Goal: Communication & Community: Answer question/provide support

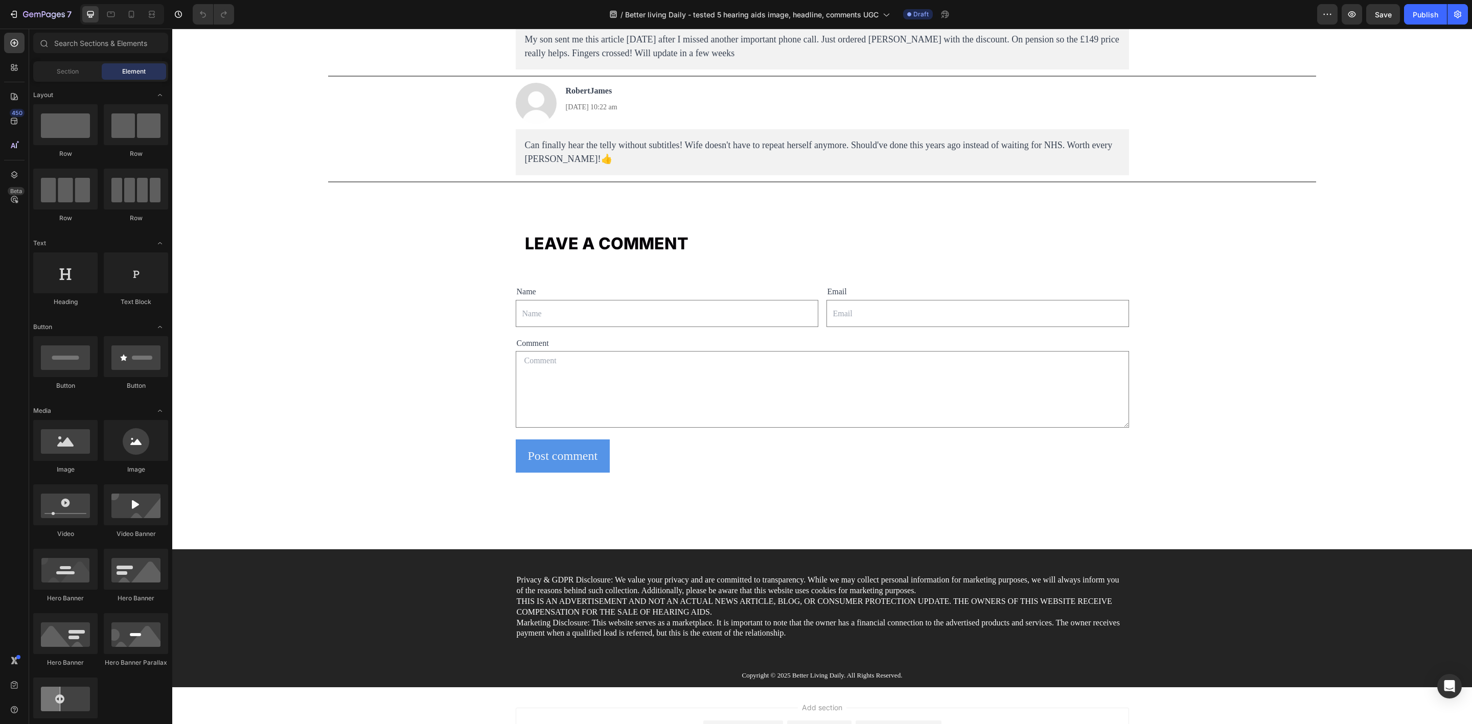
drag, startPoint x: 1464, startPoint y: 83, endPoint x: 1633, endPoint y: 710, distance: 649.8
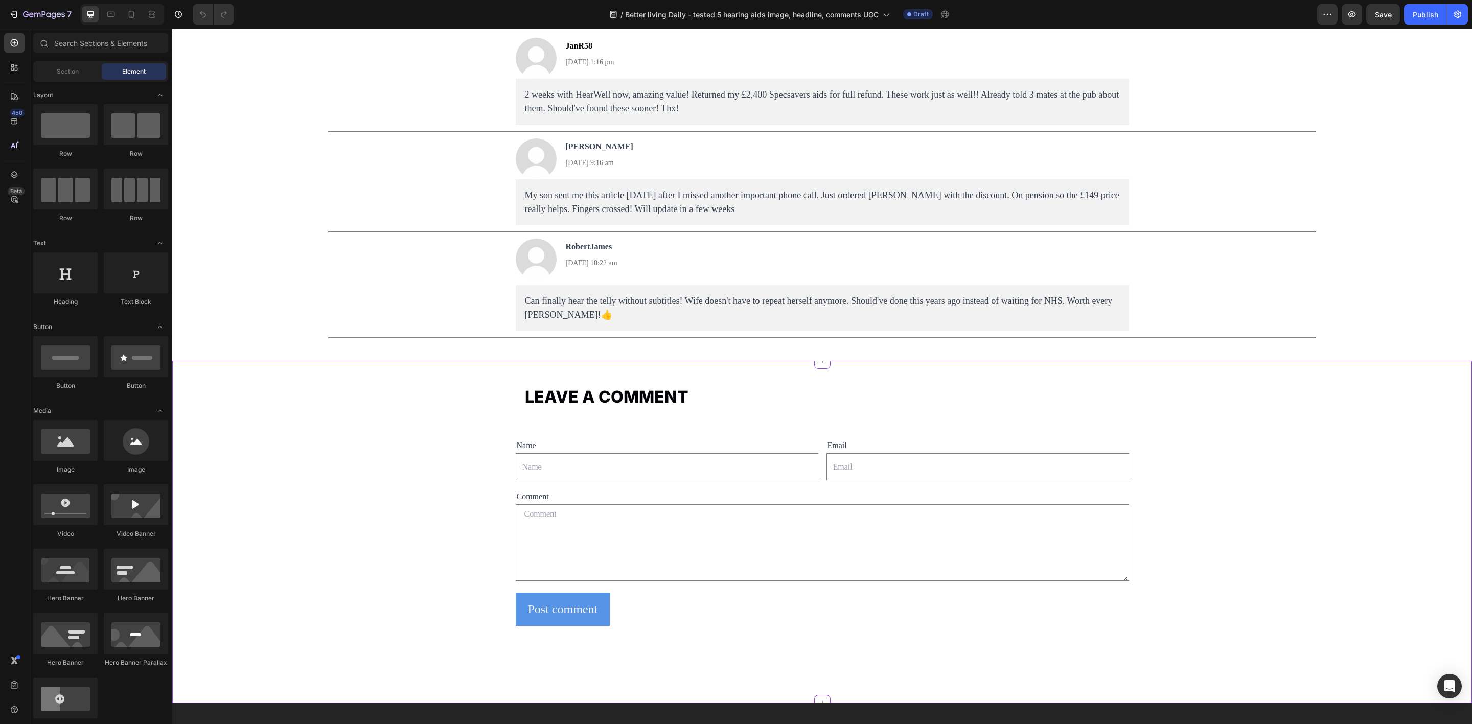
scroll to position [7252, 0]
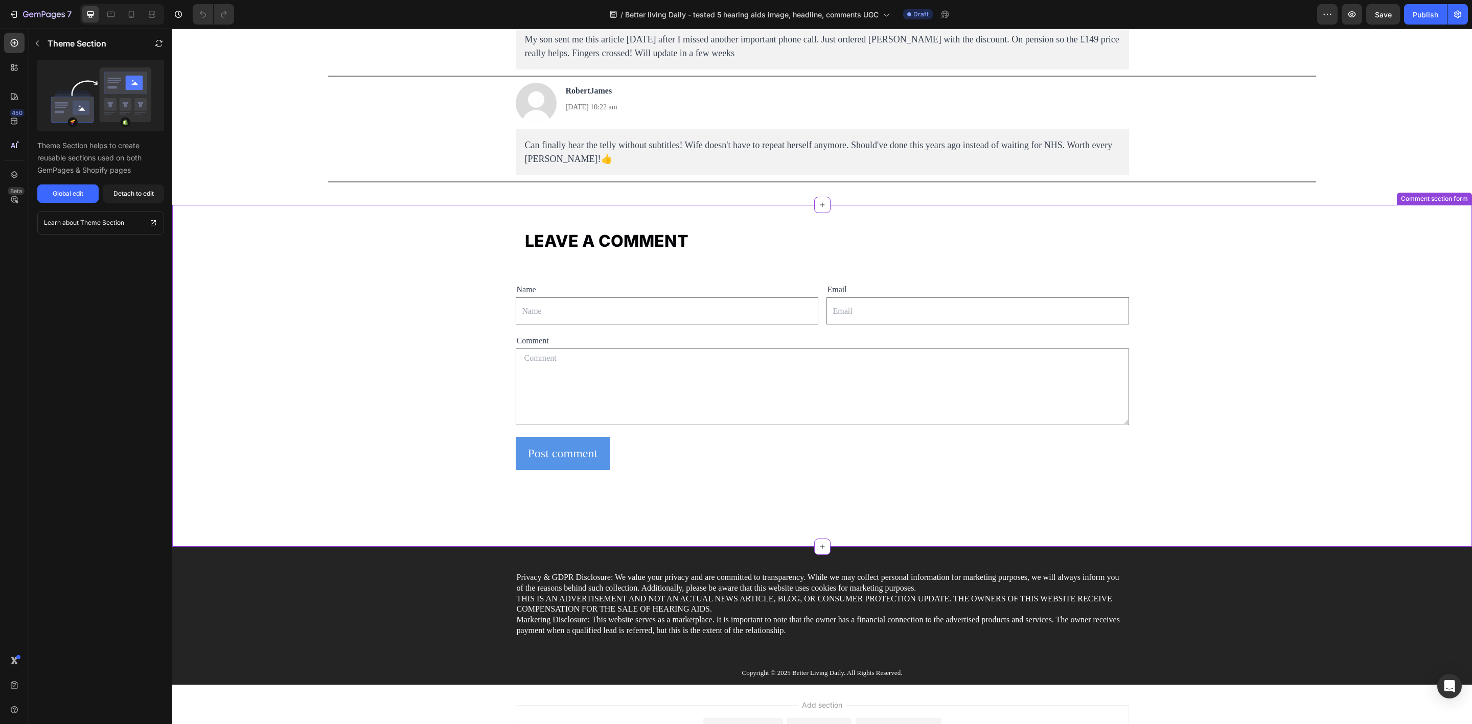
click at [643, 500] on div "Name Text Block Text Field Email Text Block Email Field Row Comment Text Block …" at bounding box center [823, 408] width 614 height 278
click at [130, 196] on div "Detach to edit" at bounding box center [134, 193] width 40 height 9
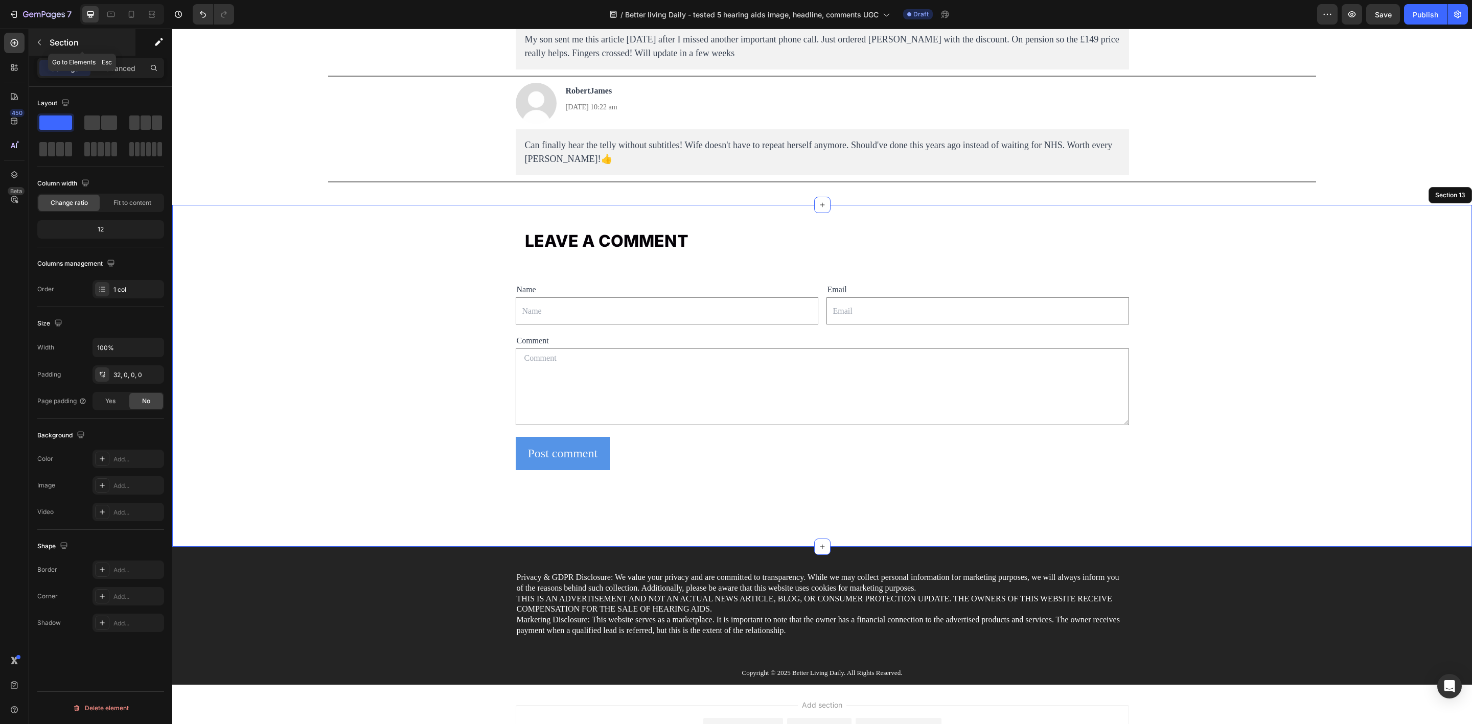
click at [42, 43] on icon "button" at bounding box center [39, 42] width 8 height 8
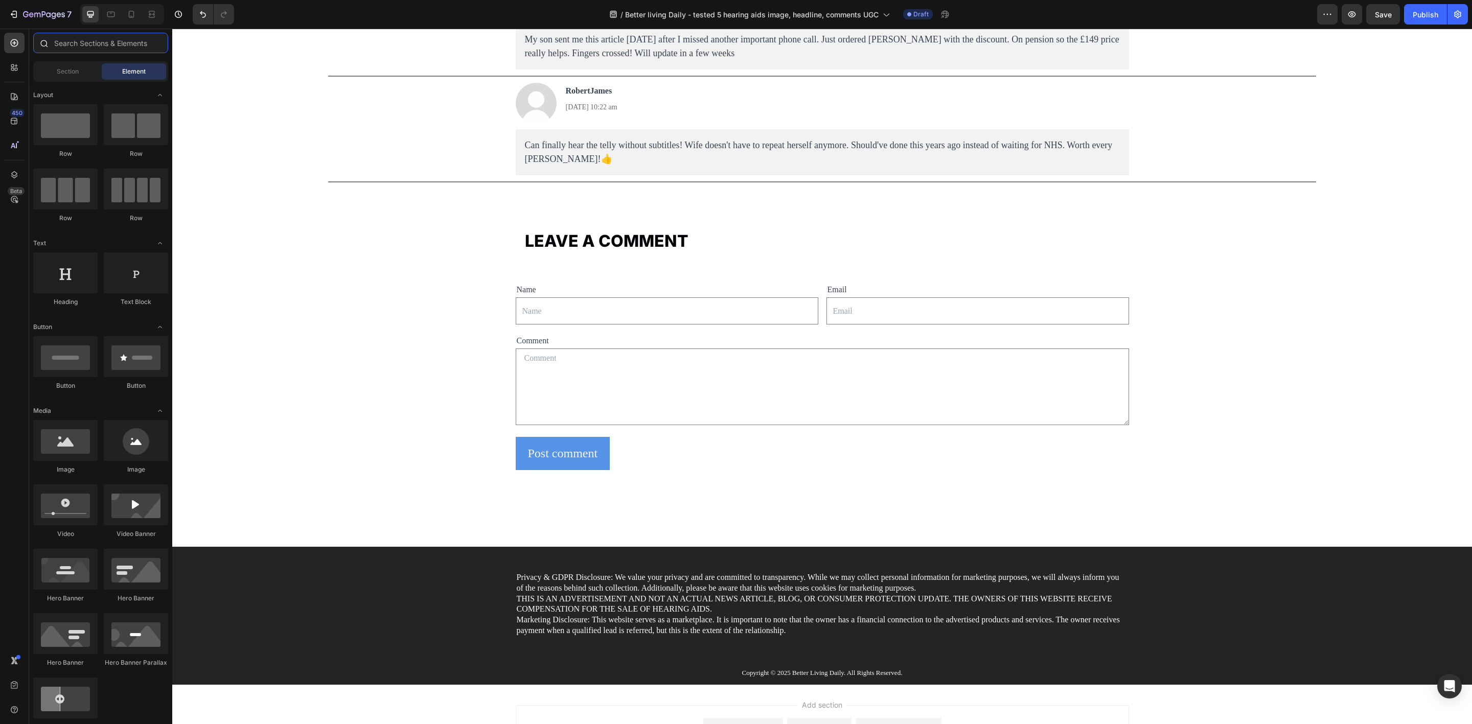
click at [101, 48] on input "text" at bounding box center [100, 43] width 135 height 20
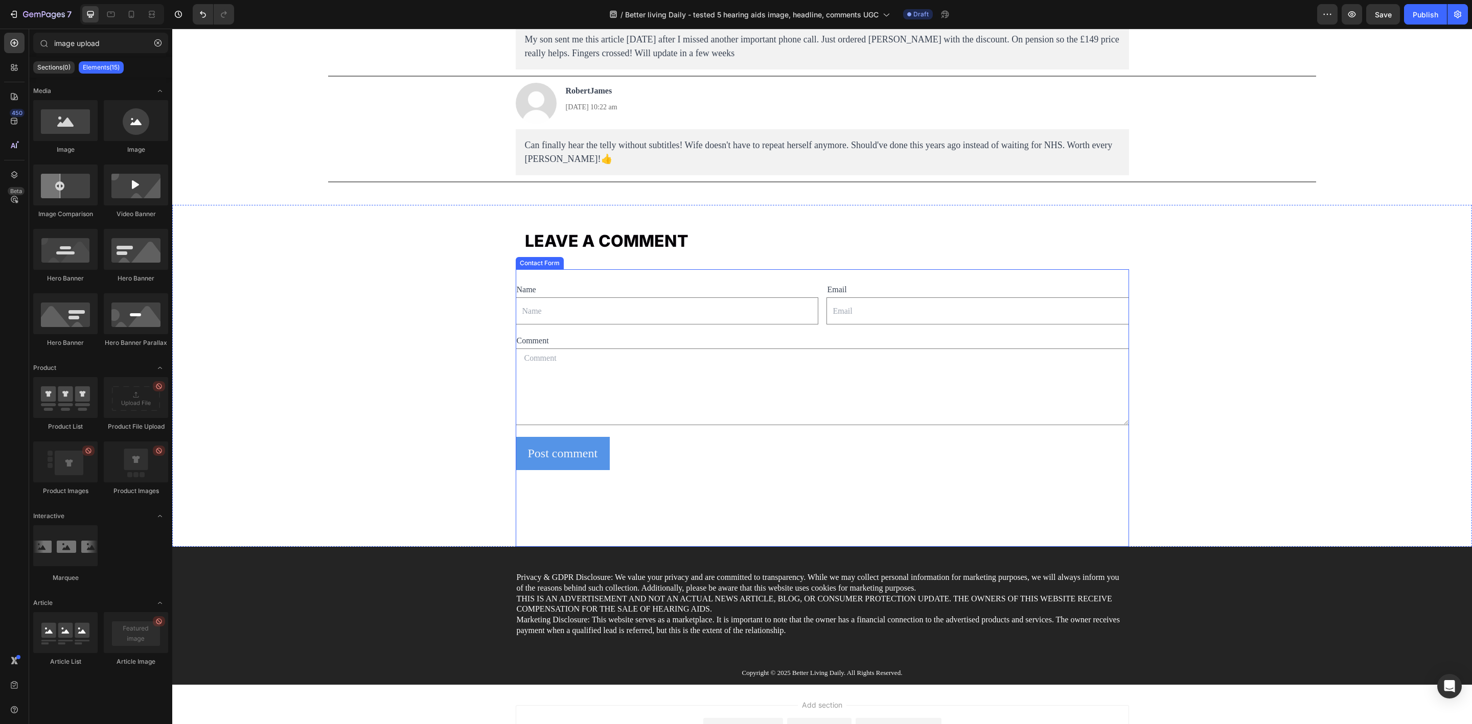
drag, startPoint x: 307, startPoint y: 421, endPoint x: 569, endPoint y: 435, distance: 262.1
click at [76, 43] on input "image upload" at bounding box center [100, 43] width 135 height 20
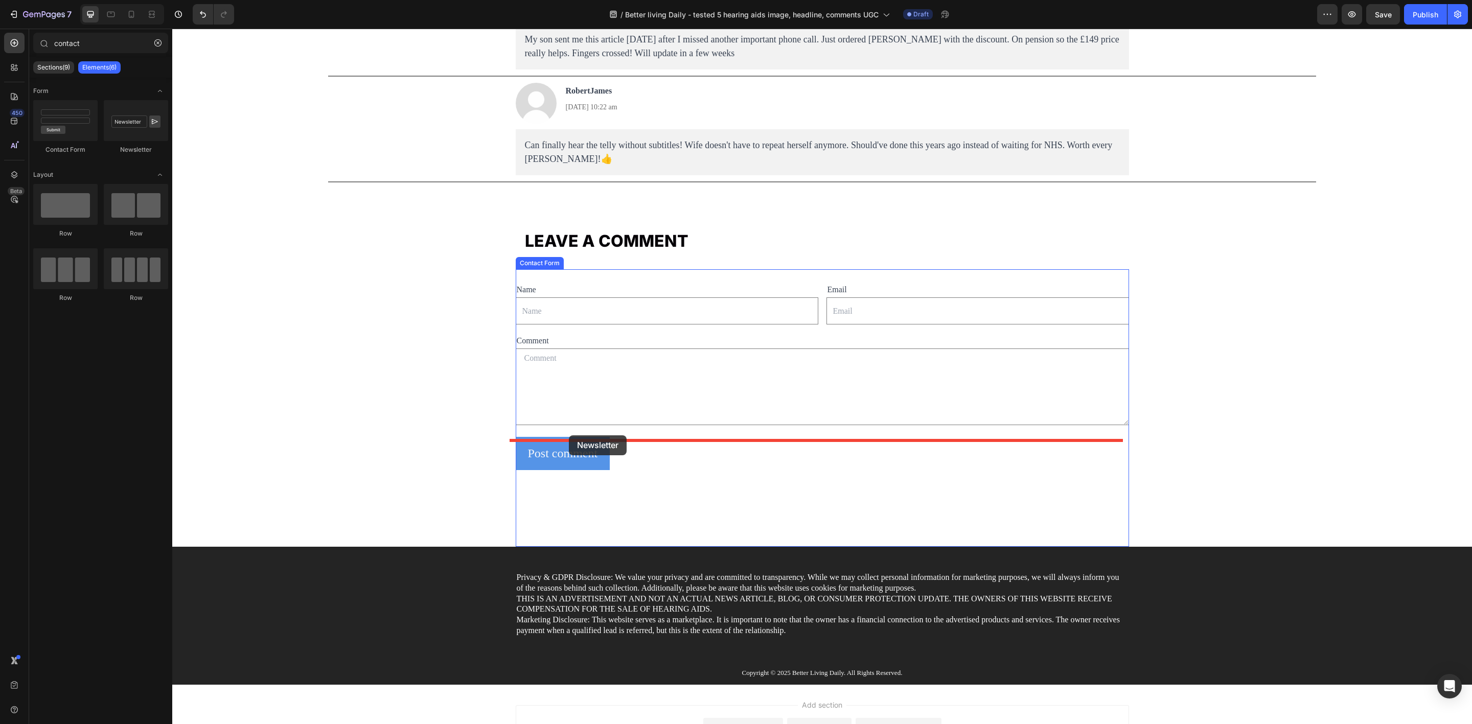
drag, startPoint x: 303, startPoint y: 161, endPoint x: 569, endPoint y: 436, distance: 382.5
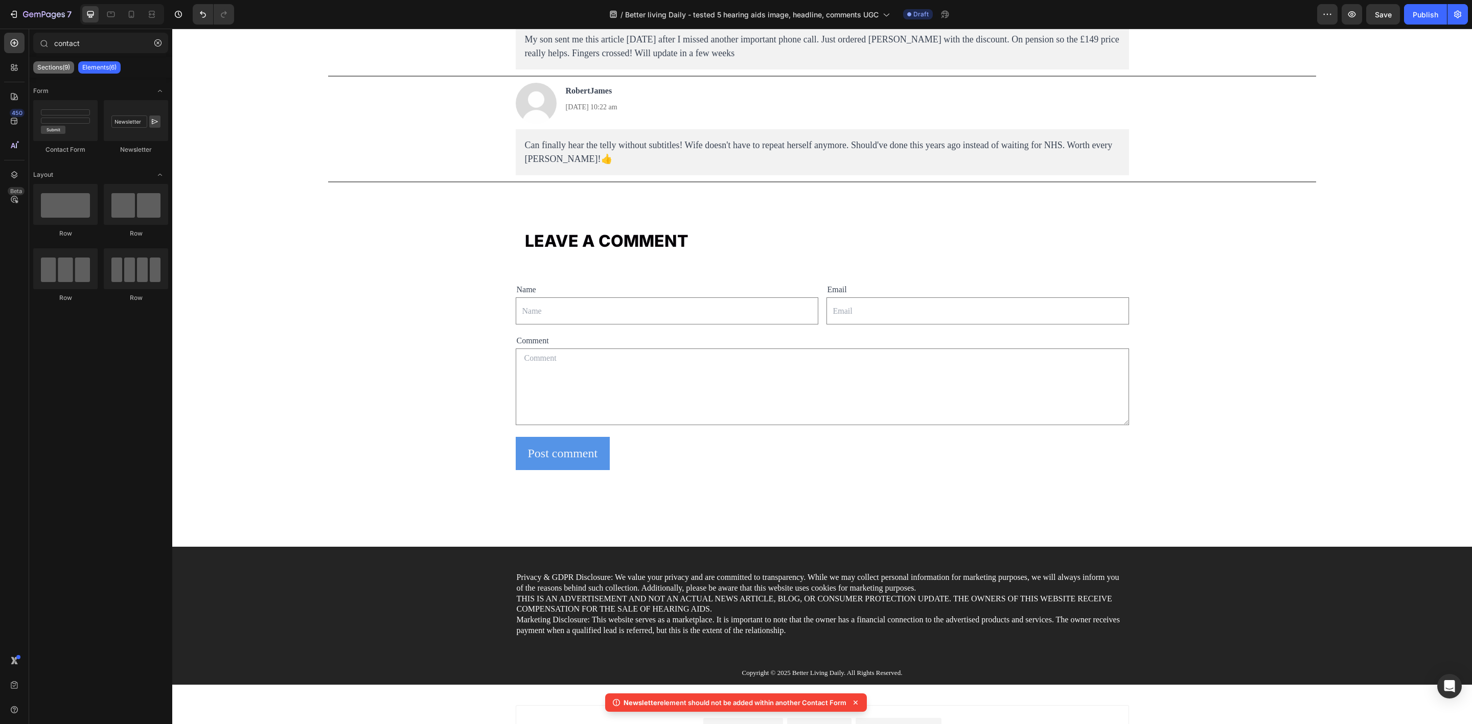
click at [53, 66] on p "Sections(9)" at bounding box center [53, 67] width 33 height 8
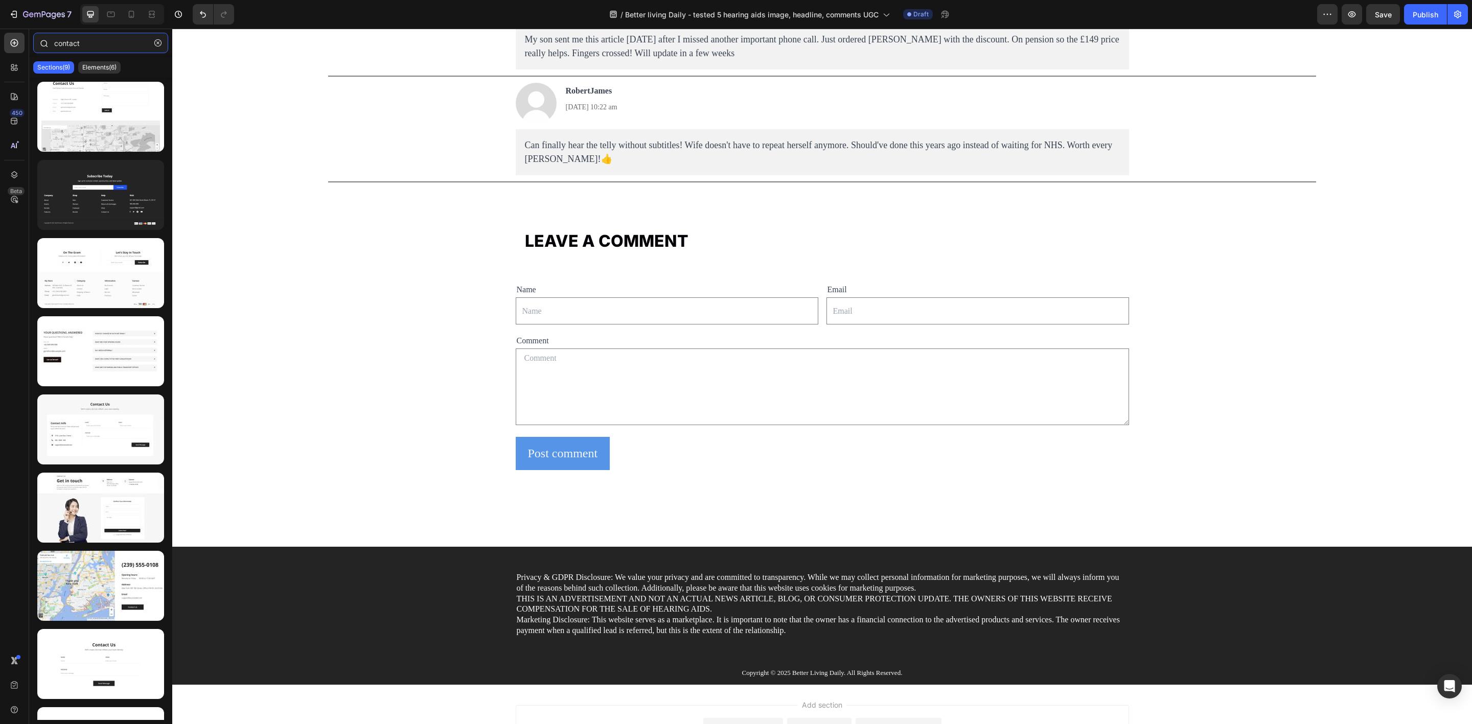
click at [87, 45] on input "contact" at bounding box center [100, 43] width 135 height 20
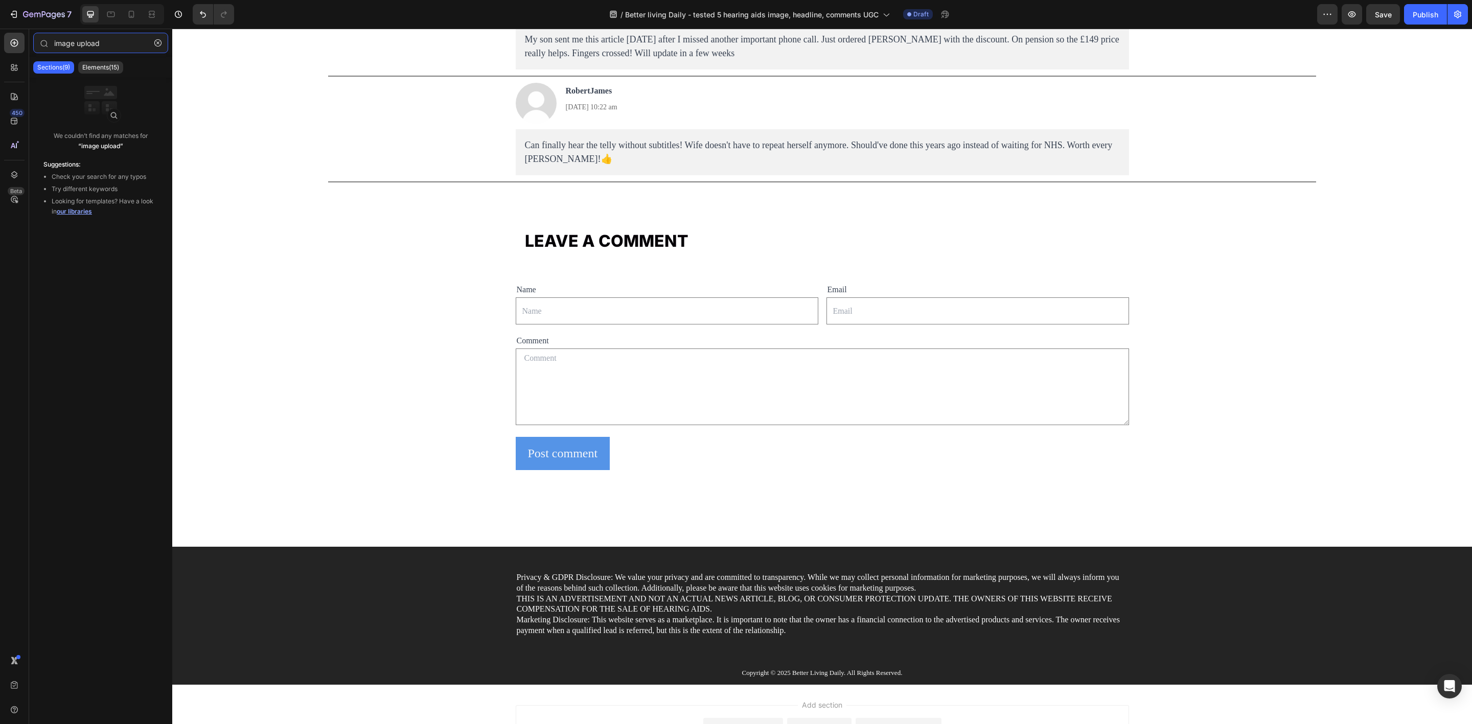
type input "image upload"
click at [77, 213] on span "our libraries" at bounding box center [74, 212] width 35 height 8
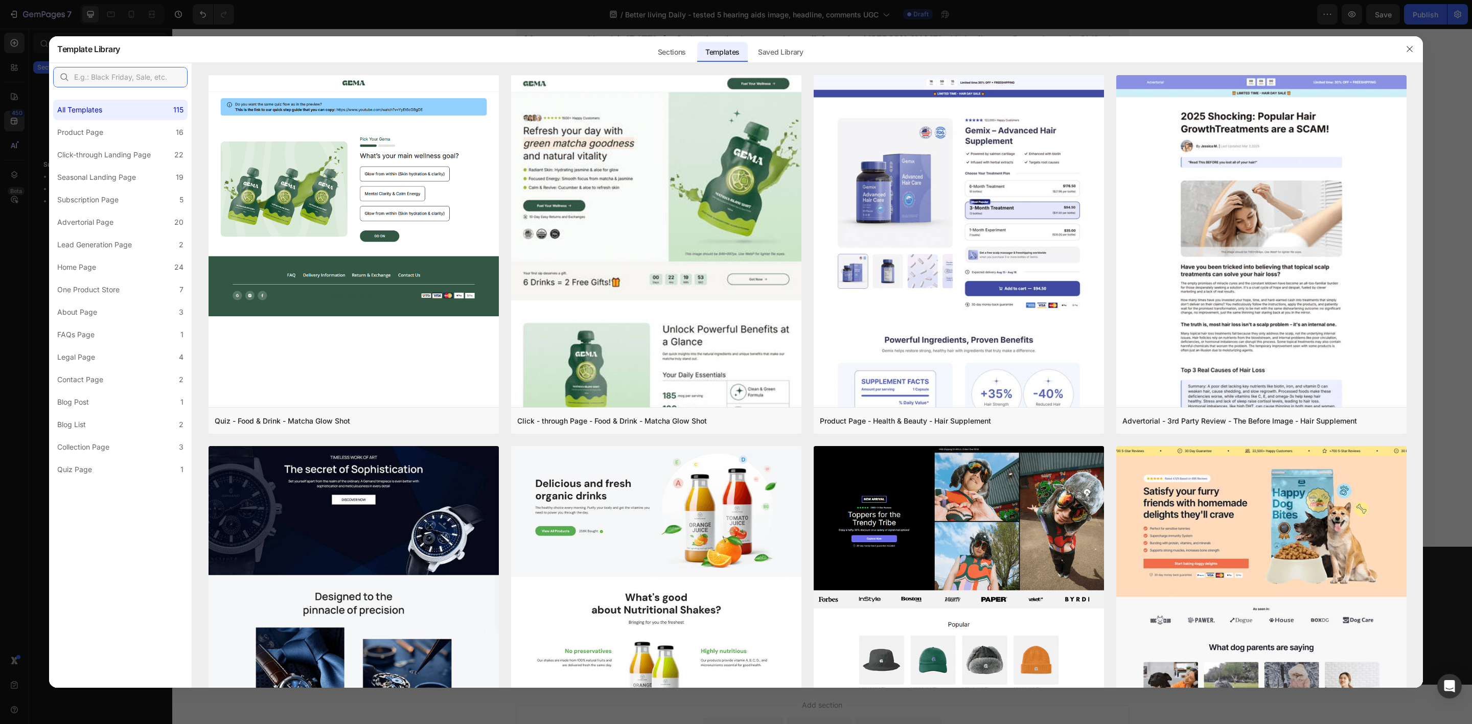
click at [122, 76] on input "text" at bounding box center [120, 77] width 134 height 20
click at [662, 51] on div "Sections" at bounding box center [672, 52] width 44 height 20
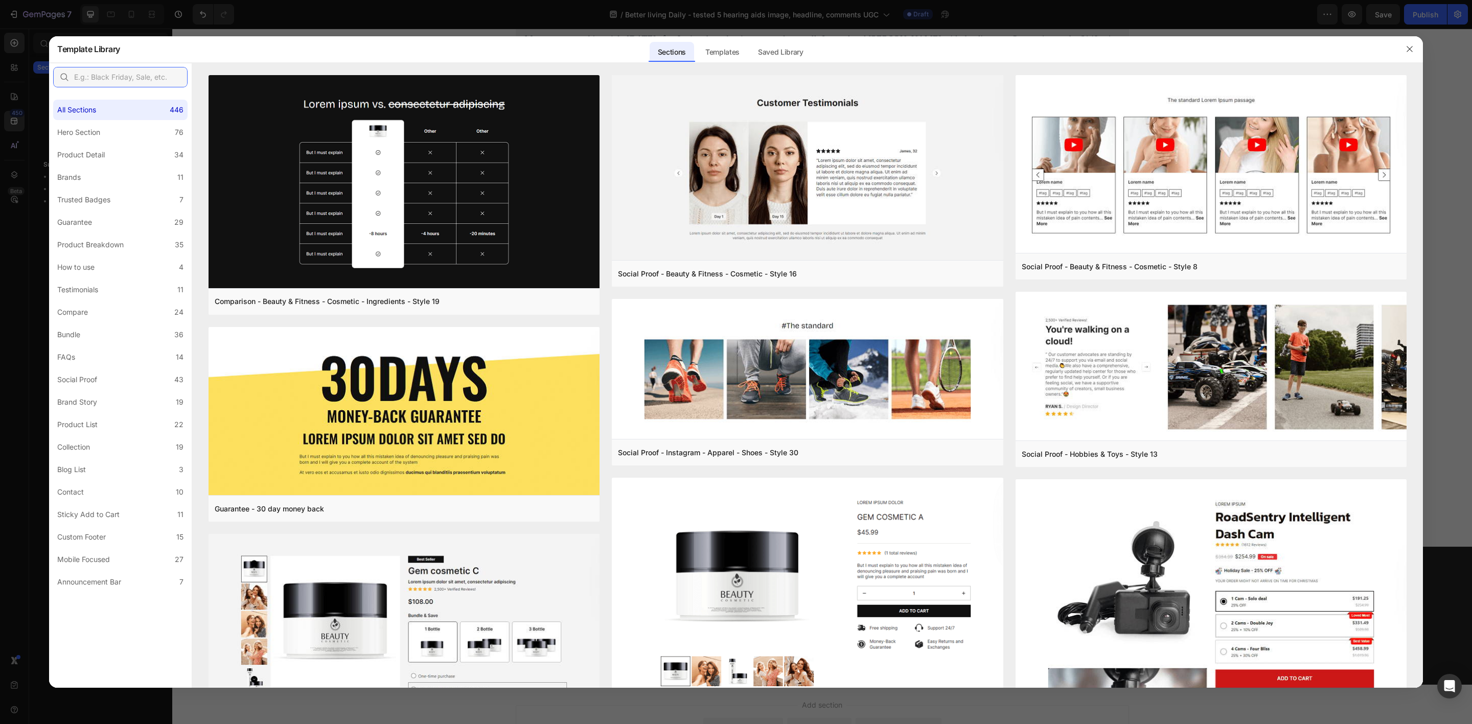
click at [96, 74] on input "text" at bounding box center [120, 77] width 134 height 20
type input "u"
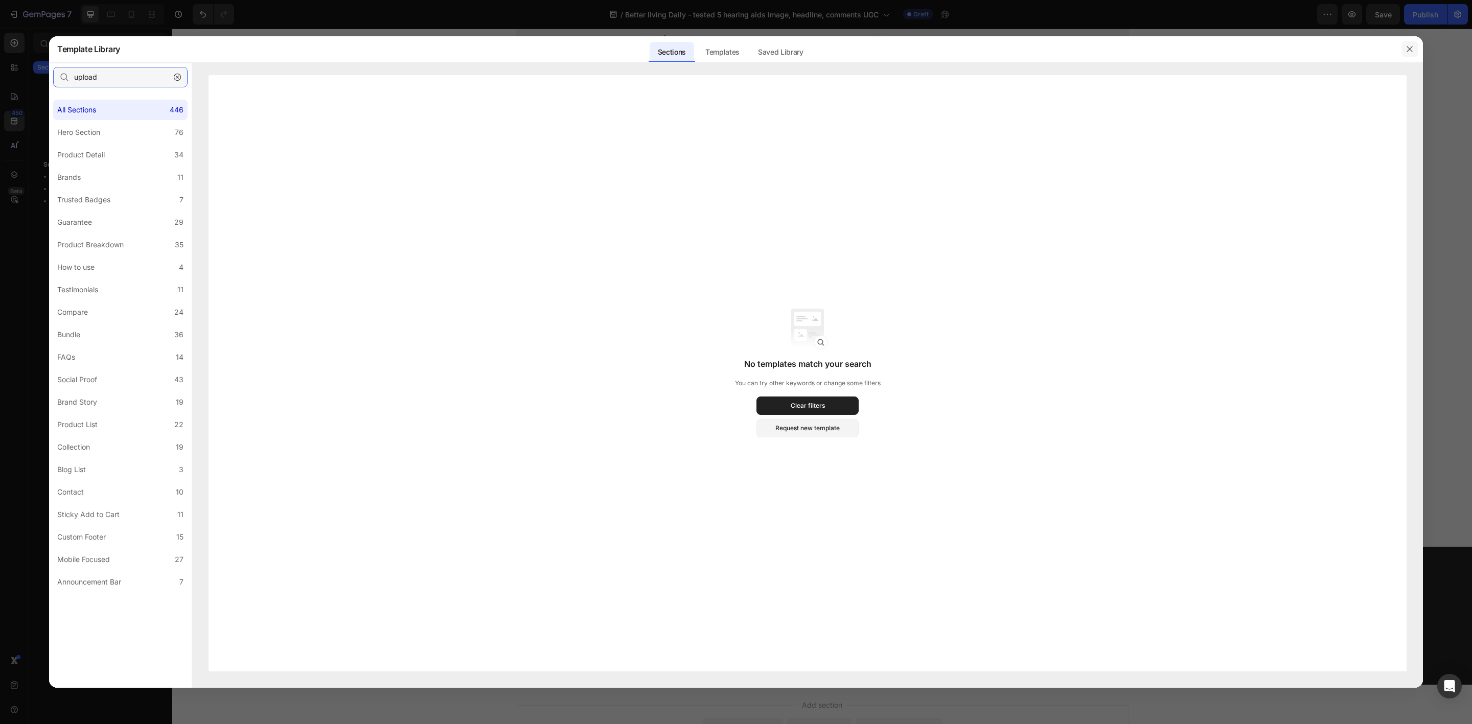
type input "upload"
click at [1177, 48] on icon "button" at bounding box center [1410, 49] width 8 height 8
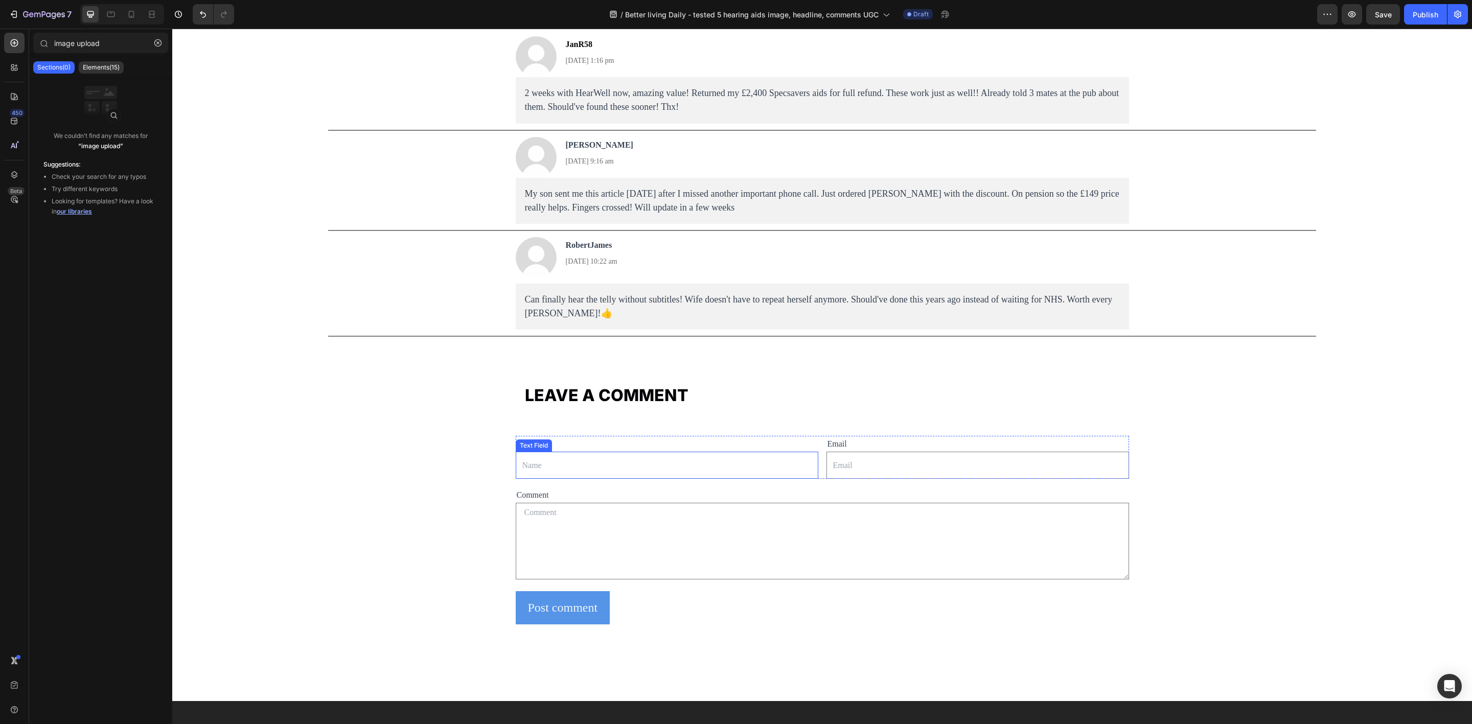
scroll to position [6792, 0]
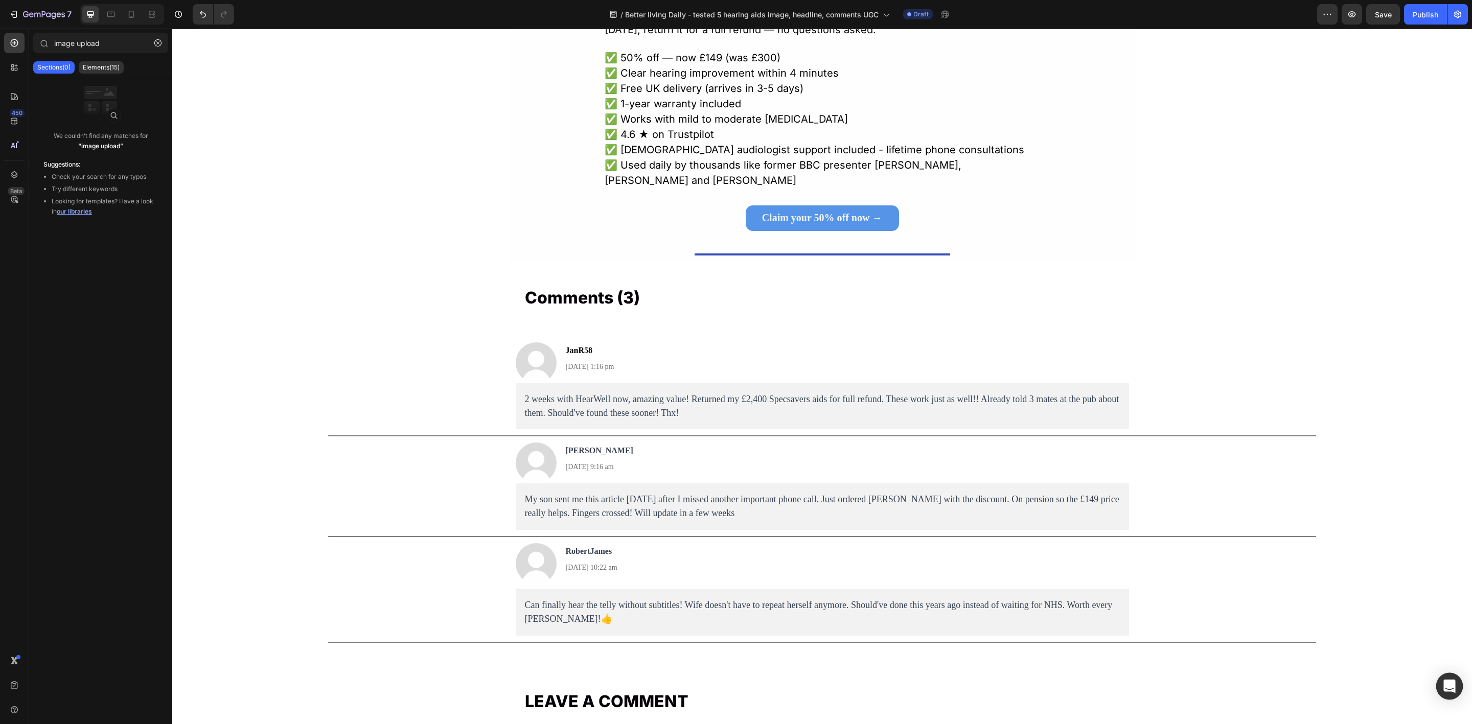
click at [1177, 559] on icon "Open Intercom Messenger" at bounding box center [1450, 686] width 12 height 13
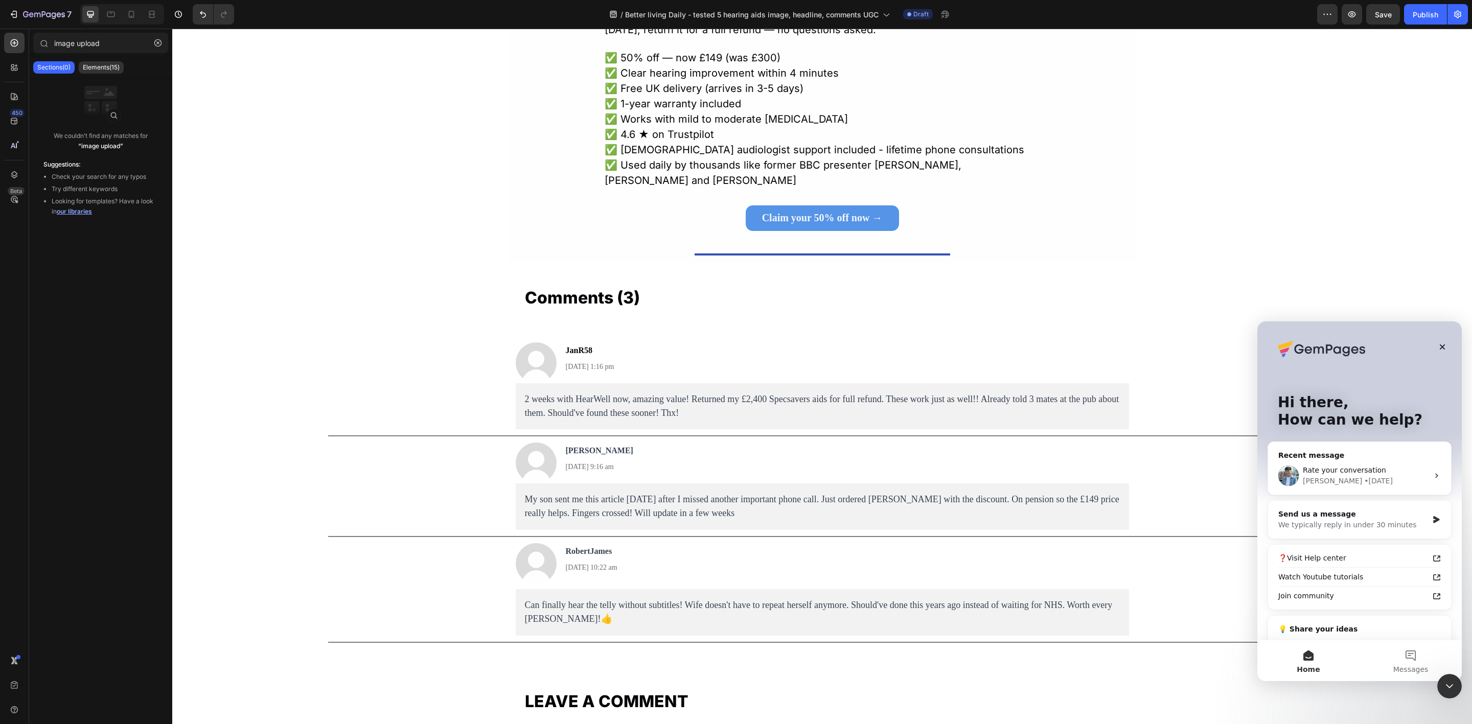
scroll to position [0, 0]
click at [1177, 523] on div "We typically reply in under 30 minutes" at bounding box center [1354, 525] width 150 height 11
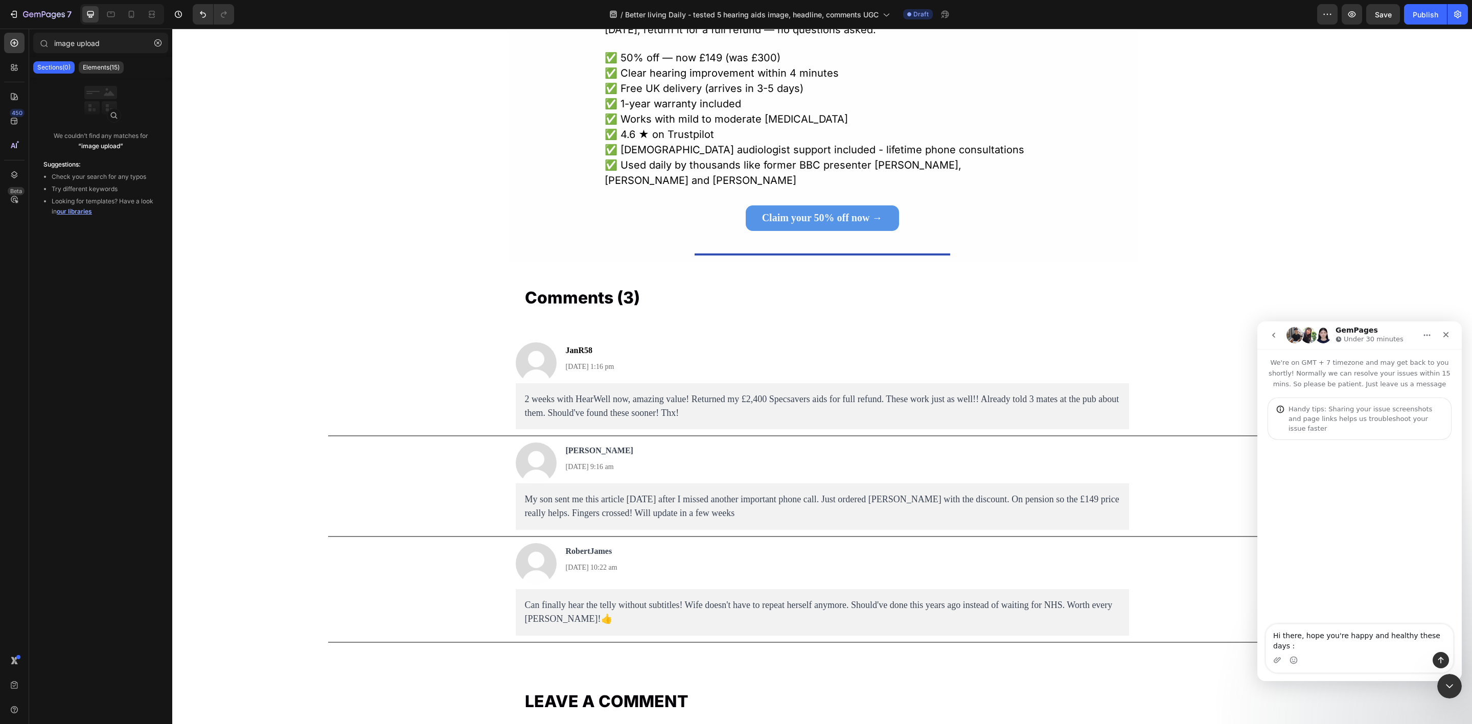
type textarea "Hi there, hope you're happy and healthy these days :D"
type textarea "Your co"
type textarea "Your colleague helped me with setting up a comment section on an advertorial, c…"
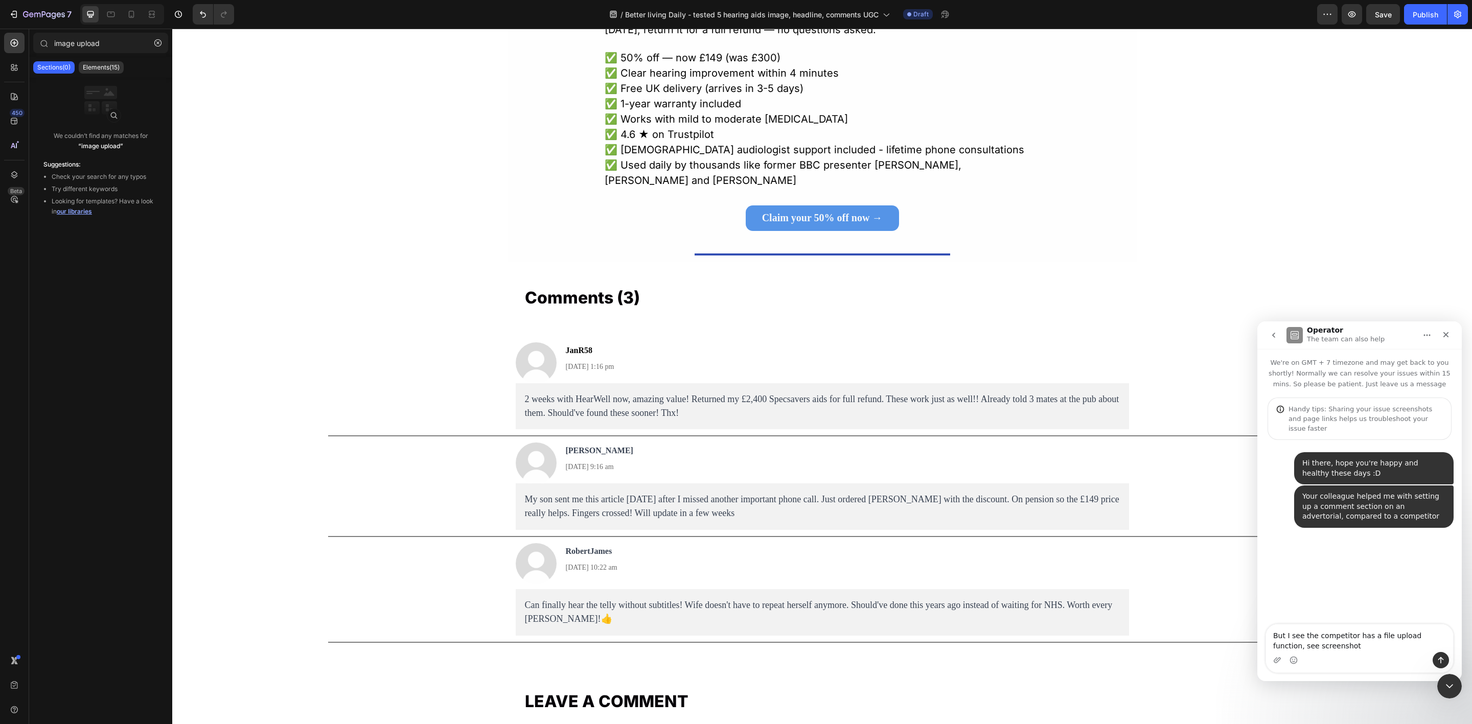
type textarea "But I see the competitor has a file upload function, see screenshot."
type textarea "Is that something we can do as well?"
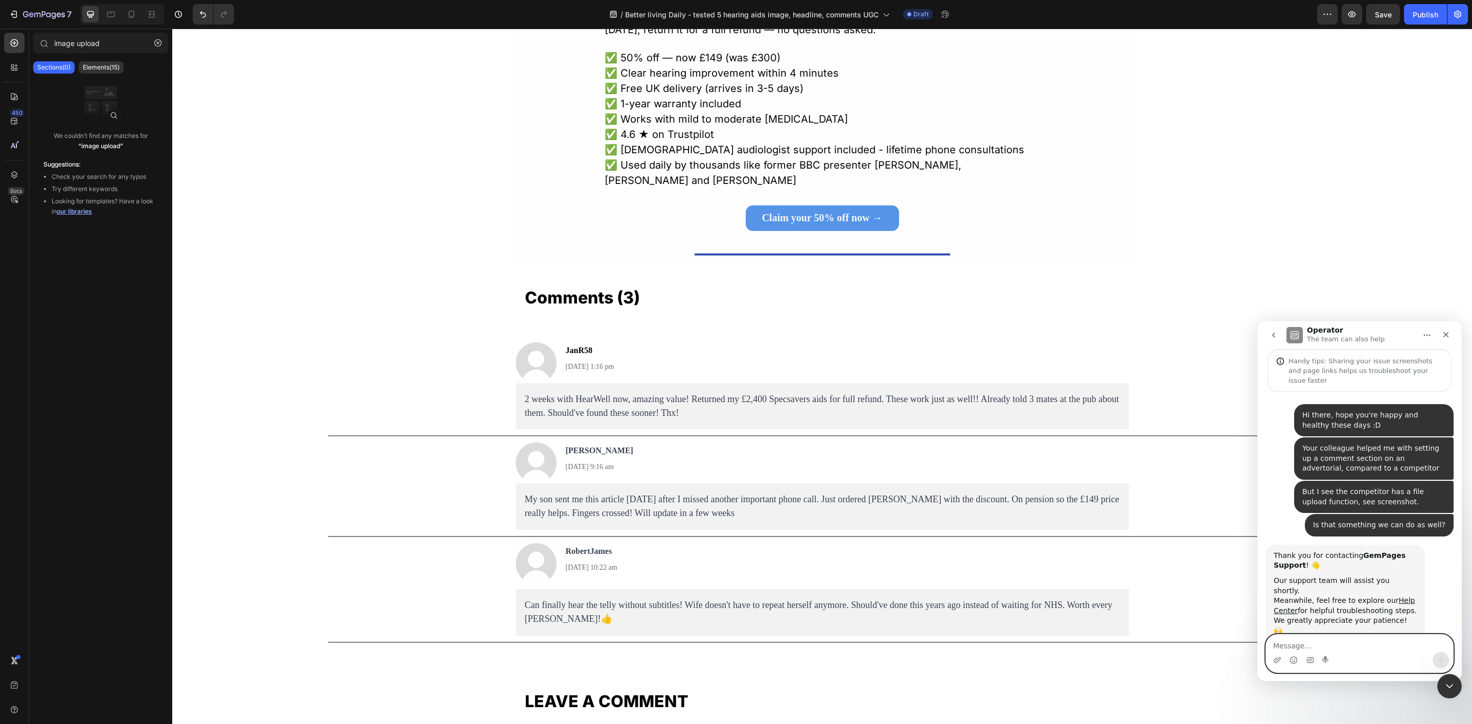
click at [1177, 559] on textarea "Message…" at bounding box center [1359, 643] width 187 height 17
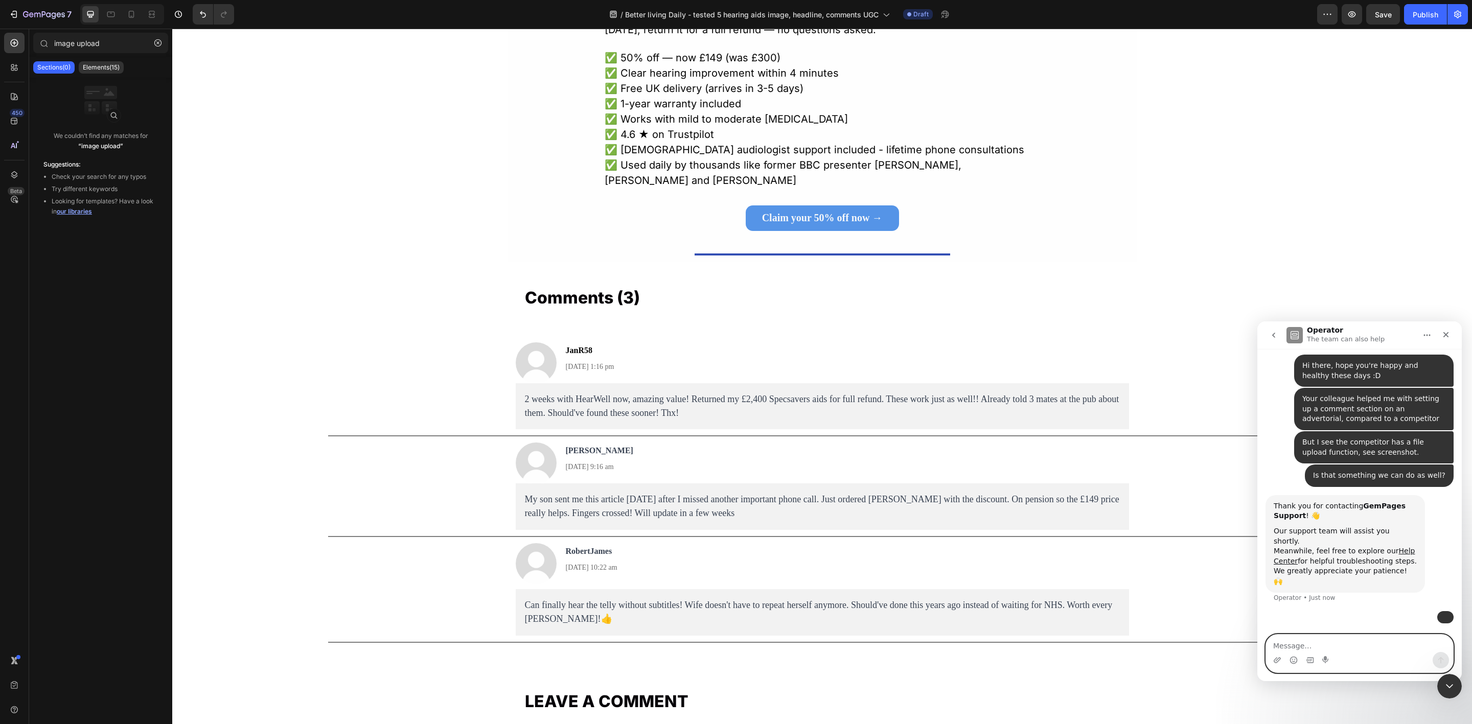
scroll to position [126, 0]
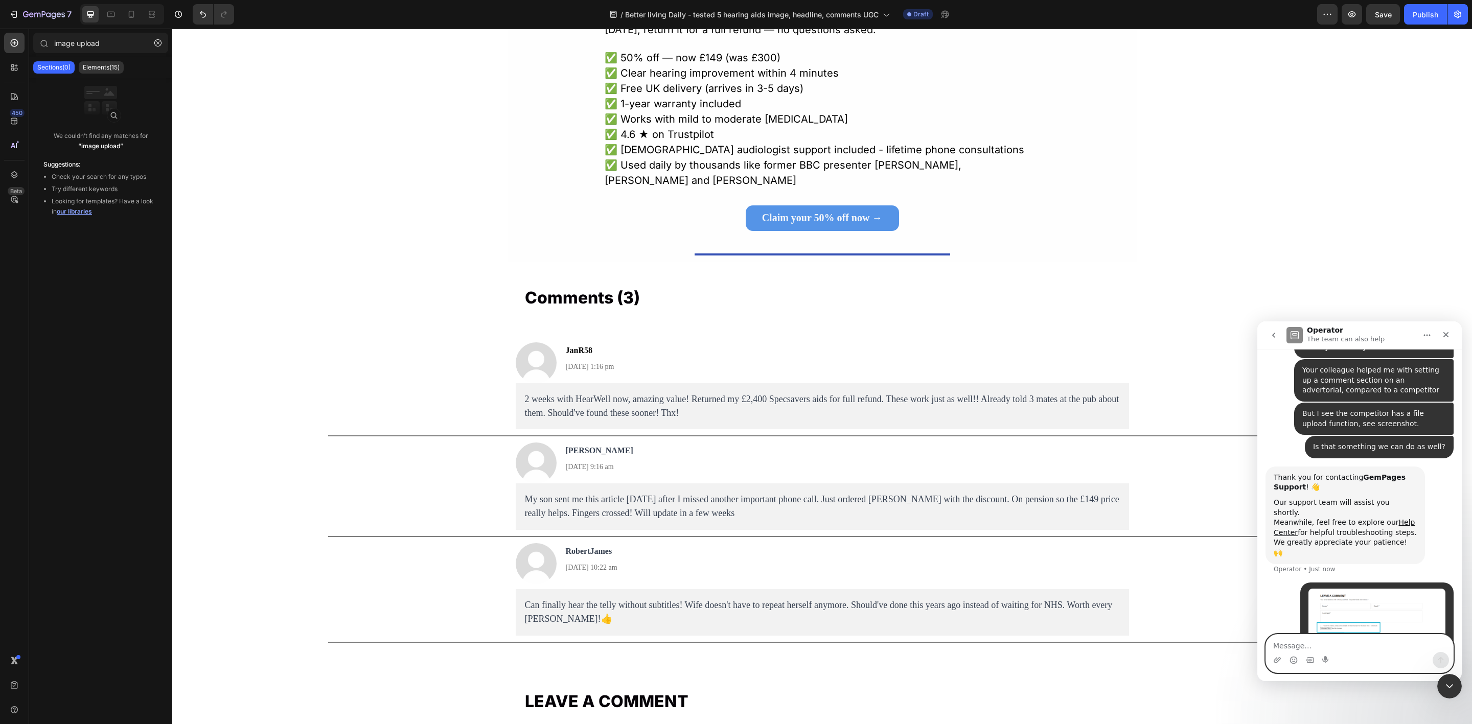
click at [1177, 559] on textarea "Message…" at bounding box center [1359, 643] width 187 height 17
paste textarea "[URL][DOMAIN_NAME]"
type textarea "[URL][DOMAIN_NAME]"
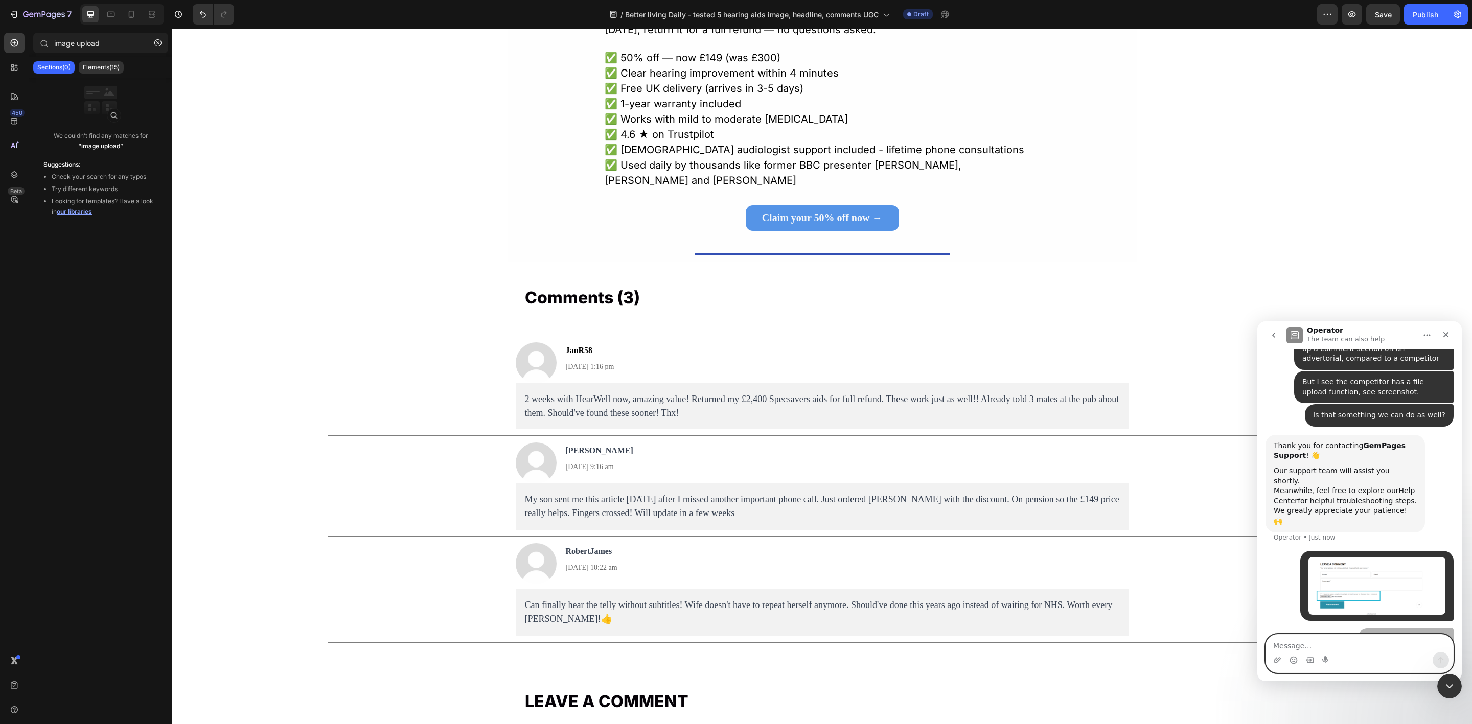
scroll to position [200, 0]
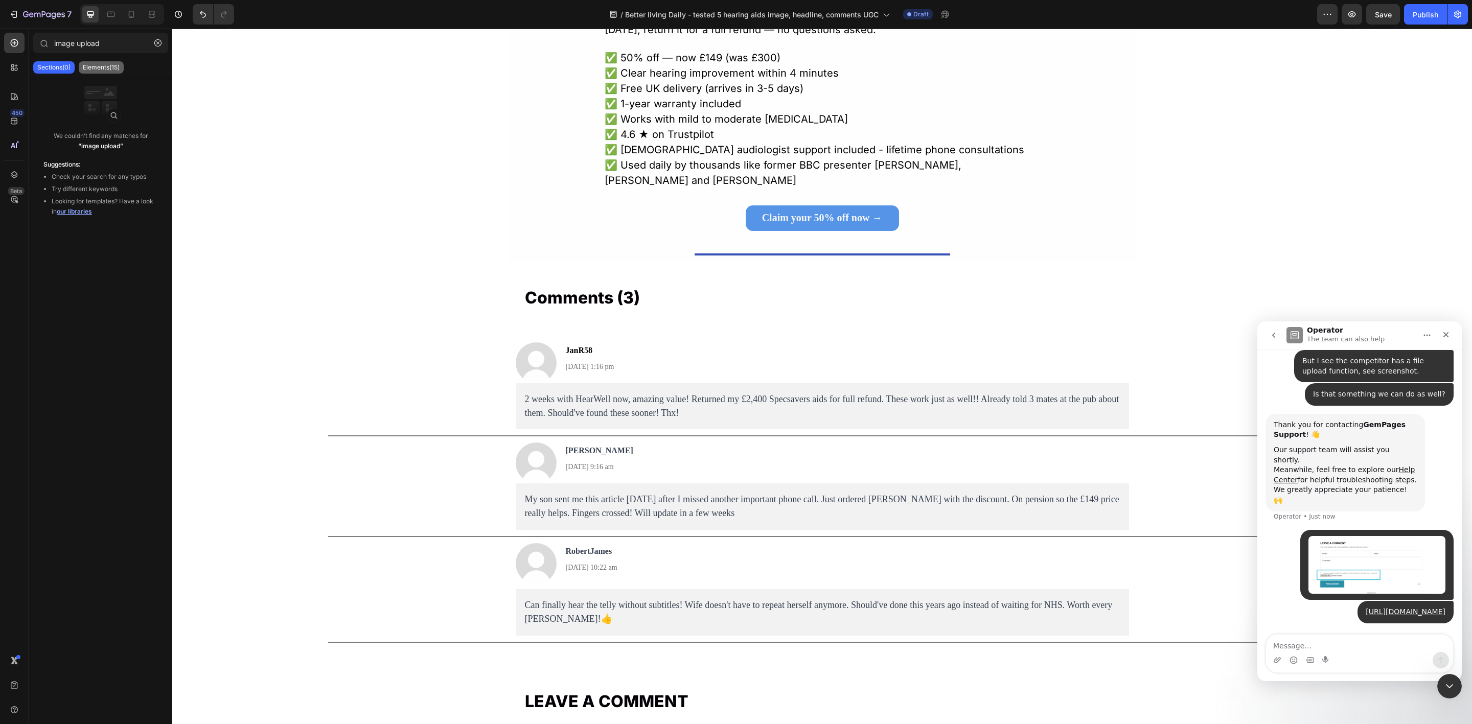
click at [99, 68] on p "Elements(15)" at bounding box center [101, 67] width 37 height 8
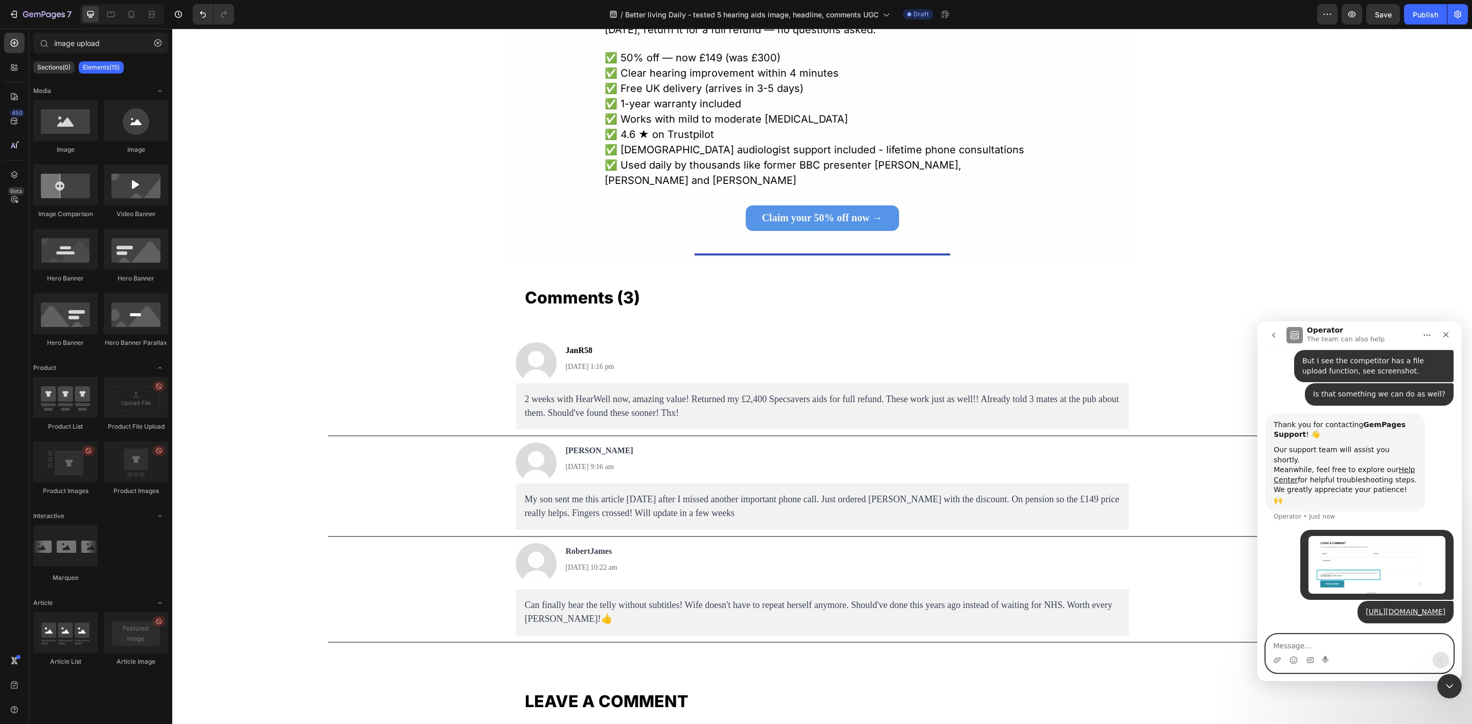
click at [1177, 559] on textarea "Message…" at bounding box center [1359, 643] width 187 height 17
type textarea "I checked in gempages, and a"
click at [67, 37] on input "image upload" at bounding box center [100, 43] width 135 height 20
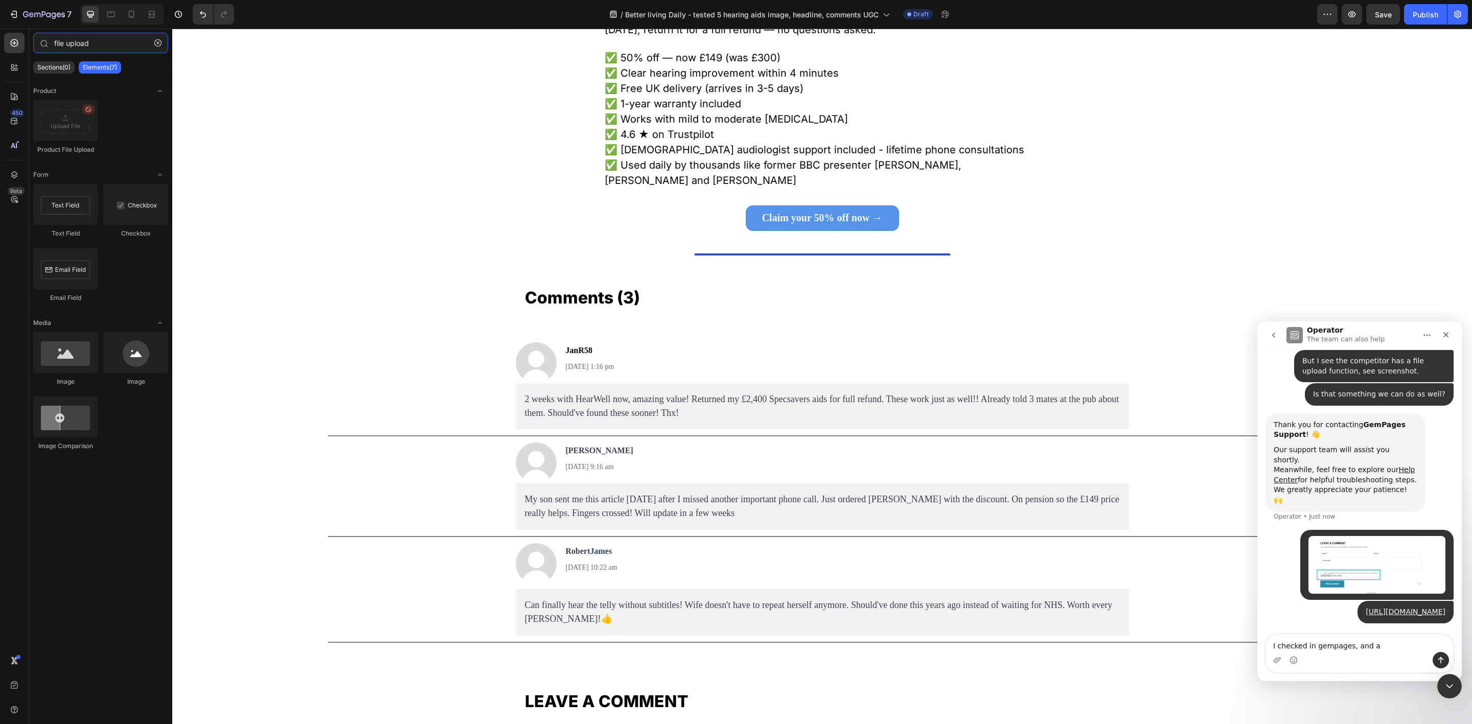
type input "file upload"
click at [1177, 559] on textarea "I checked in gempages, and a" at bounding box center [1359, 643] width 187 height 17
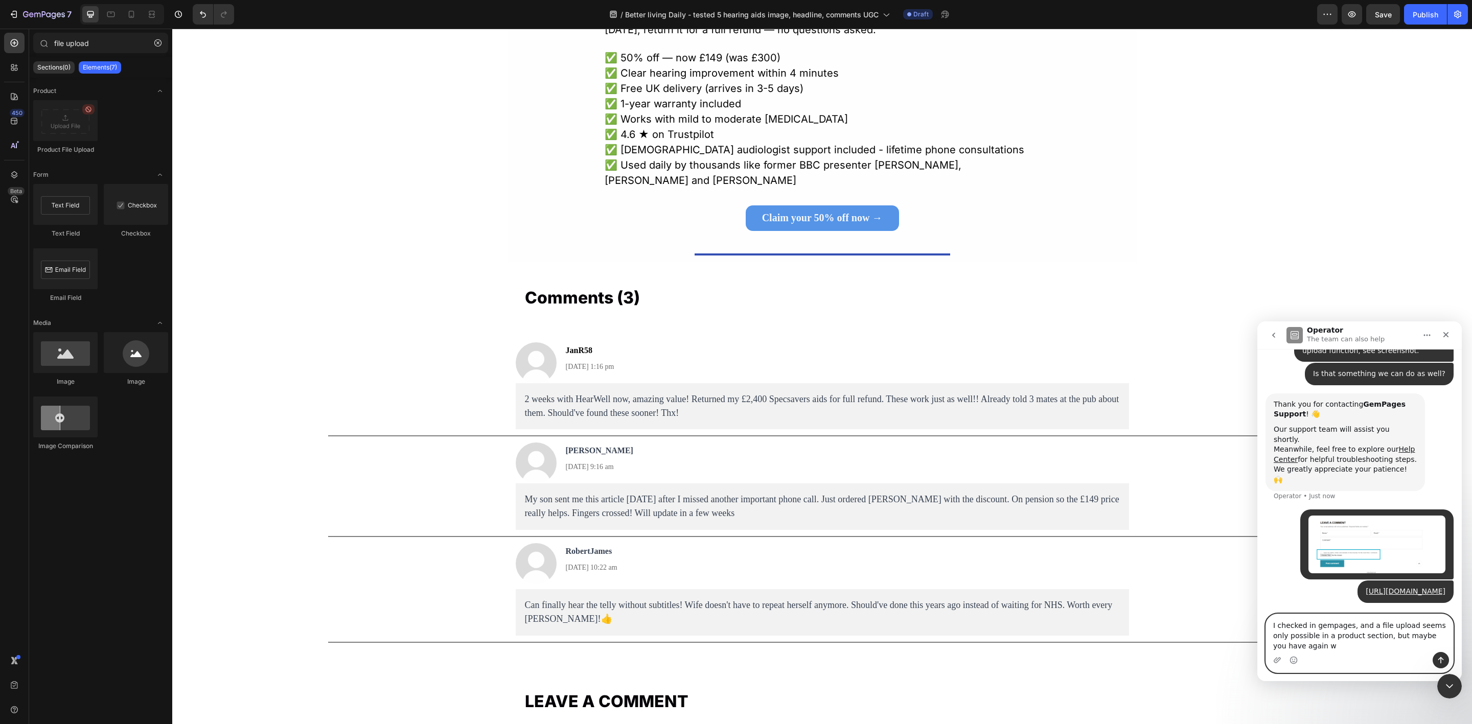
scroll to position [220, 0]
type textarea "I checked in gempages, and a file upload seems only possible in a product secti…"
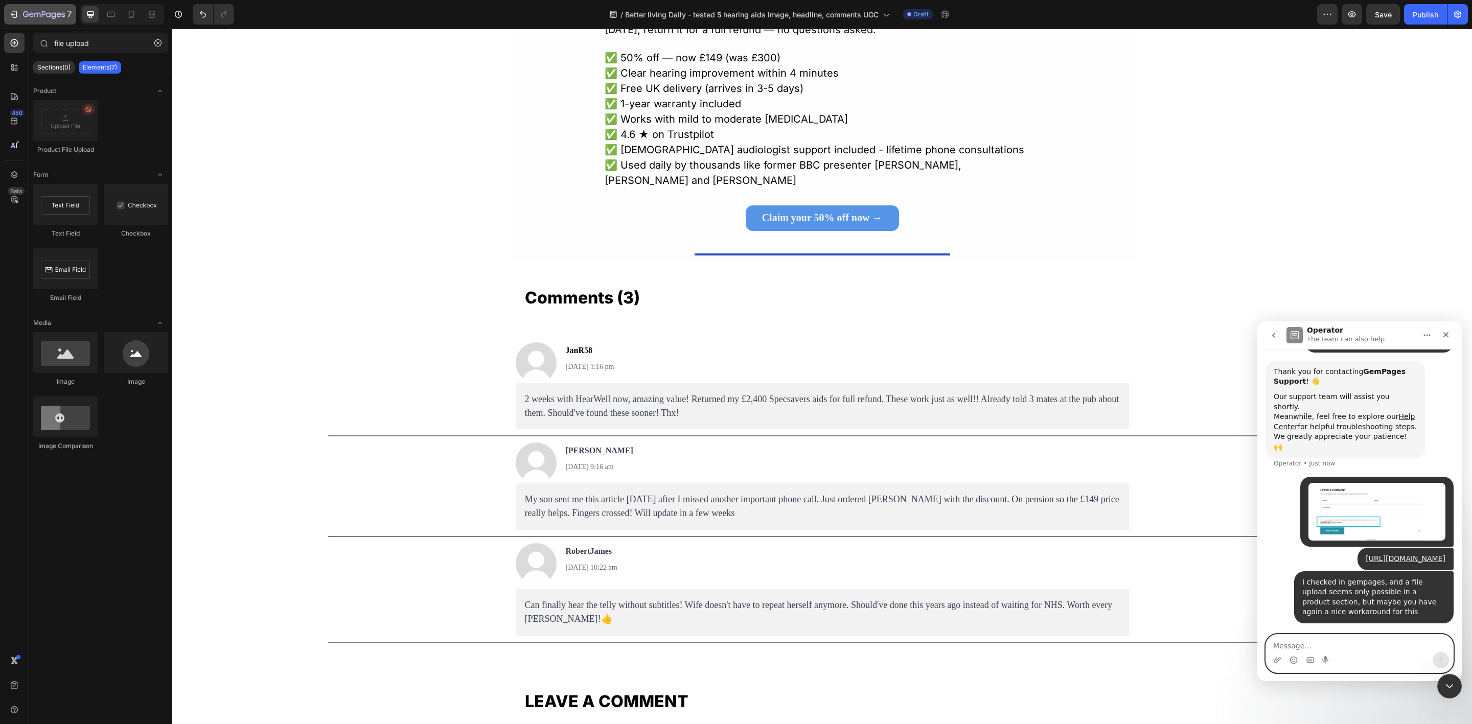
scroll to position [253, 0]
click at [57, 37] on input "file upload" at bounding box center [100, 43] width 135 height 20
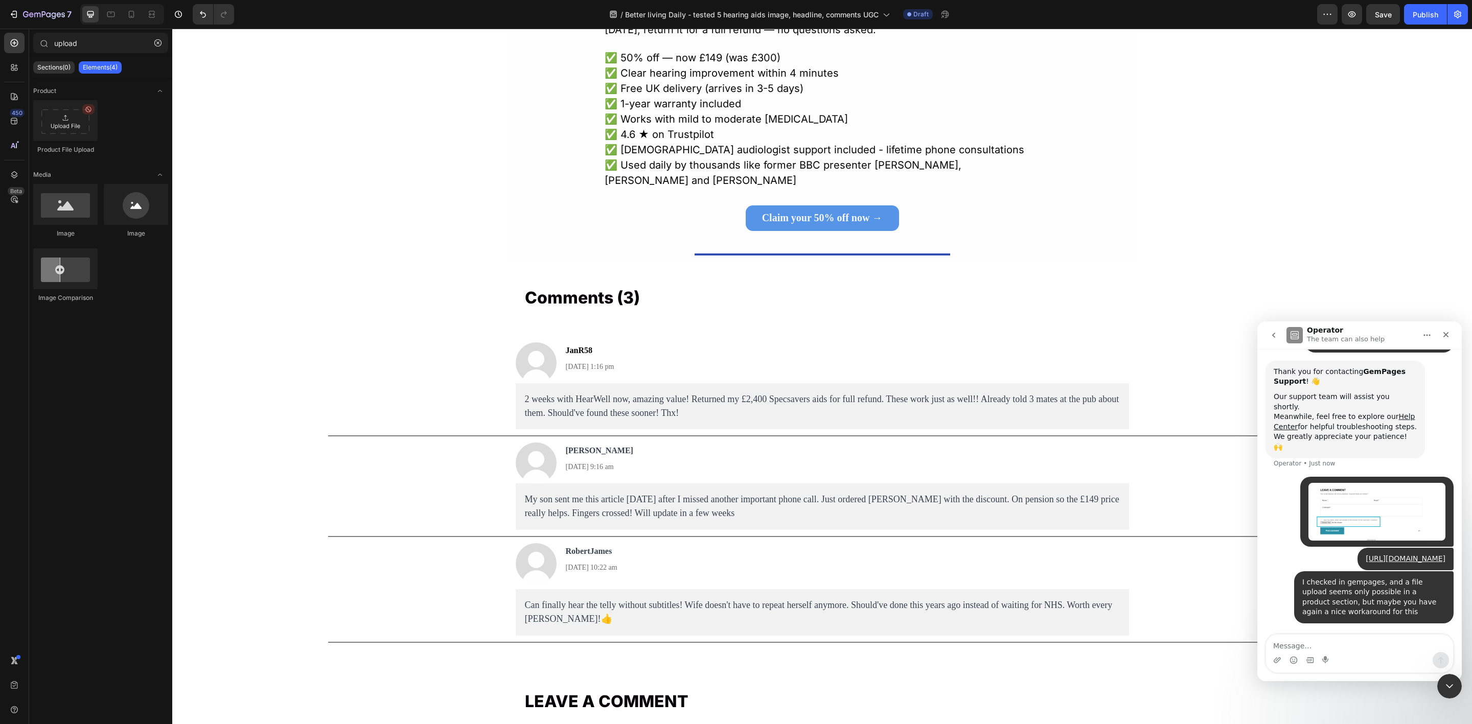
click at [84, 135] on div at bounding box center [65, 120] width 64 height 41
drag, startPoint x: 298, startPoint y: 238, endPoint x: 547, endPoint y: 637, distance: 469.9
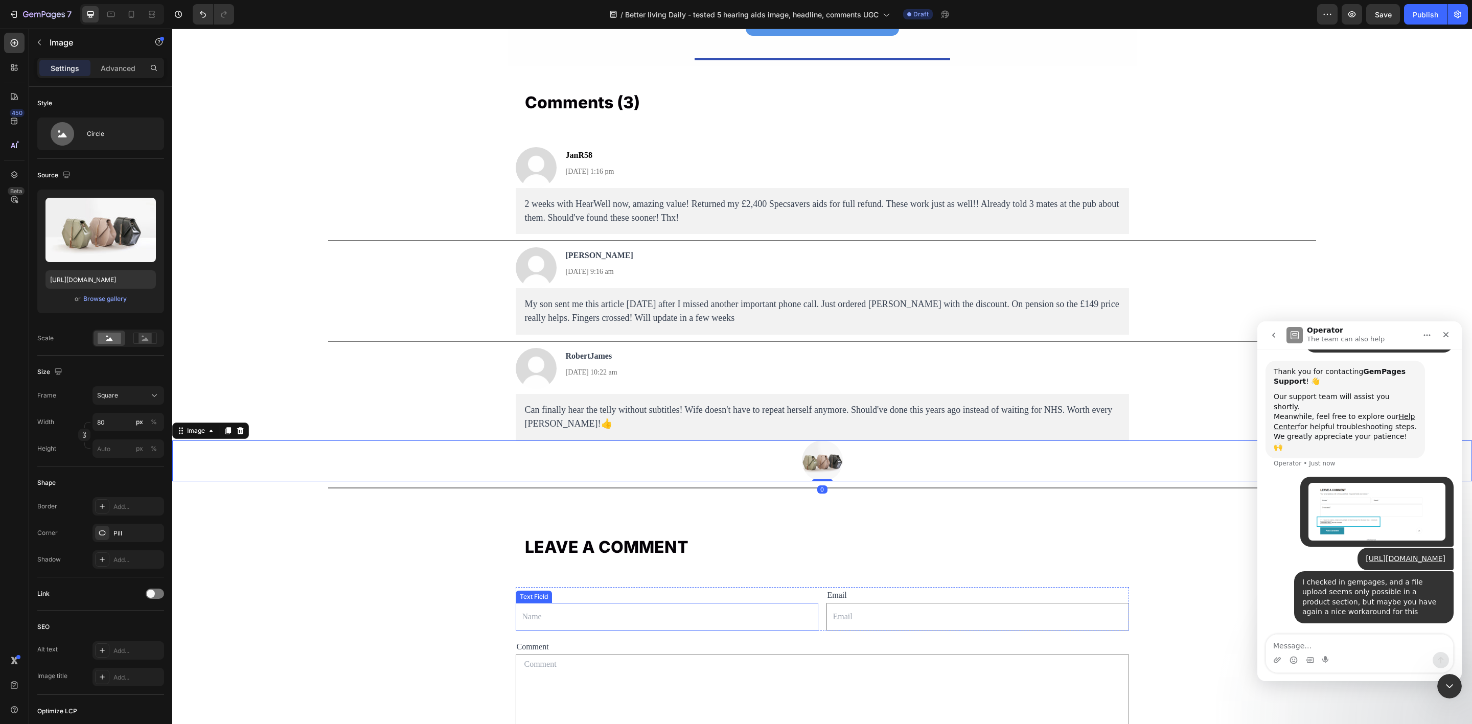
scroll to position [7022, 0]
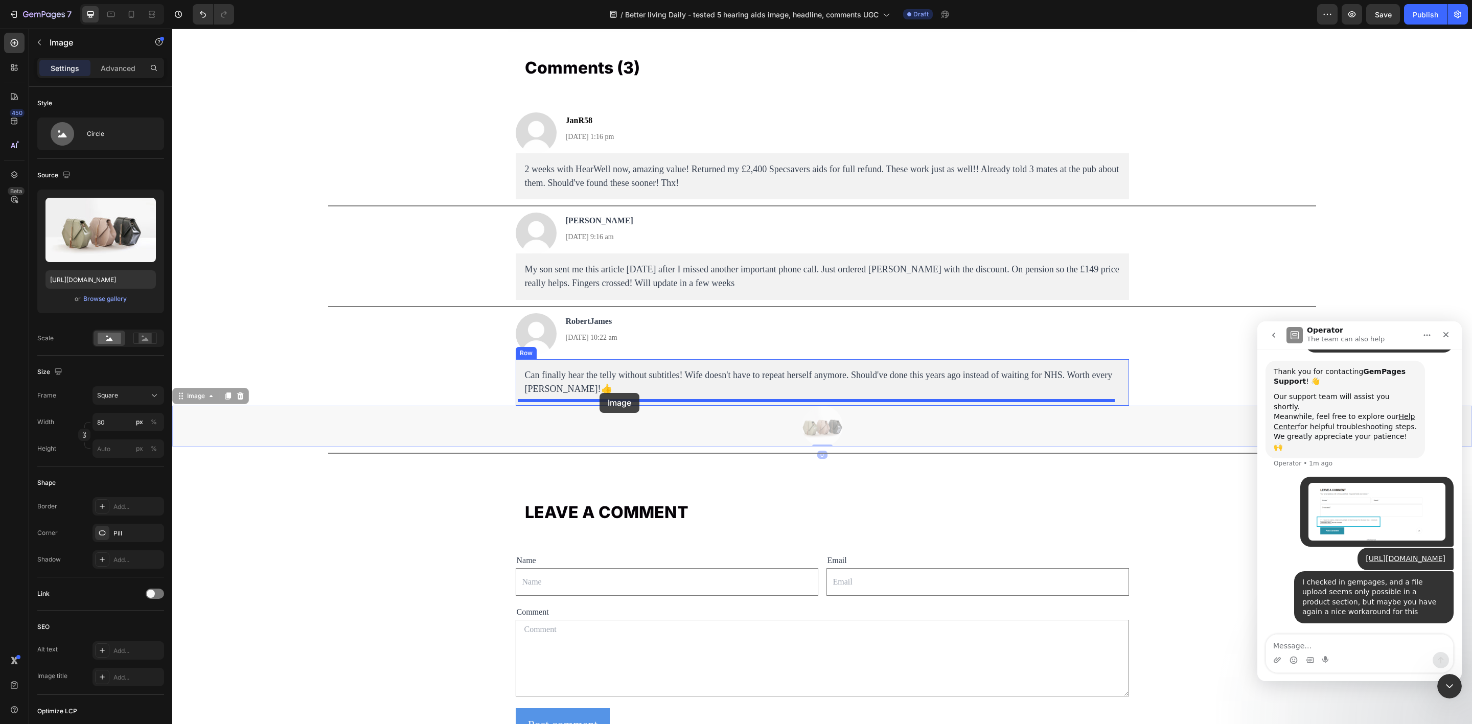
drag, startPoint x: 822, startPoint y: 436, endPoint x: 600, endPoint y: 393, distance: 226.5
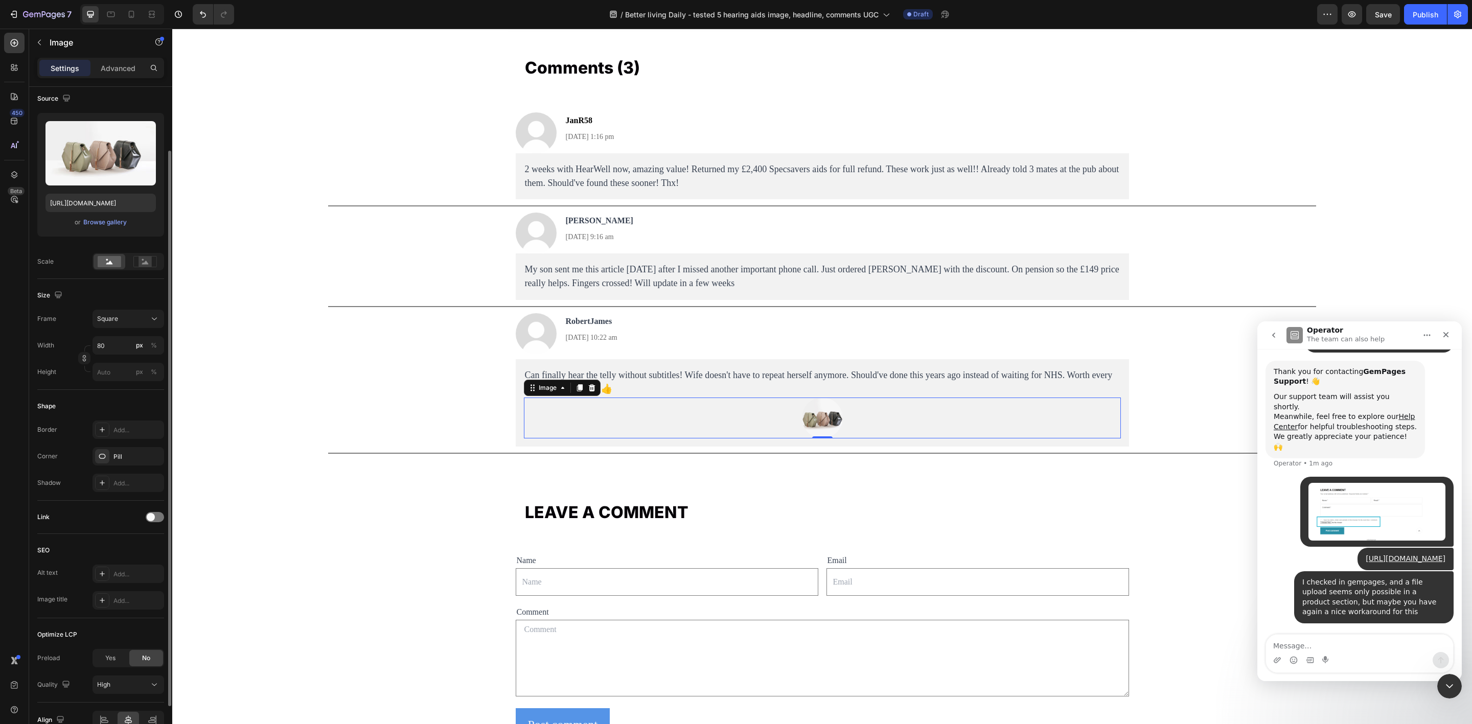
scroll to position [132, 0]
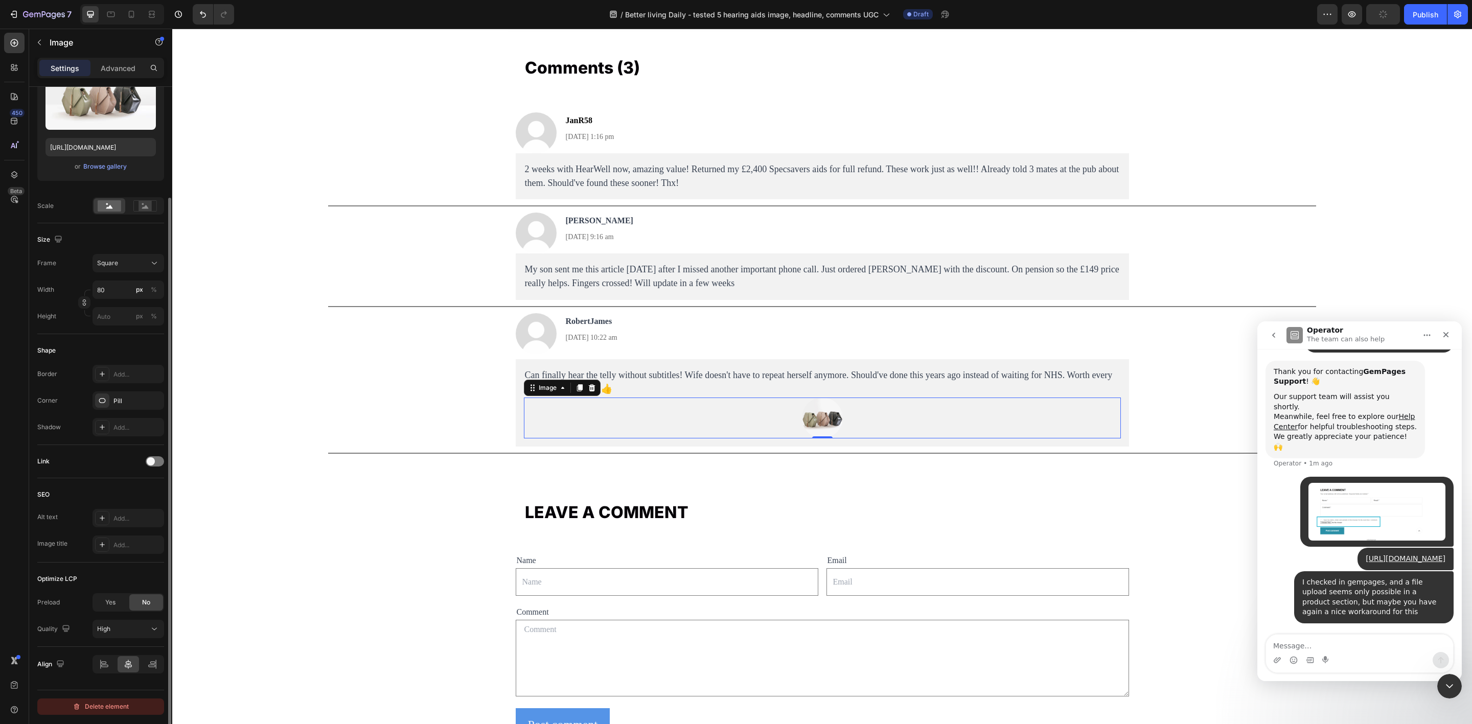
click at [123, 559] on div "Delete element" at bounding box center [101, 707] width 56 height 12
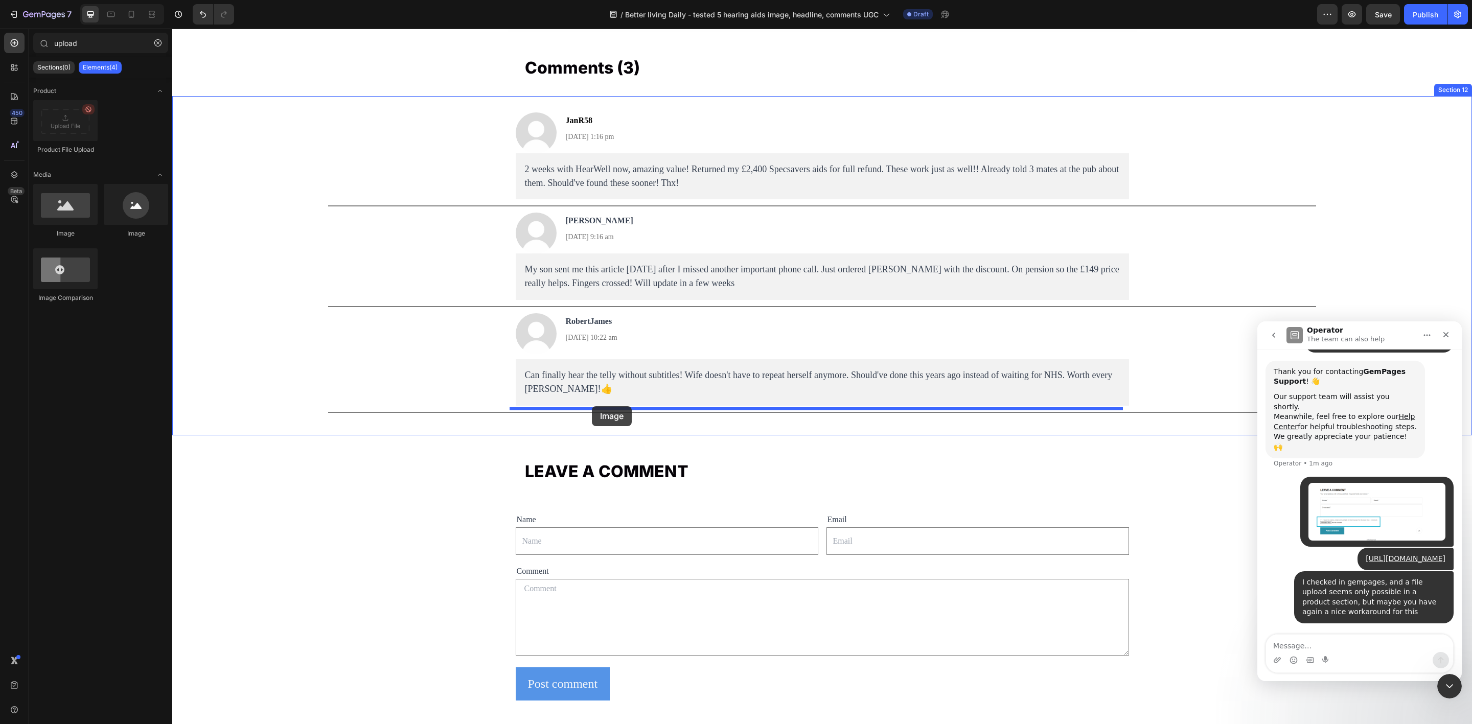
drag, startPoint x: 250, startPoint y: 242, endPoint x: 592, endPoint y: 406, distance: 379.8
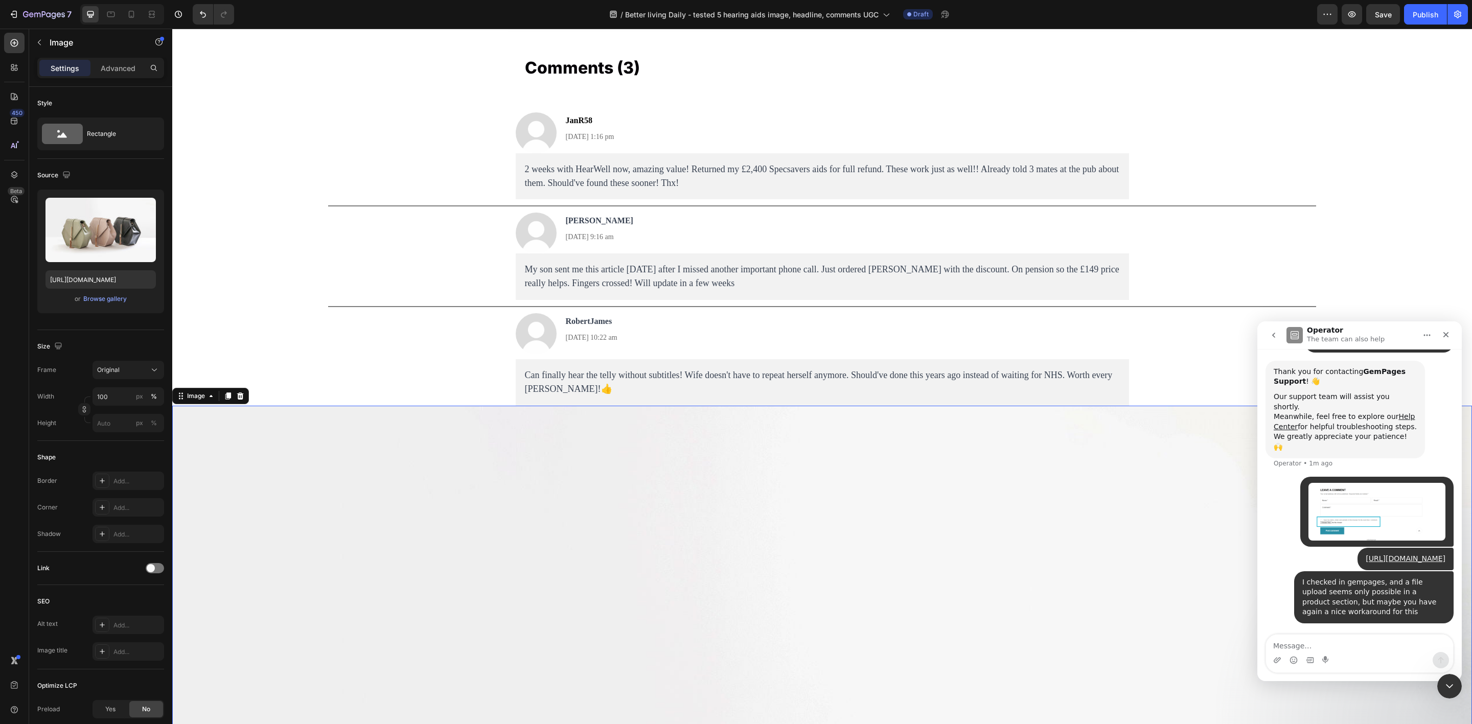
type input "file upload"
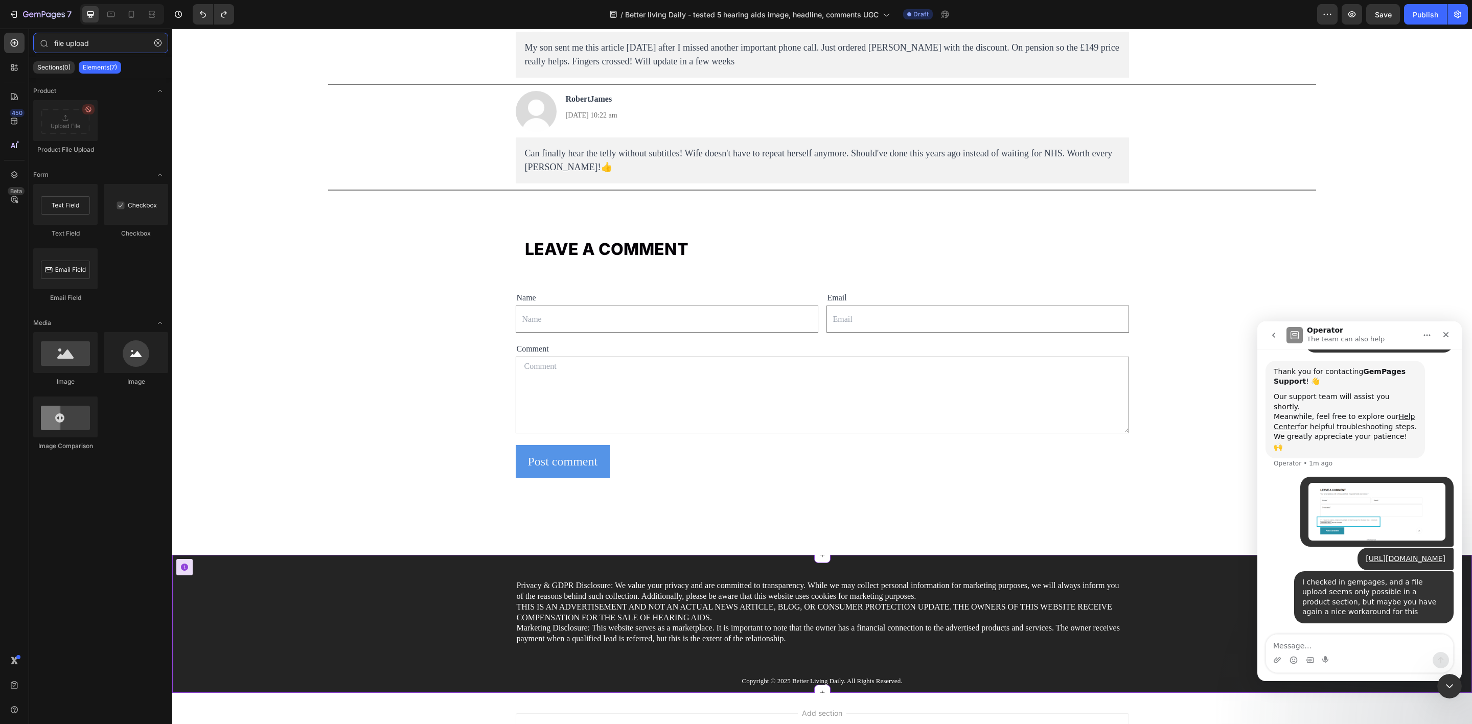
scroll to position [7252, 0]
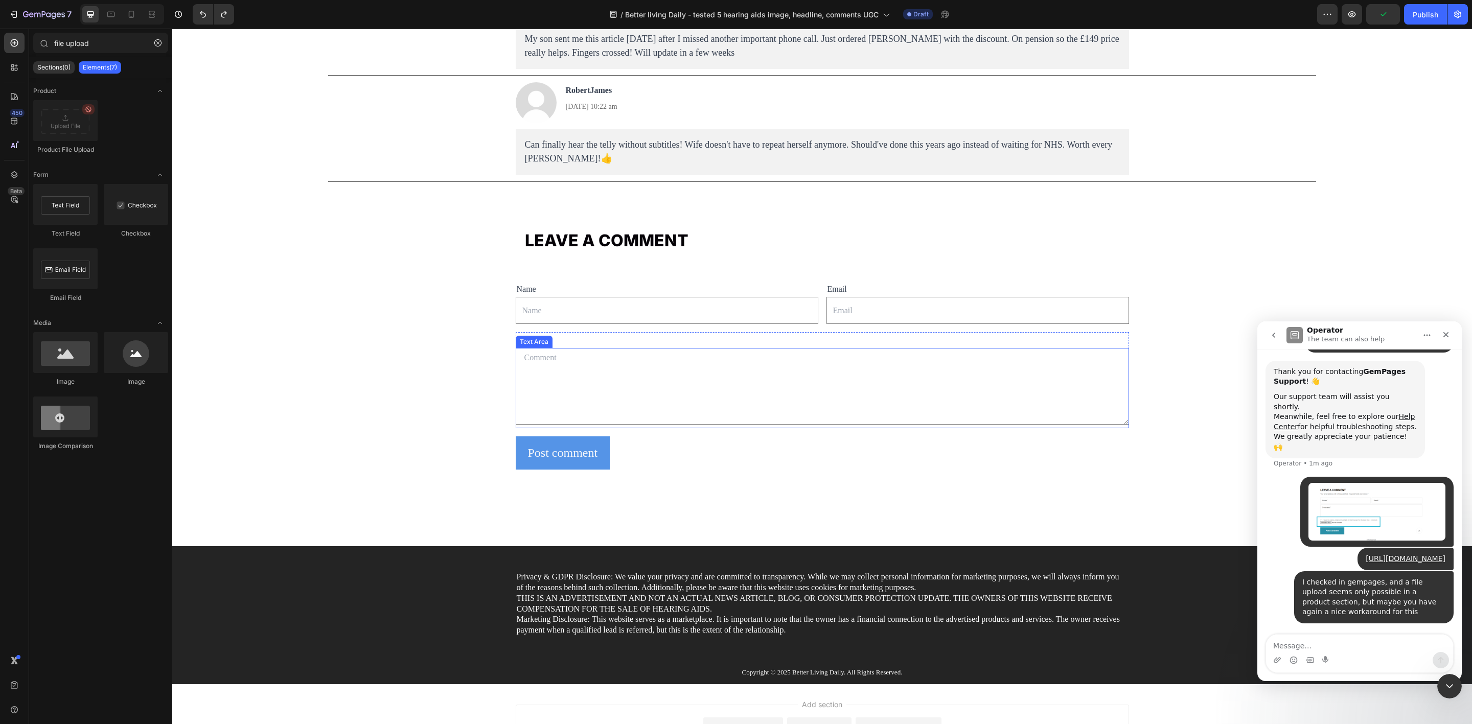
click at [581, 428] on div "Text Area" at bounding box center [823, 388] width 614 height 80
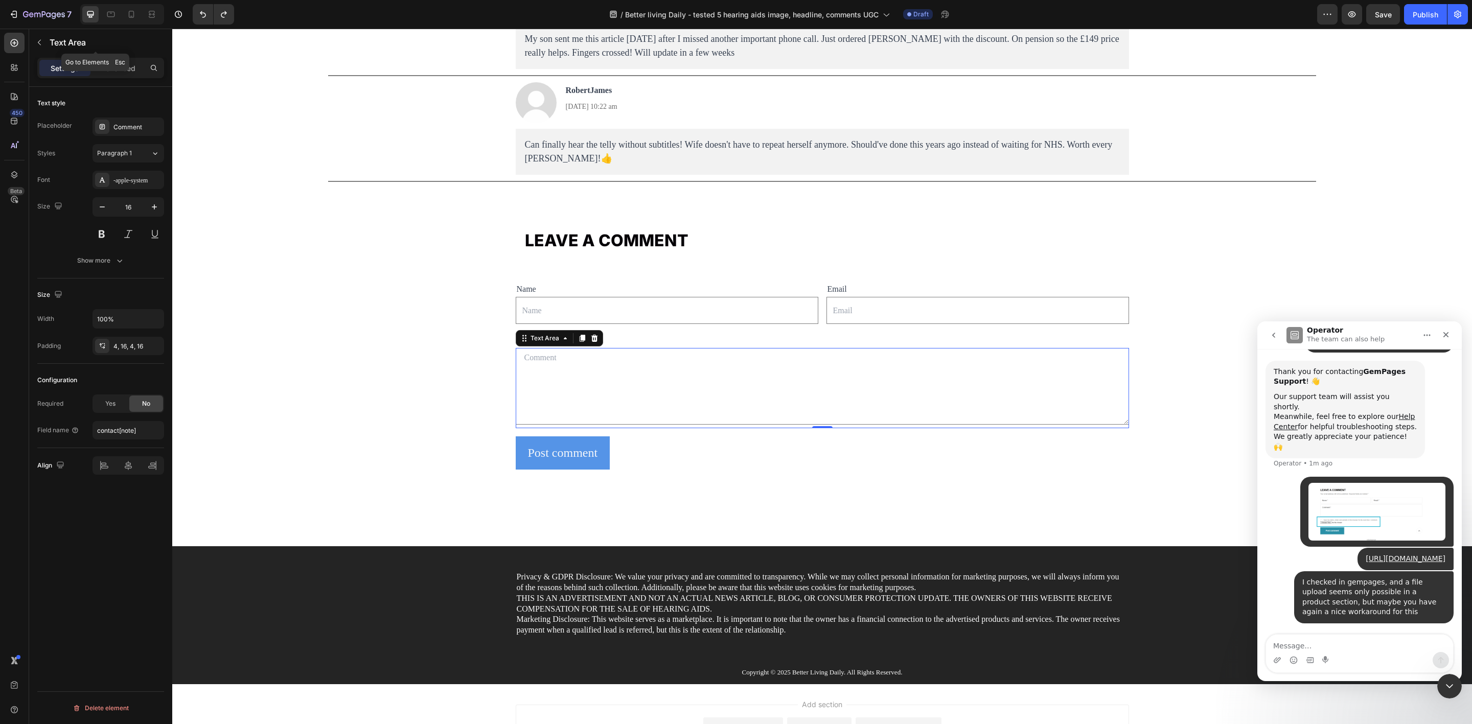
click at [37, 42] on icon "button" at bounding box center [39, 42] width 8 height 8
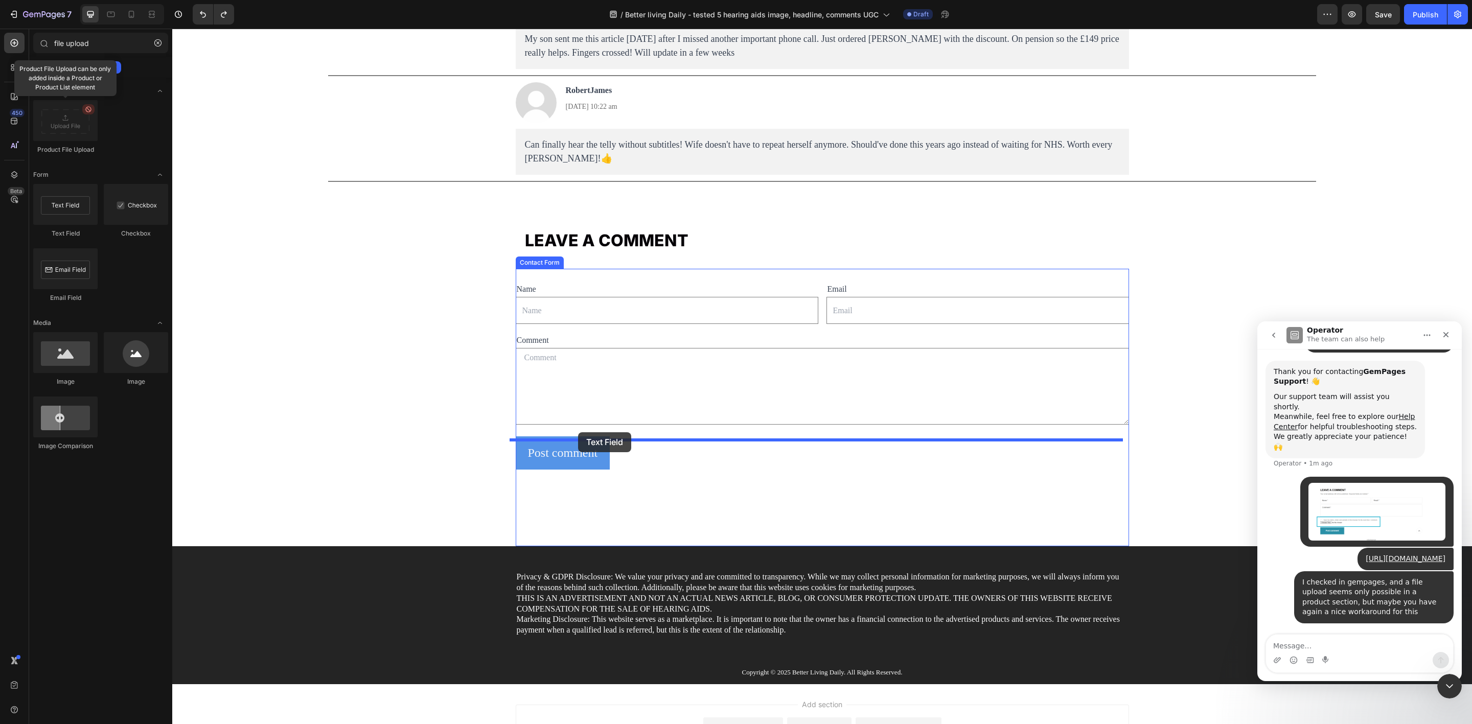
drag, startPoint x: 251, startPoint y: 238, endPoint x: 578, endPoint y: 433, distance: 381.2
click at [578, 433] on div "Name Text Block Text Field Email Text Block Email Field Row Comment Text Block …" at bounding box center [823, 408] width 614 height 278
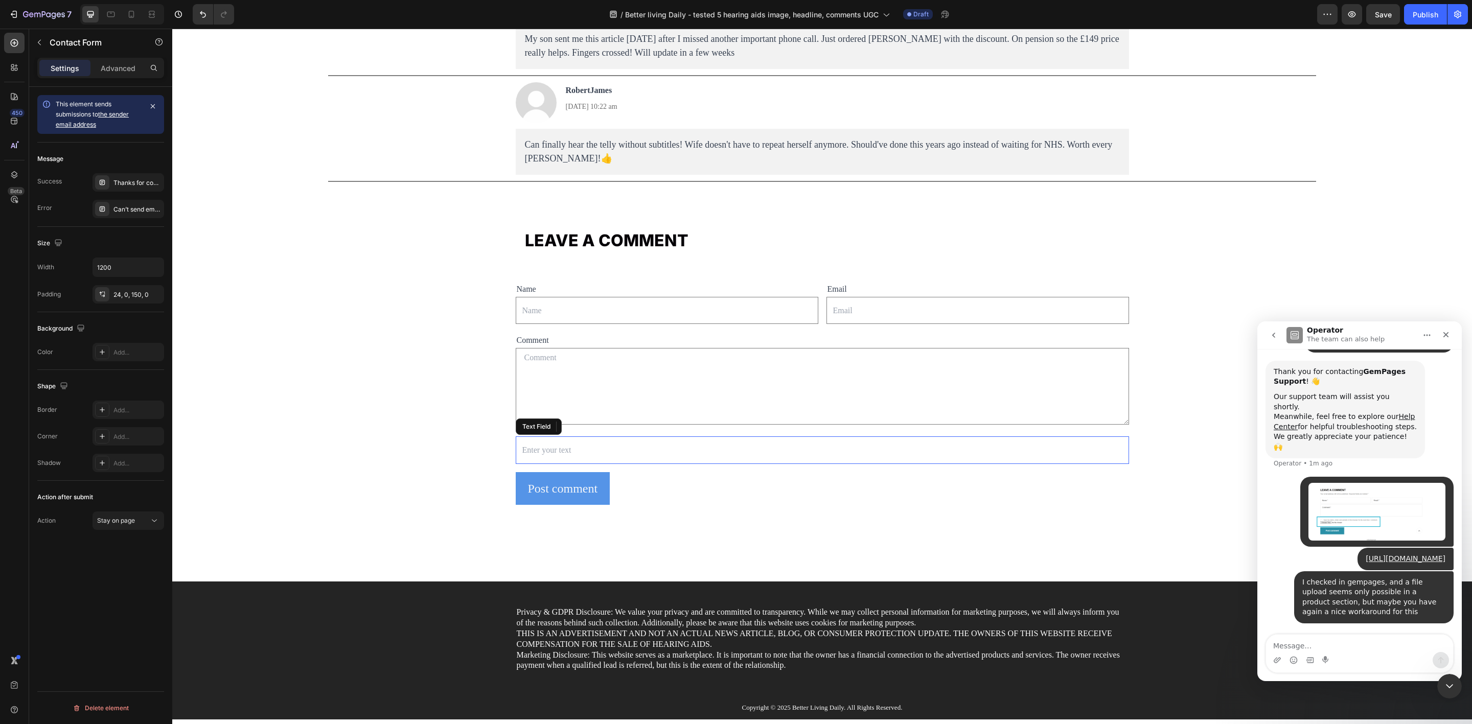
click at [548, 447] on input "text" at bounding box center [823, 450] width 614 height 27
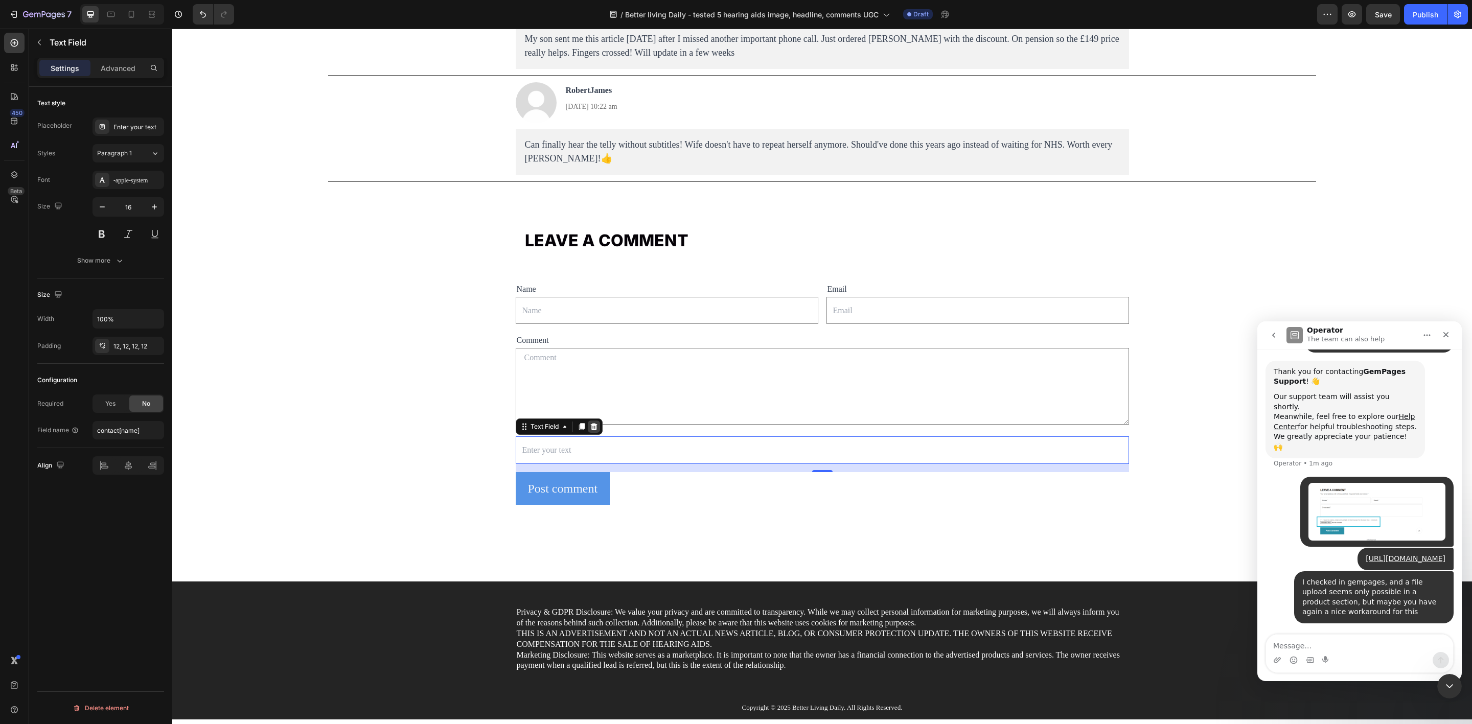
click at [590, 431] on icon at bounding box center [594, 427] width 8 height 8
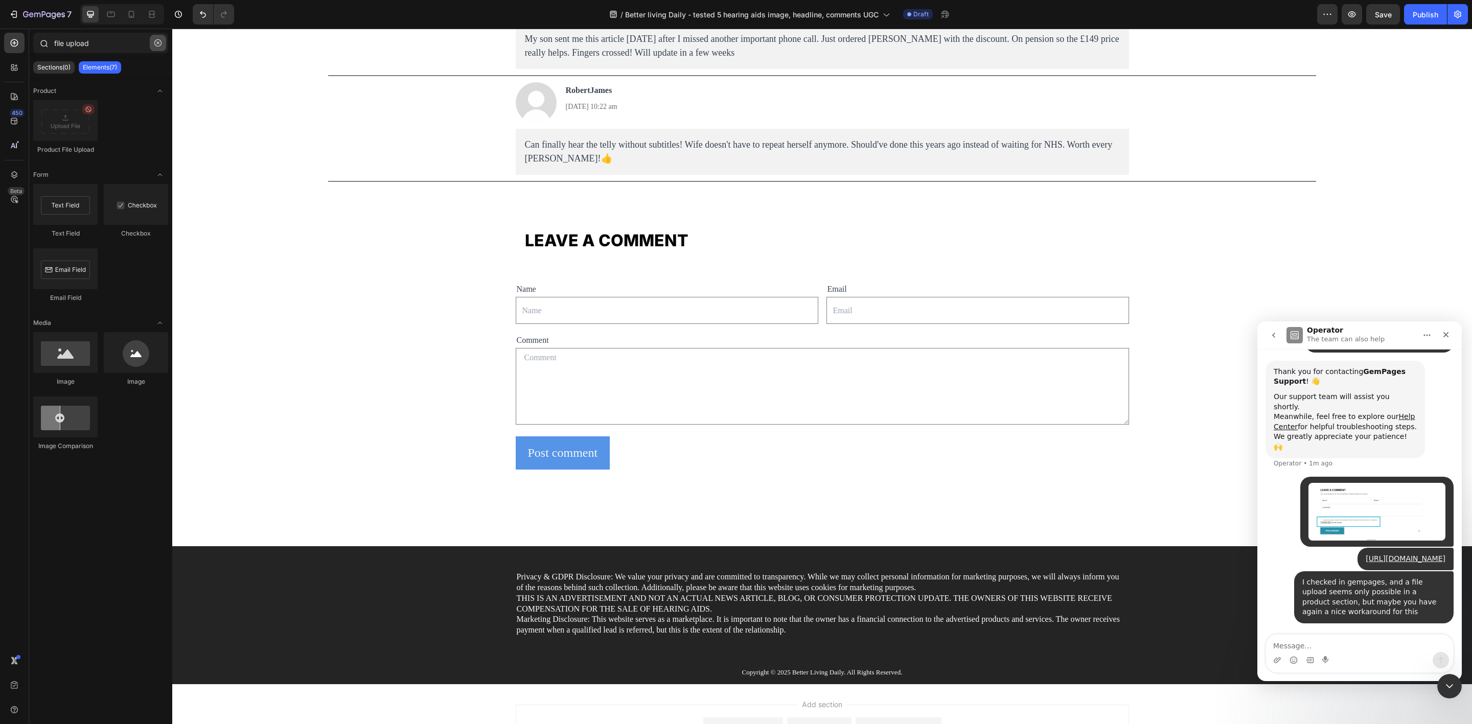
click at [165, 42] on button "button" at bounding box center [158, 43] width 16 height 16
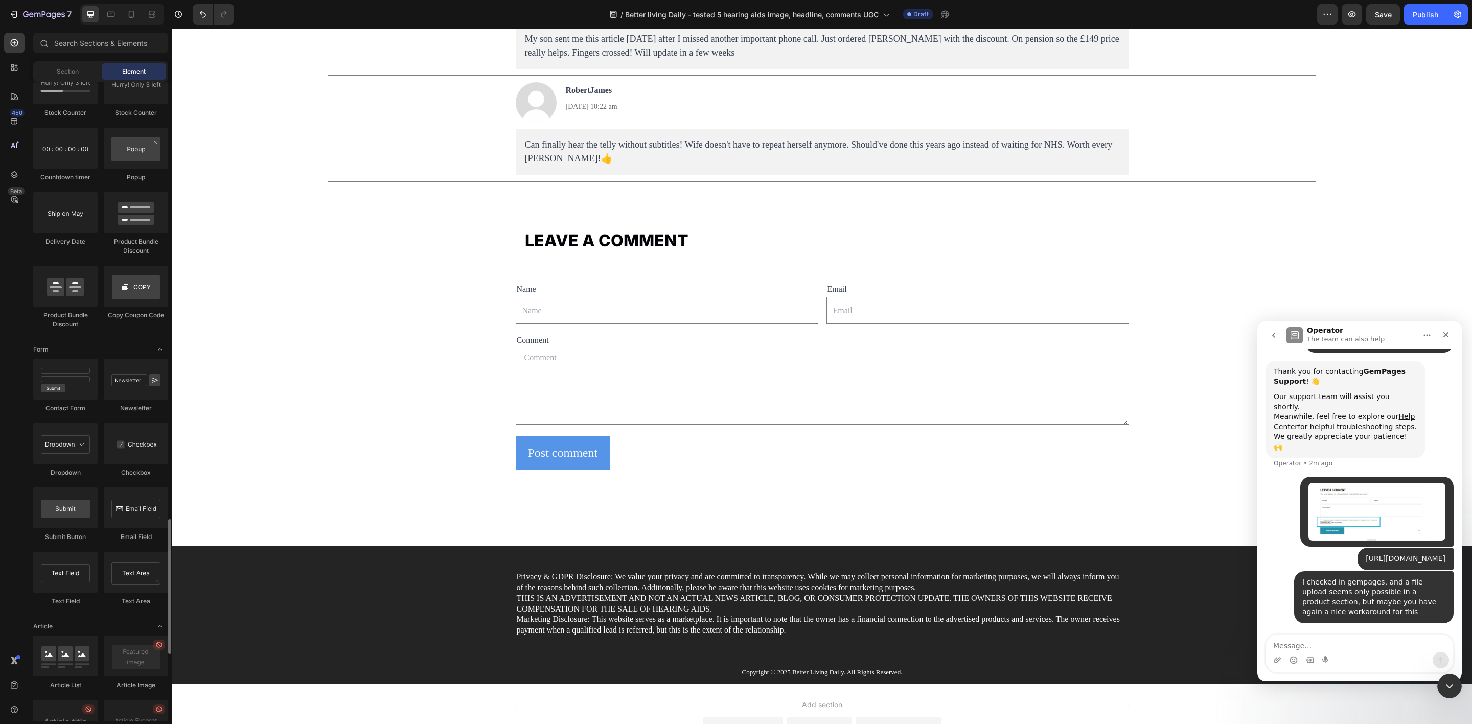
scroll to position [2224, 0]
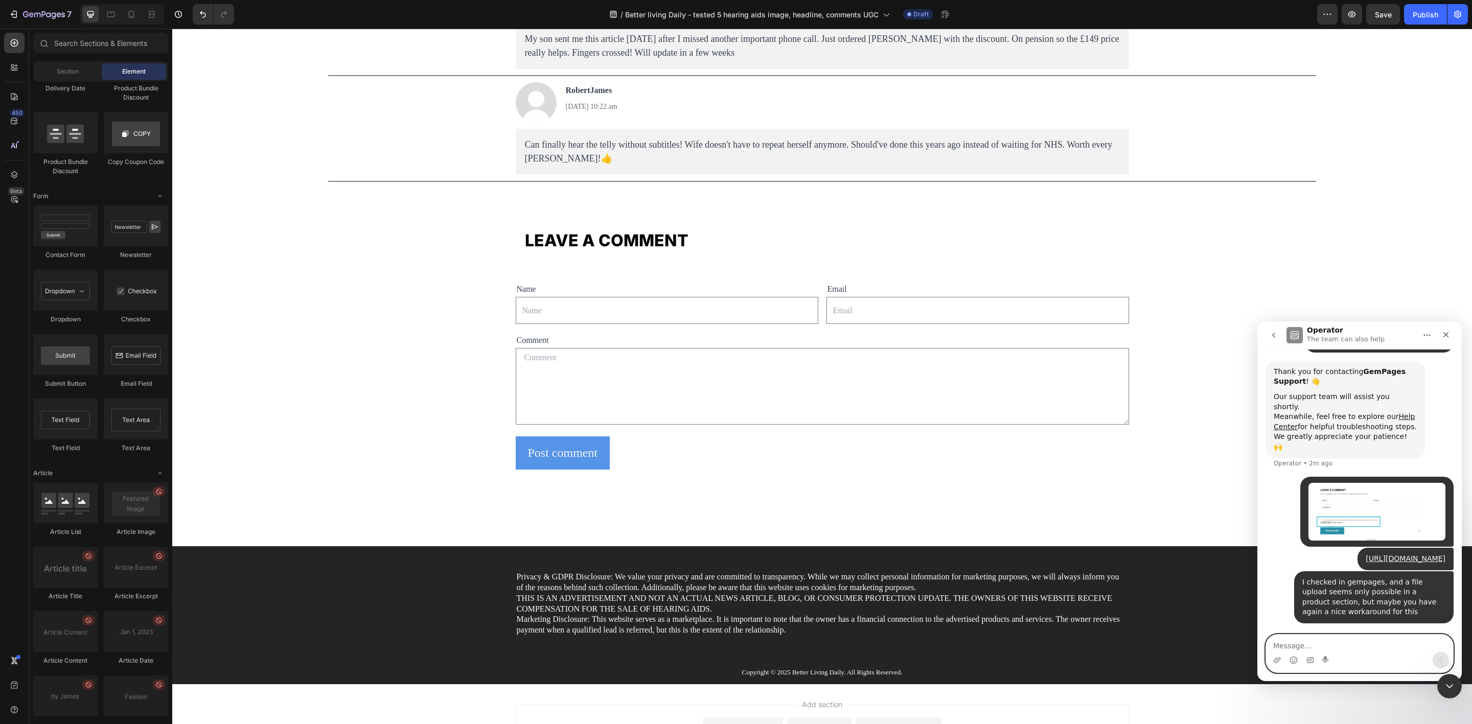
click at [1177, 559] on textarea "Message…" at bounding box center [1359, 643] width 187 height 17
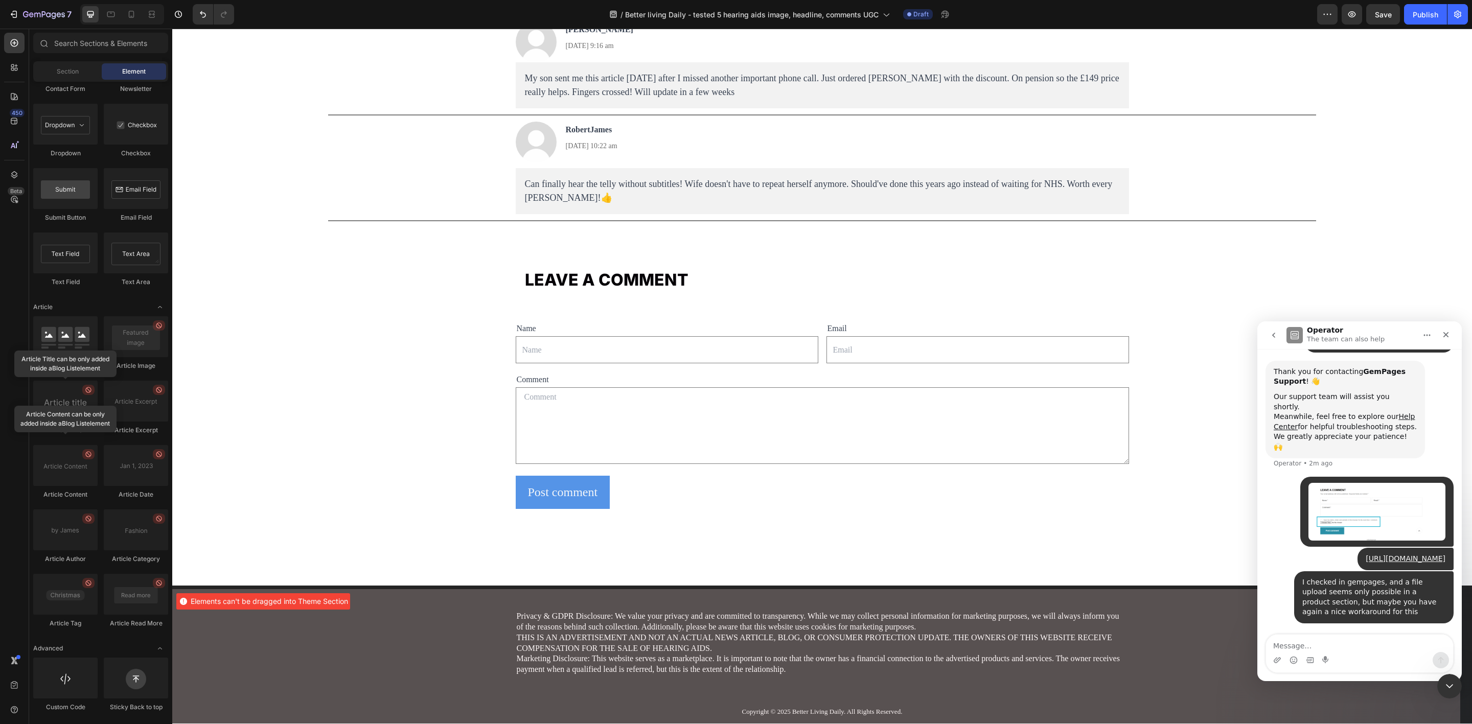
scroll to position [7305, 0]
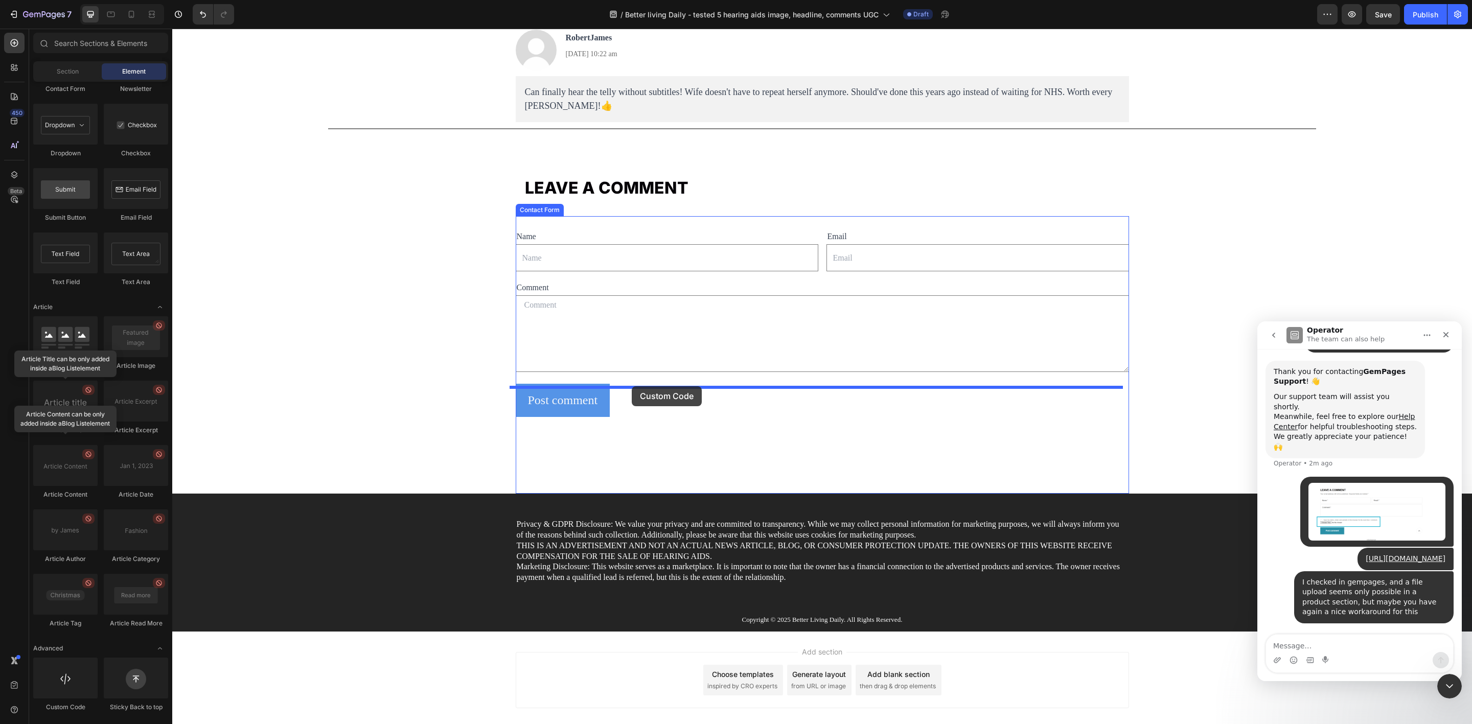
drag, startPoint x: 243, startPoint y: 708, endPoint x: 632, endPoint y: 387, distance: 504.4
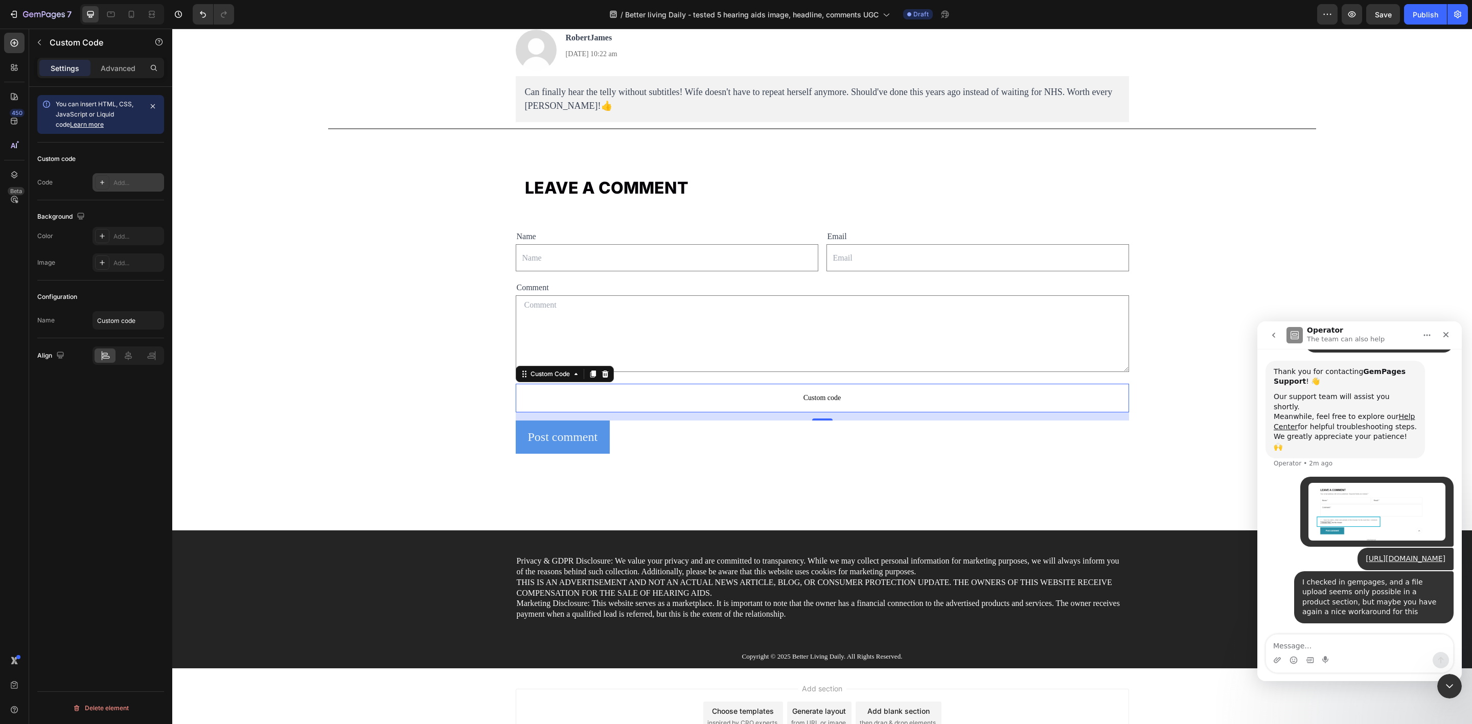
click at [135, 185] on div "Add..." at bounding box center [138, 182] width 48 height 9
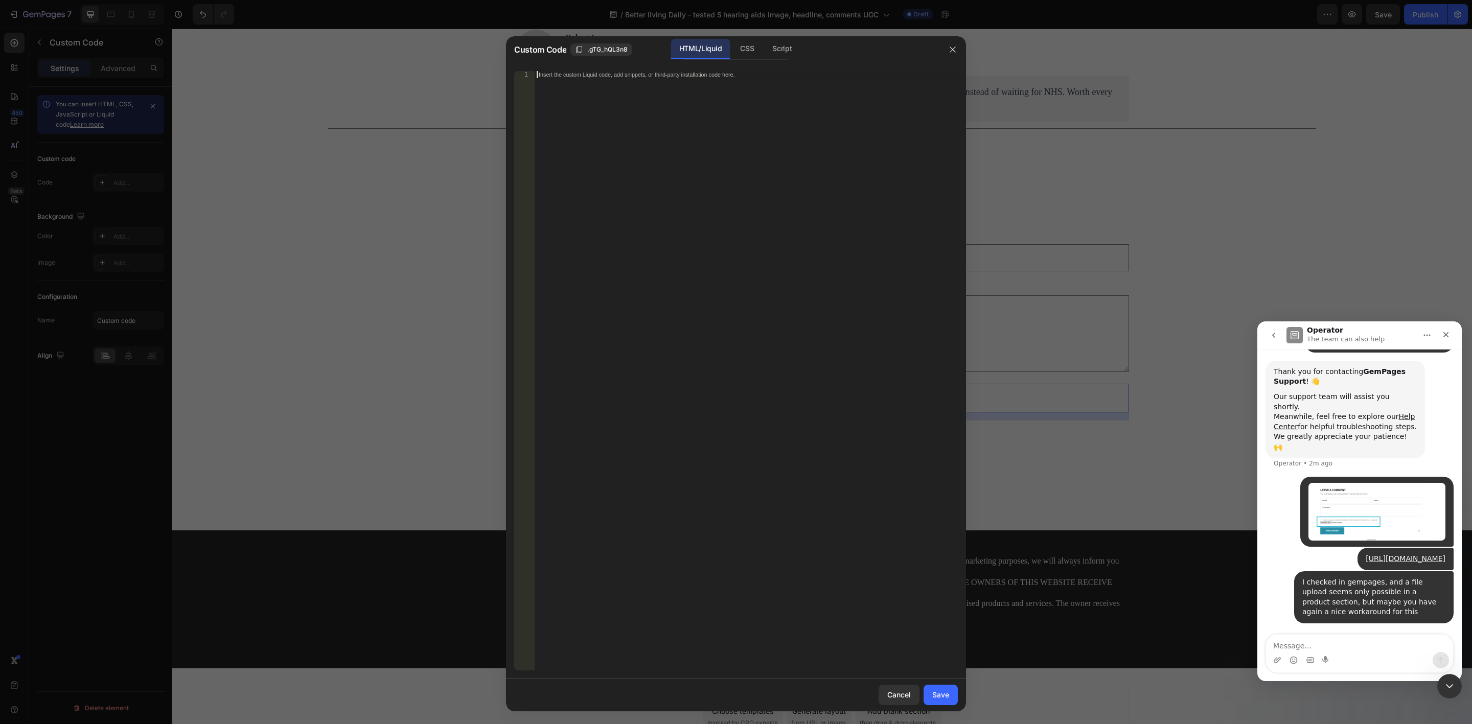
click at [732, 174] on div "Insert the custom Liquid code, add snippets, or third-party installation code h…" at bounding box center [746, 378] width 423 height 615
click at [946, 57] on button "button" at bounding box center [953, 49] width 16 height 16
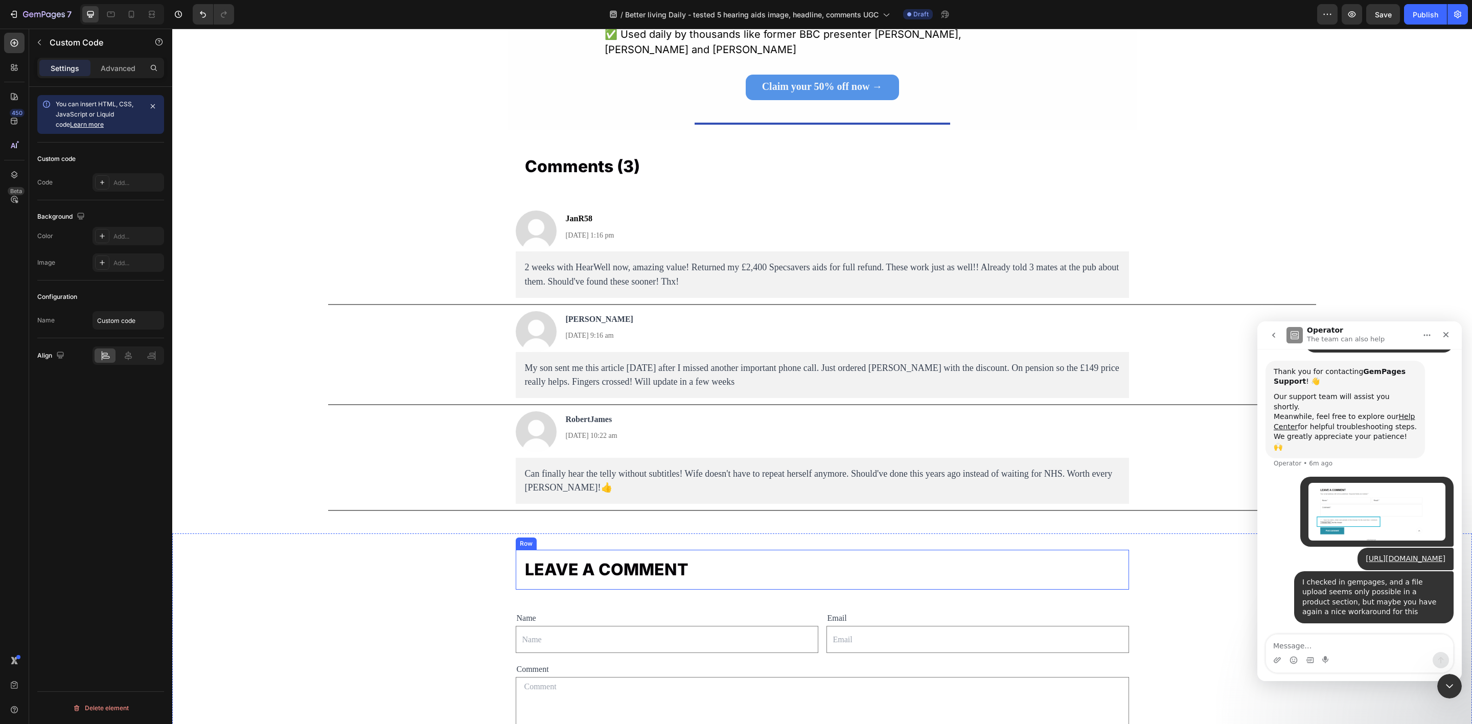
scroll to position [6921, 0]
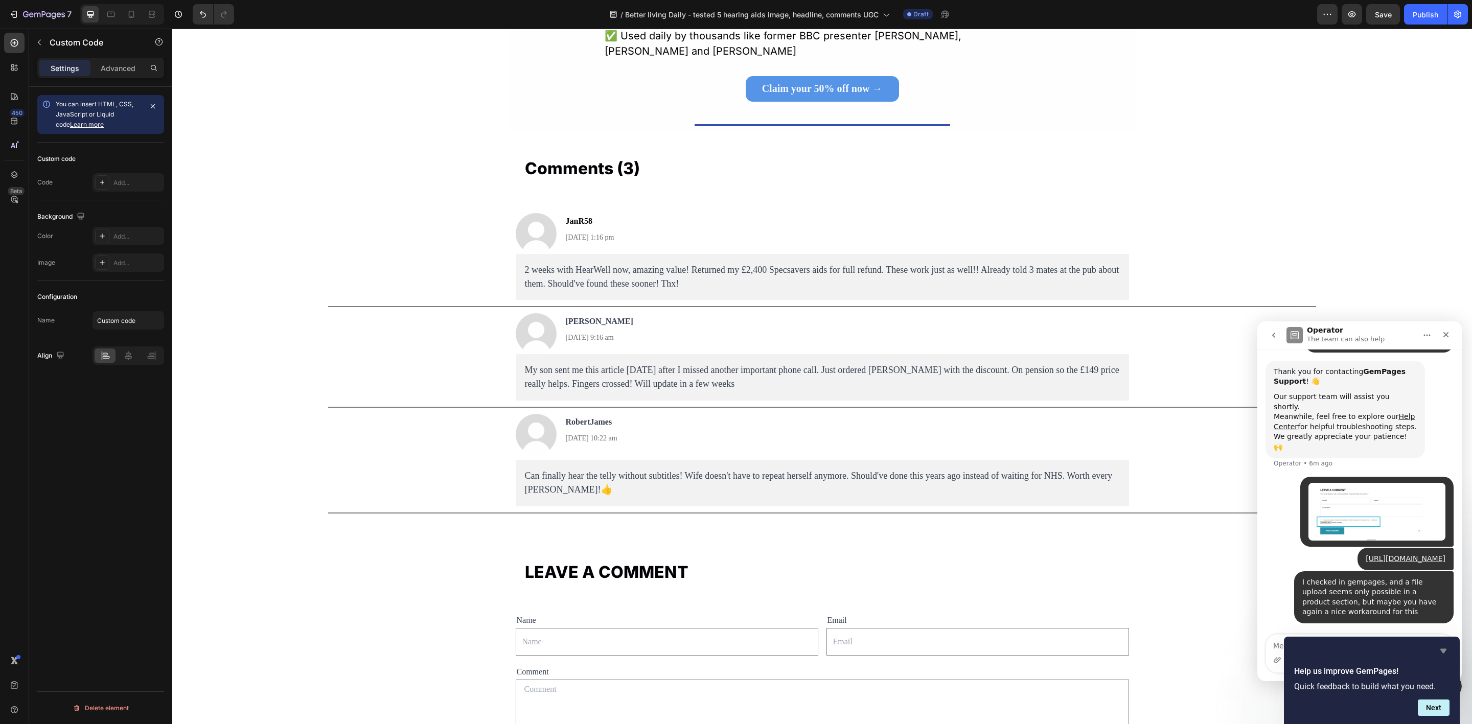
click at [1177, 559] on icon "Hide survey" at bounding box center [1444, 651] width 6 height 5
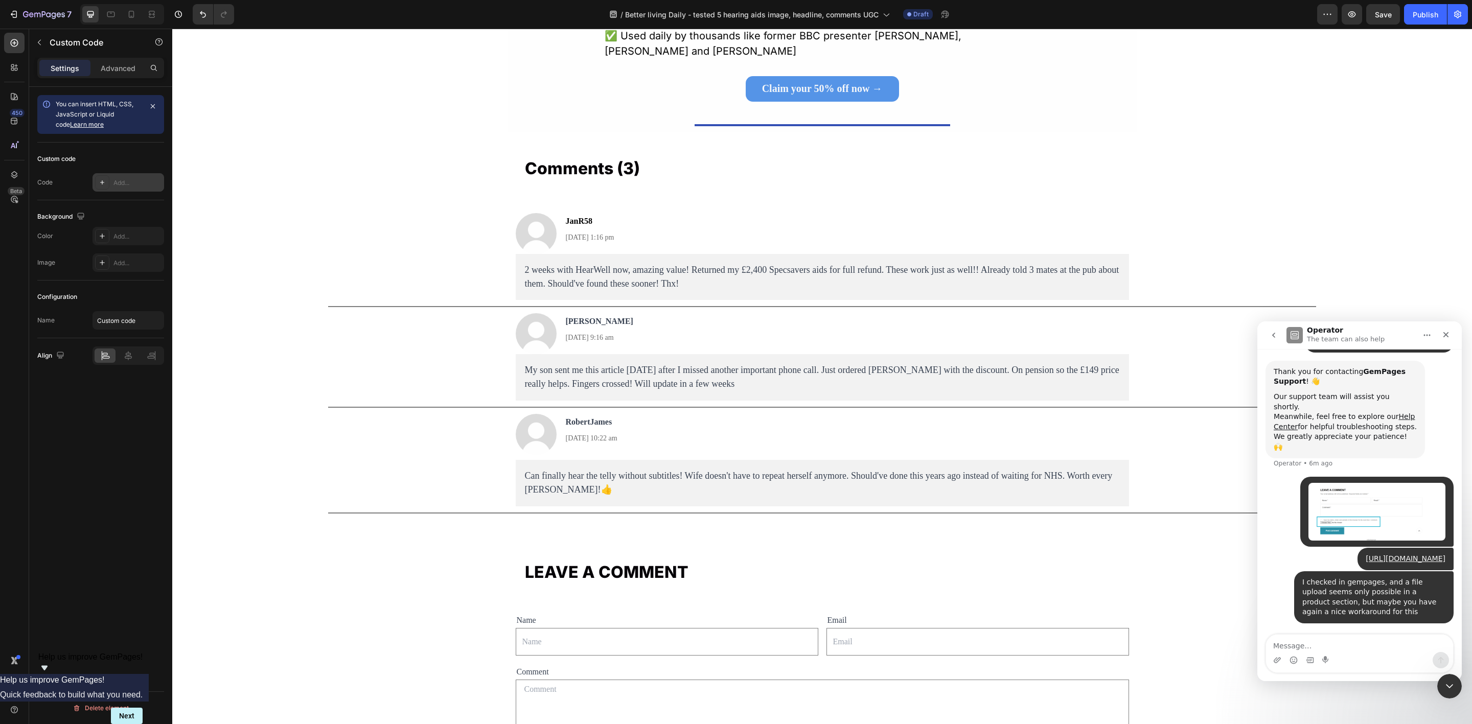
click at [126, 185] on div "Add..." at bounding box center [138, 182] width 48 height 9
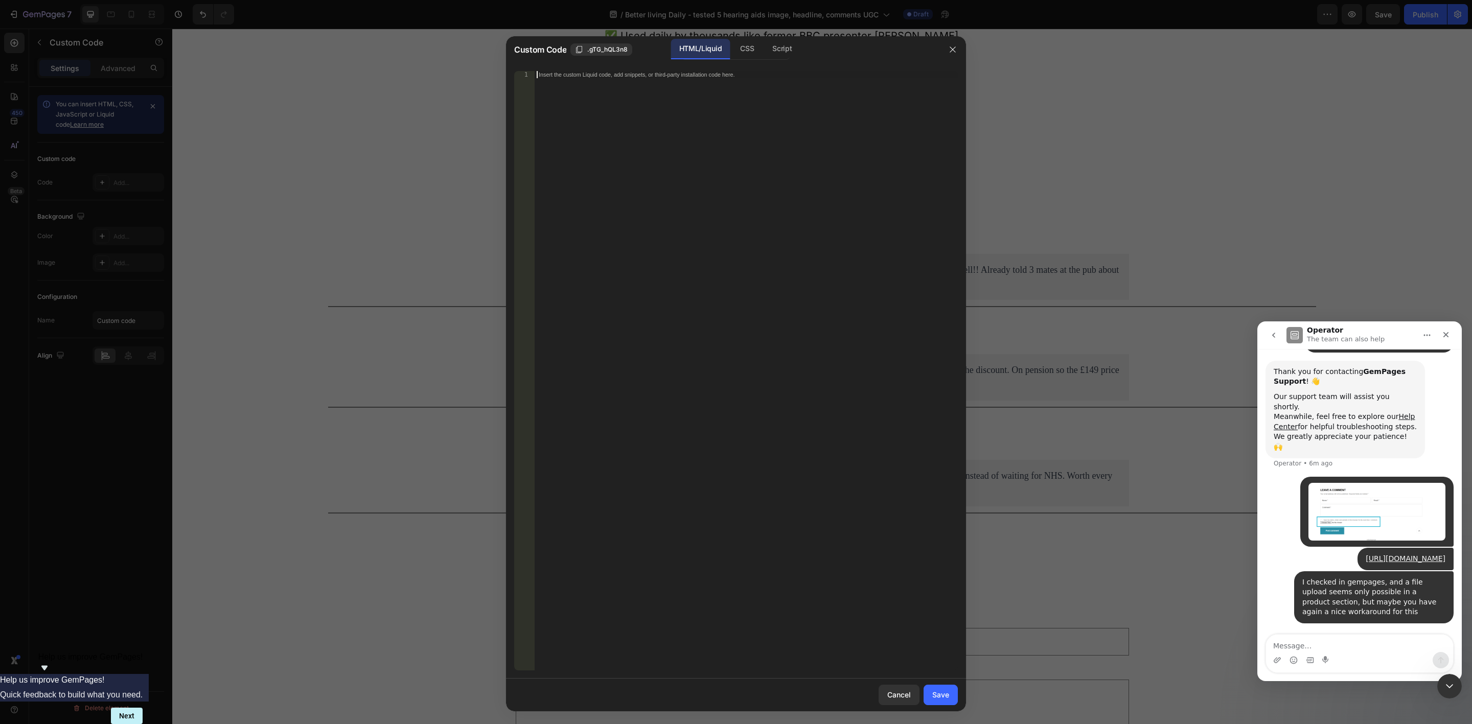
click at [663, 112] on div "Insert the custom Liquid code, add snippets, or third-party installation code h…" at bounding box center [746, 378] width 423 height 615
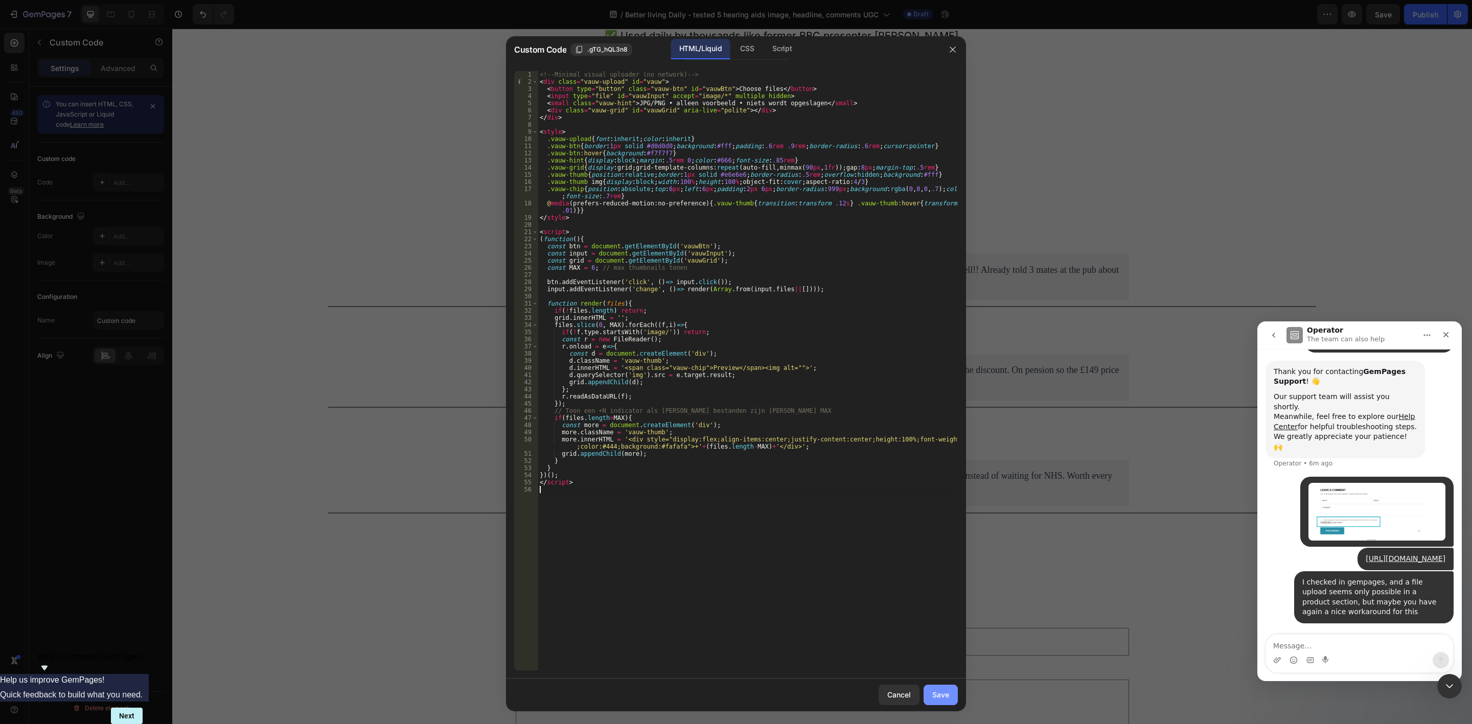
click at [945, 559] on div "Save" at bounding box center [941, 695] width 17 height 11
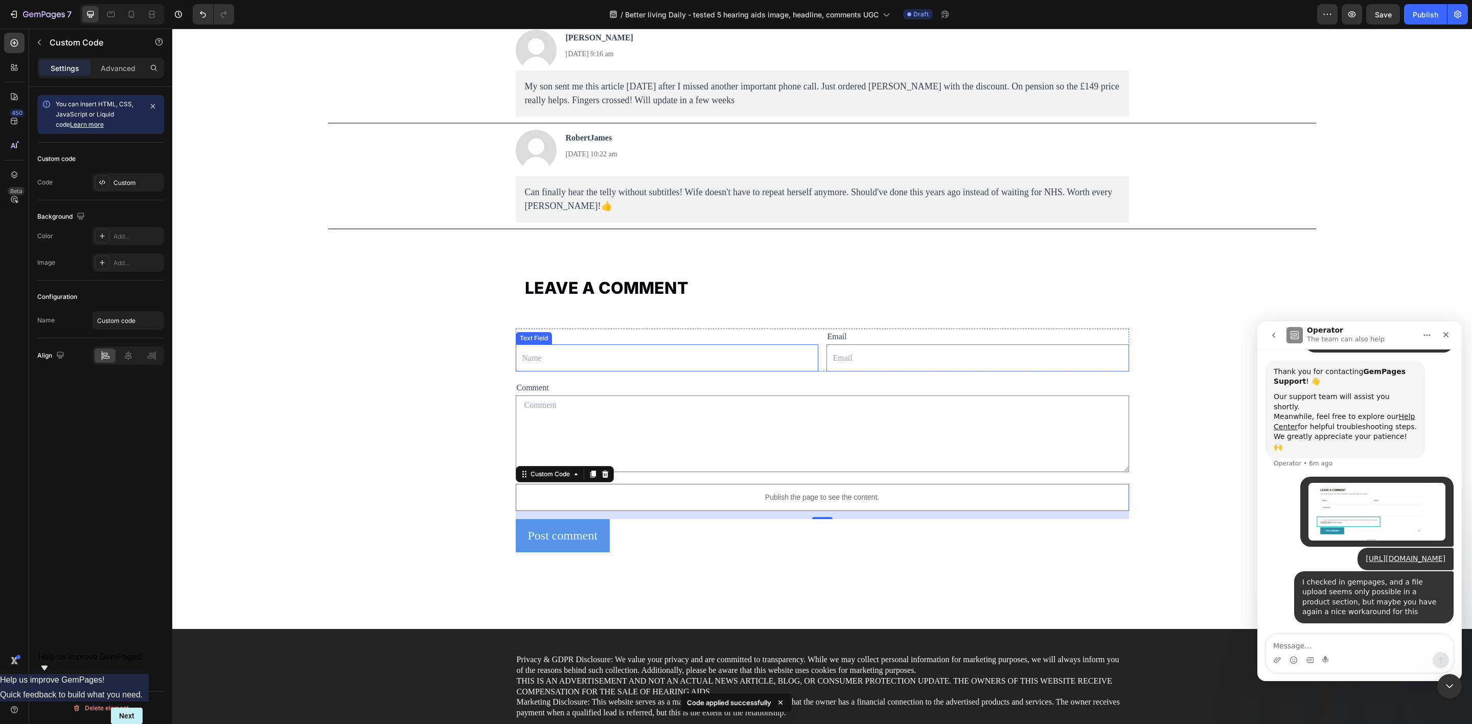
scroll to position [7305, 0]
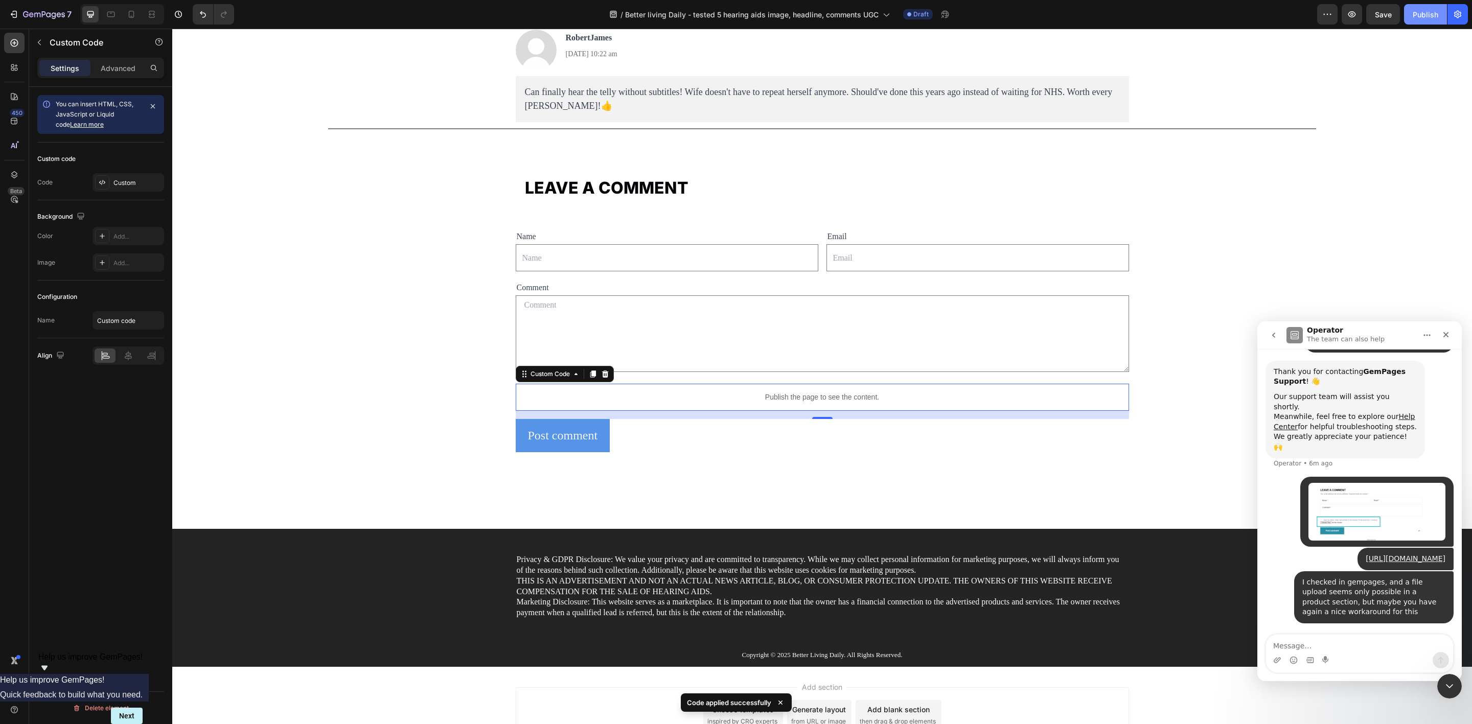
click at [1177, 13] on div "Publish" at bounding box center [1426, 14] width 26 height 11
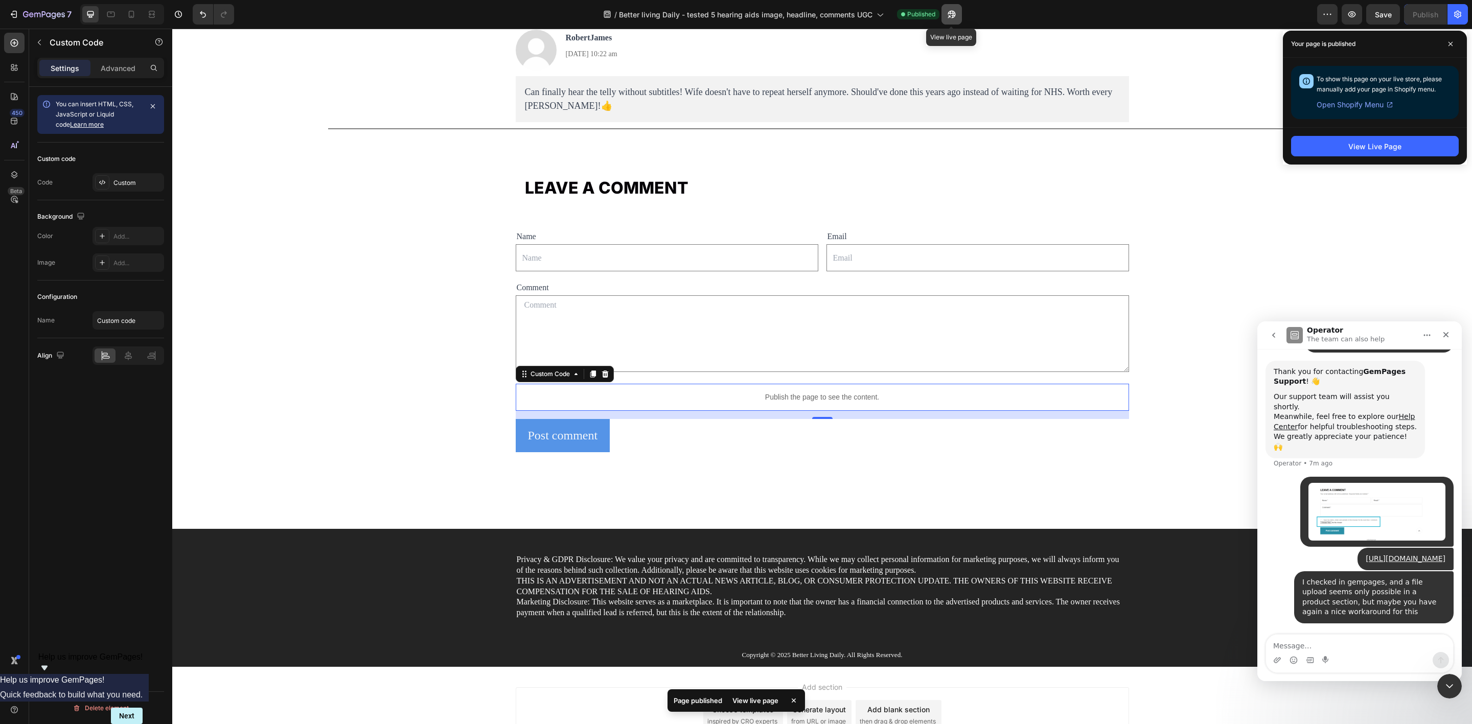
click at [945, 17] on button "button" at bounding box center [952, 14] width 20 height 20
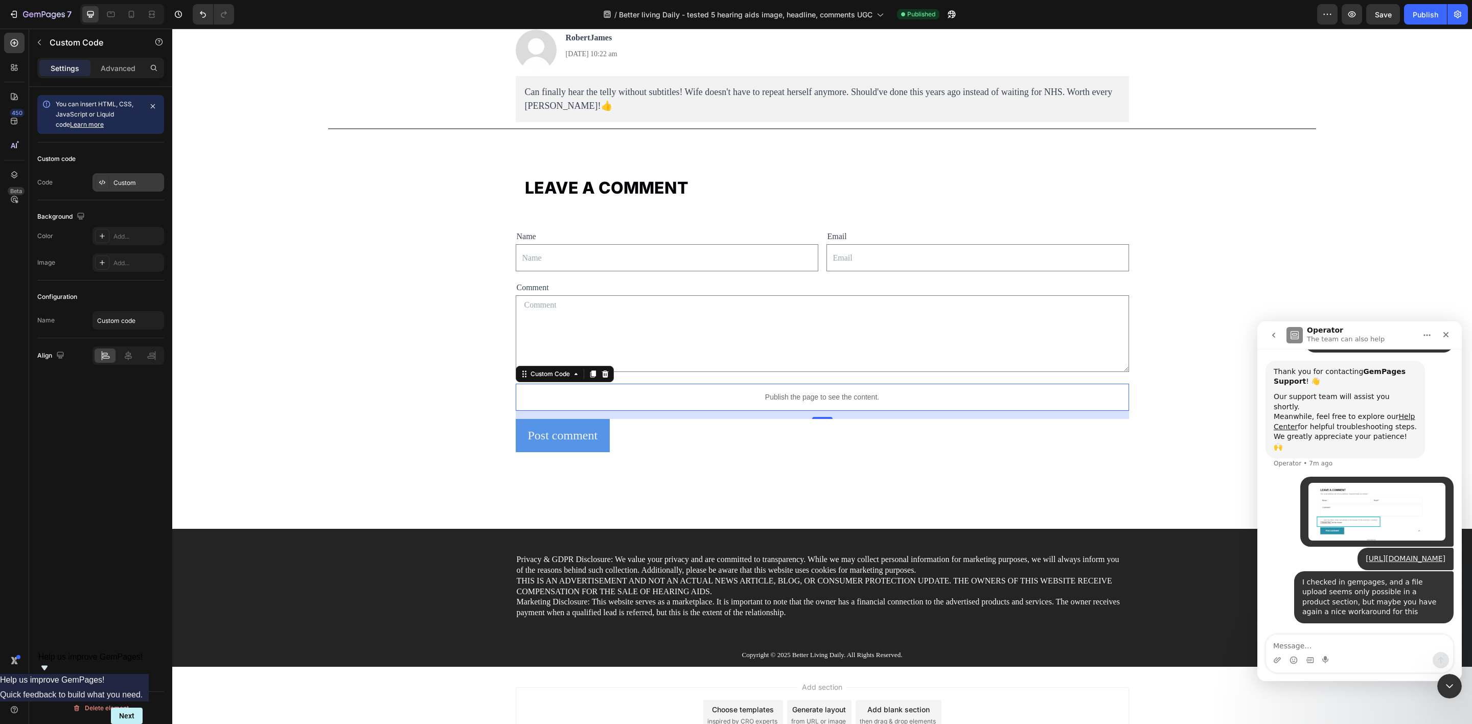
click at [119, 174] on div "Custom" at bounding box center [129, 182] width 72 height 18
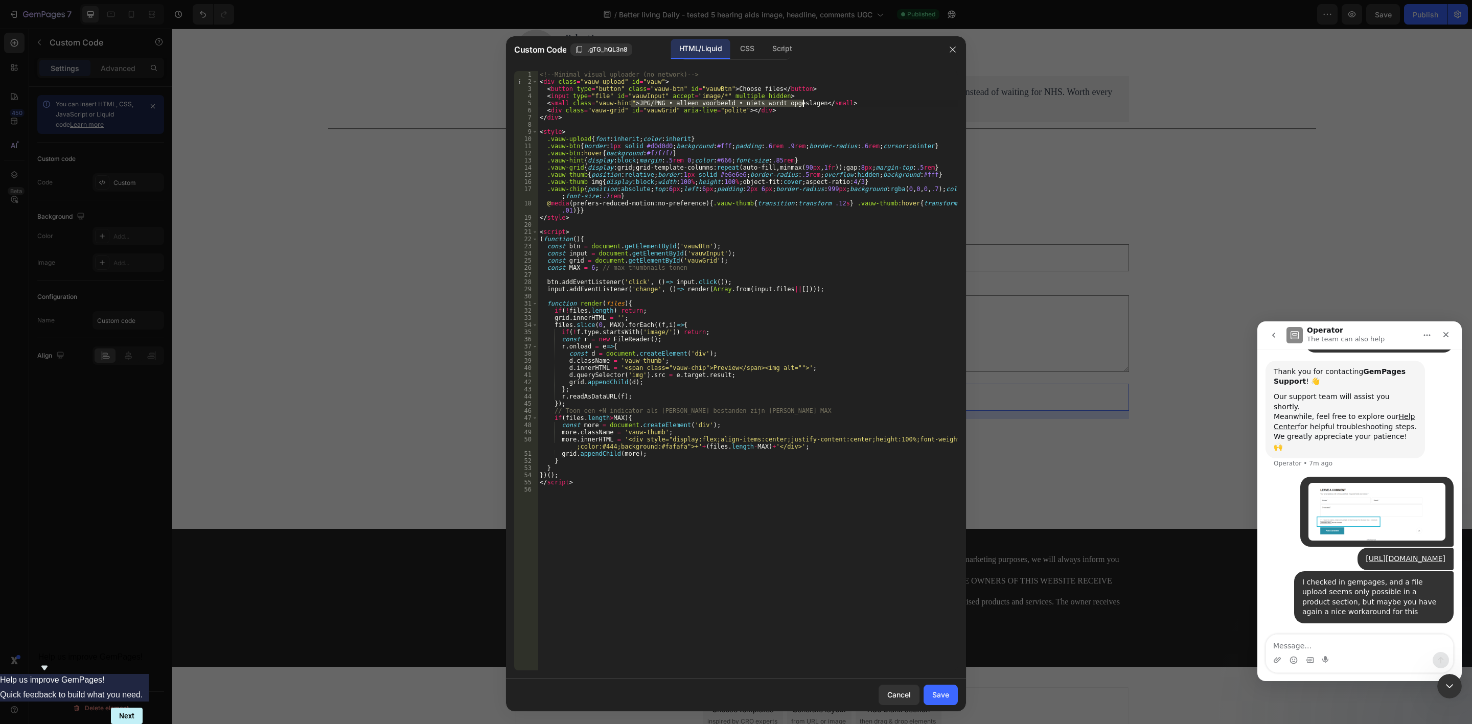
drag, startPoint x: 630, startPoint y: 103, endPoint x: 803, endPoint y: 104, distance: 172.3
click at [803, 104] on div "<!-- Minimal visual uploader (no network) --> < div class = "vauw-upload" id = …" at bounding box center [748, 378] width 420 height 615
type textarea "<small class="vauw-hint">No file chosen</small>"
click at [946, 559] on button "Save" at bounding box center [941, 695] width 34 height 20
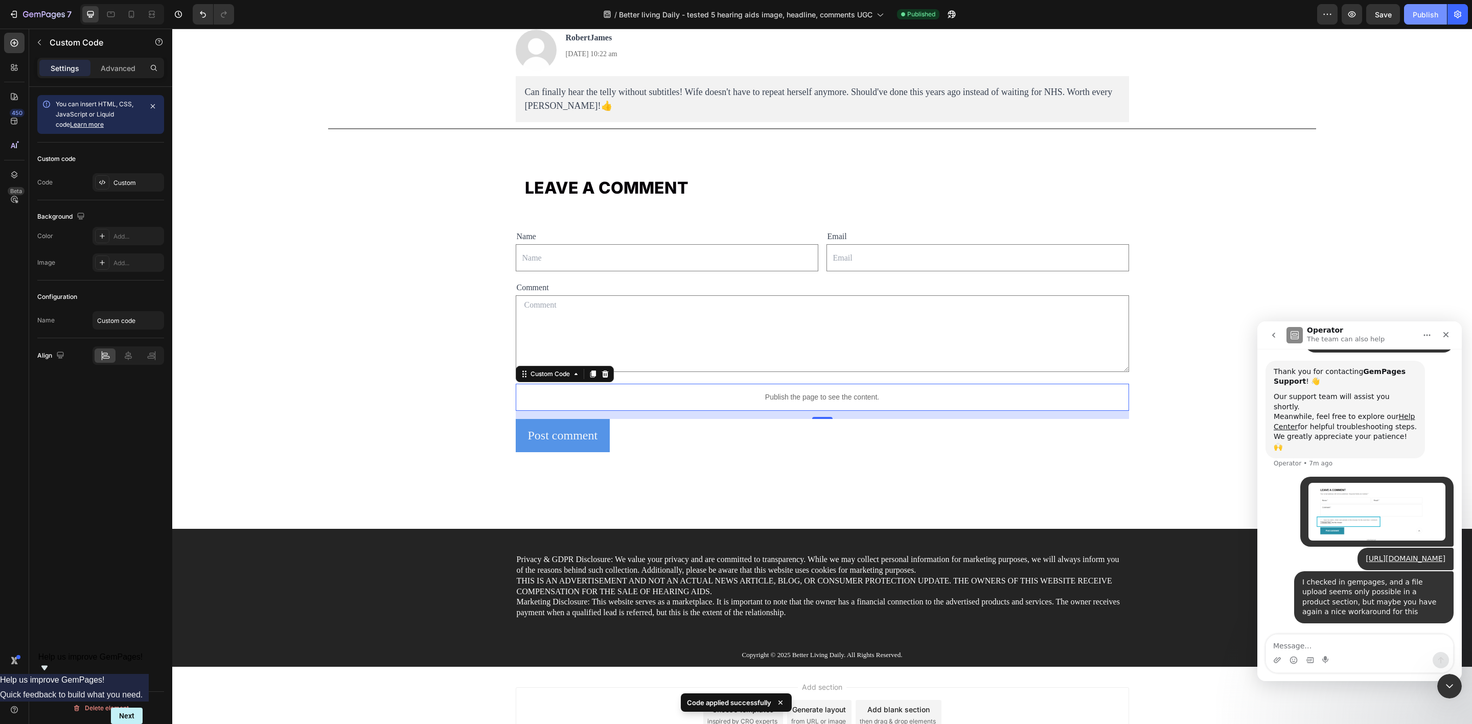
click at [1177, 11] on div "Publish" at bounding box center [1426, 14] width 26 height 11
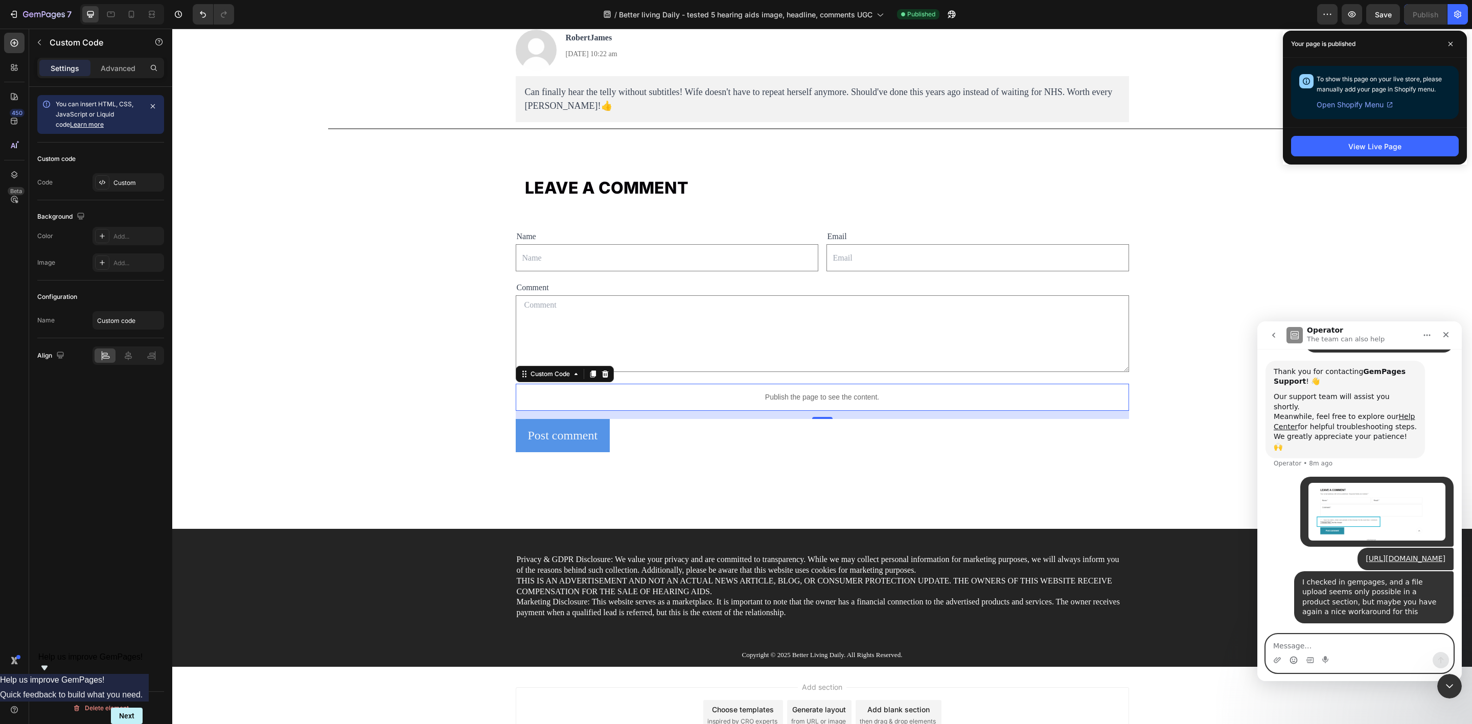
click at [1177, 559] on icon "Emoji picker" at bounding box center [1294, 660] width 8 height 8
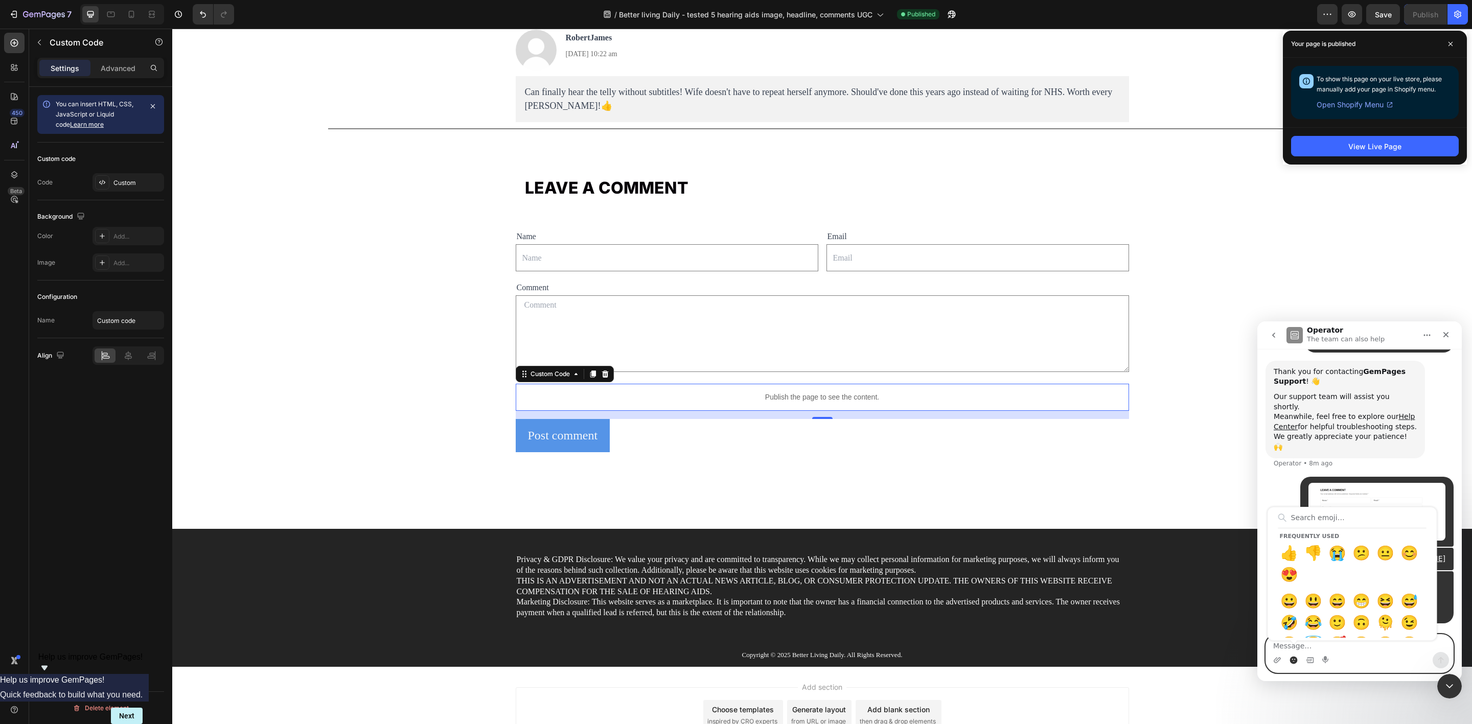
click at [1177, 559] on textarea "Message…" at bounding box center [1359, 643] width 187 height 17
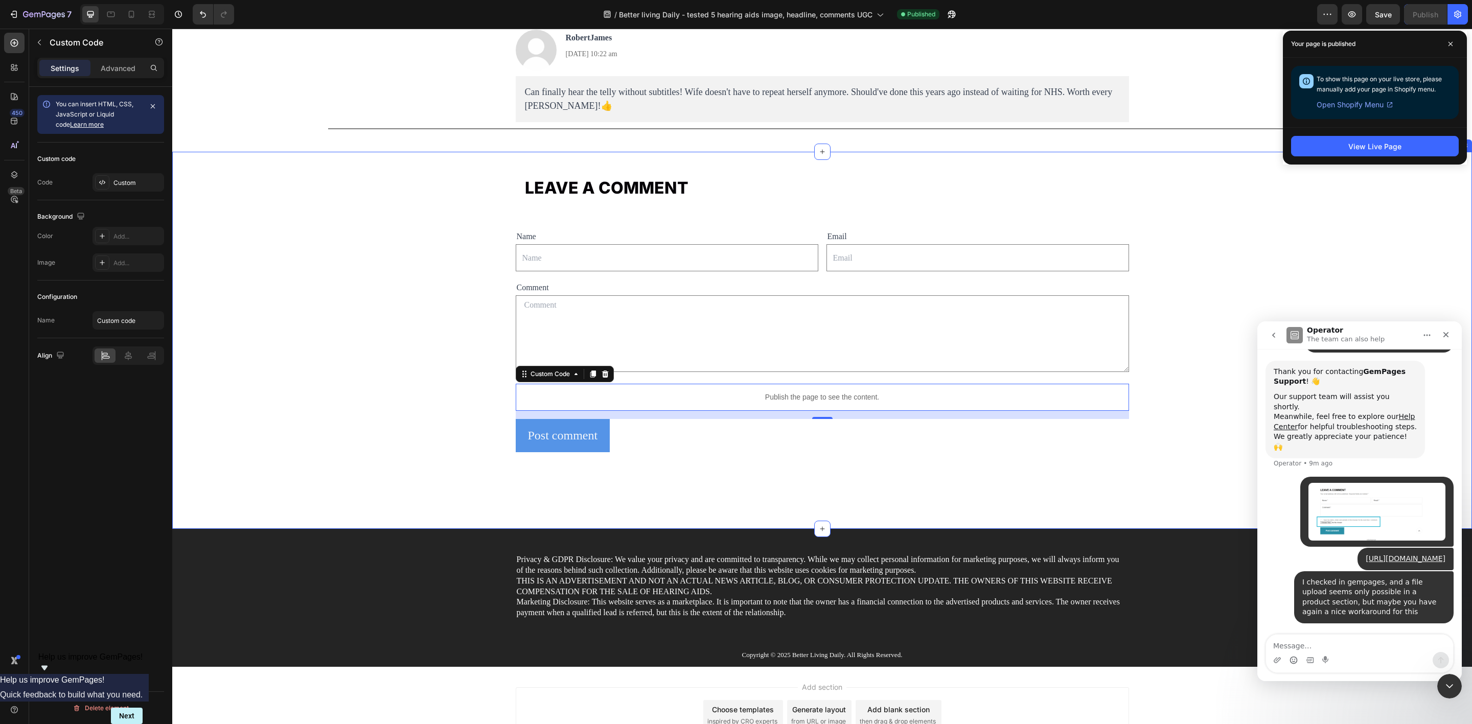
click at [376, 400] on div "LEAVE A COMMENT Heading Row Name Text Block Text Field Email Text Block Email F…" at bounding box center [822, 348] width 1300 height 361
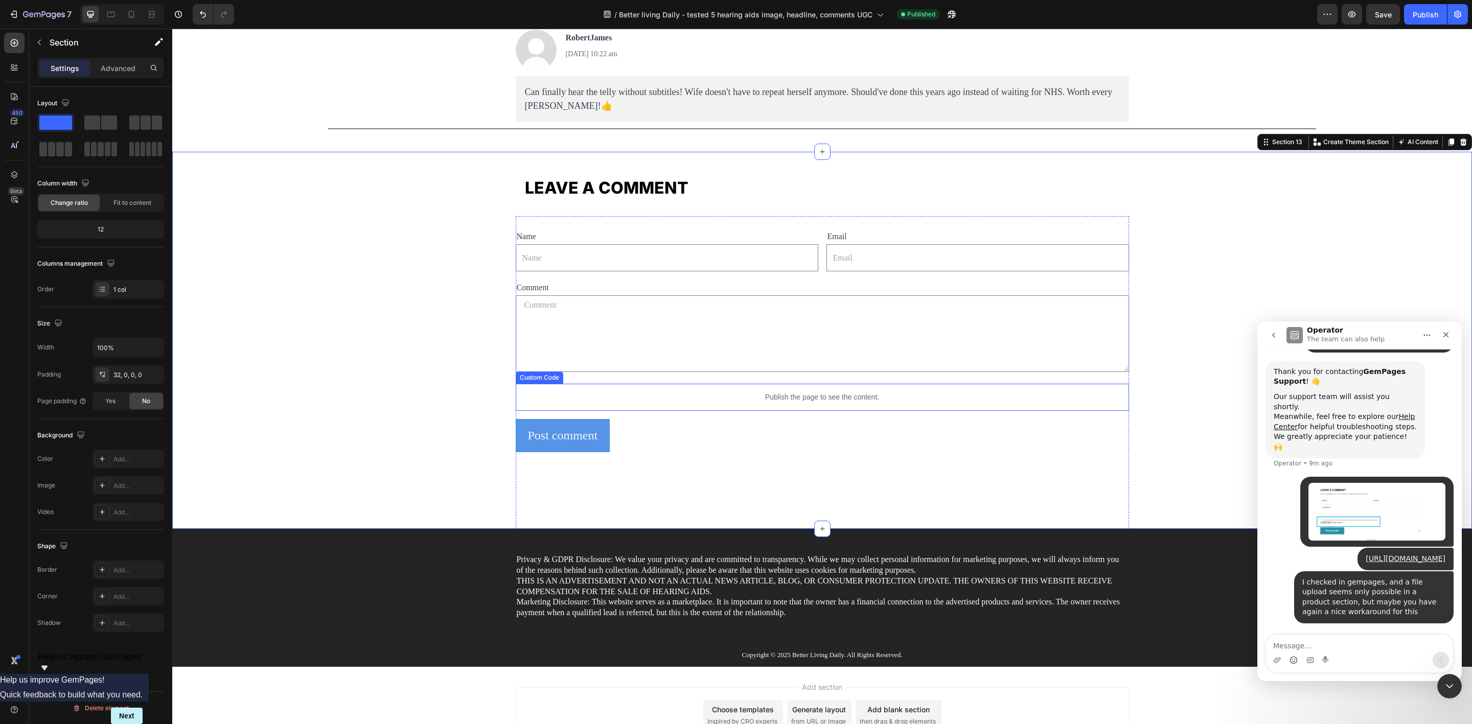
click at [585, 395] on p "Publish the page to see the content." at bounding box center [823, 397] width 614 height 11
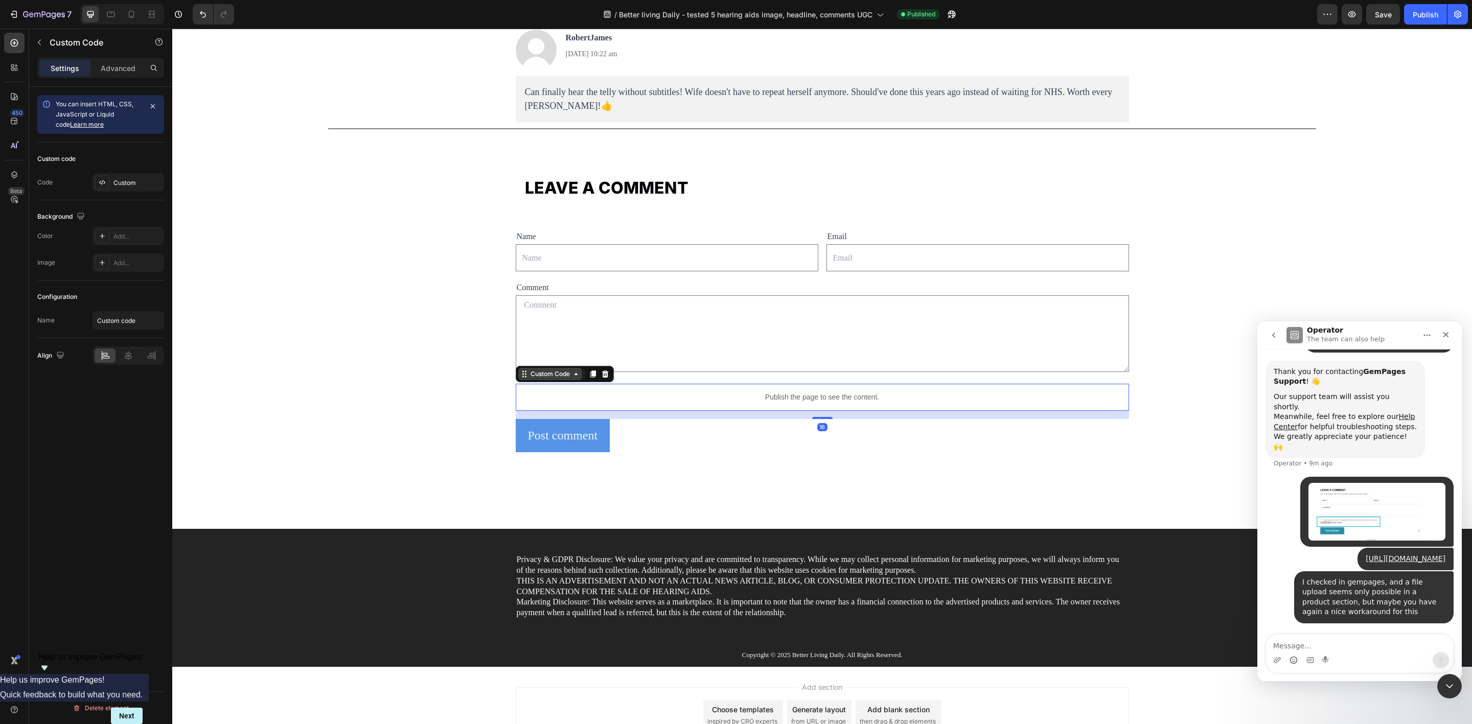
click at [529, 379] on div "Custom Code" at bounding box center [550, 374] width 43 height 9
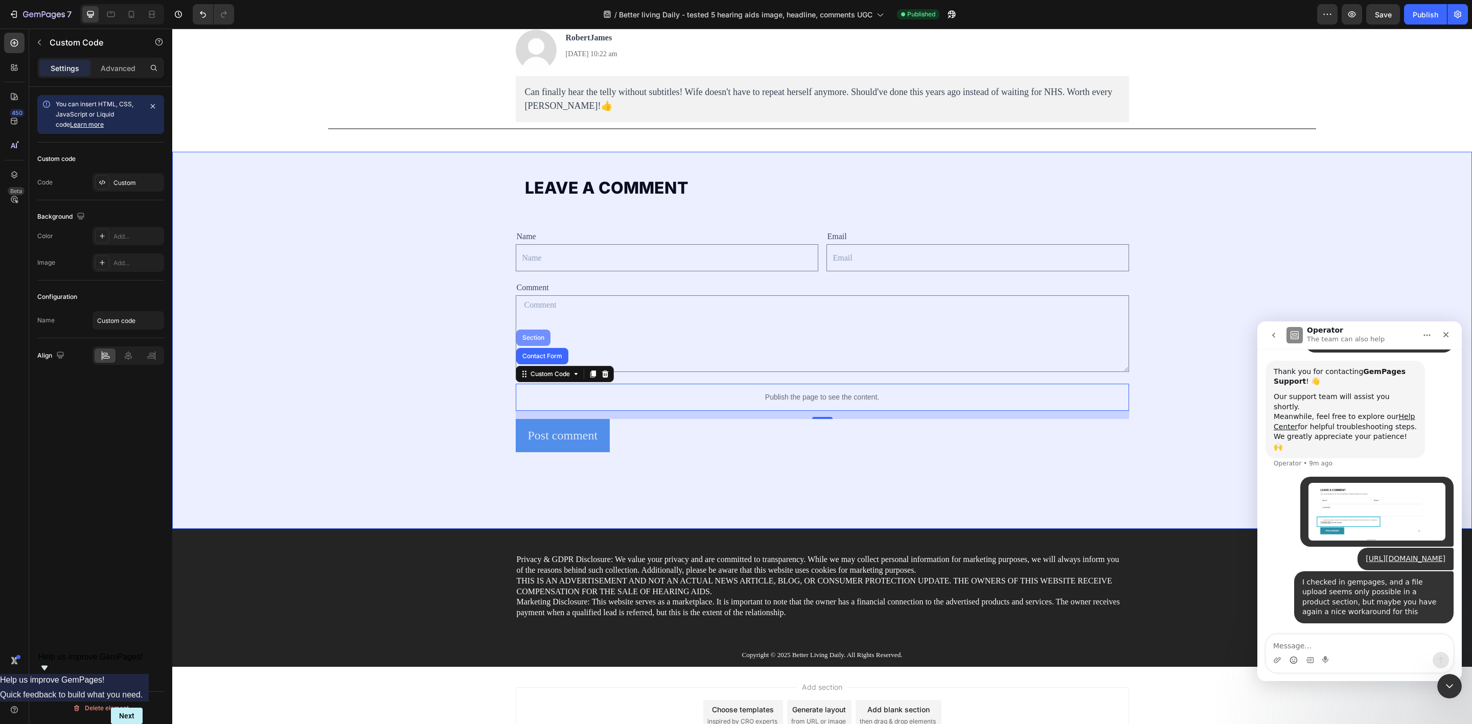
click at [531, 337] on div "Section" at bounding box center [533, 338] width 34 height 16
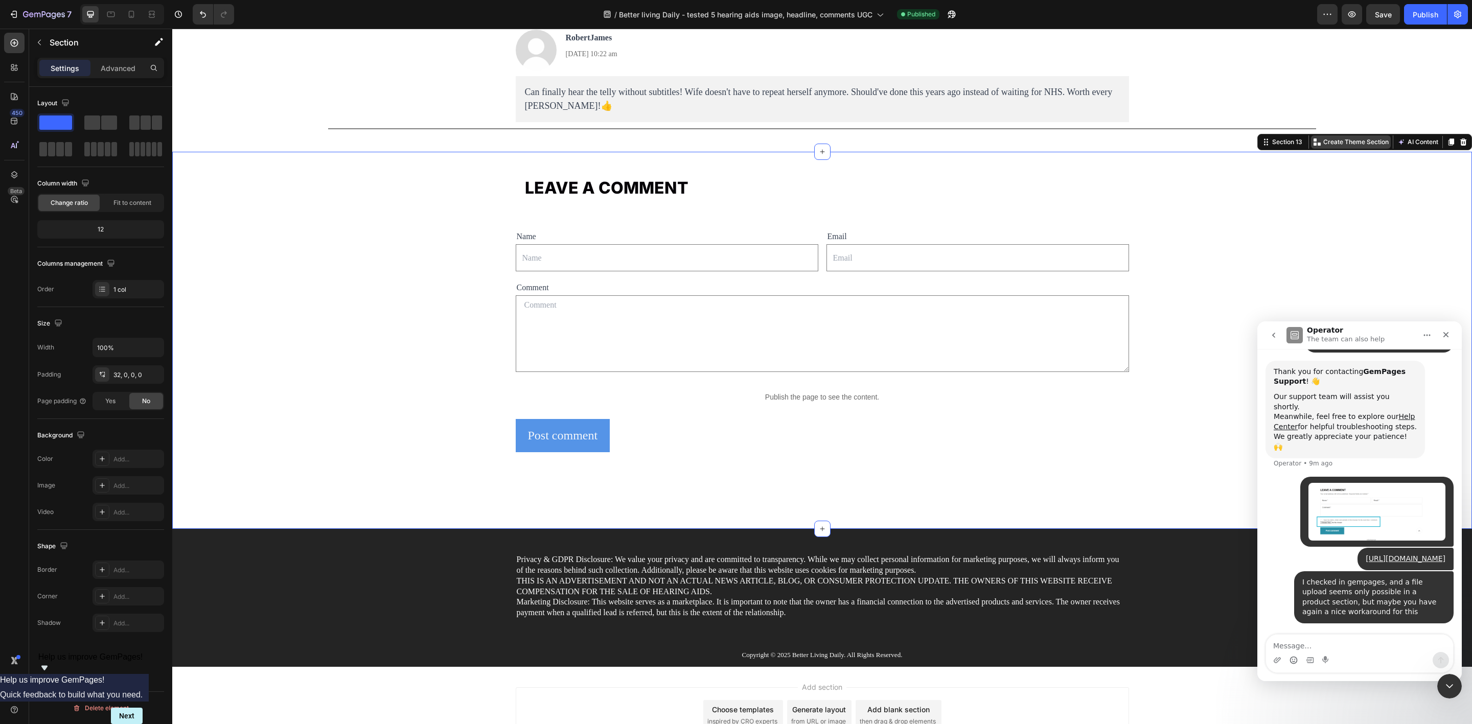
click at [1177, 149] on div "Create Theme Section" at bounding box center [1351, 141] width 80 height 13
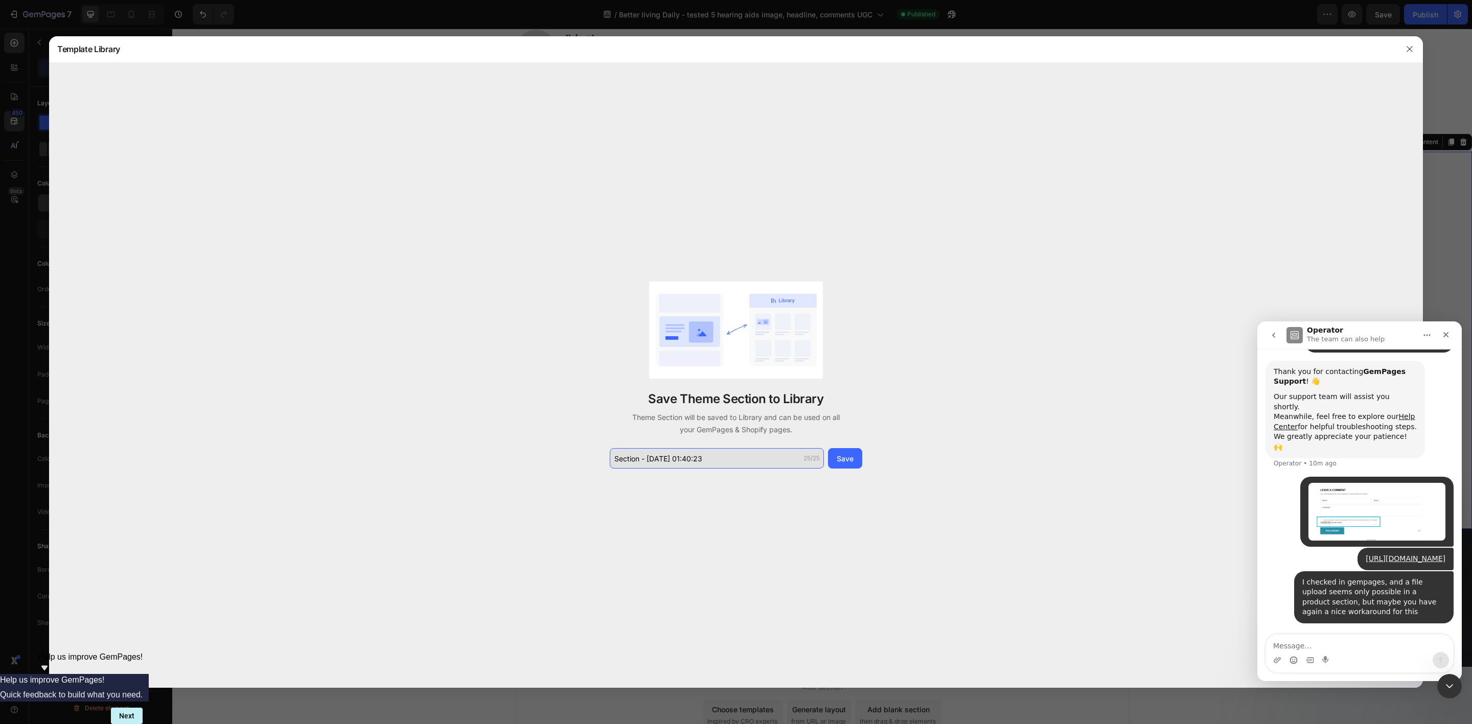
click at [735, 464] on input "Section - Sep 29 01:40:23" at bounding box center [717, 458] width 214 height 20
drag, startPoint x: 648, startPoint y: 458, endPoint x: 775, endPoint y: 460, distance: 127.3
click at [770, 460] on input "Comment section incl. fil" at bounding box center [717, 458] width 214 height 20
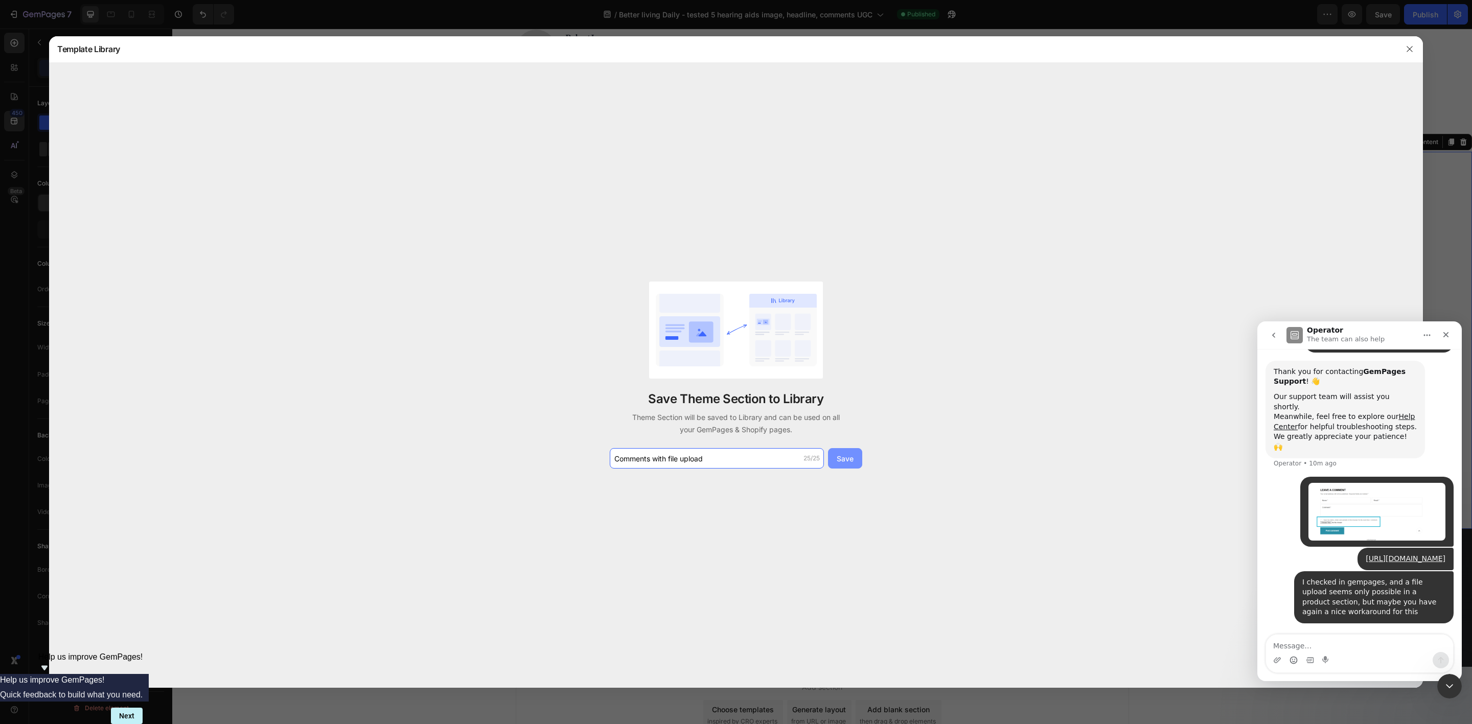
type input "Comments with file upload"
click at [841, 461] on div "Save" at bounding box center [845, 458] width 17 height 11
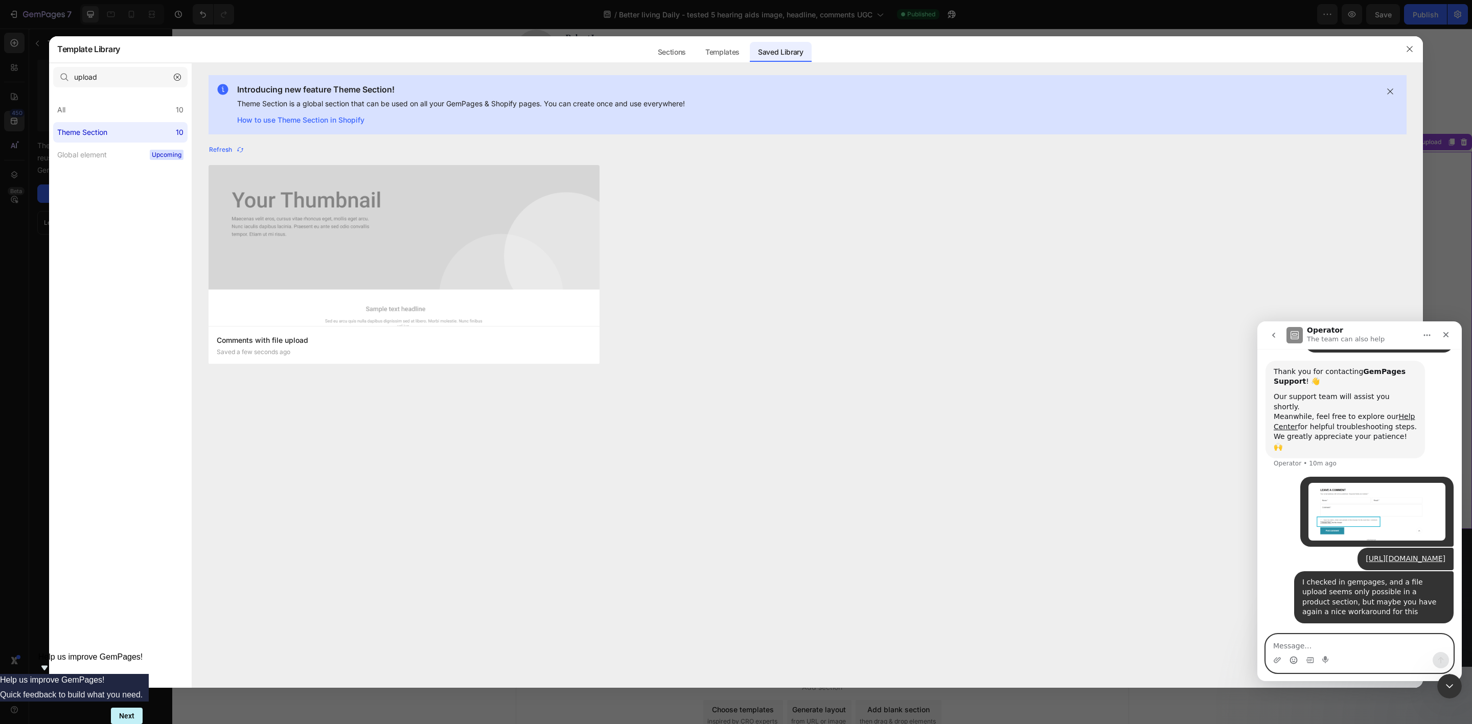
click at [1177, 559] on textarea "Message…" at bounding box center [1359, 643] width 187 height 17
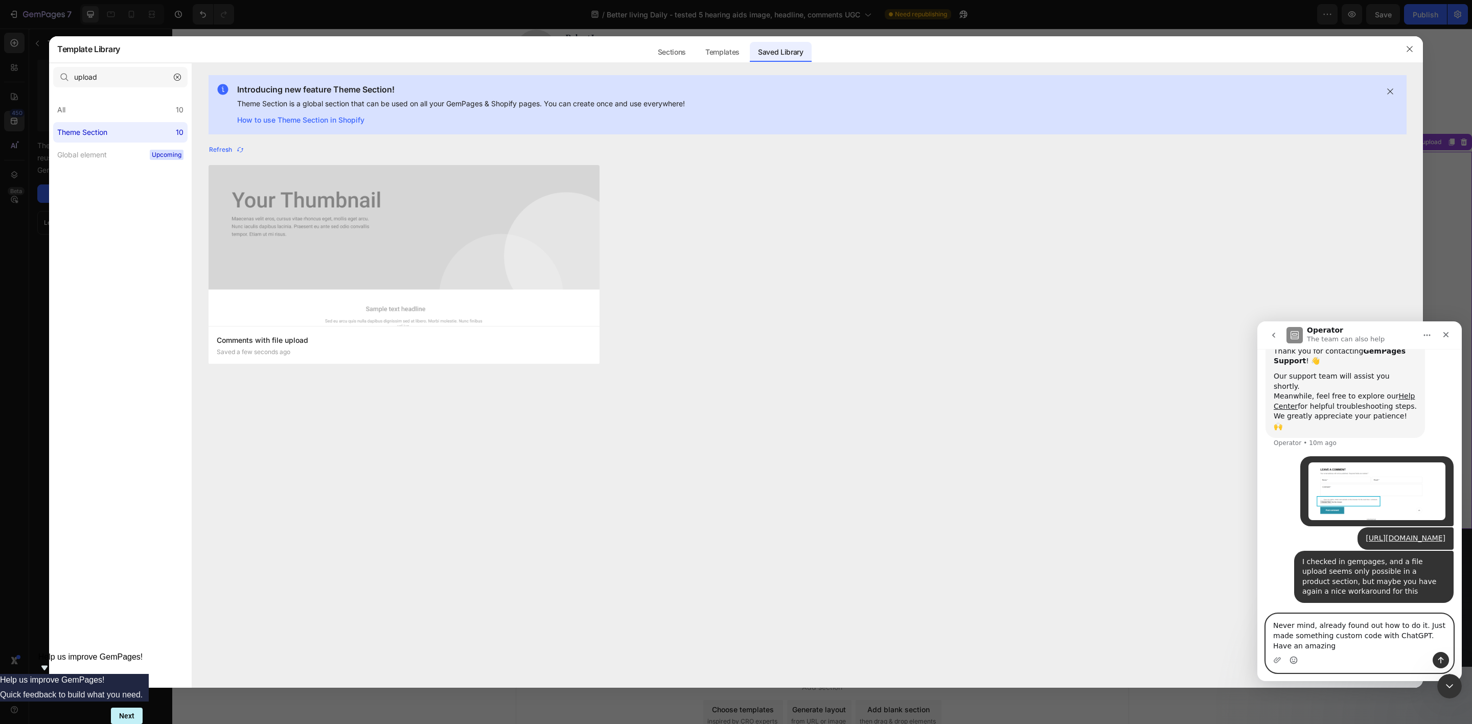
scroll to position [274, 0]
type textarea "Never mind, already found out how to do it. Just made something custom code wit…"
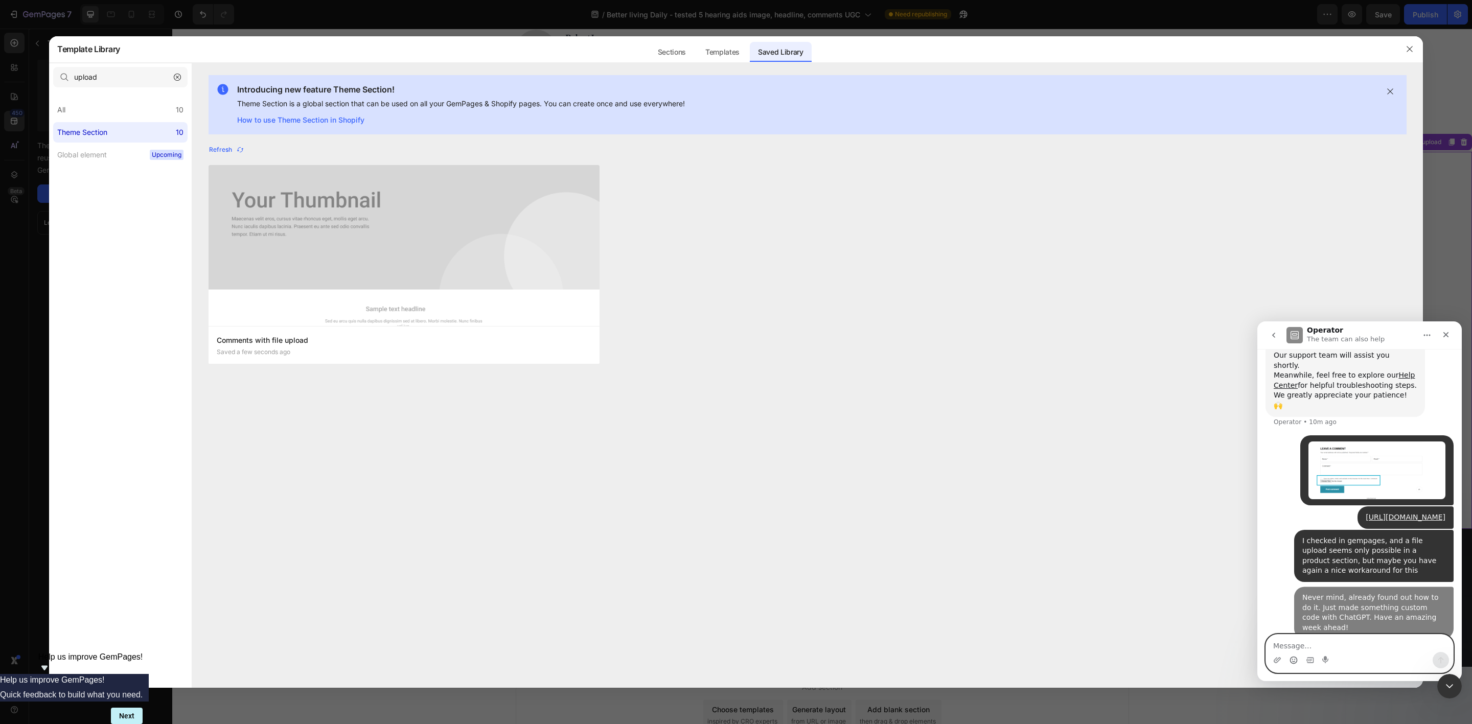
scroll to position [297, 0]
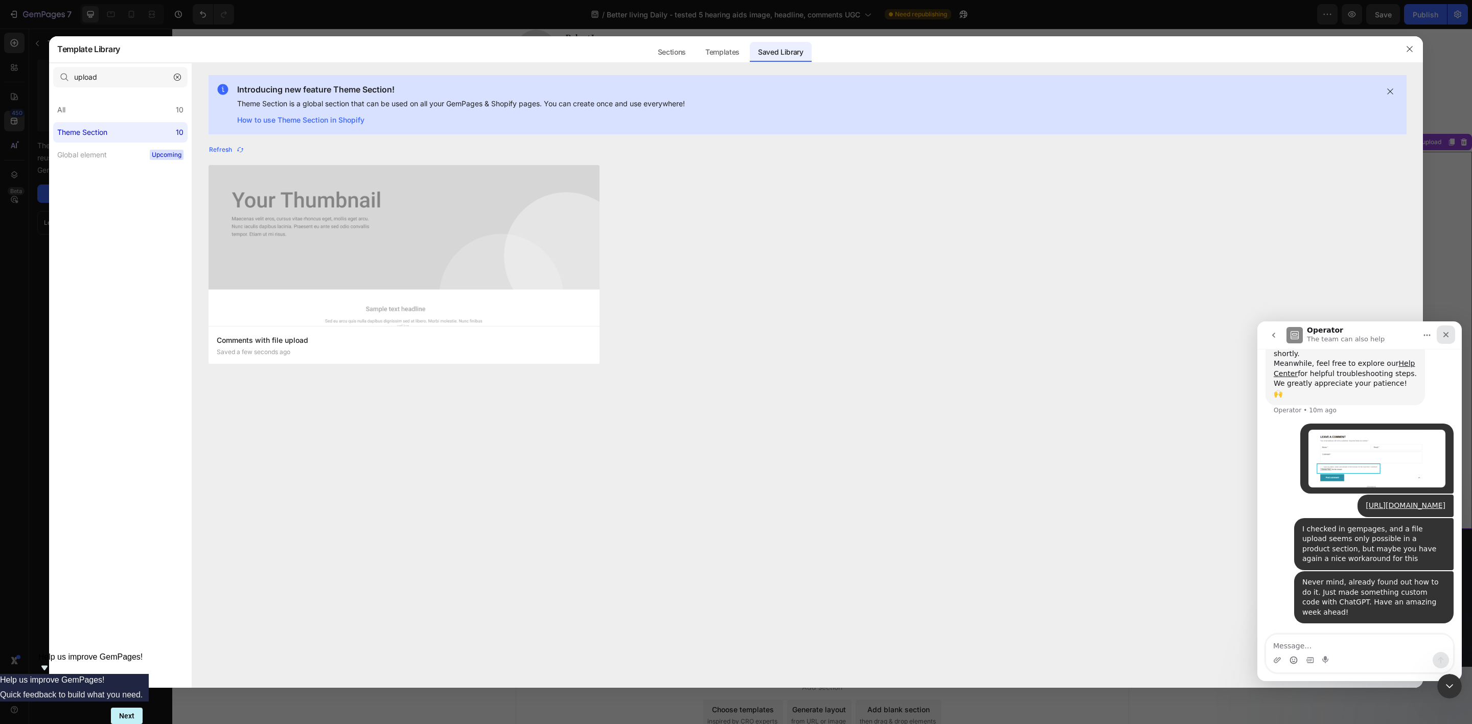
click at [1177, 337] on div "Close" at bounding box center [1446, 335] width 18 height 18
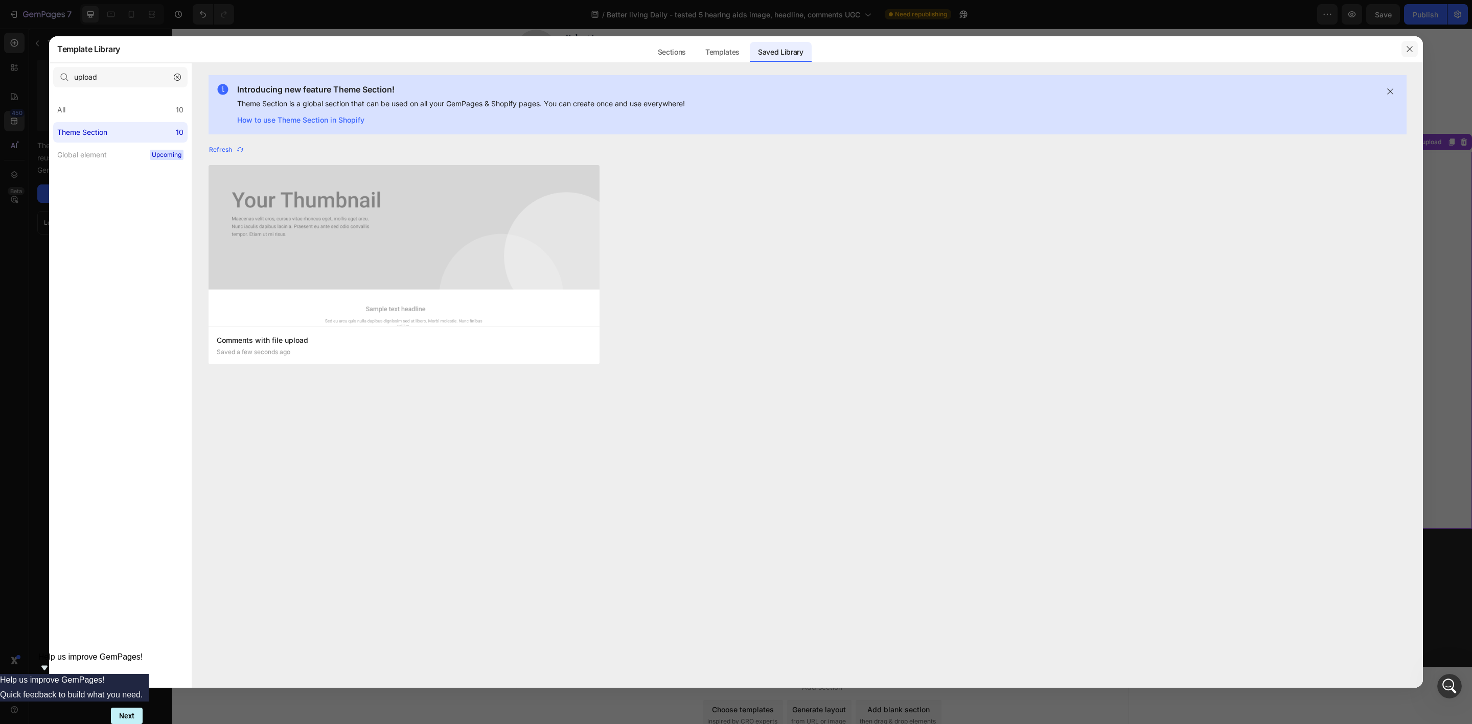
click at [1177, 52] on icon "button" at bounding box center [1410, 49] width 8 height 8
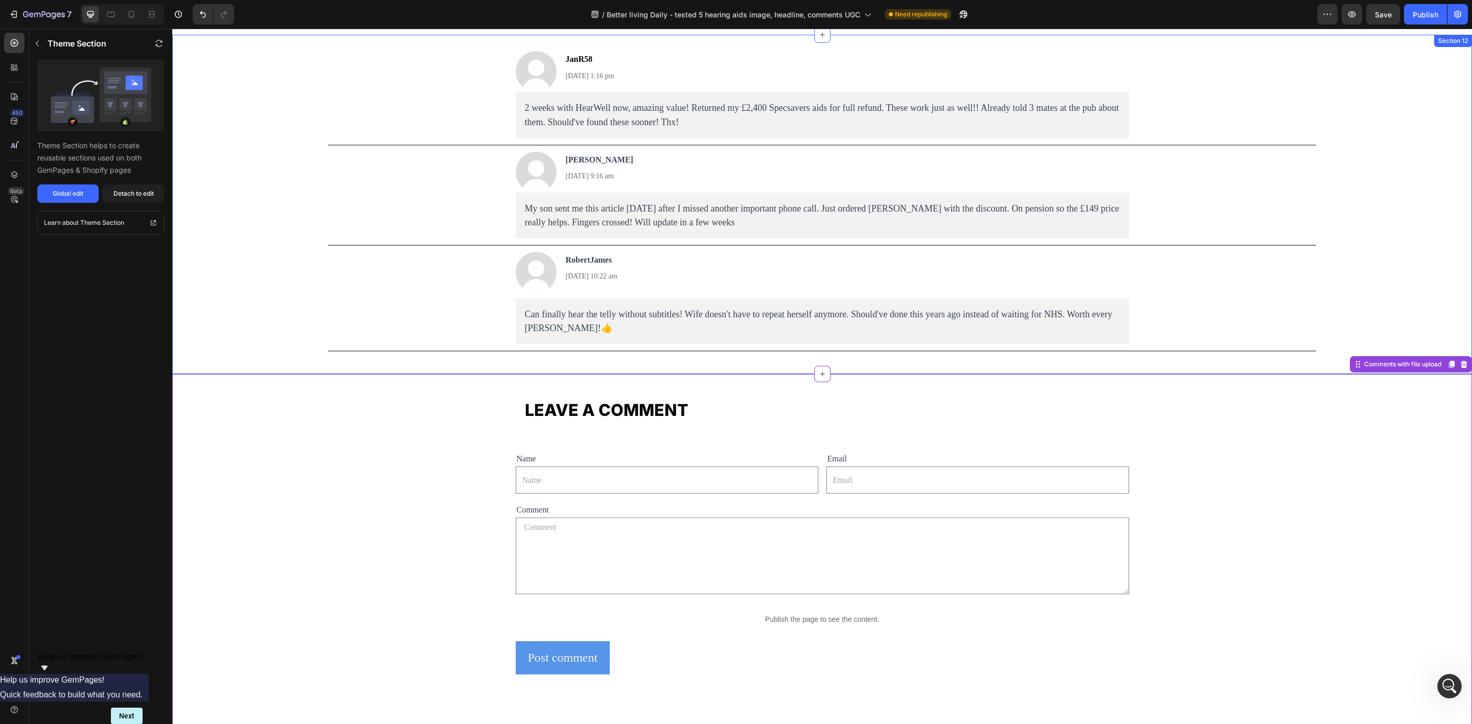
scroll to position [7074, 0]
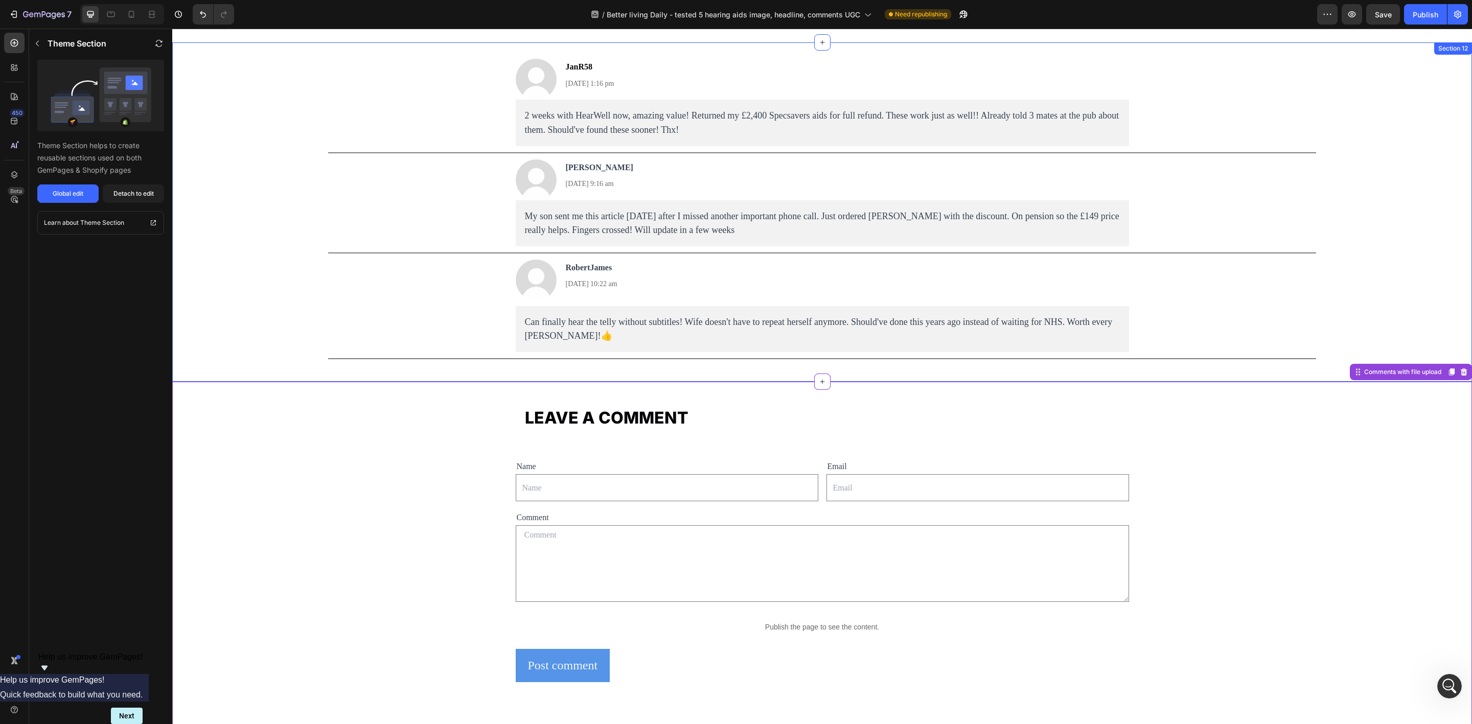
click at [394, 349] on div "Image JanR58 Text Block 4 Sep, 2025 at 1:16 pm Text Block Row 2 weeks with Hear…" at bounding box center [822, 212] width 1300 height 307
click at [382, 474] on div "LEAVE A COMMENT Heading Row Name Text Block Text Field Email Text Block Email F…" at bounding box center [822, 578] width 1300 height 361
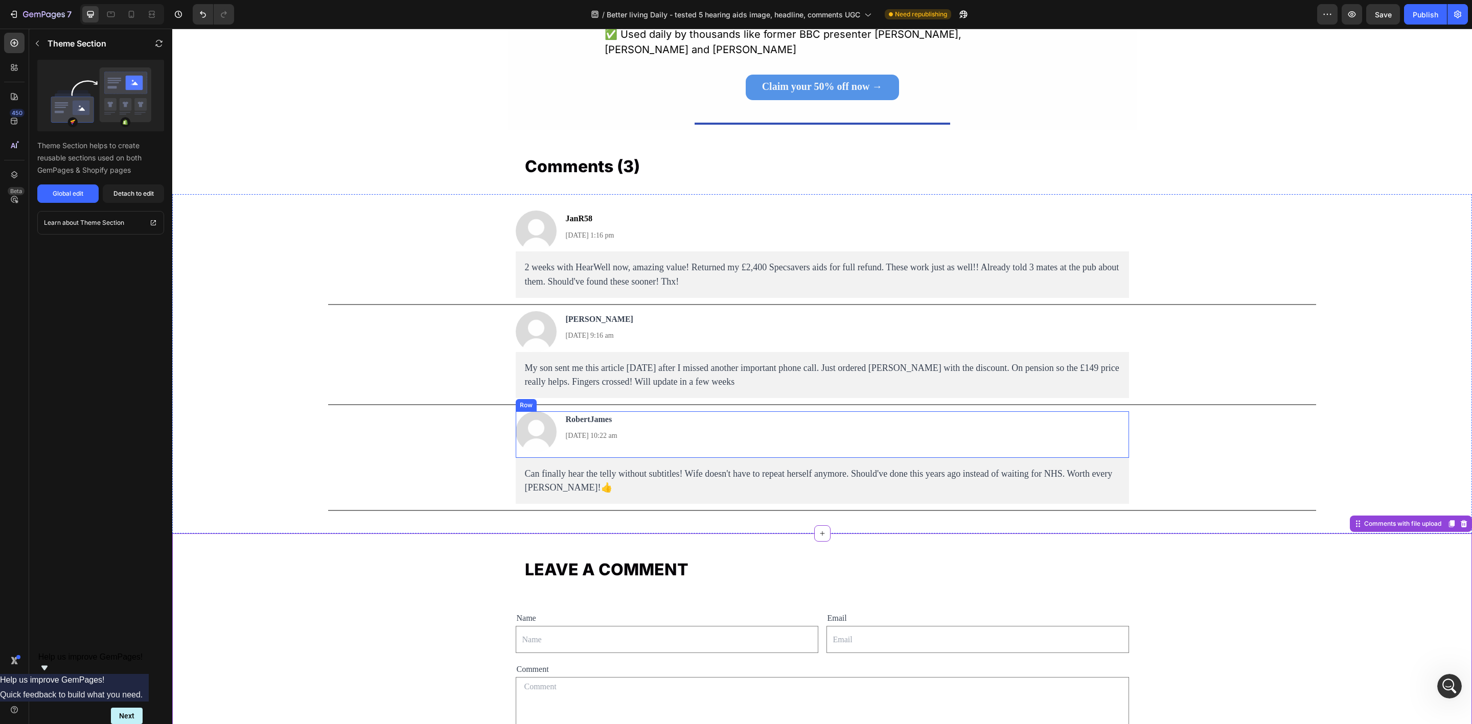
scroll to position [6921, 0]
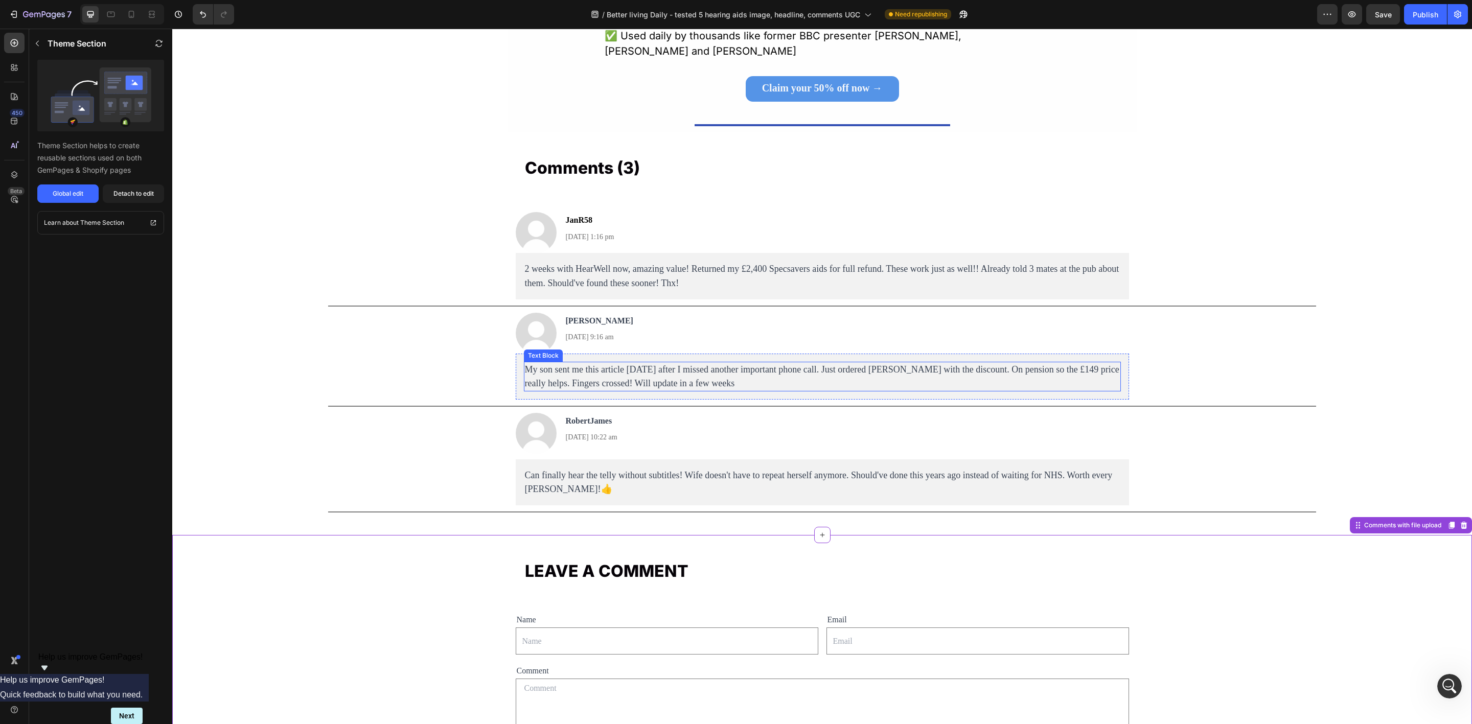
click at [738, 385] on p "My son sent me this article [DATE] after I missed another important phone call.…" at bounding box center [822, 377] width 595 height 28
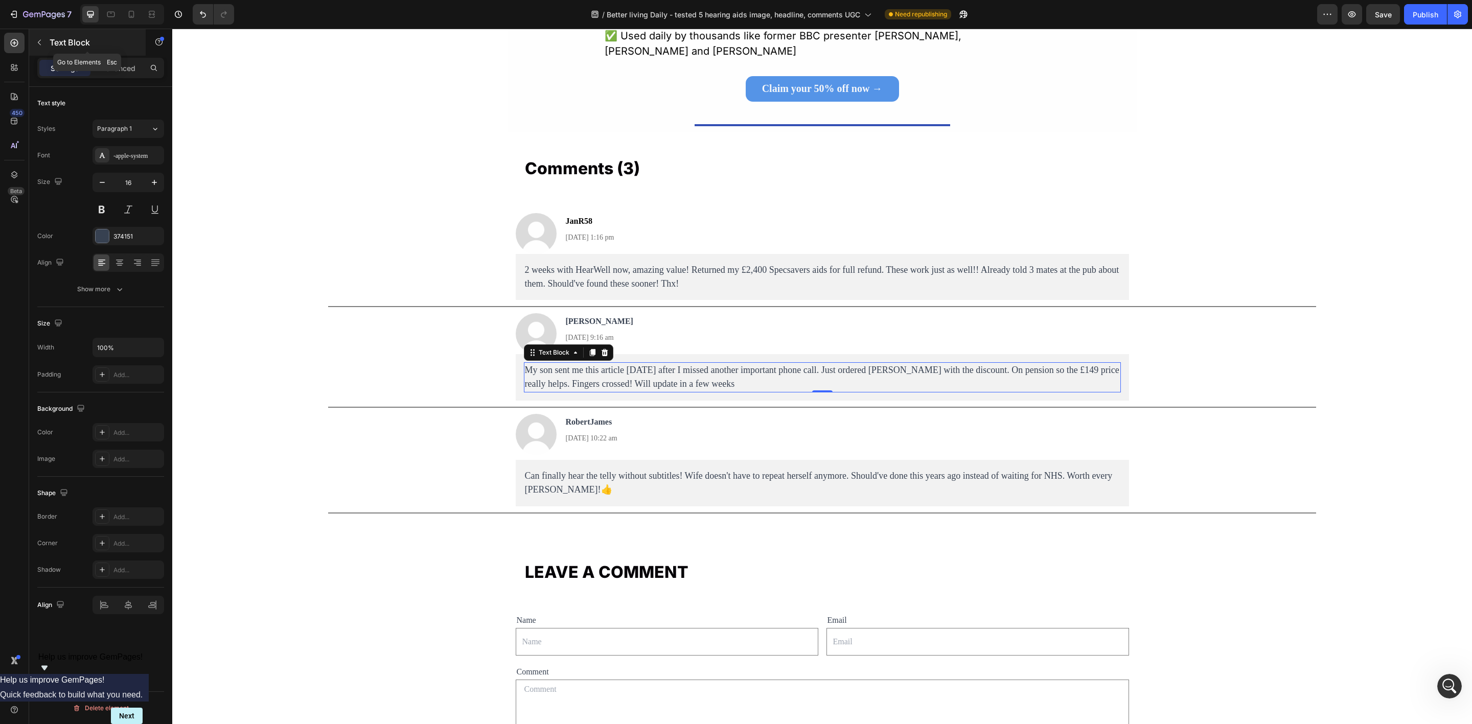
click at [36, 44] on icon "button" at bounding box center [39, 42] width 8 height 8
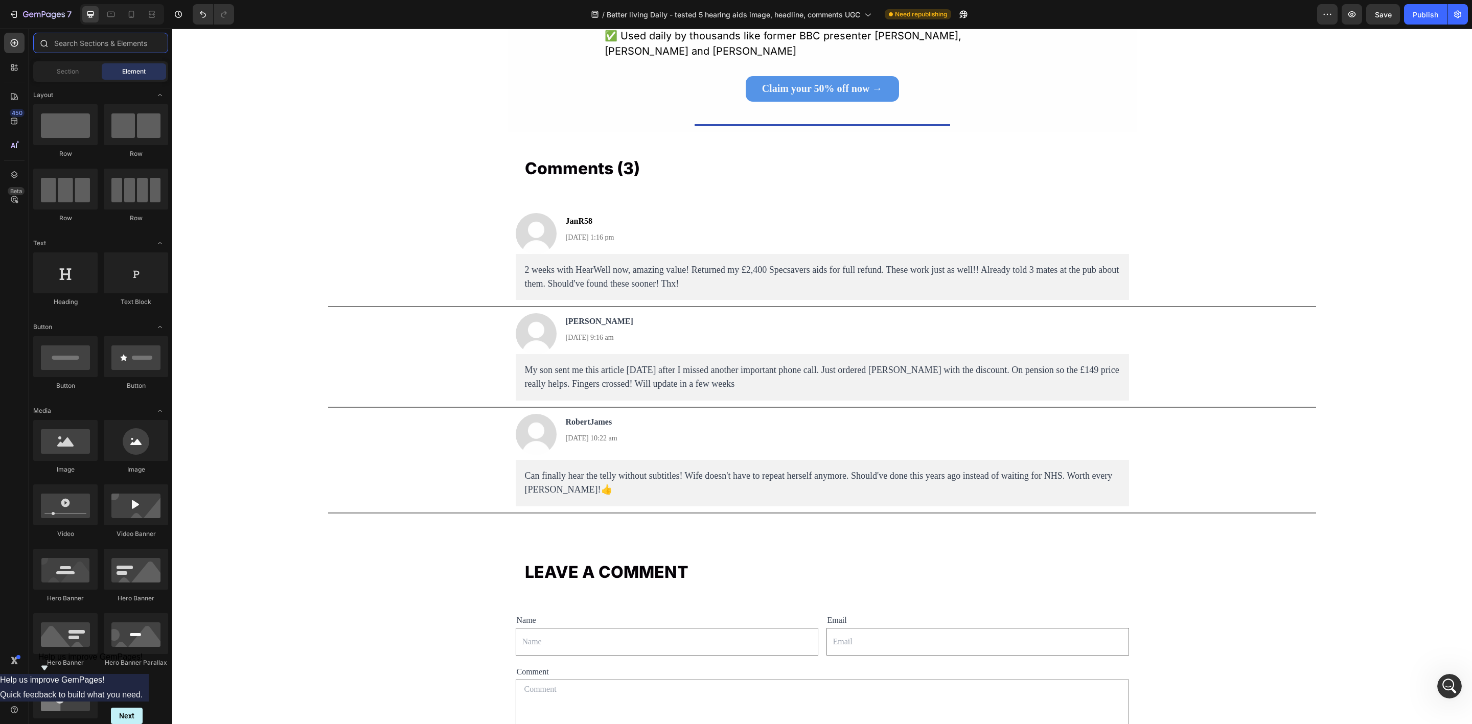
click at [90, 47] on input "text" at bounding box center [100, 43] width 135 height 20
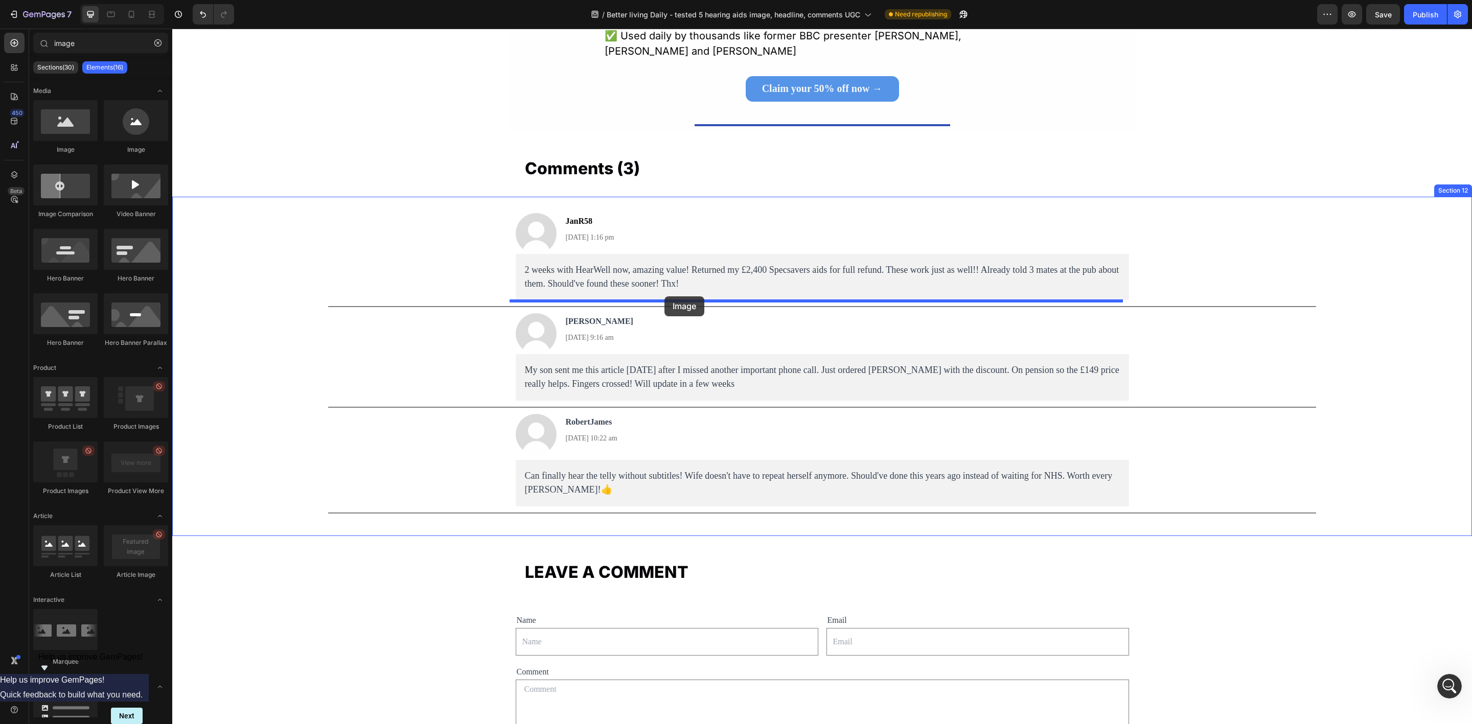
drag, startPoint x: 243, startPoint y: 150, endPoint x: 665, endPoint y: 297, distance: 446.6
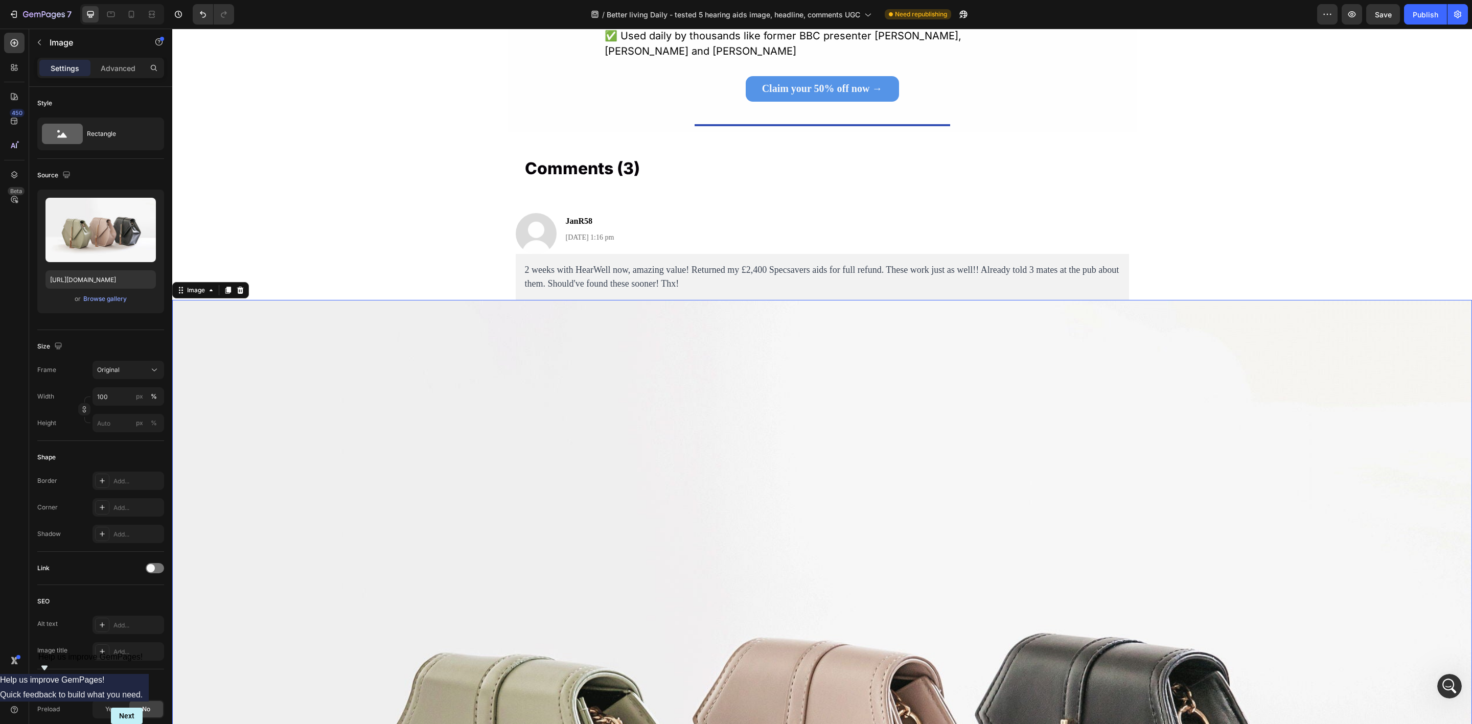
type input "imag"
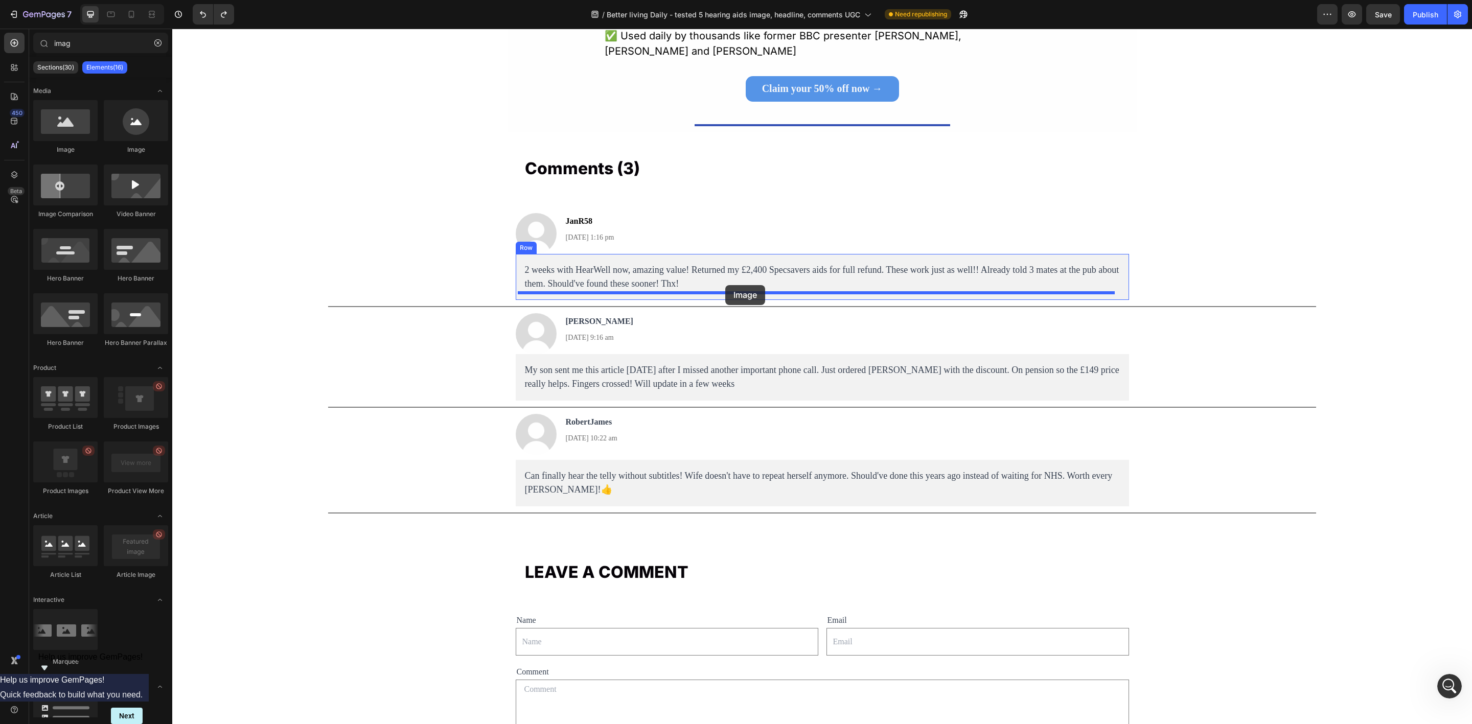
drag, startPoint x: 241, startPoint y: 152, endPoint x: 725, endPoint y: 285, distance: 502.2
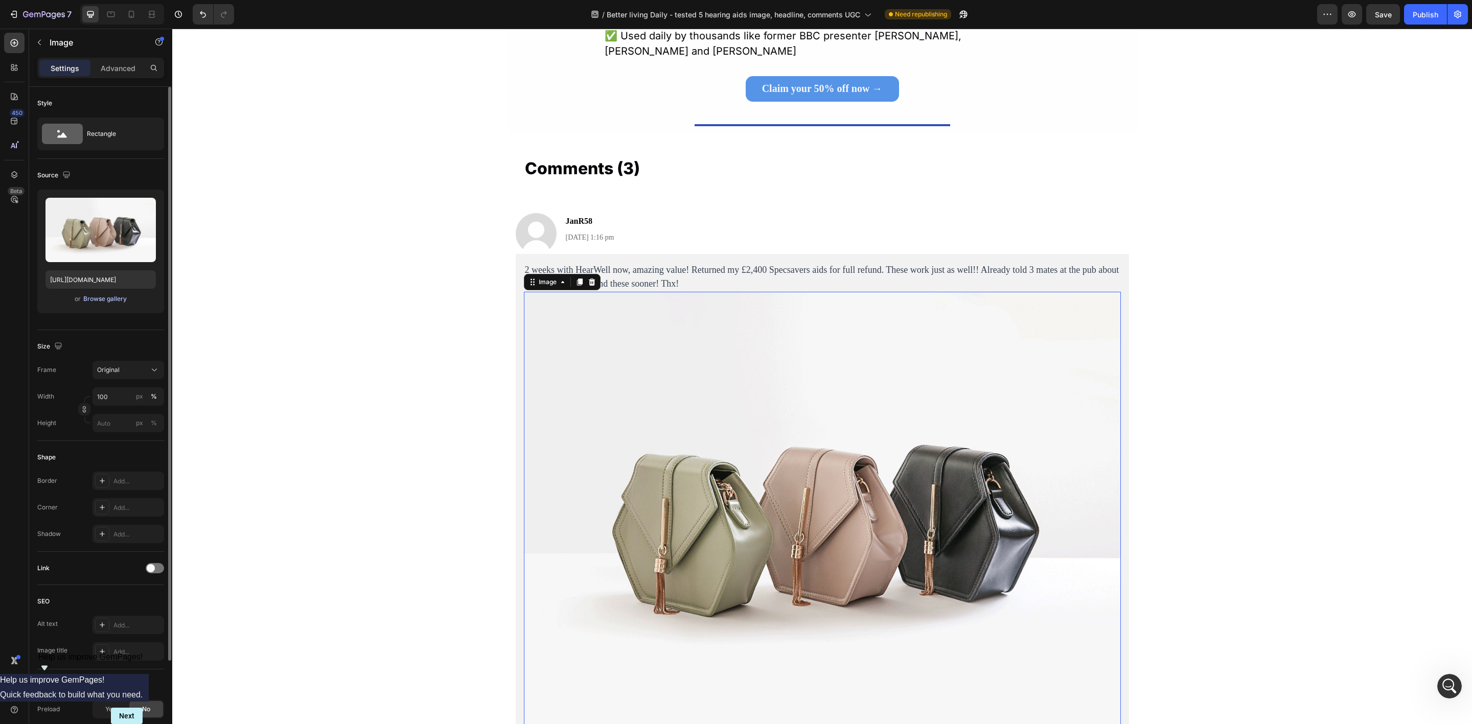
click at [101, 298] on div "Browse gallery" at bounding box center [104, 298] width 43 height 9
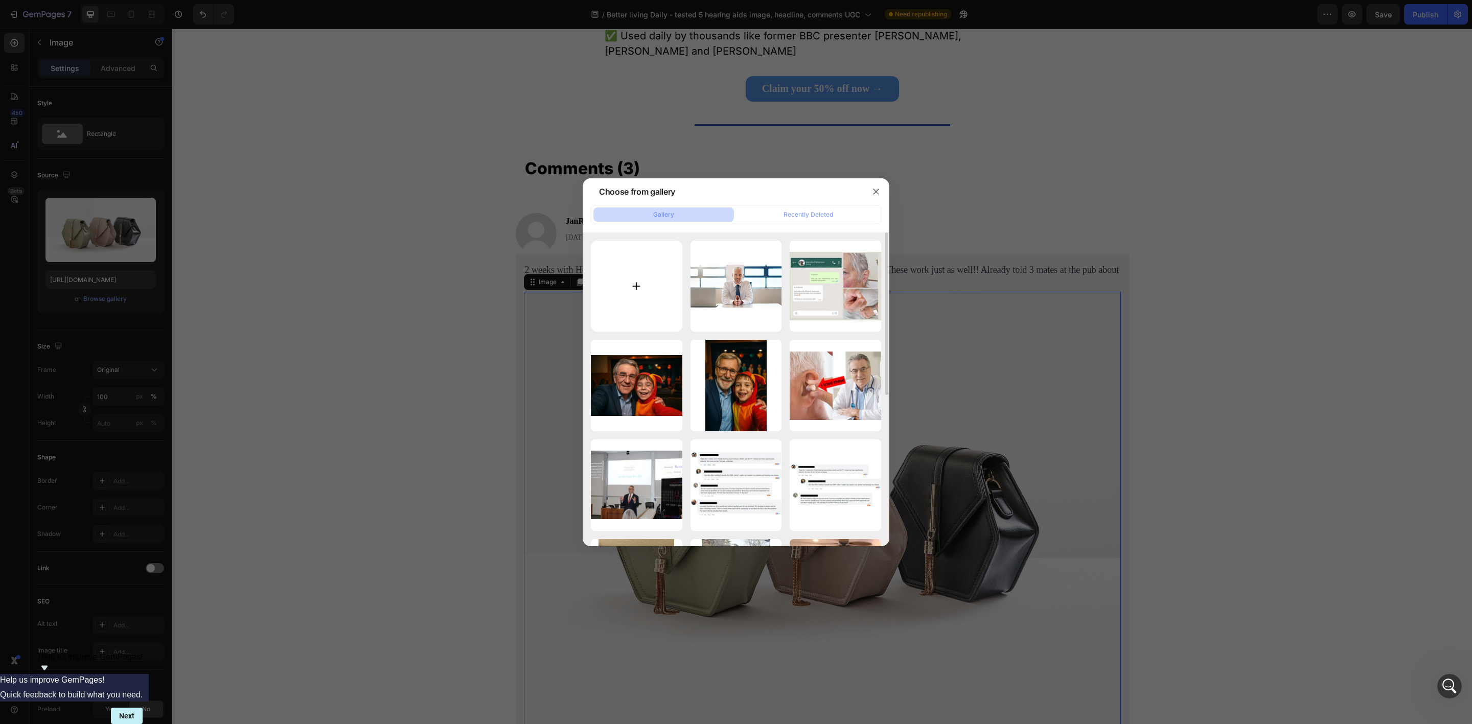
click at [647, 290] on input "file" at bounding box center [637, 287] width 92 height 92
type input "C:\fakepath\20250830_111712 1.jpg"
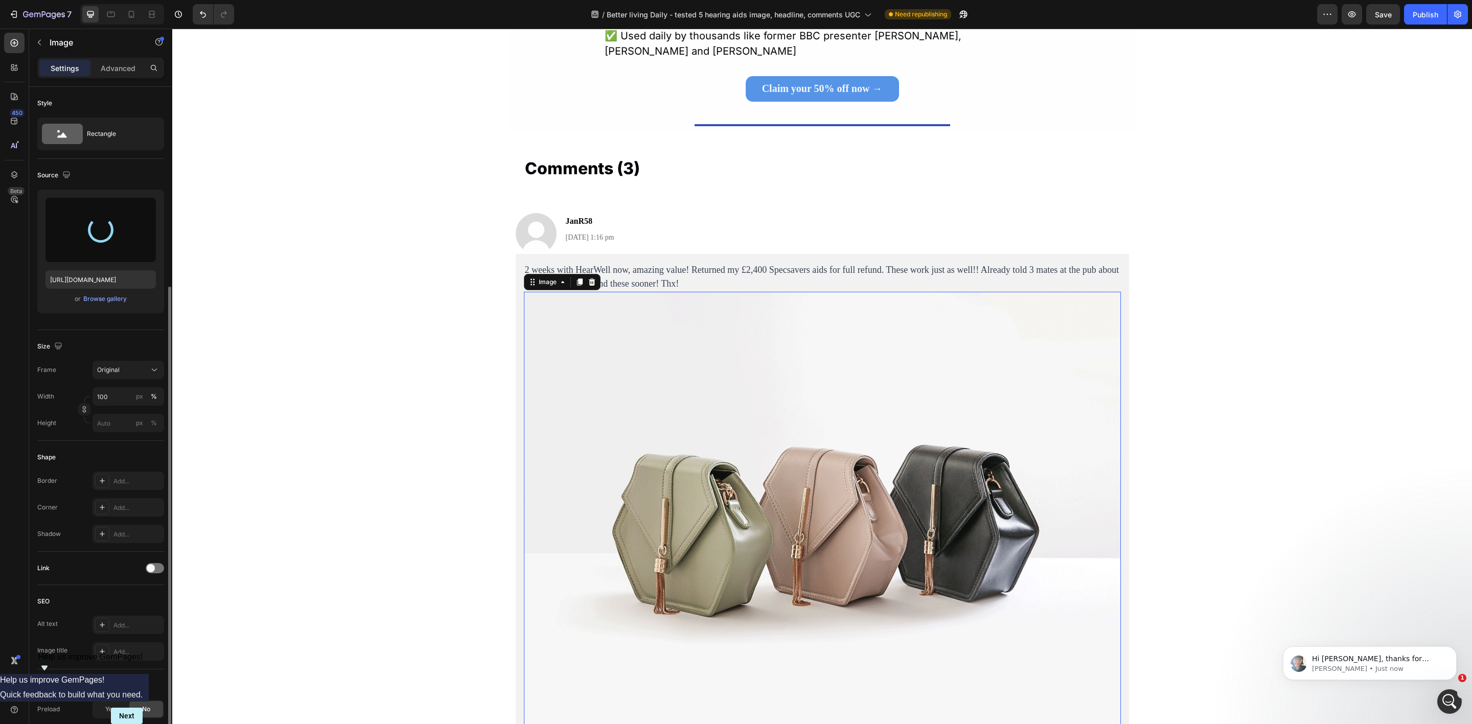
scroll to position [107, 0]
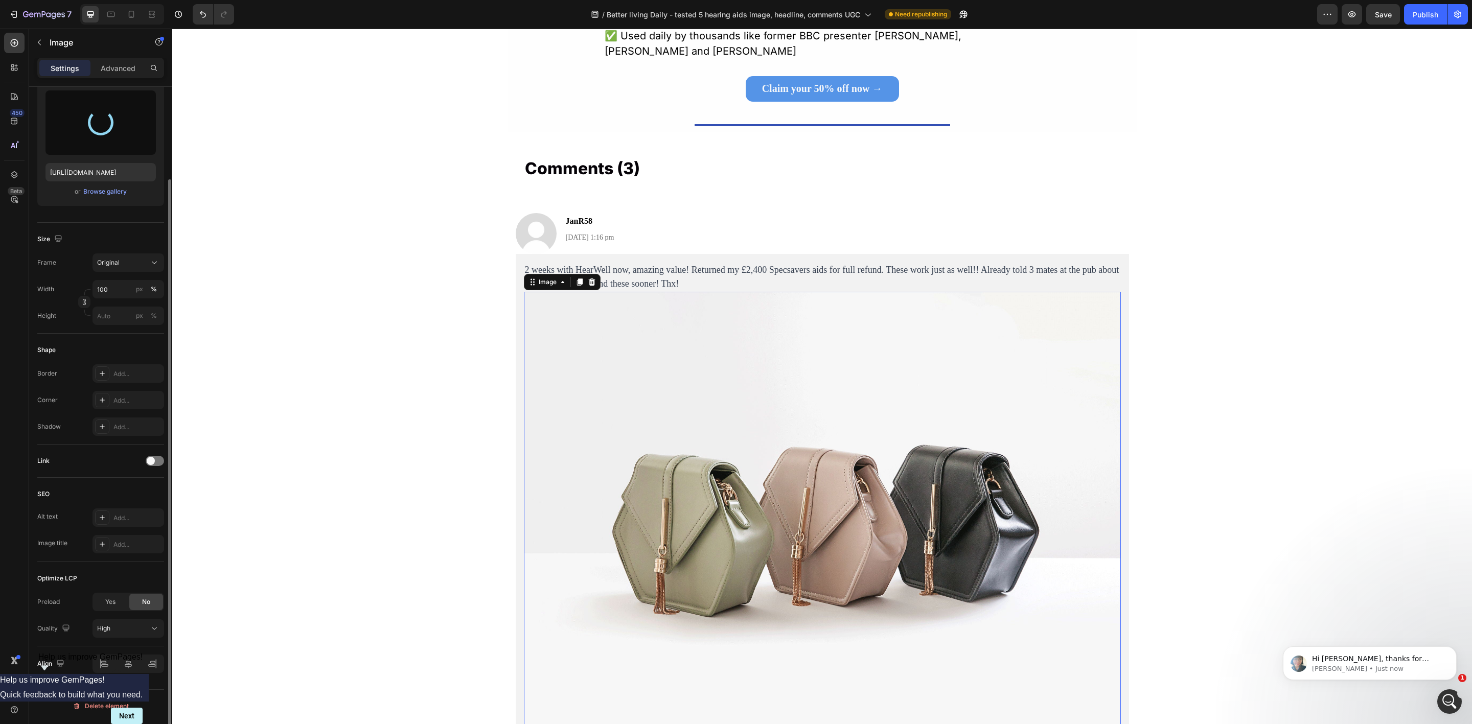
type input "https://cdn.shopify.com/s/files/1/0675/5775/2902/files/gempages_579838721466041…"
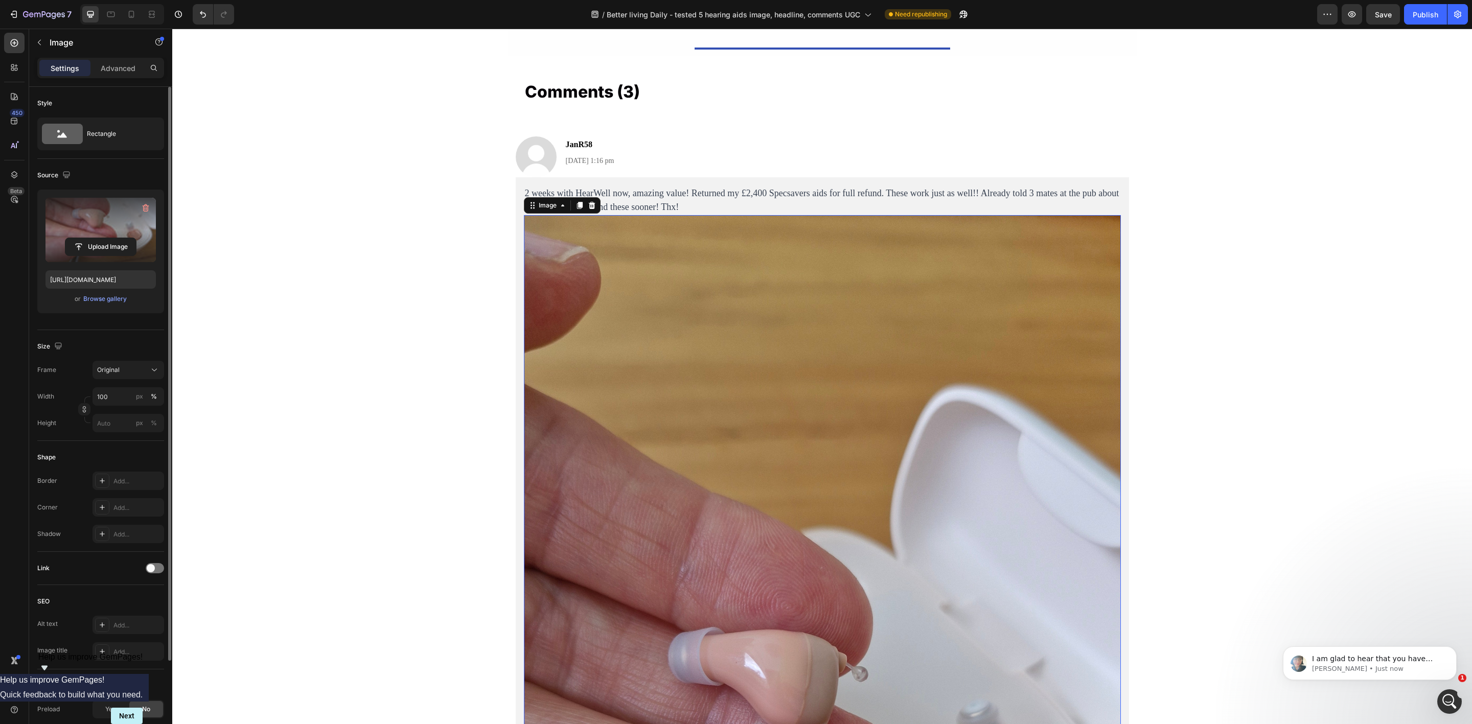
scroll to position [479, 0]
click at [103, 132] on div "Rectangle" at bounding box center [118, 134] width 62 height 24
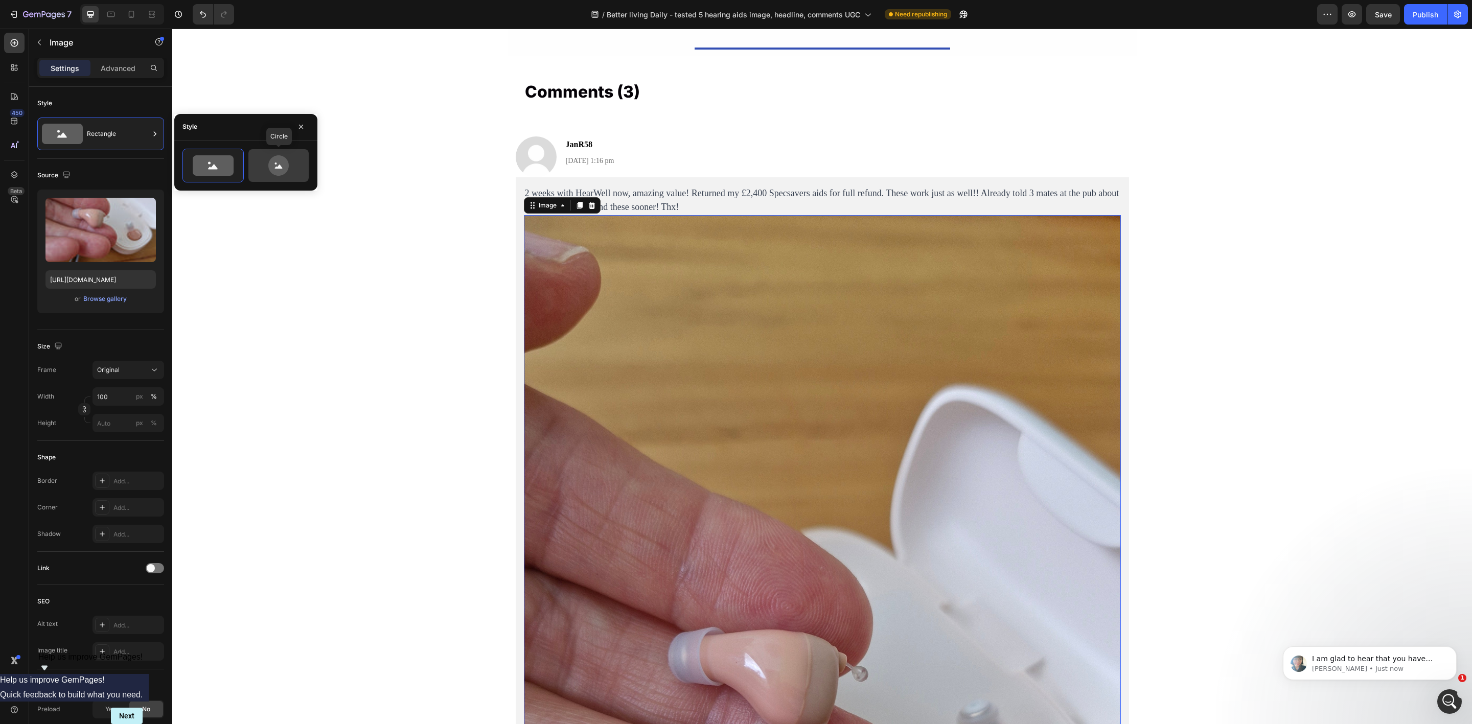
click at [280, 163] on icon at bounding box center [278, 165] width 20 height 20
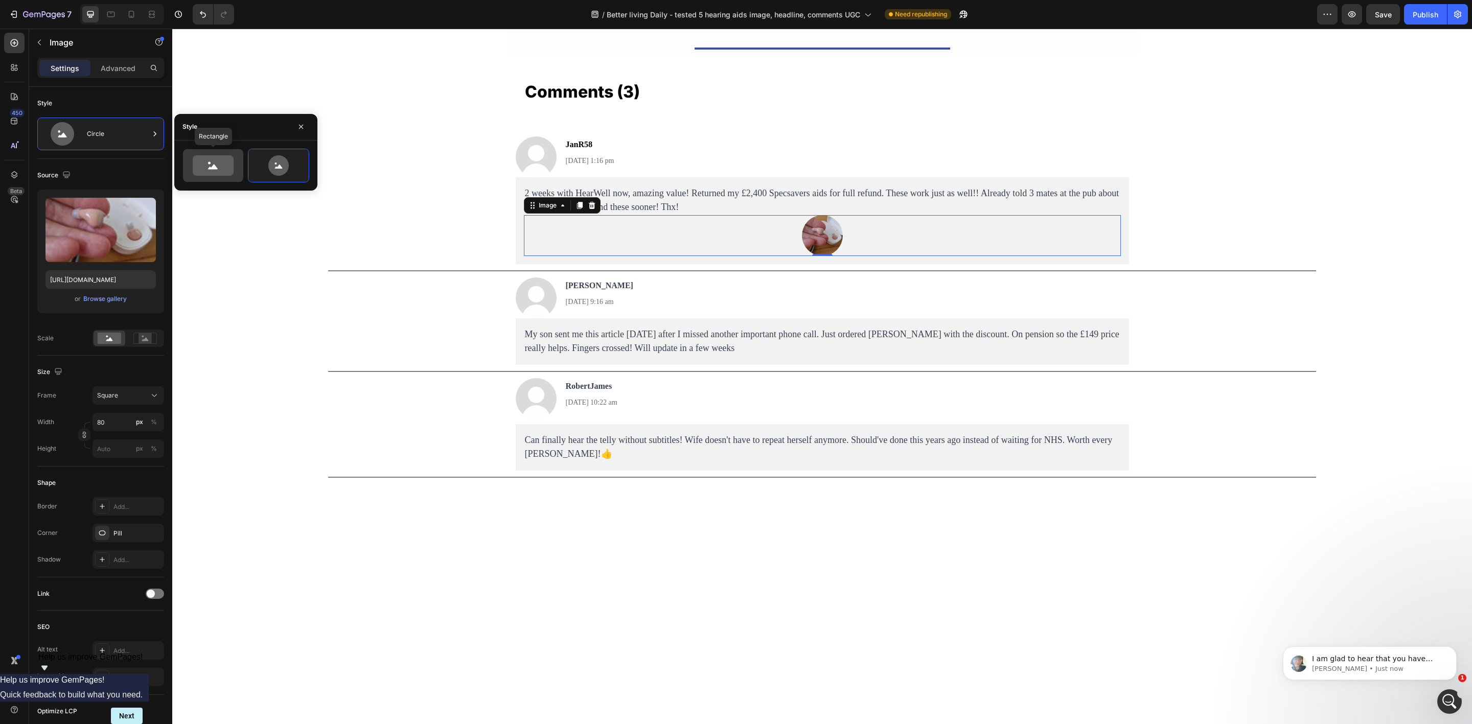
click at [216, 163] on icon at bounding box center [213, 165] width 41 height 20
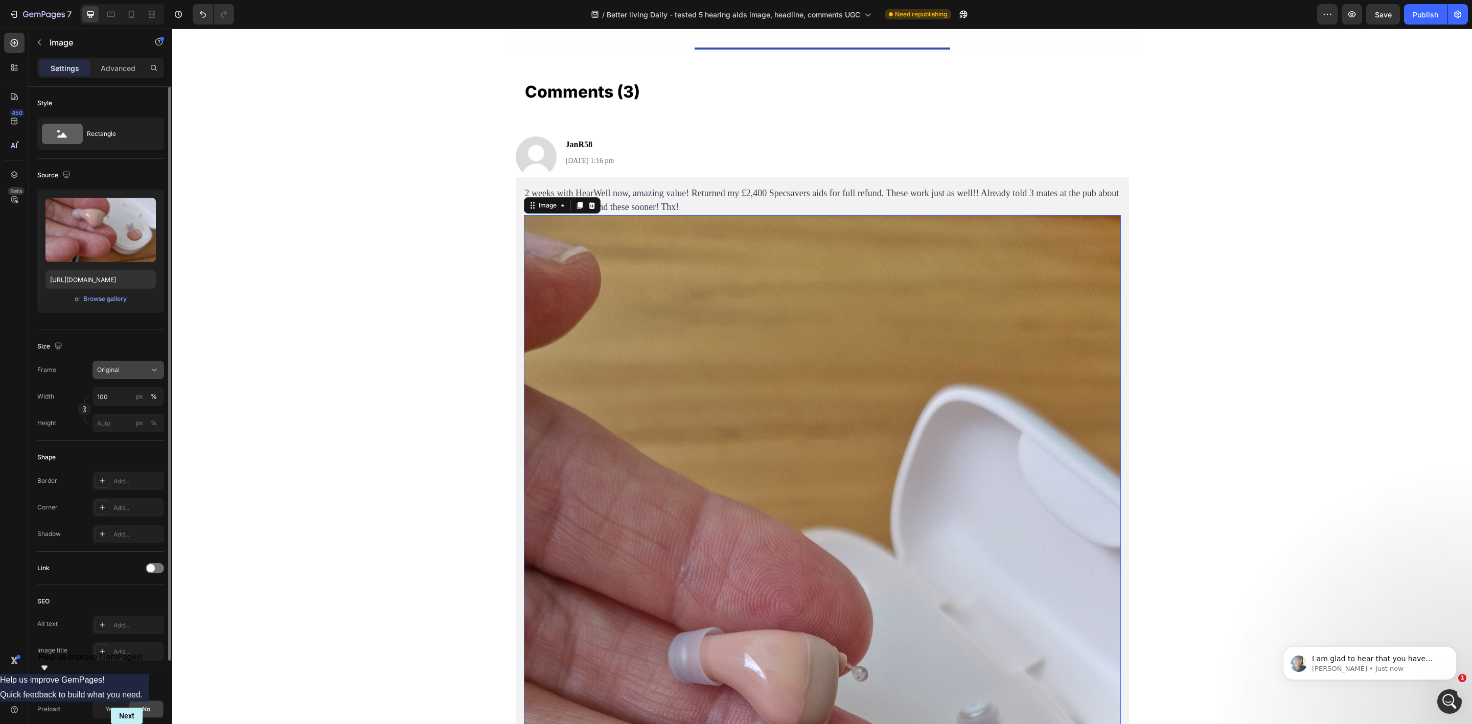
click at [125, 369] on div "Original" at bounding box center [122, 370] width 50 height 9
click at [123, 425] on div "Horizontal" at bounding box center [119, 433] width 82 height 19
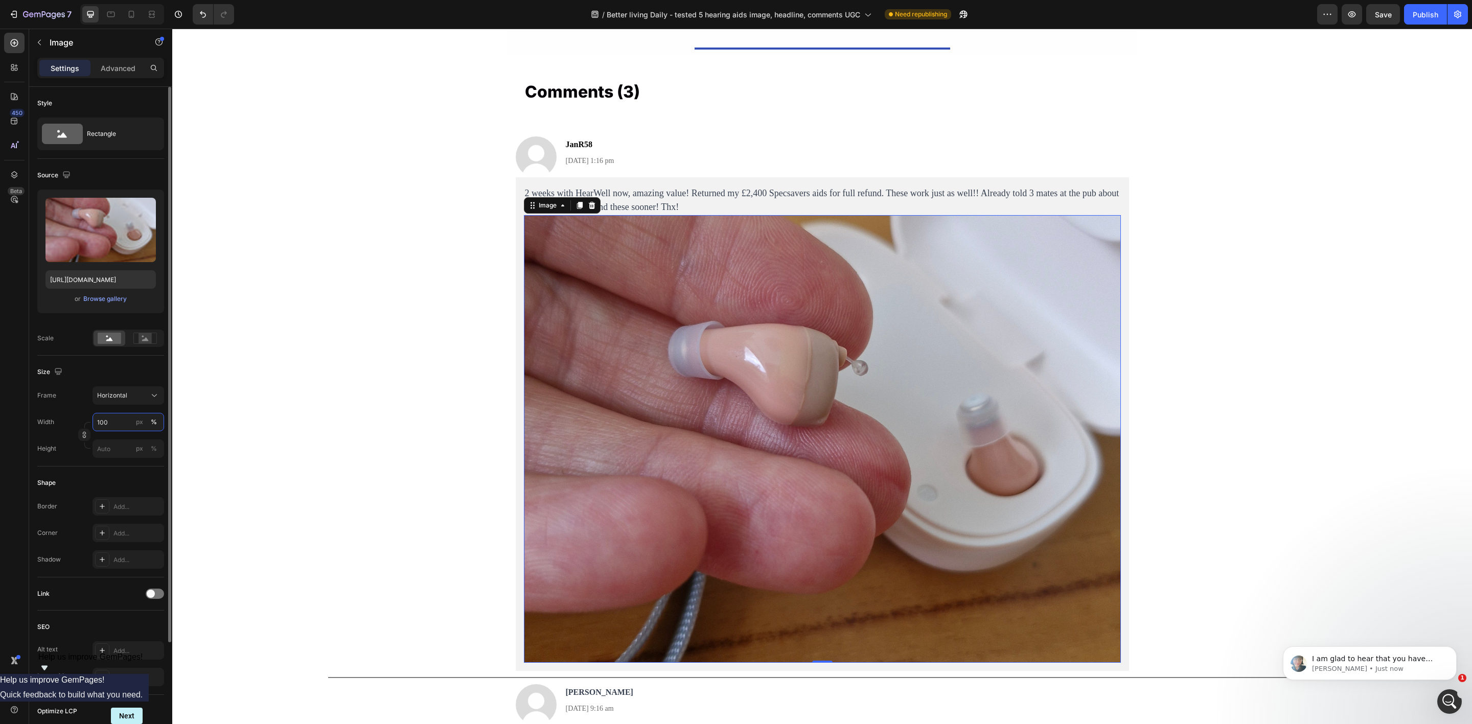
click at [112, 419] on input "100" at bounding box center [129, 422] width 72 height 18
click at [142, 397] on div "Horizontal" at bounding box center [122, 395] width 50 height 9
click at [140, 335] on rect at bounding box center [145, 338] width 13 height 10
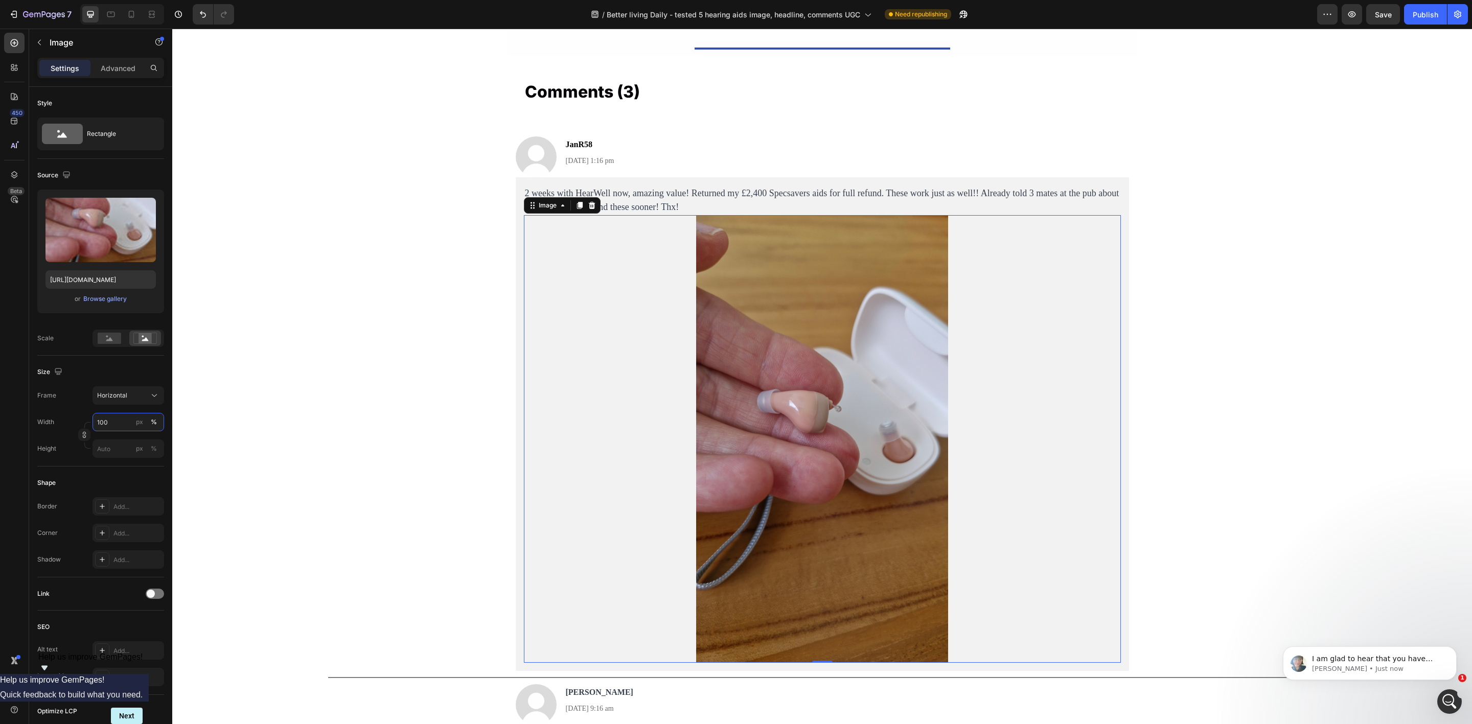
click at [130, 425] on input "100" at bounding box center [129, 422] width 72 height 18
click at [131, 397] on div "Horizontal" at bounding box center [122, 395] width 50 height 9
click at [118, 494] on span "Custom" at bounding box center [108, 496] width 22 height 9
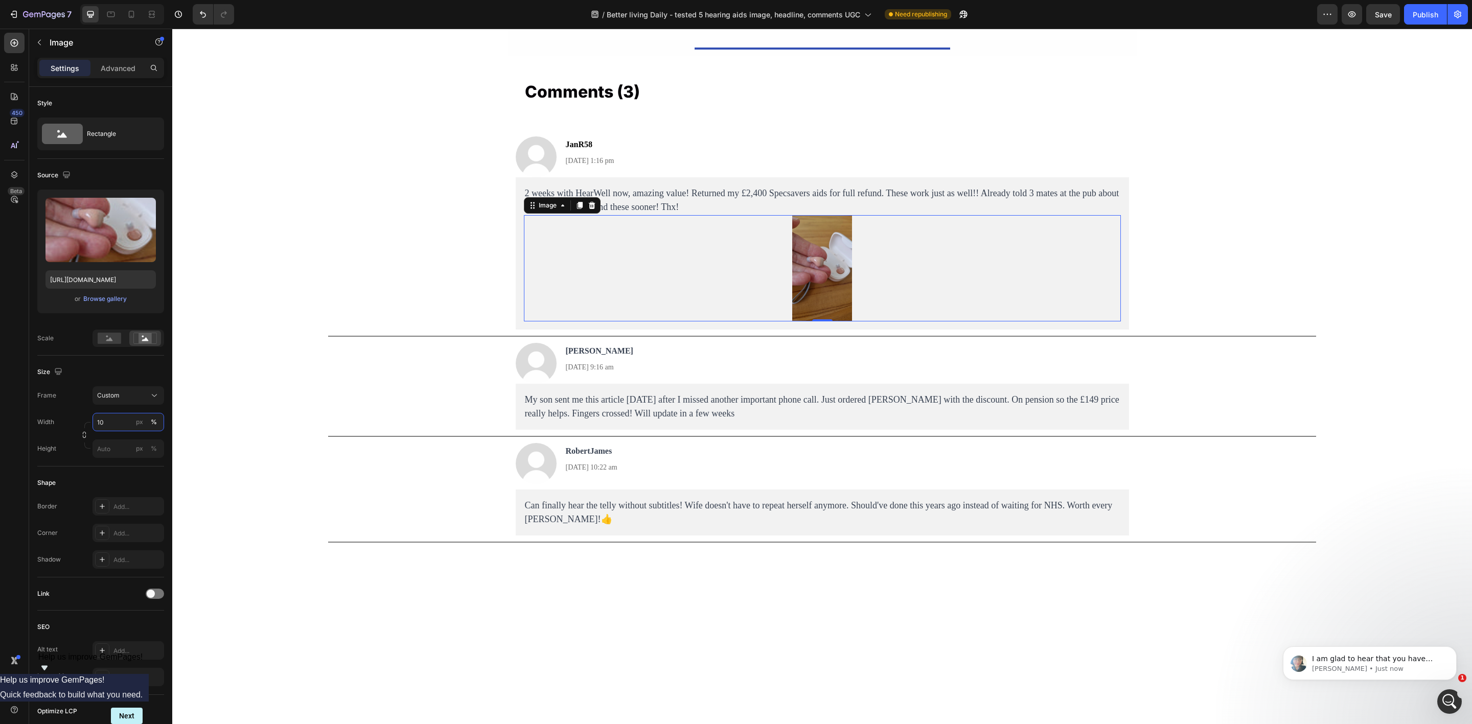
type input "1"
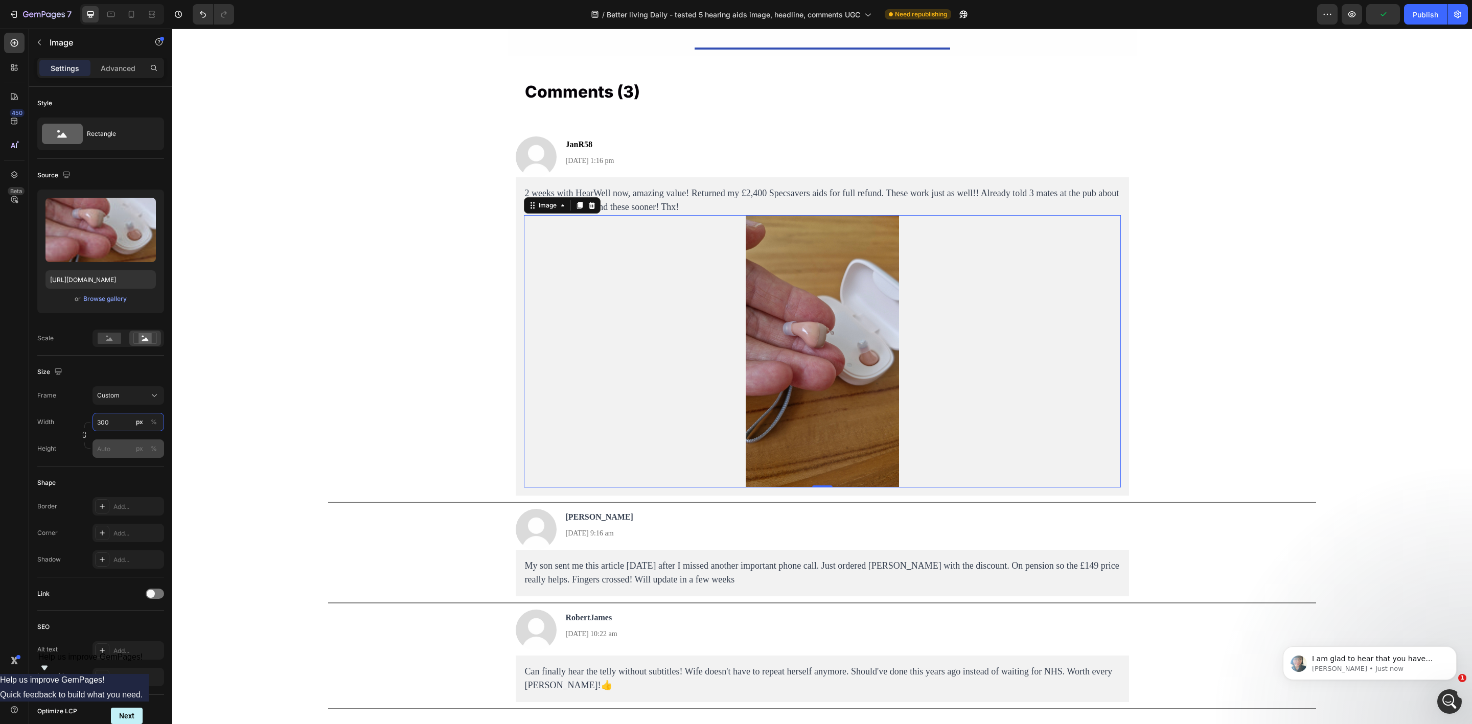
type input "300"
click at [109, 448] on input "px %" at bounding box center [129, 449] width 72 height 18
click at [321, 353] on div "Image JanR58 Text Block 4 Sep, 2025 at 1:16 pm Text Block Row 2 weeks with Hear…" at bounding box center [822, 426] width 1300 height 579
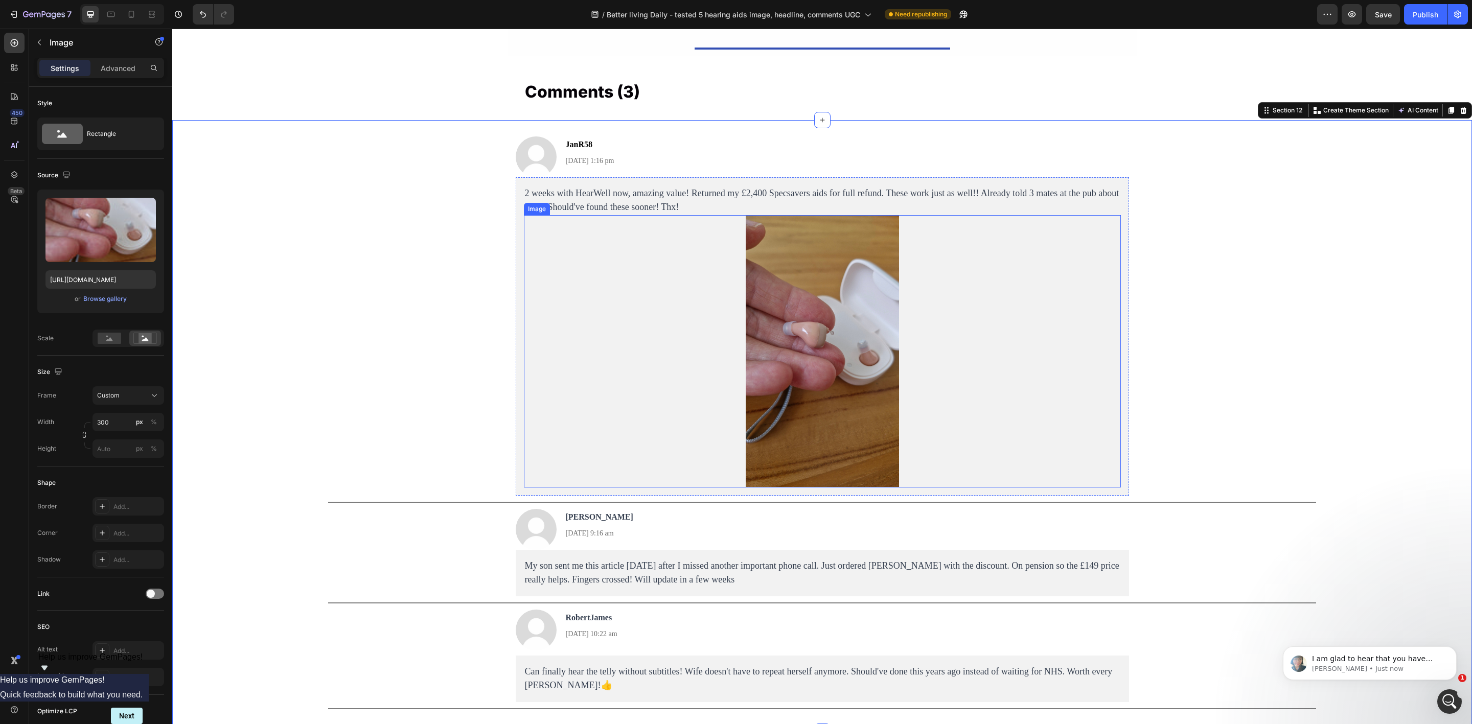
click at [692, 346] on div at bounding box center [822, 351] width 597 height 273
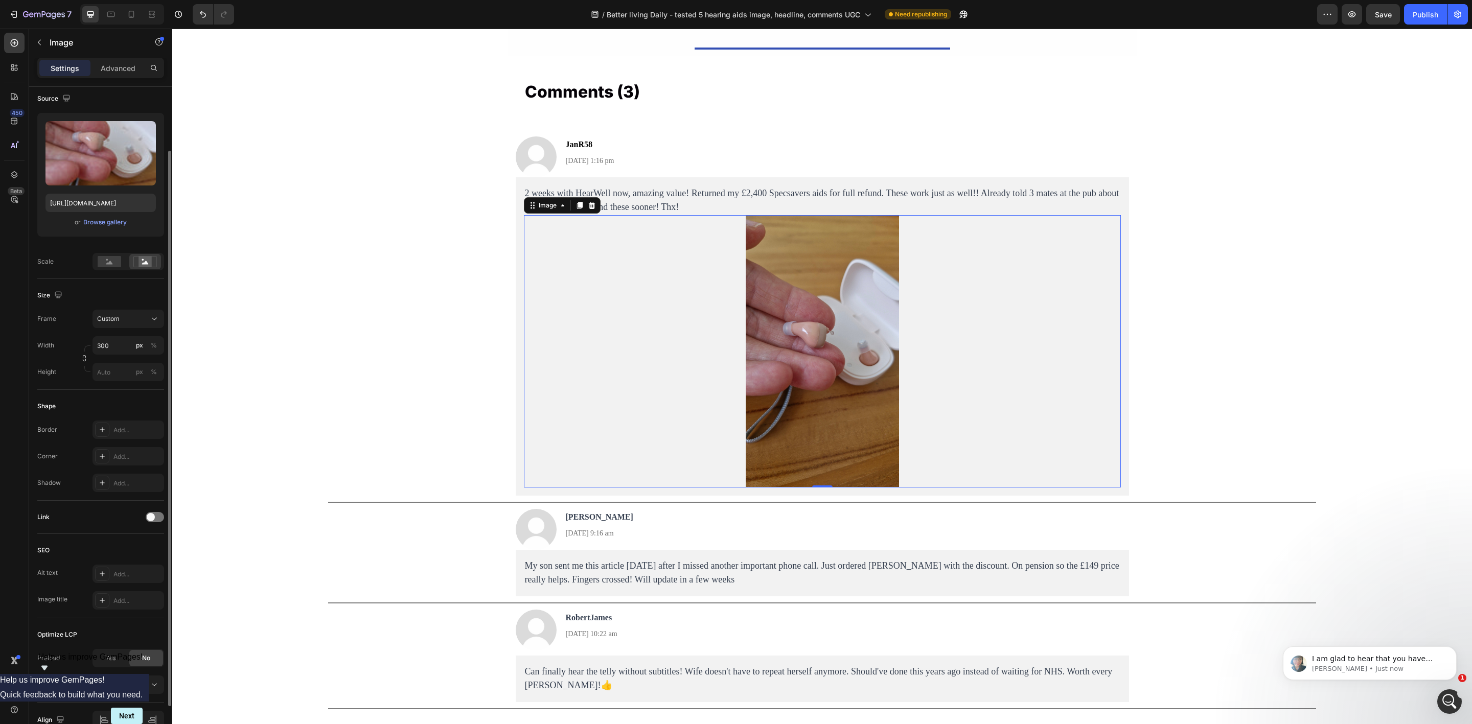
scroll to position [132, 0]
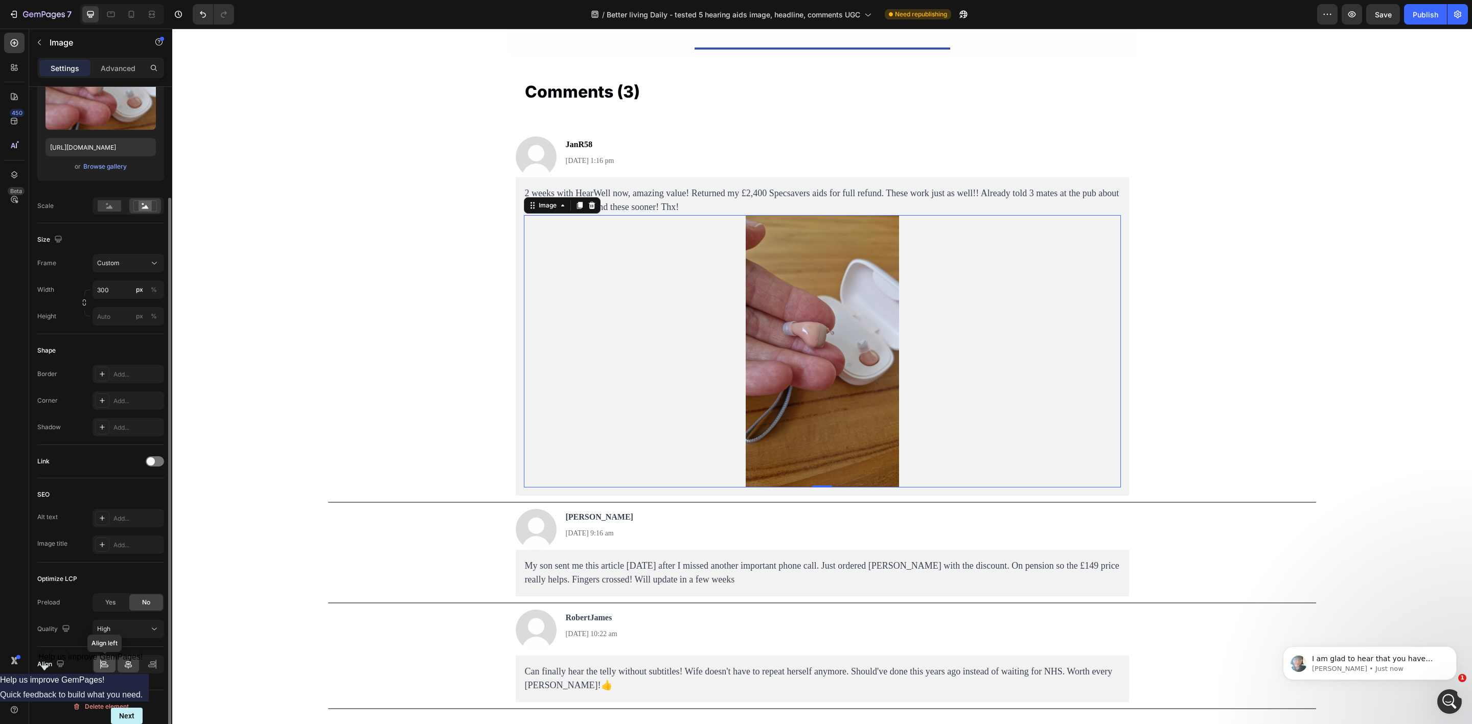
click at [103, 559] on icon at bounding box center [104, 665] width 10 height 10
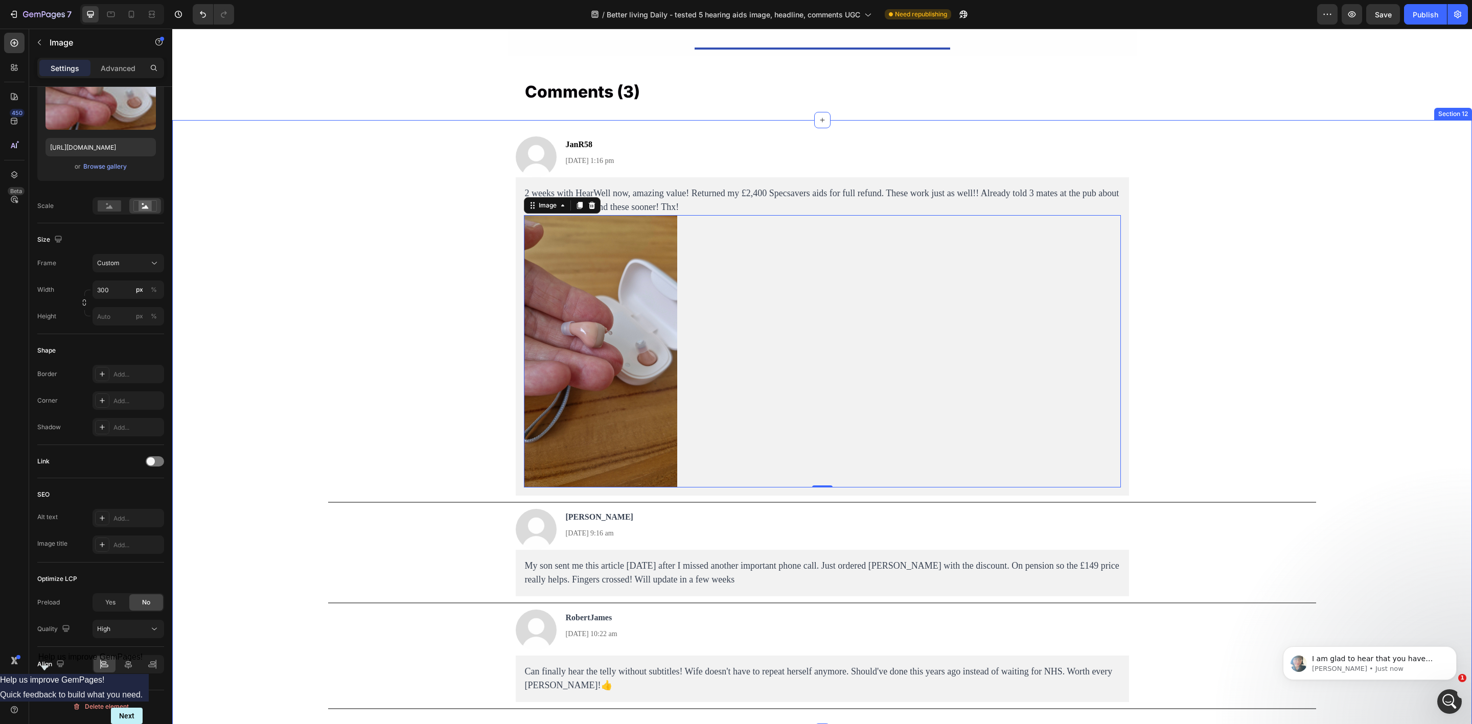
click at [432, 297] on div "Image JanR58 Text Block 4 Sep, 2025 at 1:16 pm Text Block Row 2 weeks with Hear…" at bounding box center [822, 426] width 1300 height 579
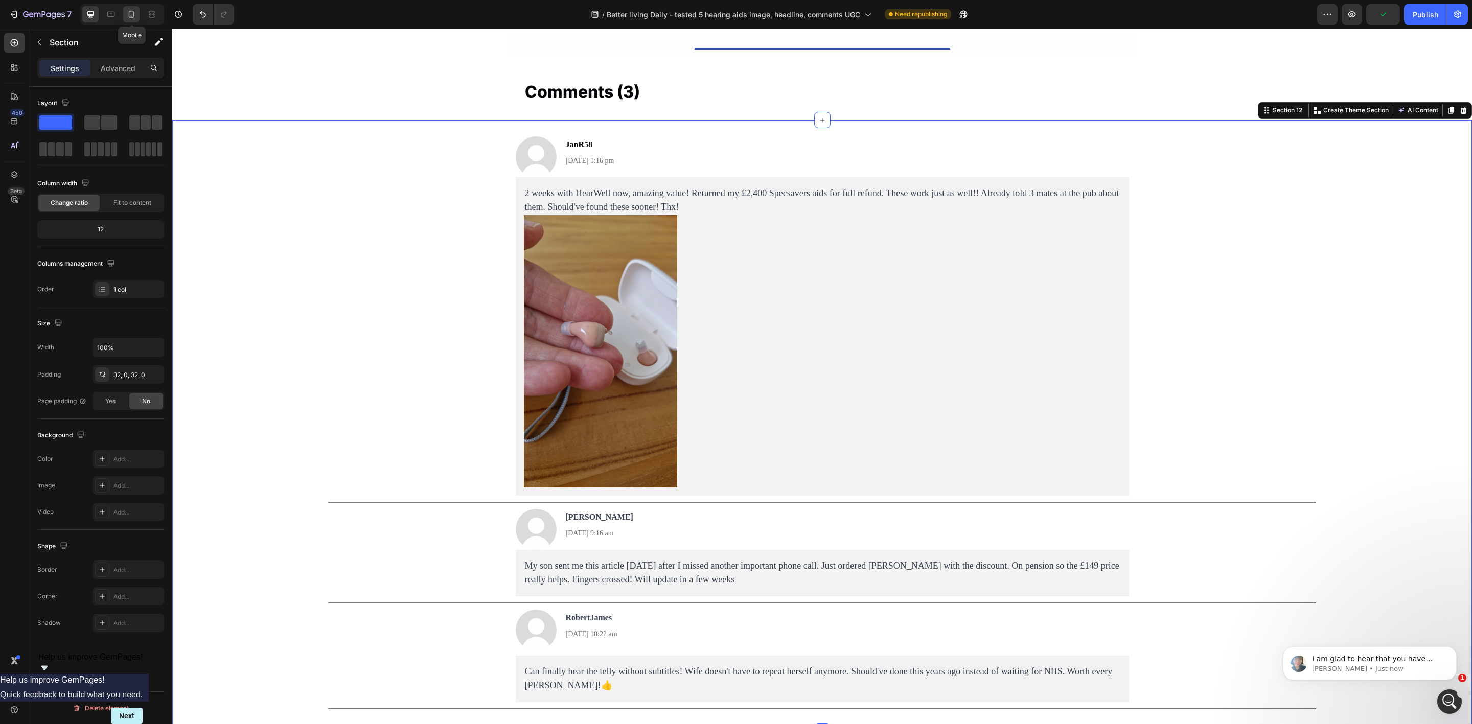
click at [137, 19] on icon at bounding box center [131, 14] width 10 height 10
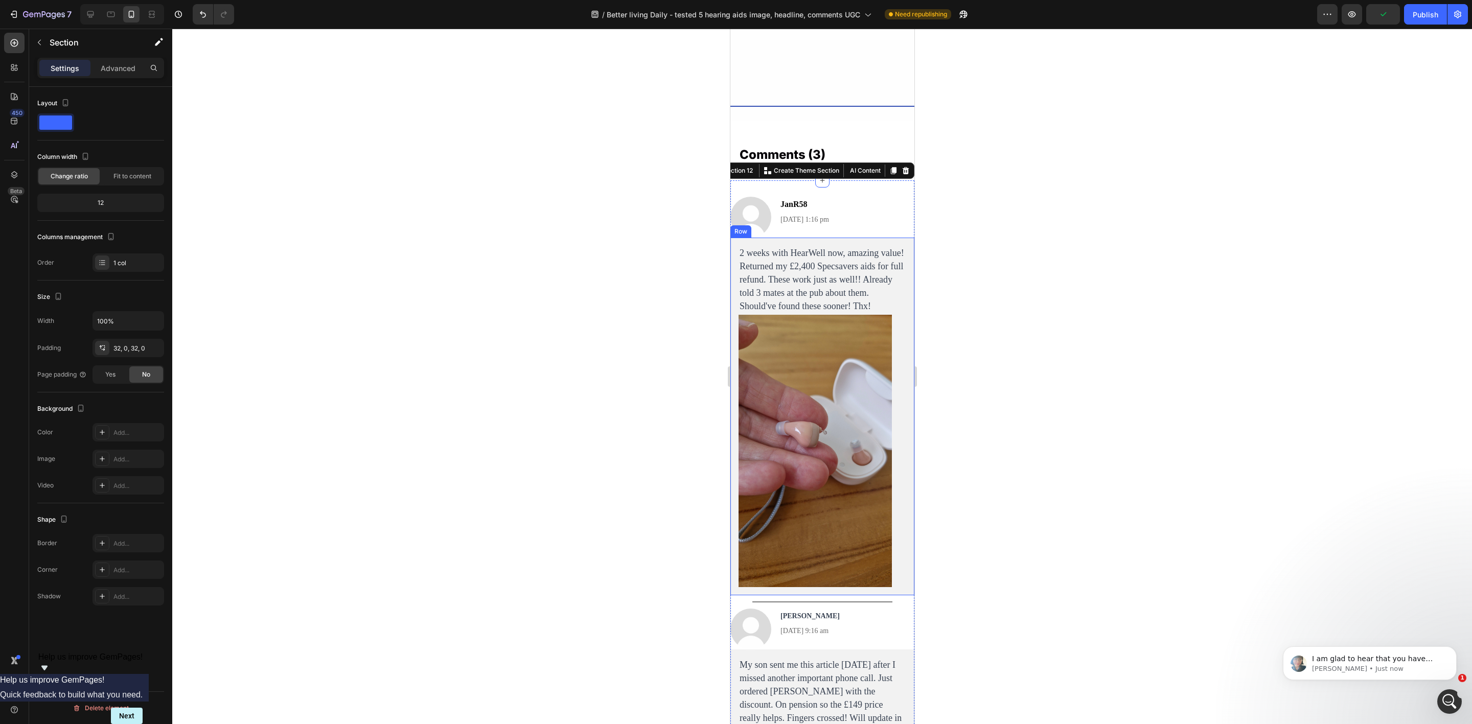
scroll to position [6972, 0]
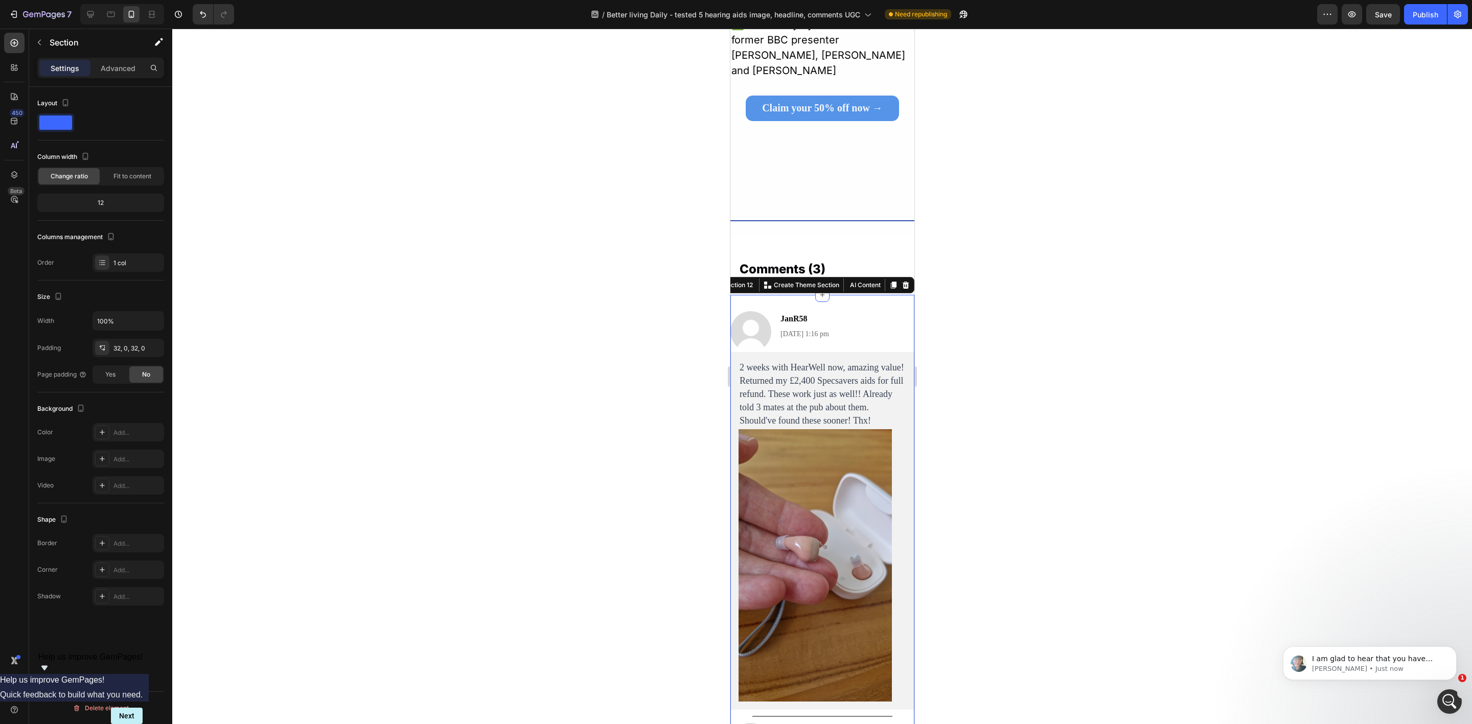
click at [1160, 310] on div at bounding box center [822, 377] width 1300 height 696
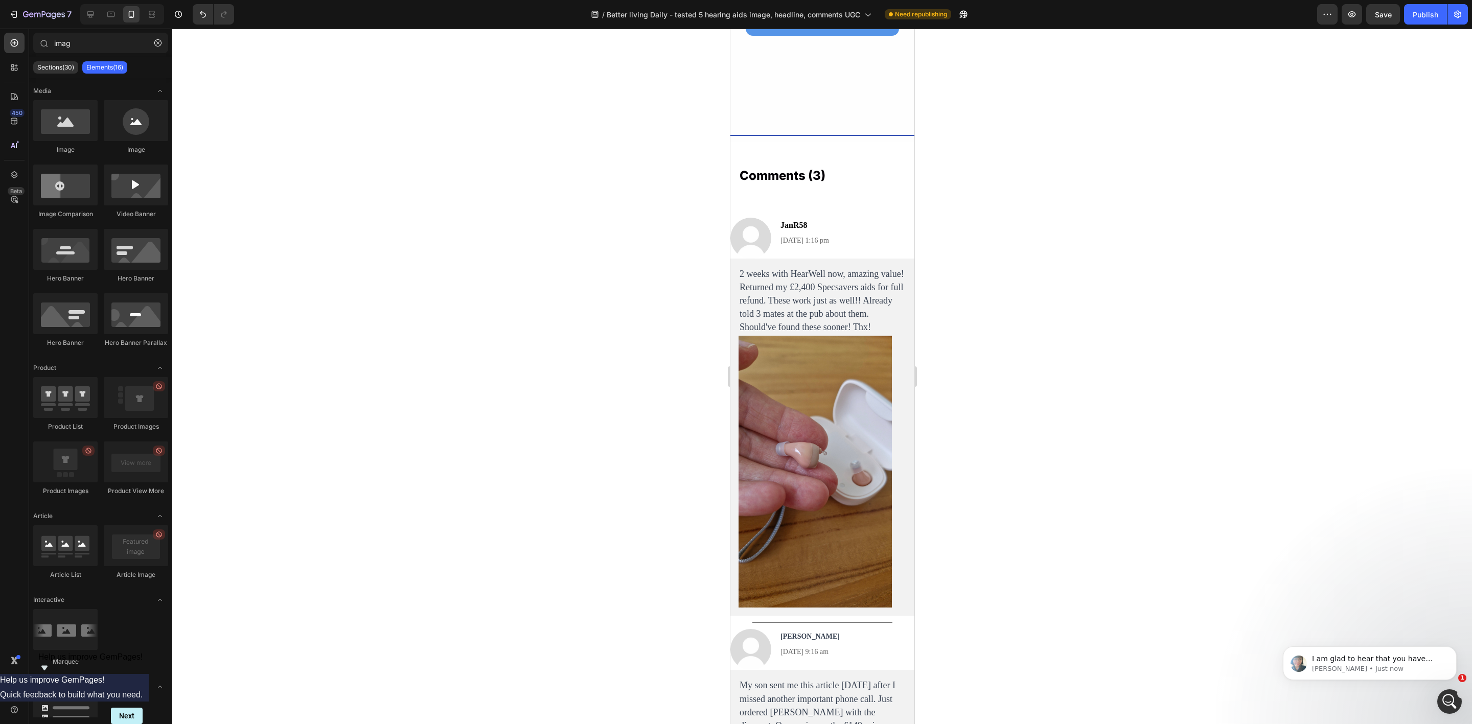
scroll to position [7202, 0]
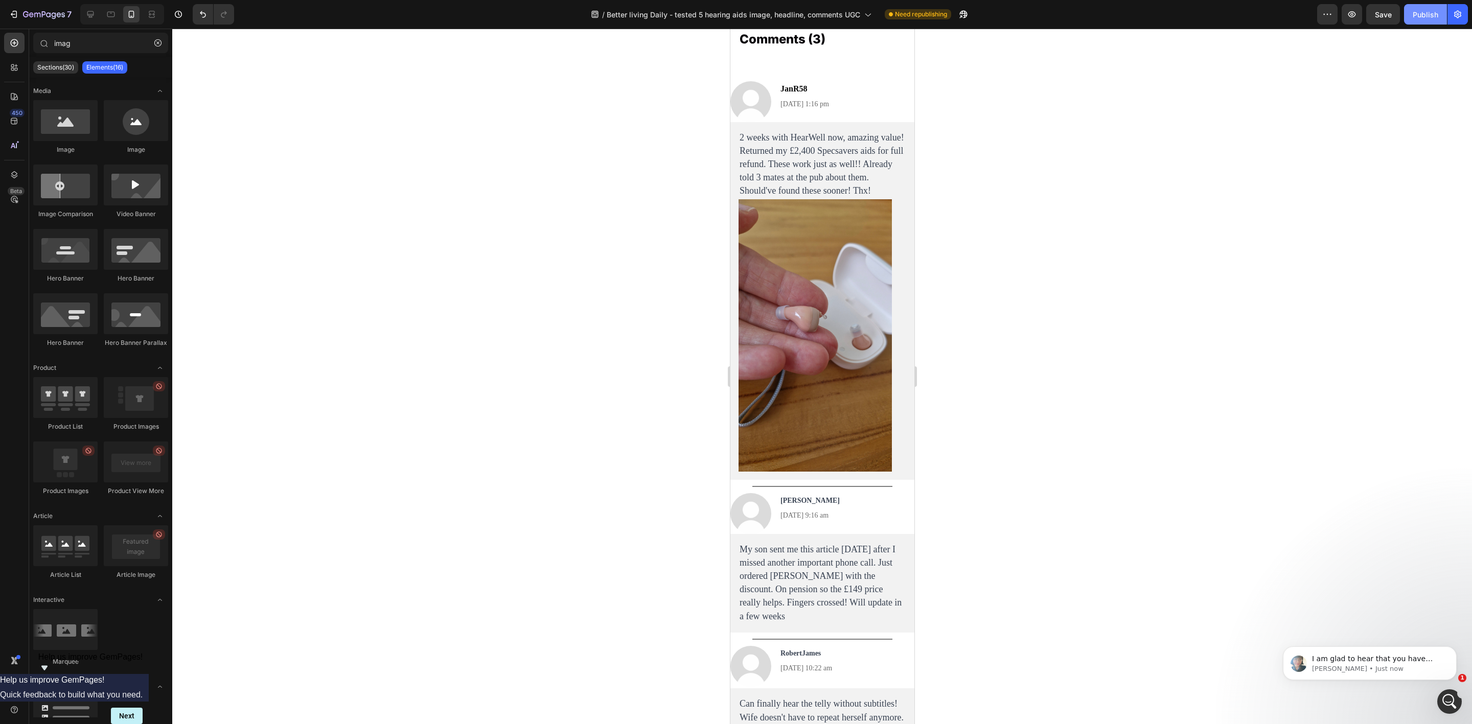
click at [1177, 14] on div "Publish" at bounding box center [1426, 14] width 26 height 11
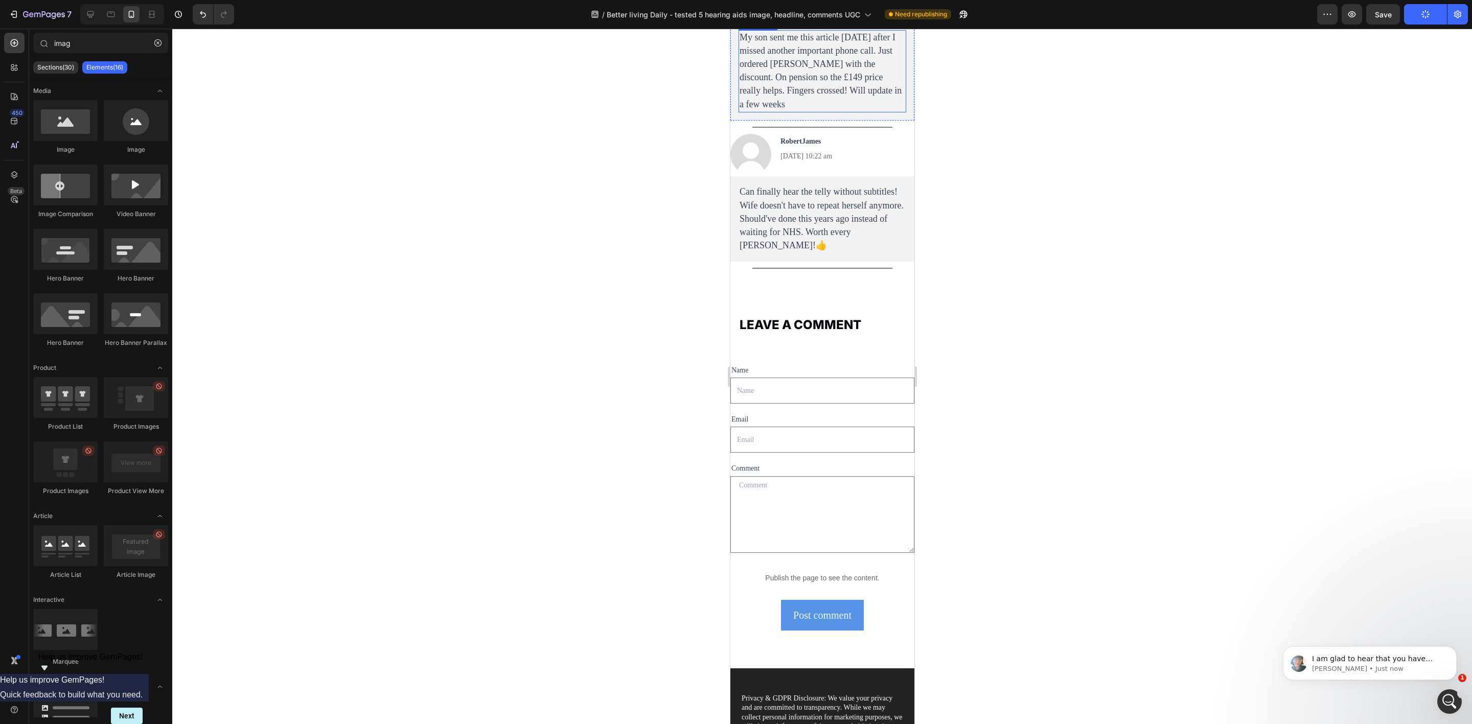
scroll to position [7892, 0]
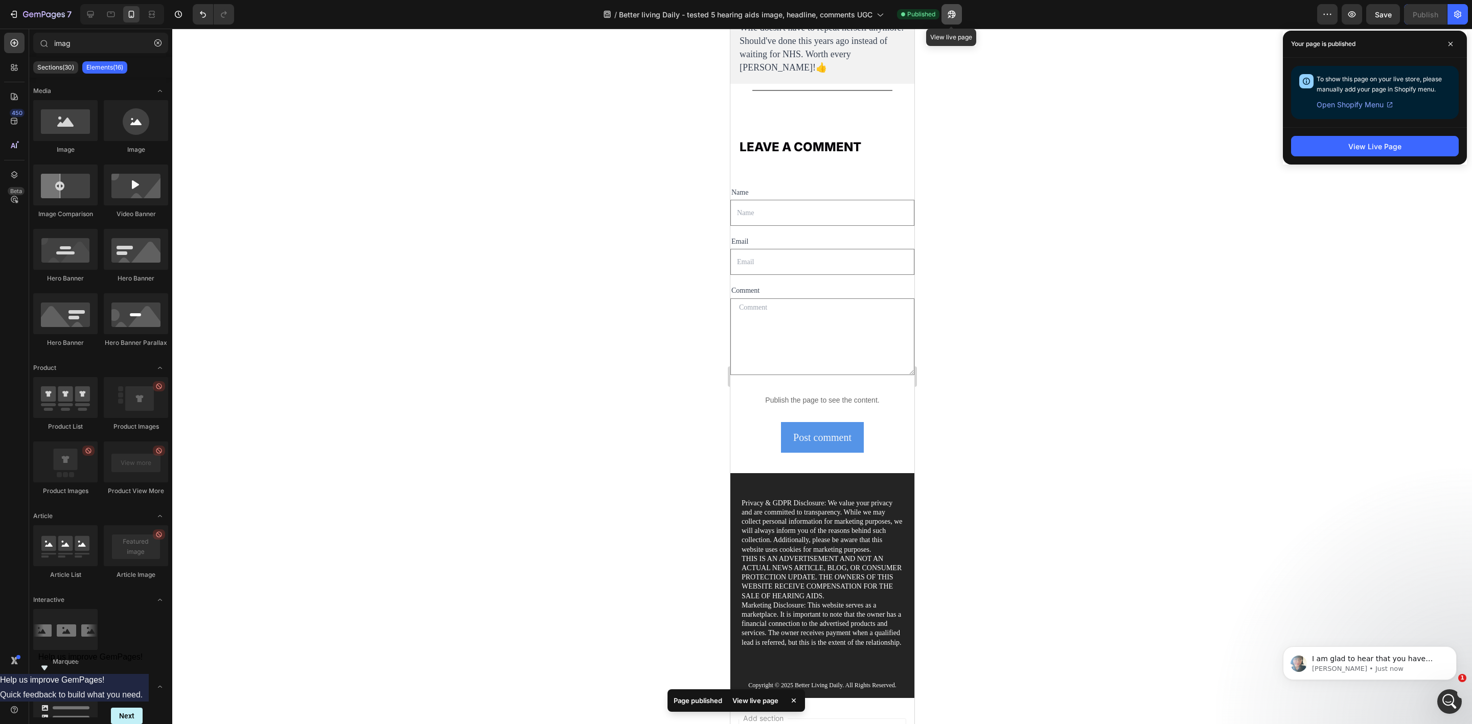
click at [951, 16] on icon "button" at bounding box center [952, 14] width 10 height 10
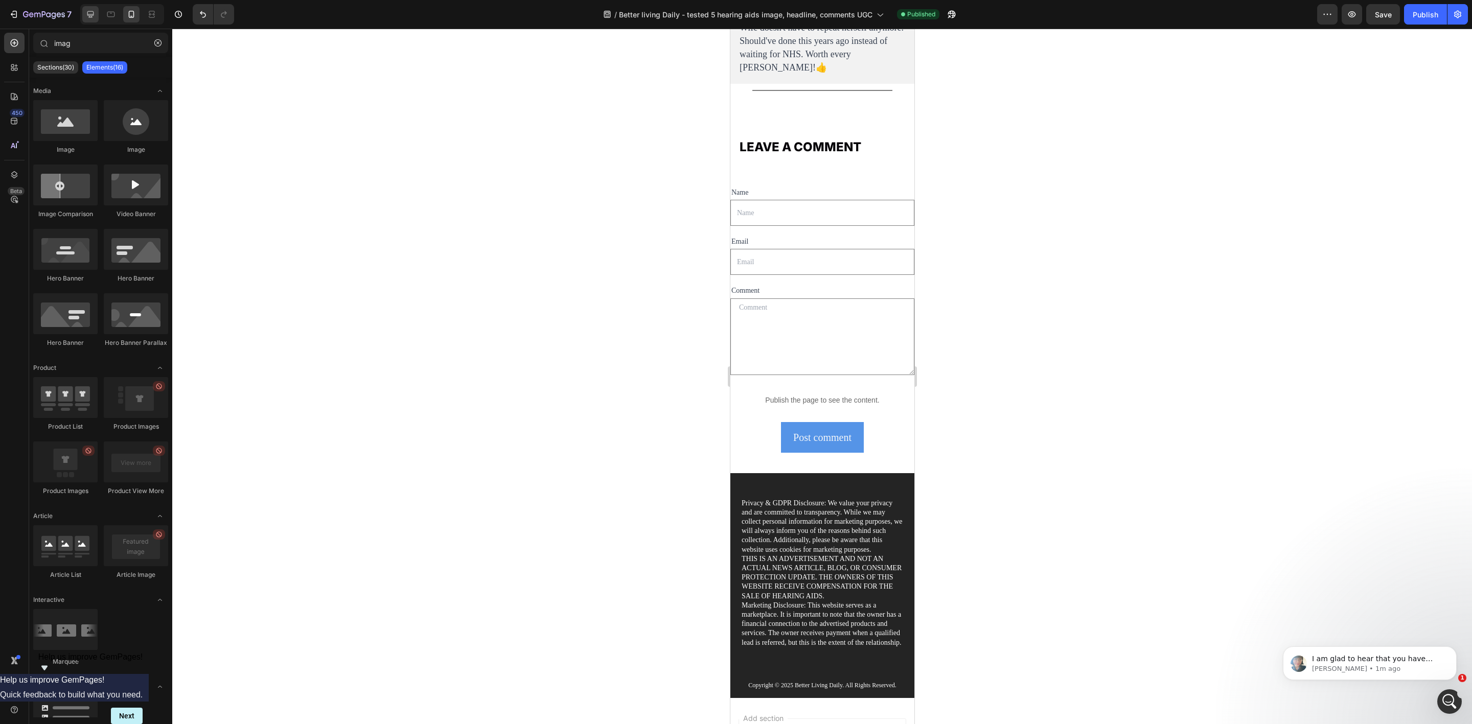
click at [94, 17] on icon at bounding box center [90, 14] width 10 height 10
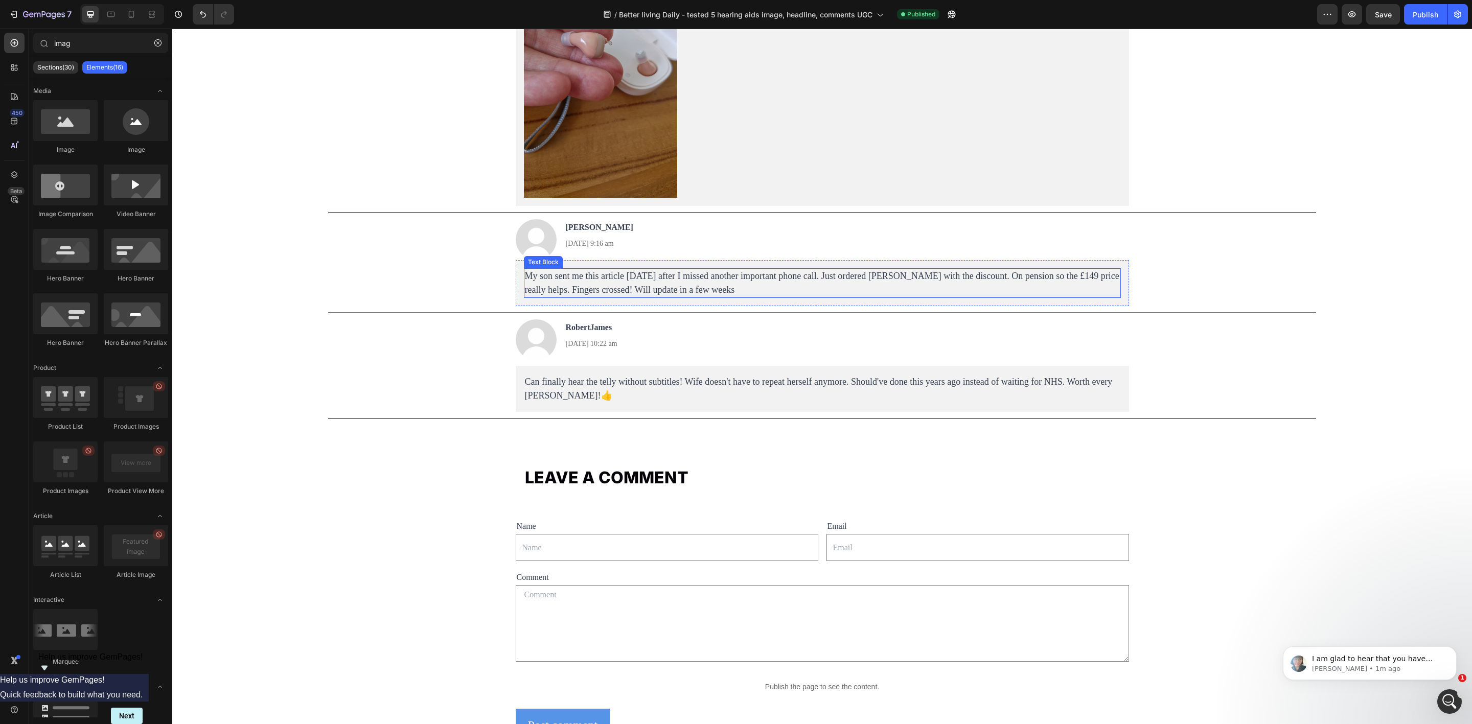
scroll to position [7130, 0]
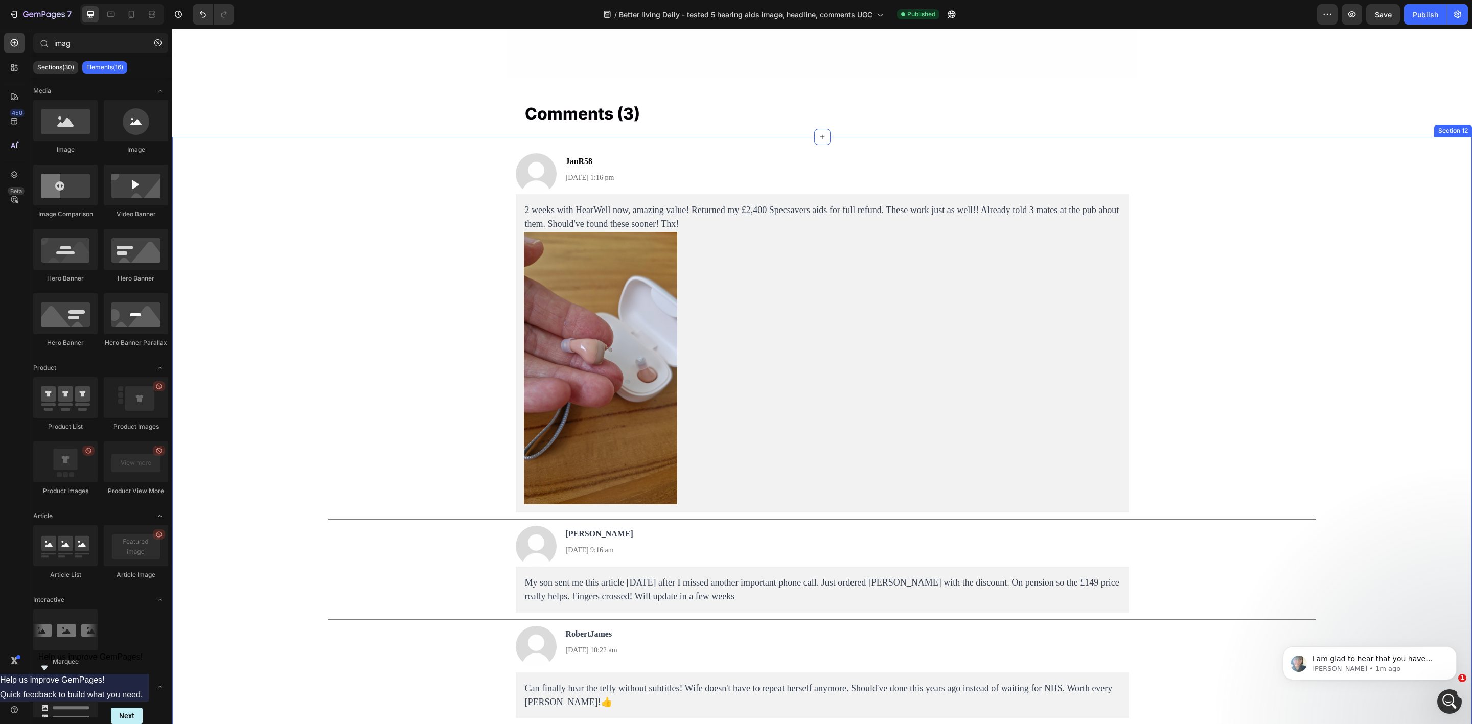
click at [396, 158] on div "Image JanR58 Text Block 4 Sep, 2025 at 1:16 pm Text Block Row 2 weeks with Hear…" at bounding box center [822, 442] width 1300 height 579
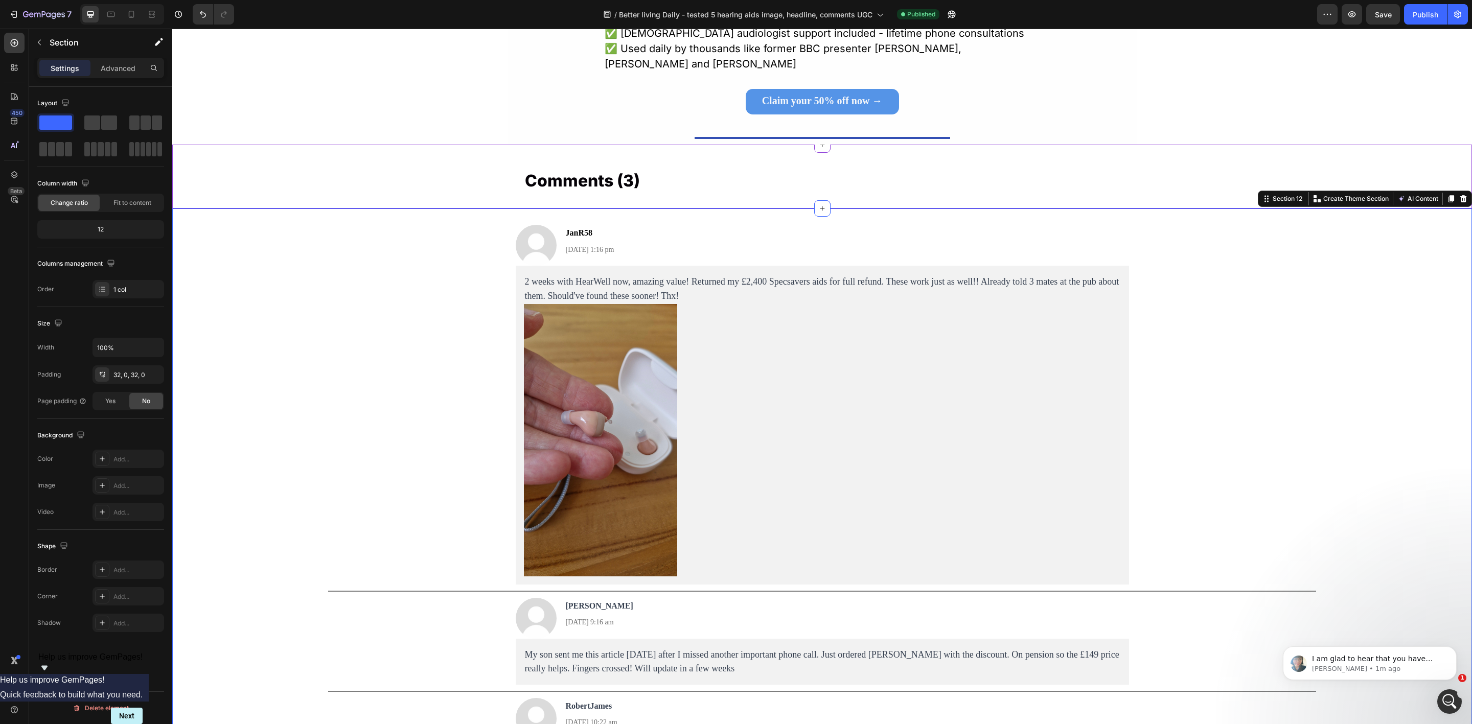
scroll to position [6900, 0]
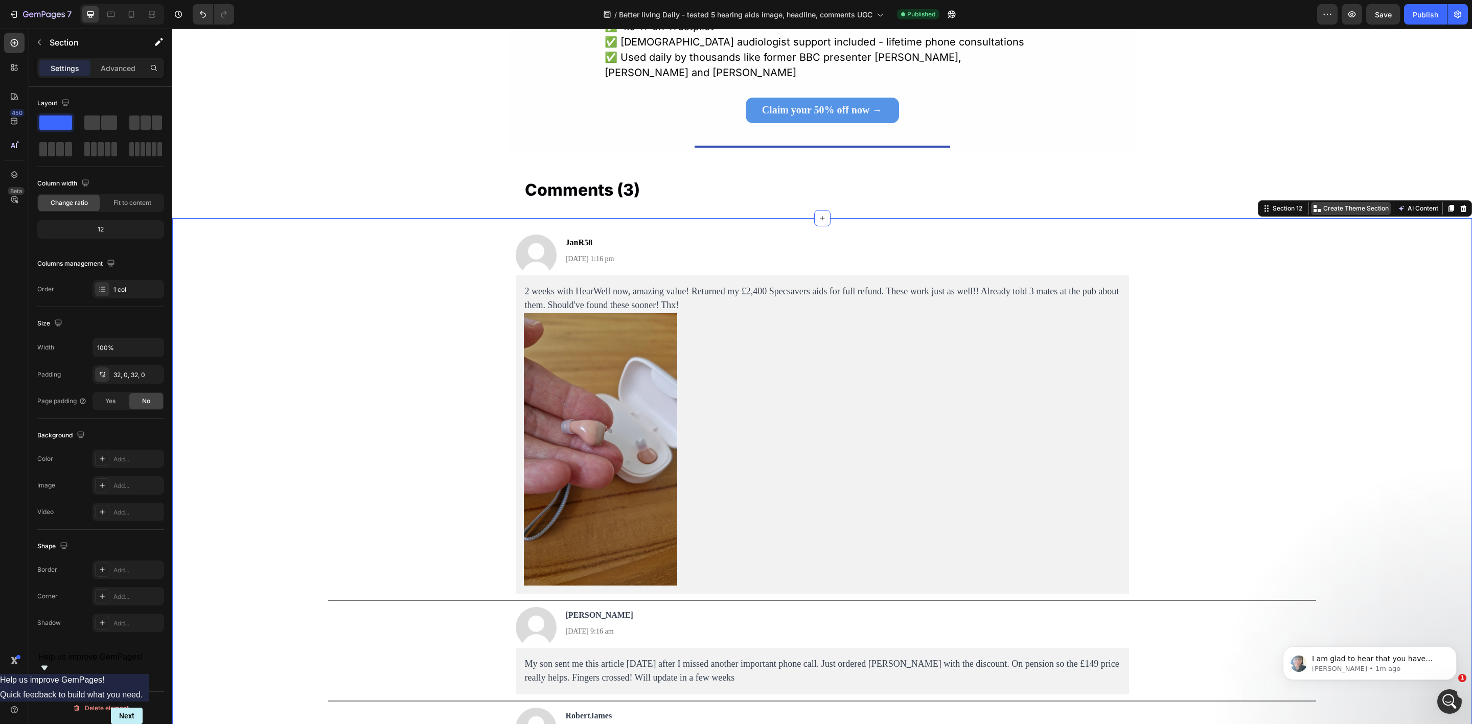
click at [1177, 210] on p "Create Theme Section" at bounding box center [1356, 208] width 65 height 9
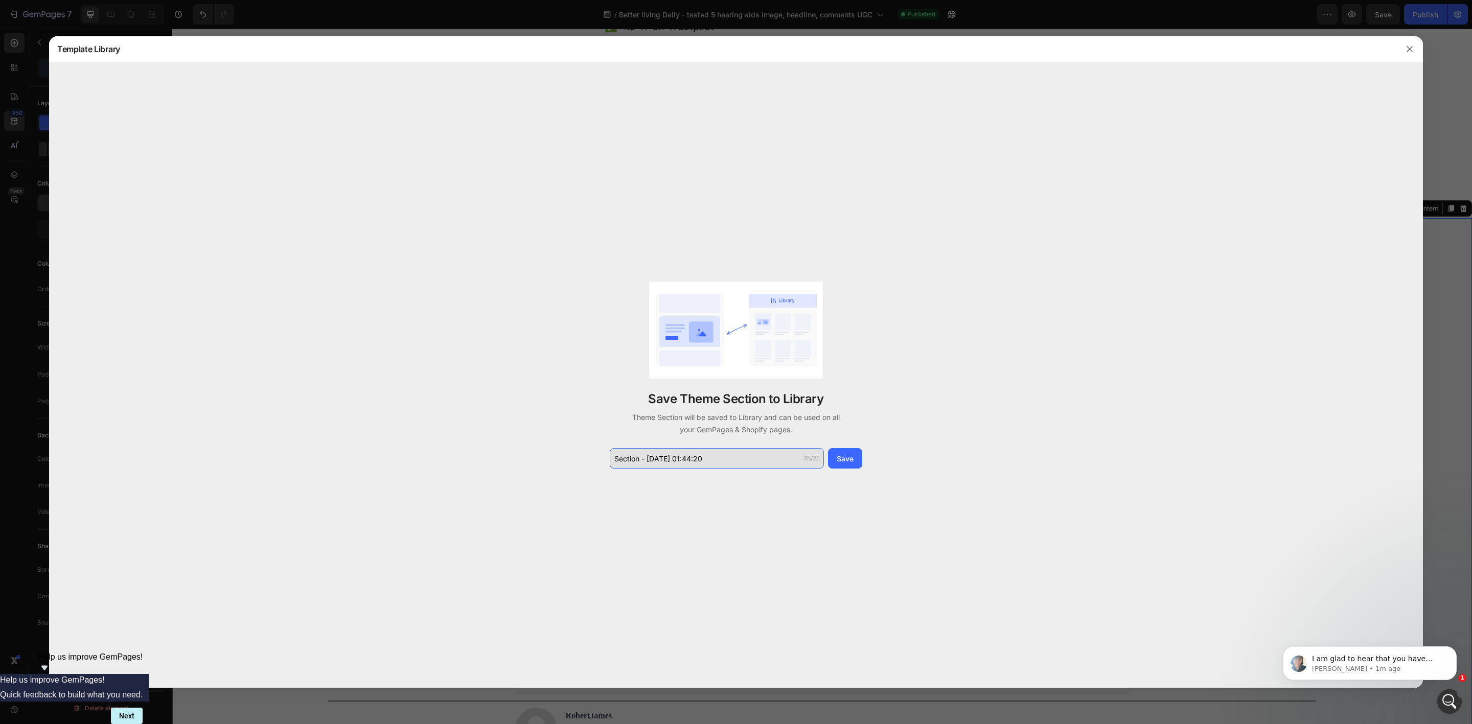
click at [678, 460] on input "Section - Sep 29 01:44:20" at bounding box center [717, 458] width 214 height 20
type input "Comments with UGC"
click at [847, 464] on button "Save" at bounding box center [845, 458] width 34 height 20
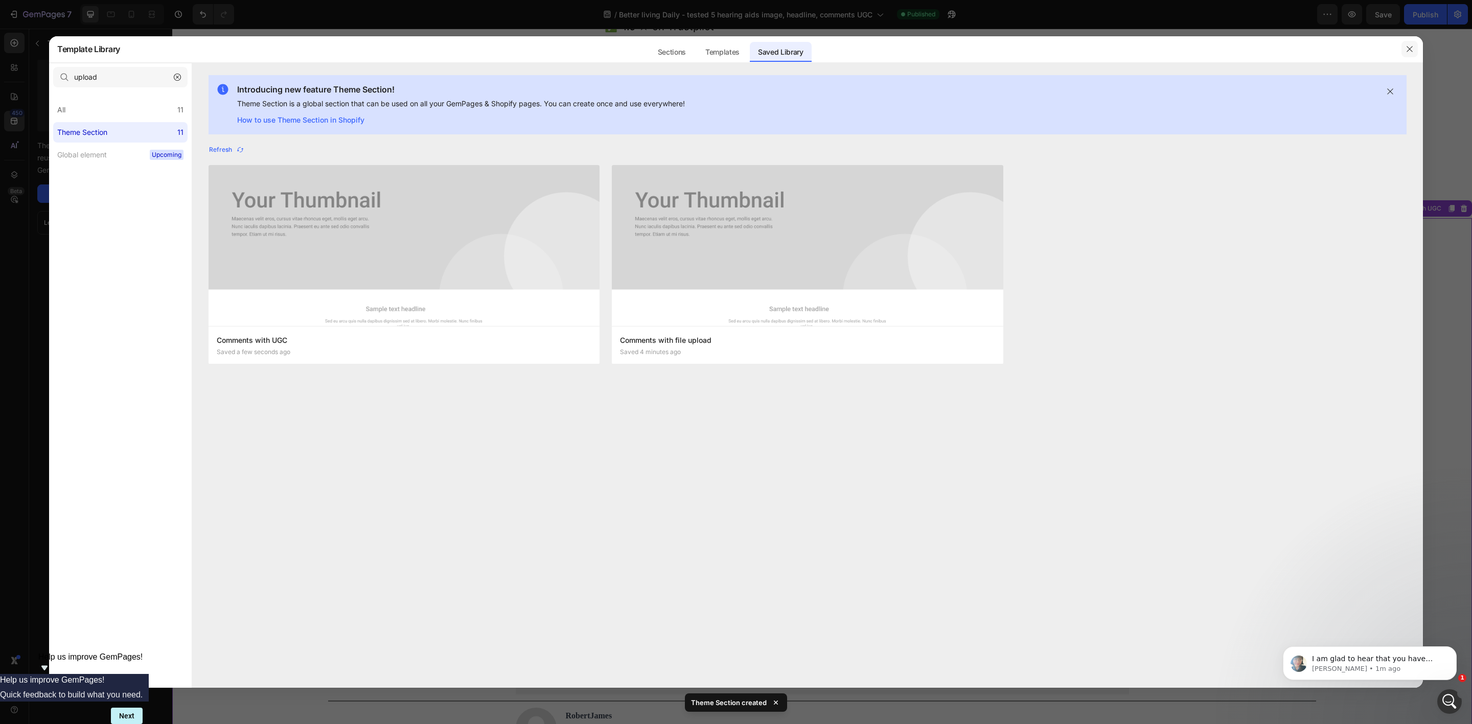
click at [1177, 43] on button "button" at bounding box center [1410, 49] width 16 height 16
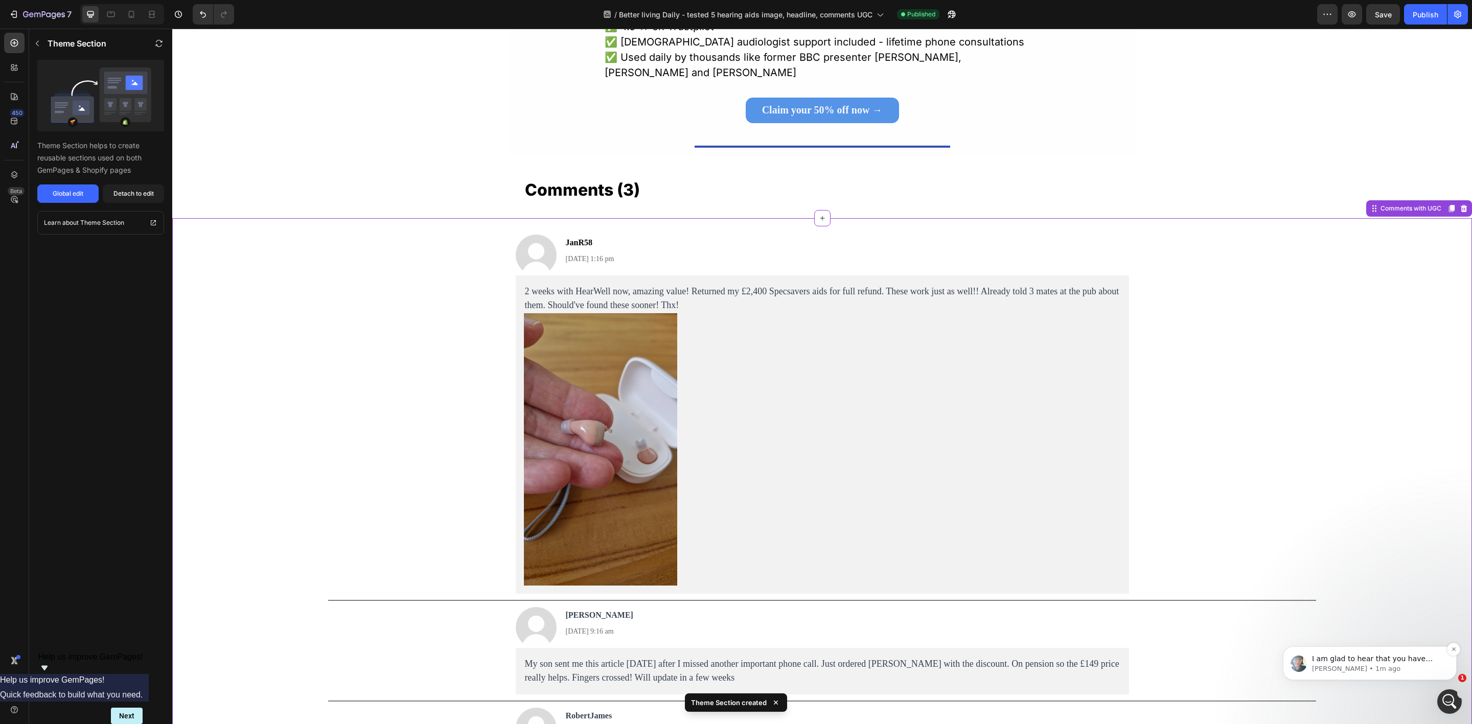
click at [1177, 559] on div "I am glad to hear that you have managed to fulfil the request to add the upload…" at bounding box center [1370, 664] width 174 height 34
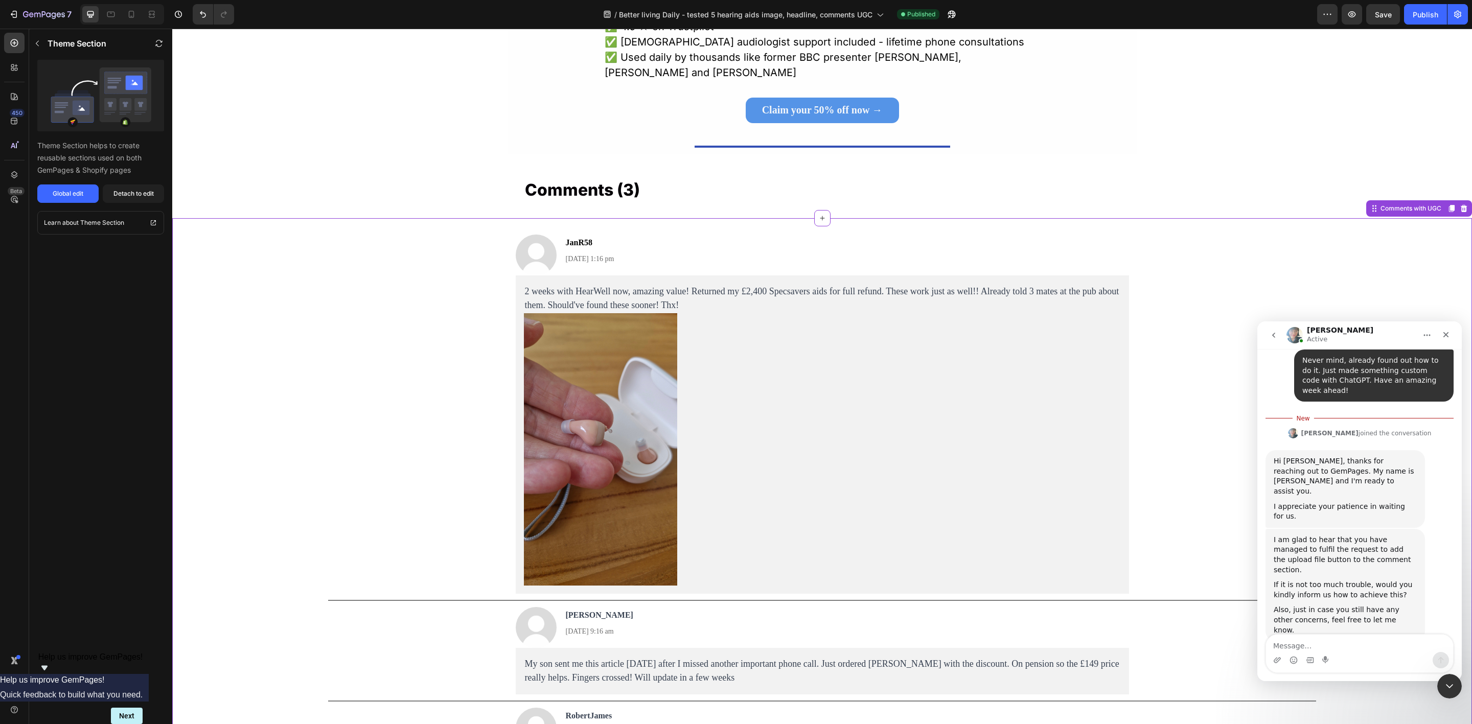
scroll to position [496, 0]
click at [1177, 559] on textarea "Message…" at bounding box center [1359, 643] width 187 height 17
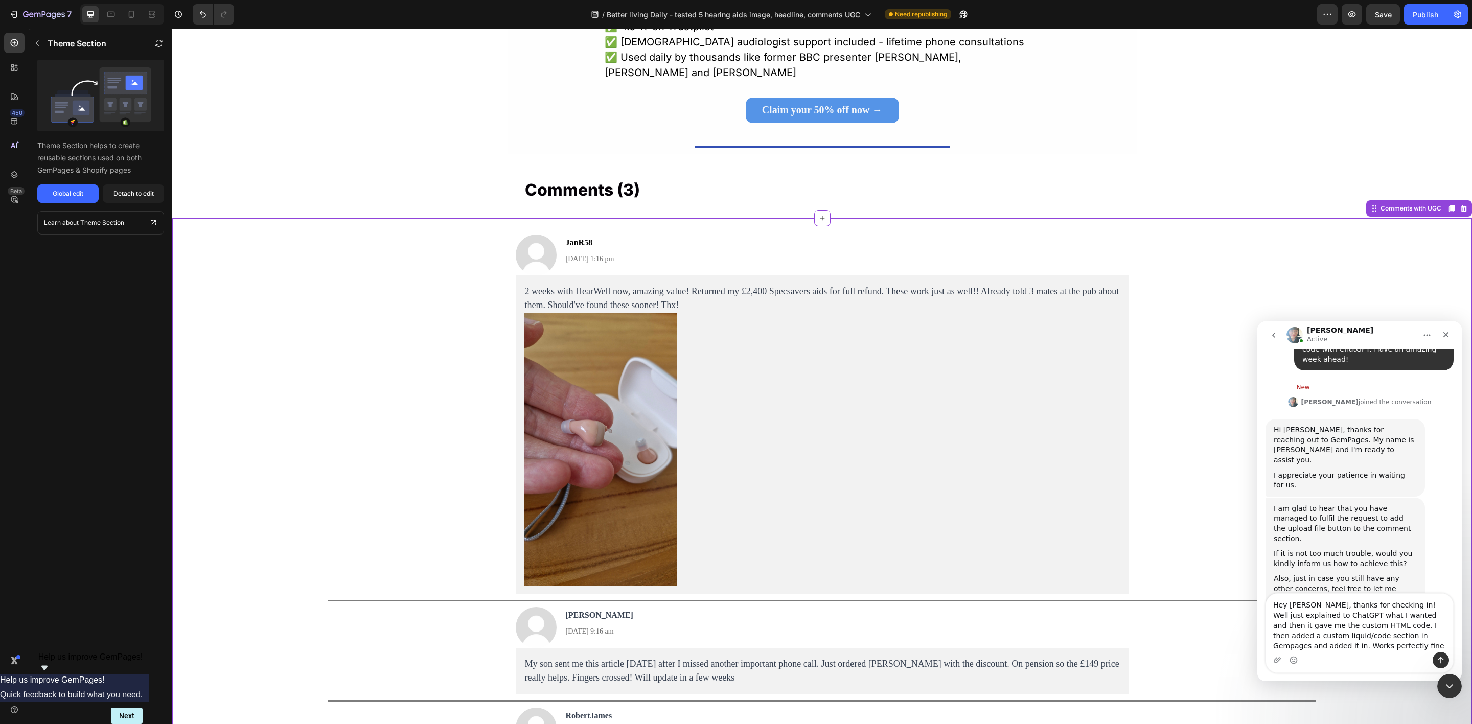
scroll to position [537, 0]
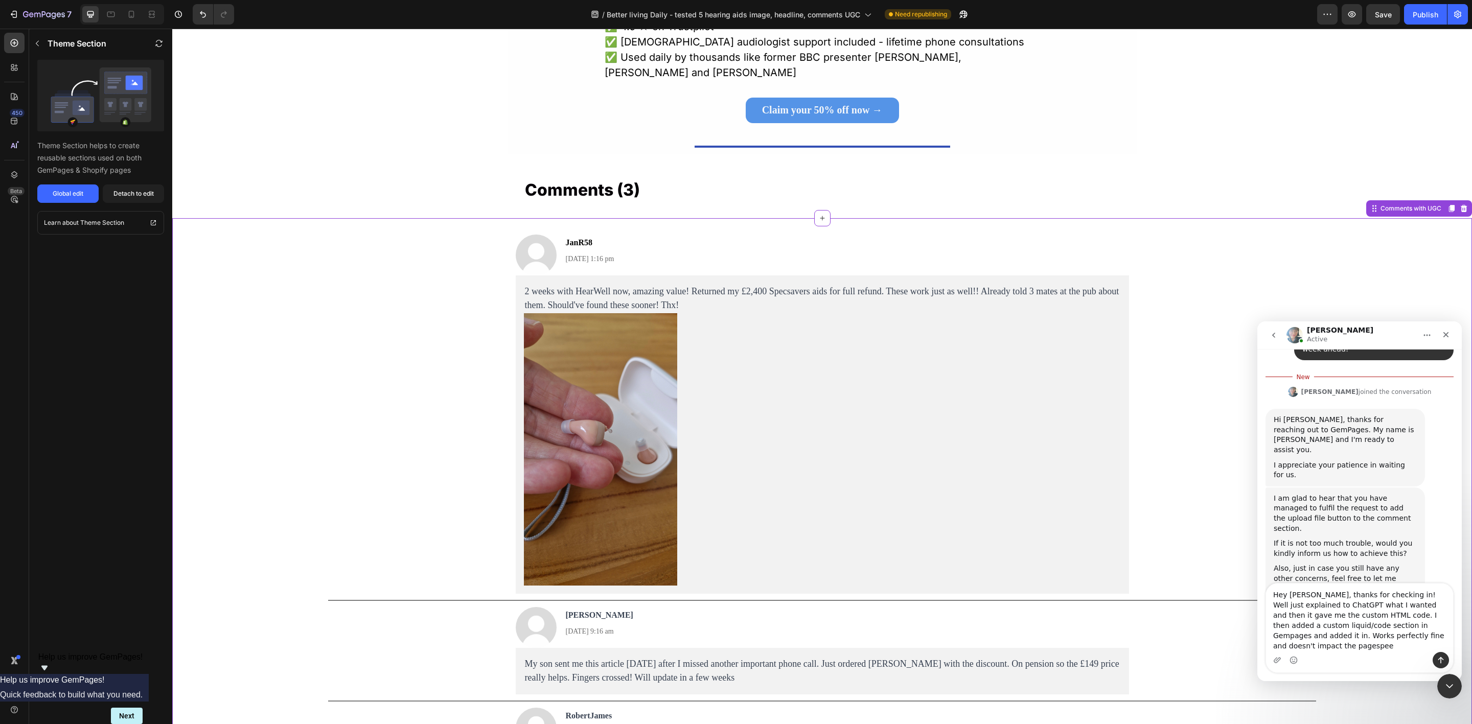
type textarea "Hey Annie, thanks for checking in! Well just explained to ChatGPT what I wanted…"
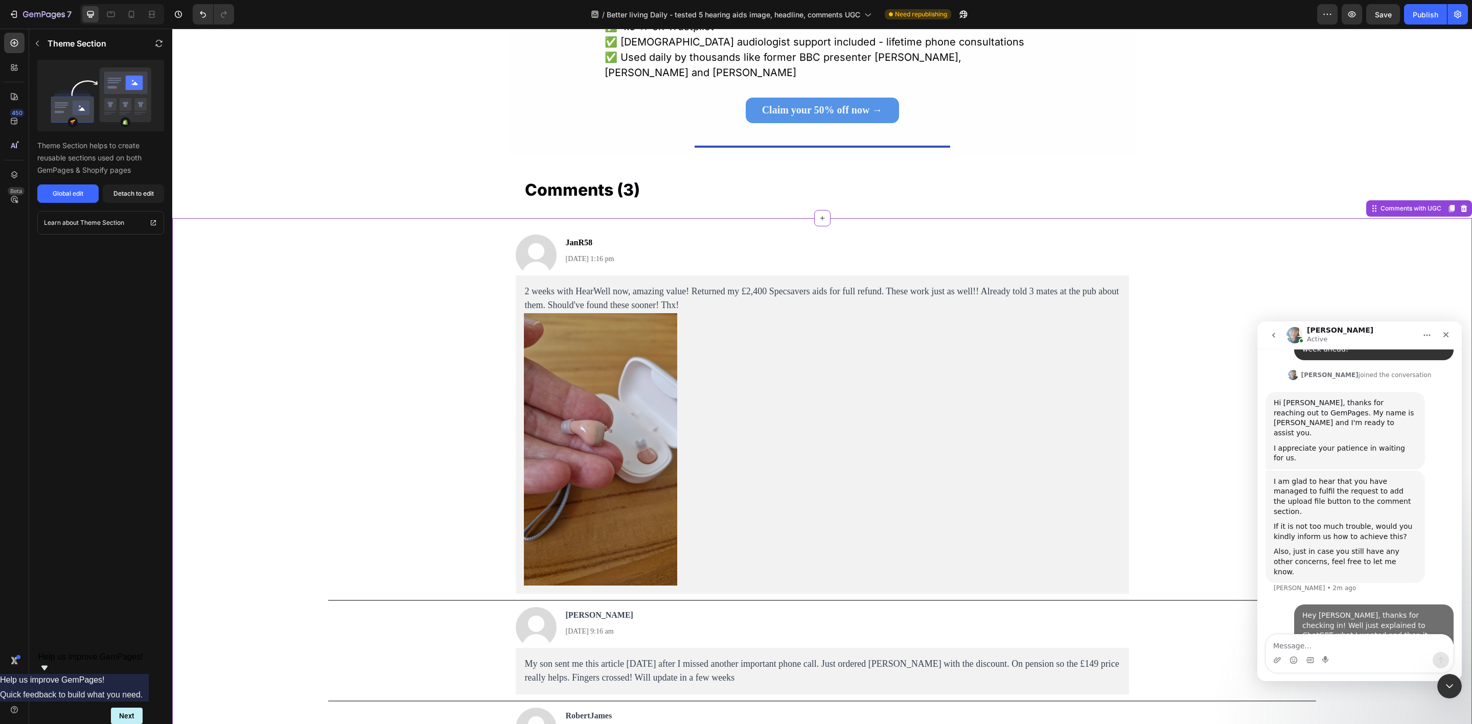
scroll to position [560, 0]
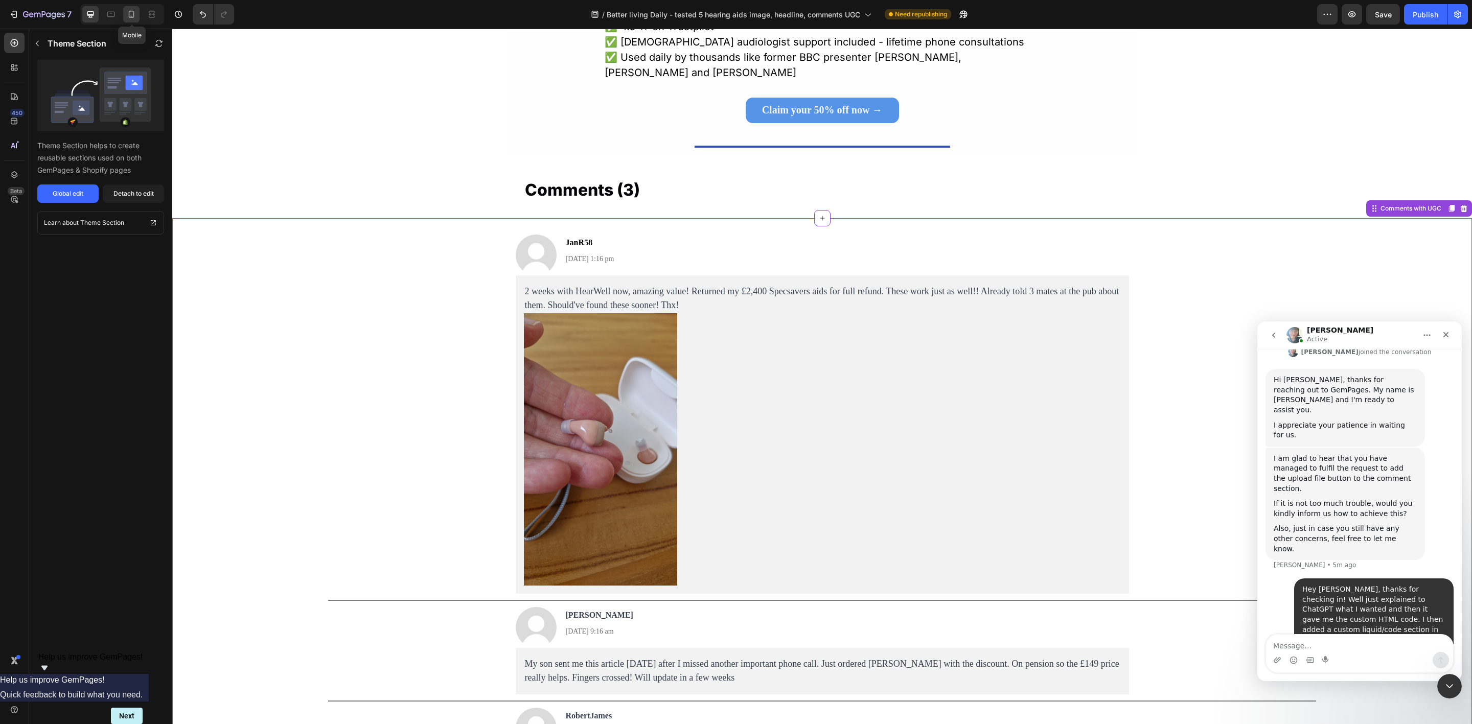
click at [127, 12] on icon at bounding box center [131, 14] width 10 height 10
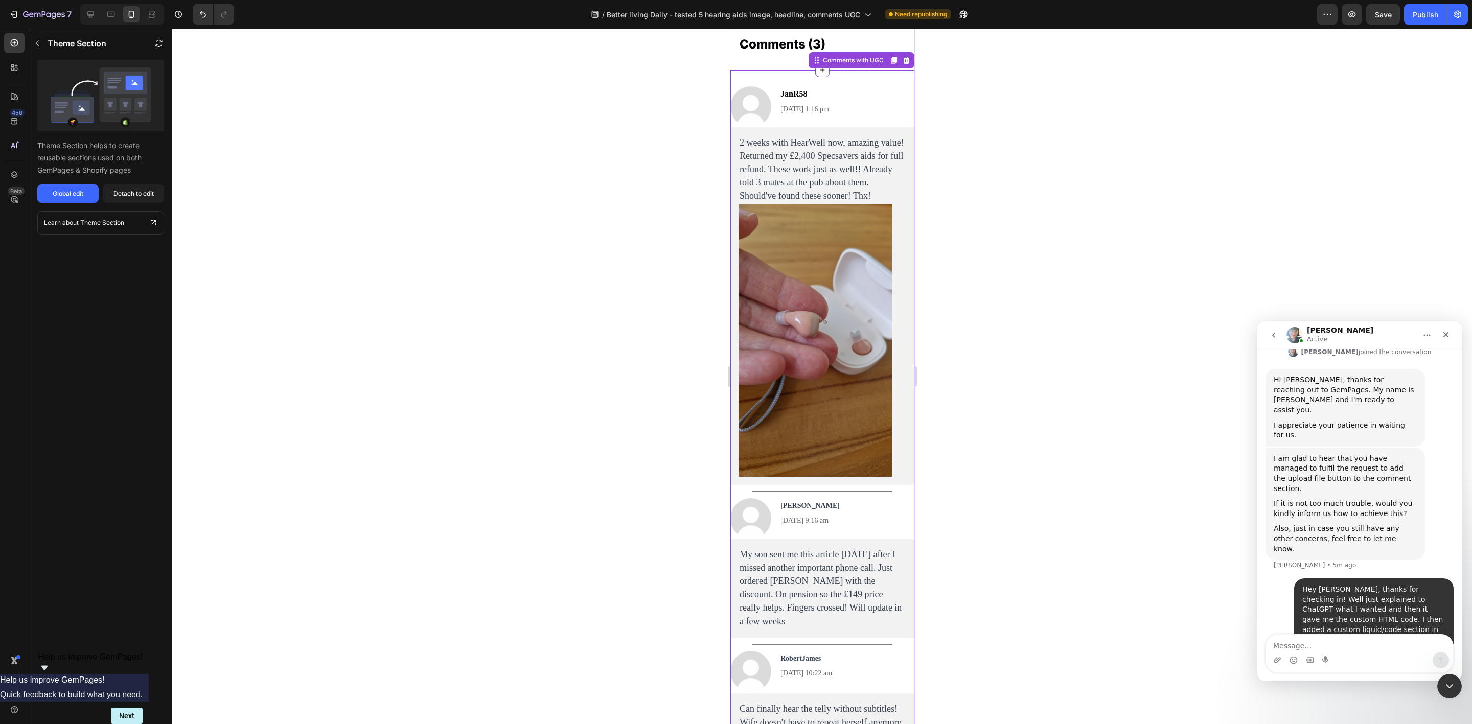
scroll to position [7202, 0]
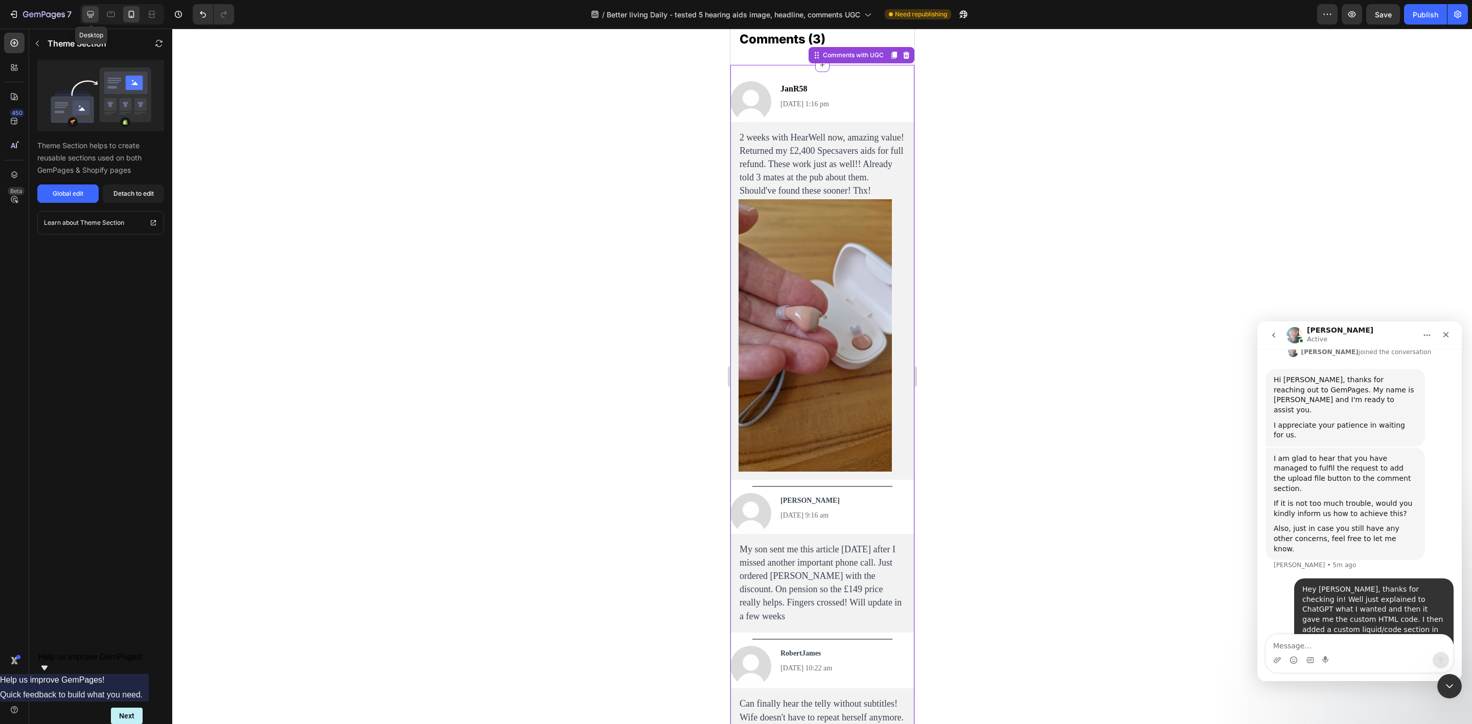
click at [95, 8] on div at bounding box center [90, 14] width 16 height 16
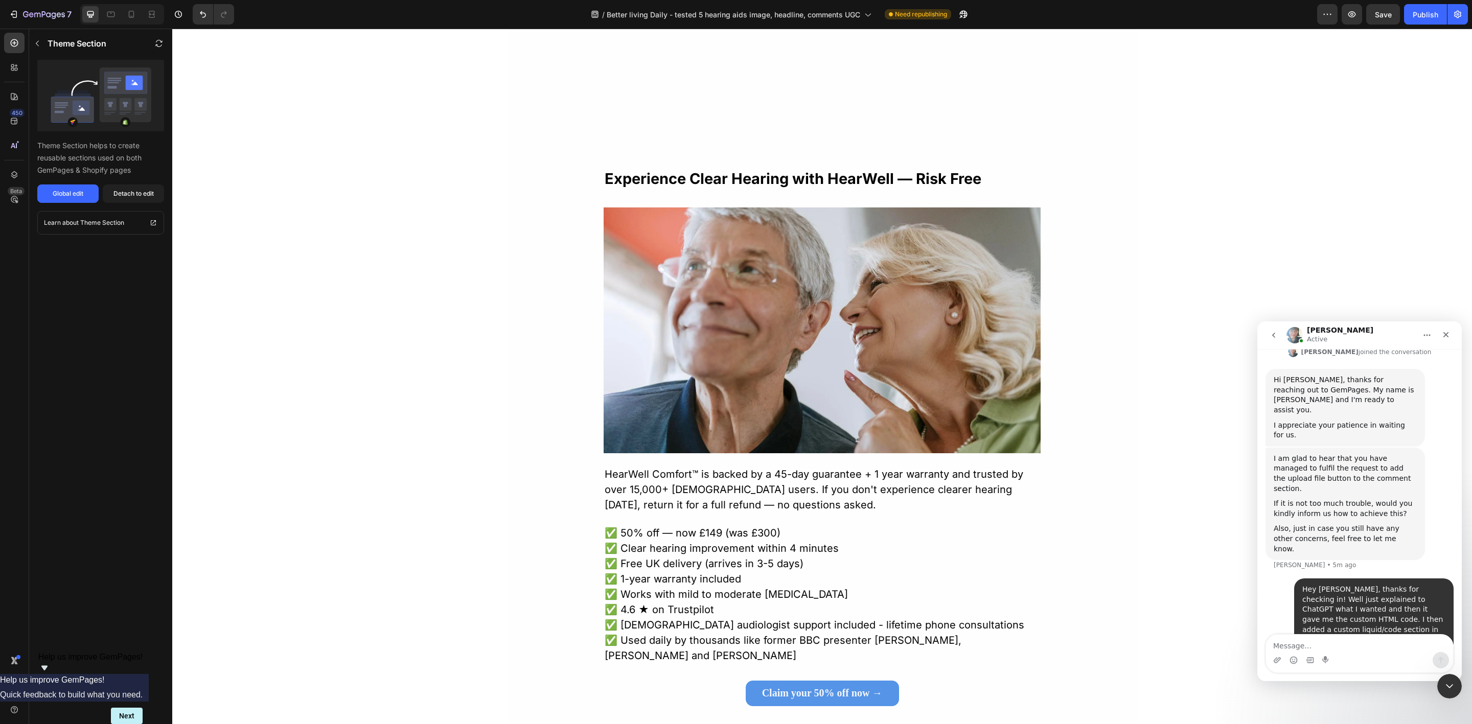
scroll to position [6282, 0]
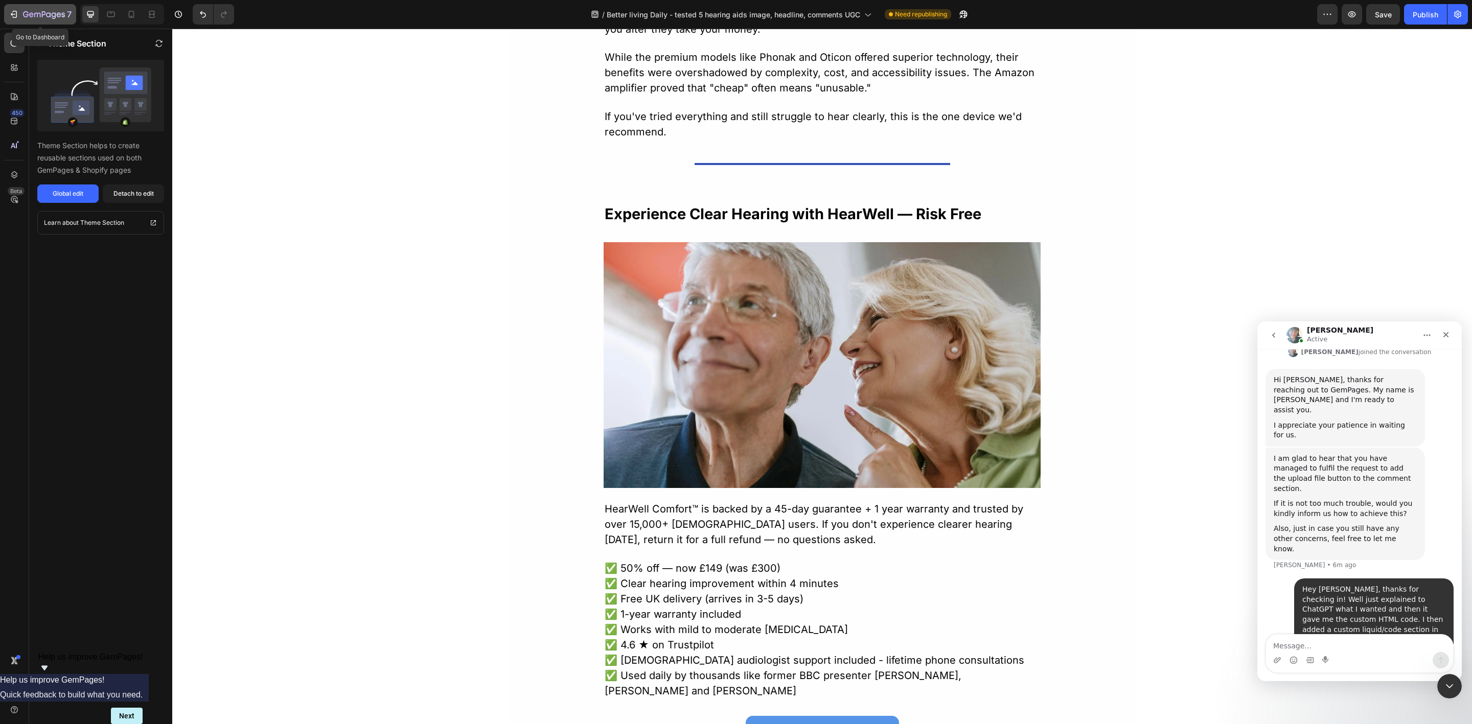
click at [13, 17] on icon "button" at bounding box center [14, 14] width 10 height 10
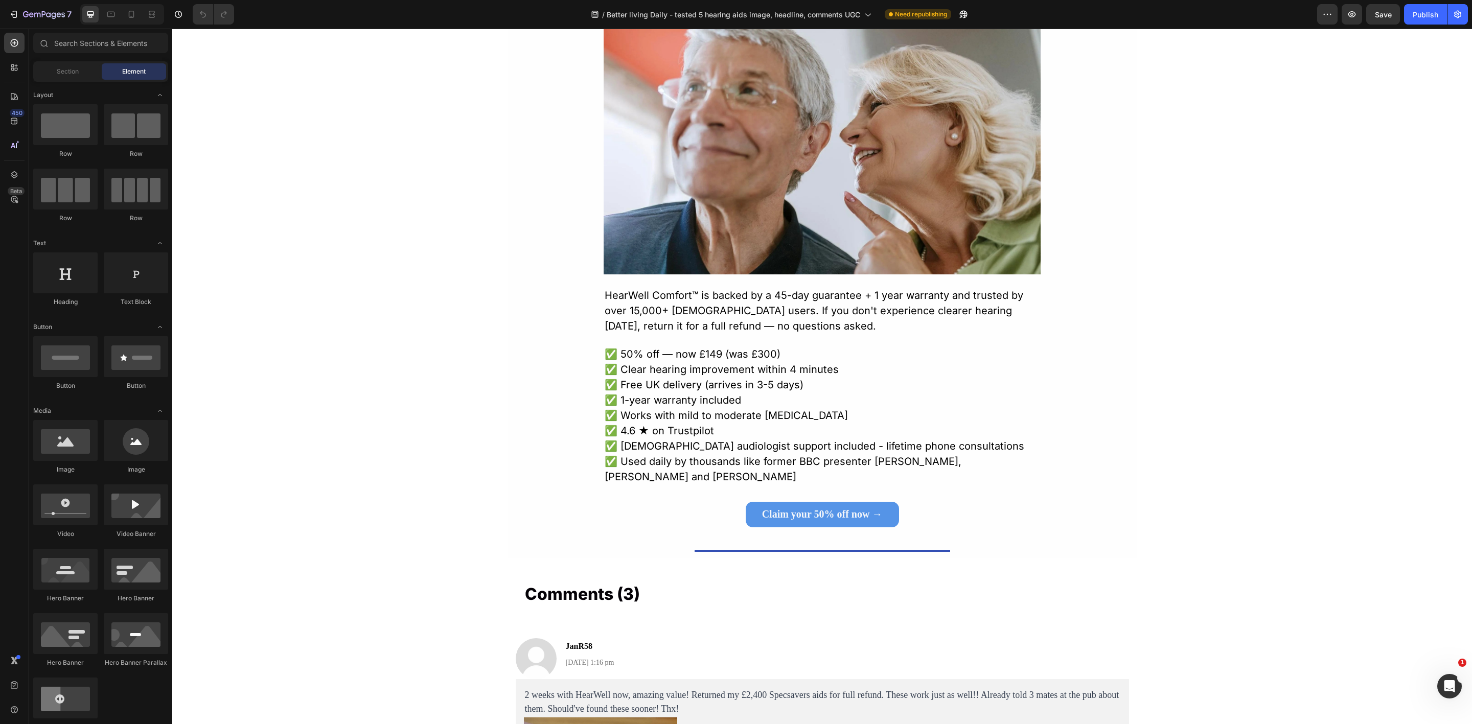
scroll to position [6473, 0]
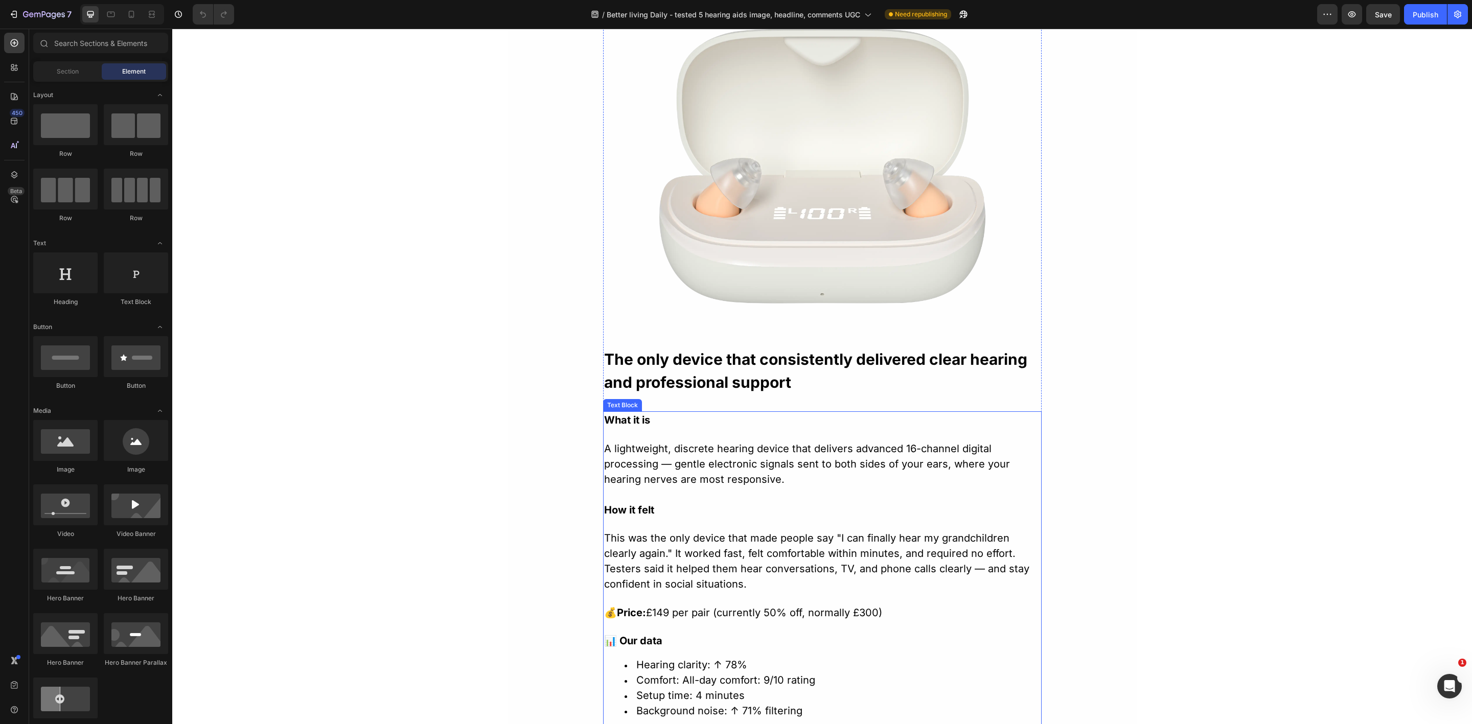
scroll to position [1150, 0]
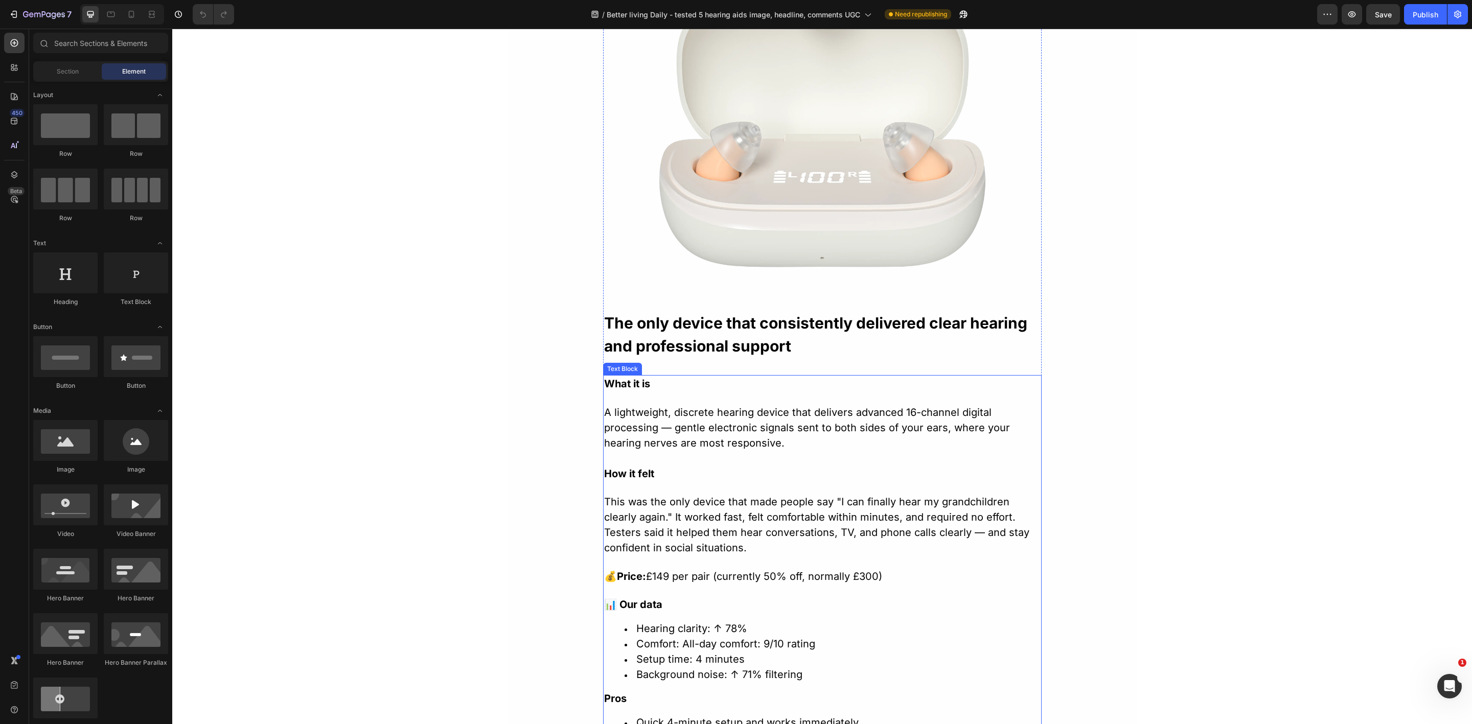
click at [738, 523] on span "This was the only device that made people say "I can finally hear my grandchild…" at bounding box center [816, 525] width 425 height 58
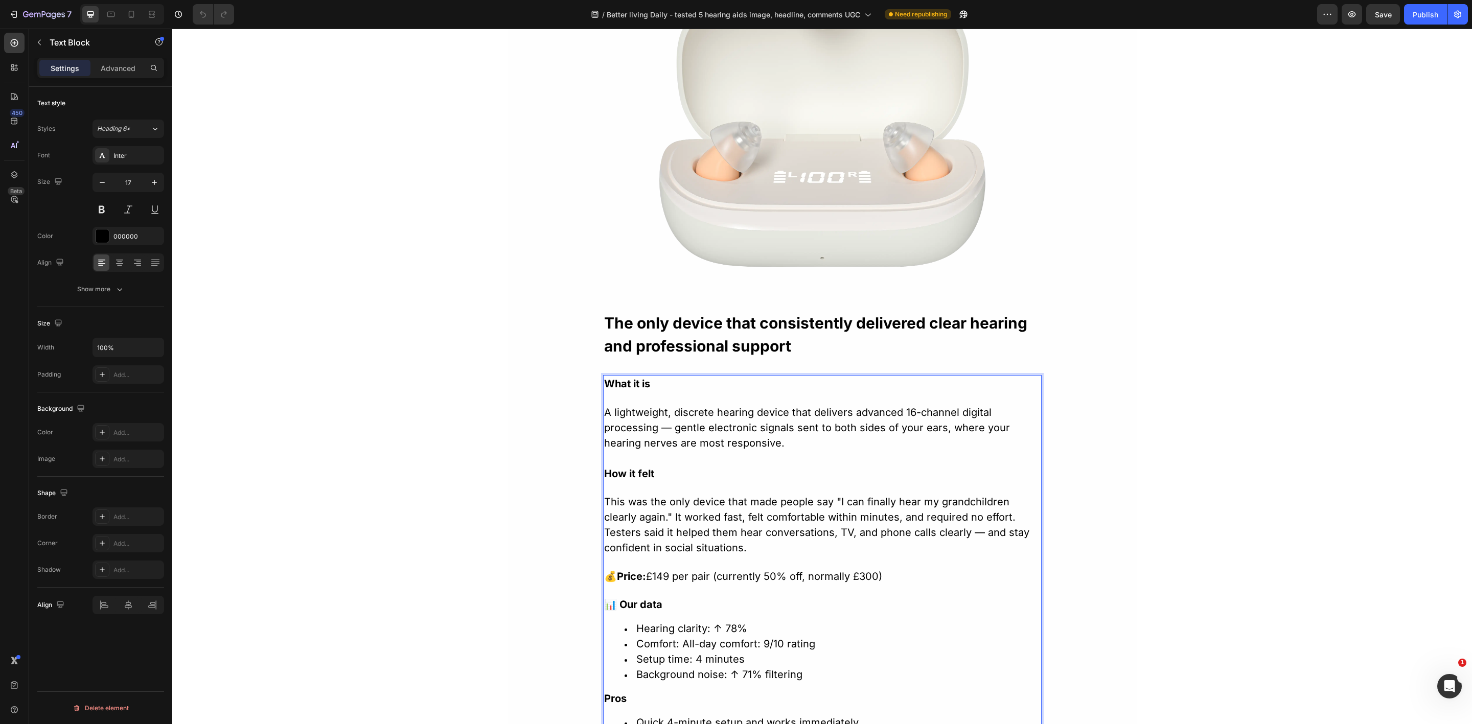
click at [704, 420] on p "A lightweight, discrete hearing device that delivers advanced 16-channel digita…" at bounding box center [822, 435] width 437 height 61
click at [700, 416] on span "A lightweight, discrete hearing device that delivers advanced 16-channel digita…" at bounding box center [807, 427] width 406 height 43
click at [706, 416] on span "A lightweight, discrete hearing device that delivers advanced 16-channel digita…" at bounding box center [807, 427] width 406 height 43
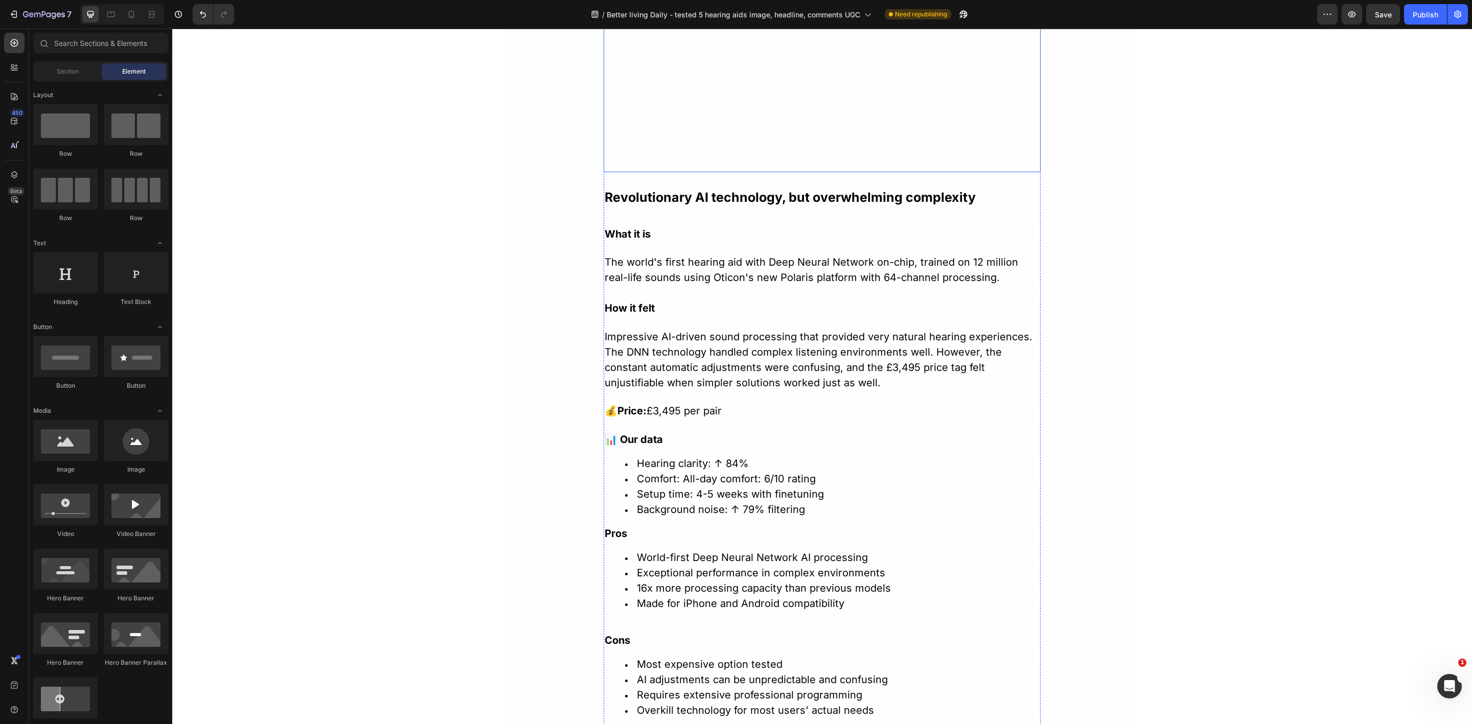
scroll to position [3221, 0]
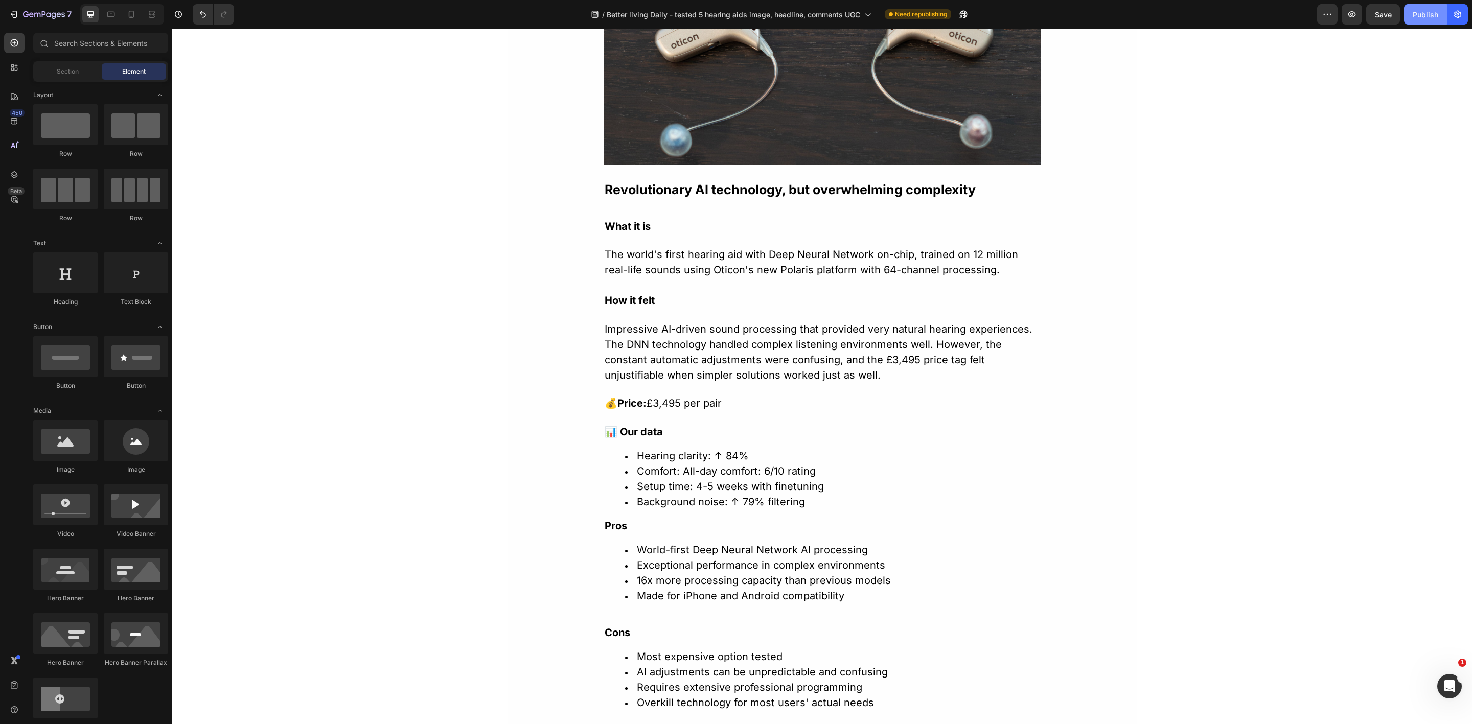
click at [1430, 13] on div "Publish" at bounding box center [1426, 14] width 26 height 11
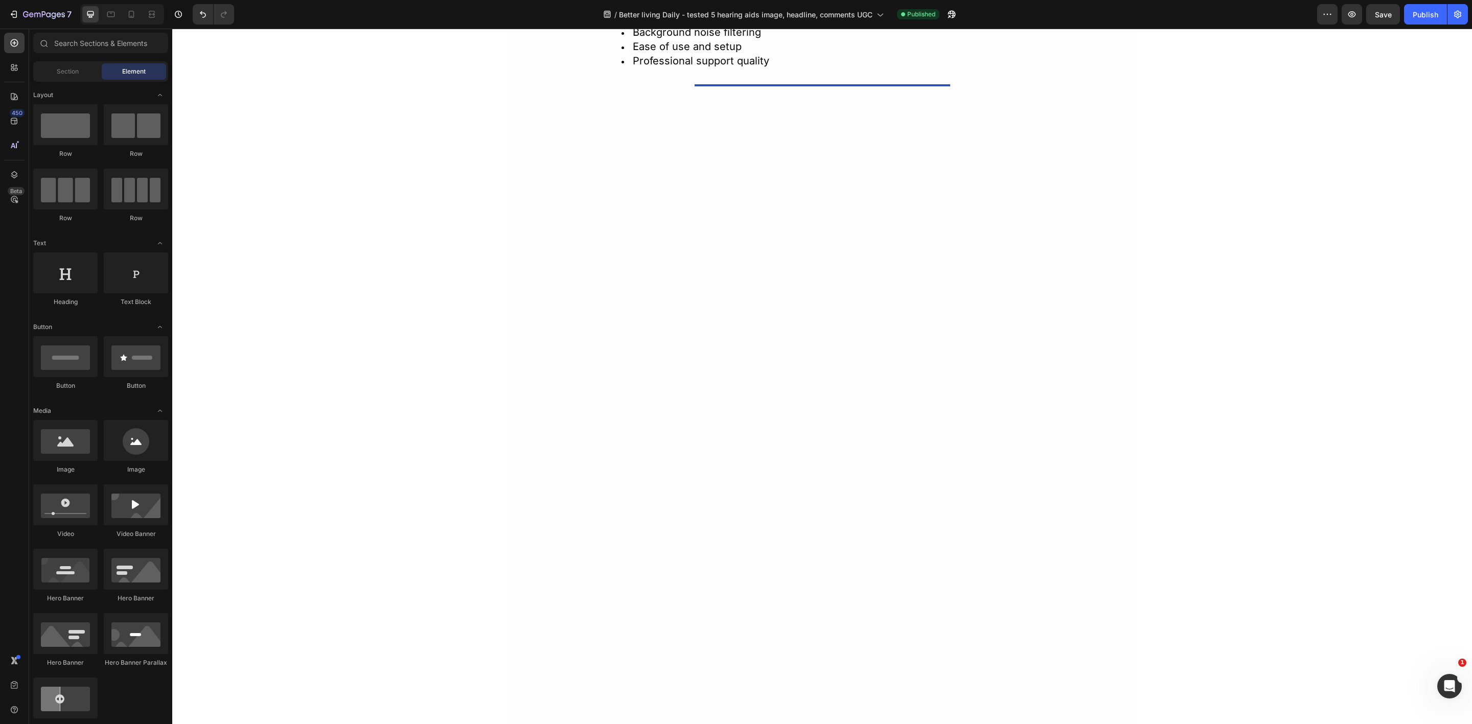
scroll to position [0, 0]
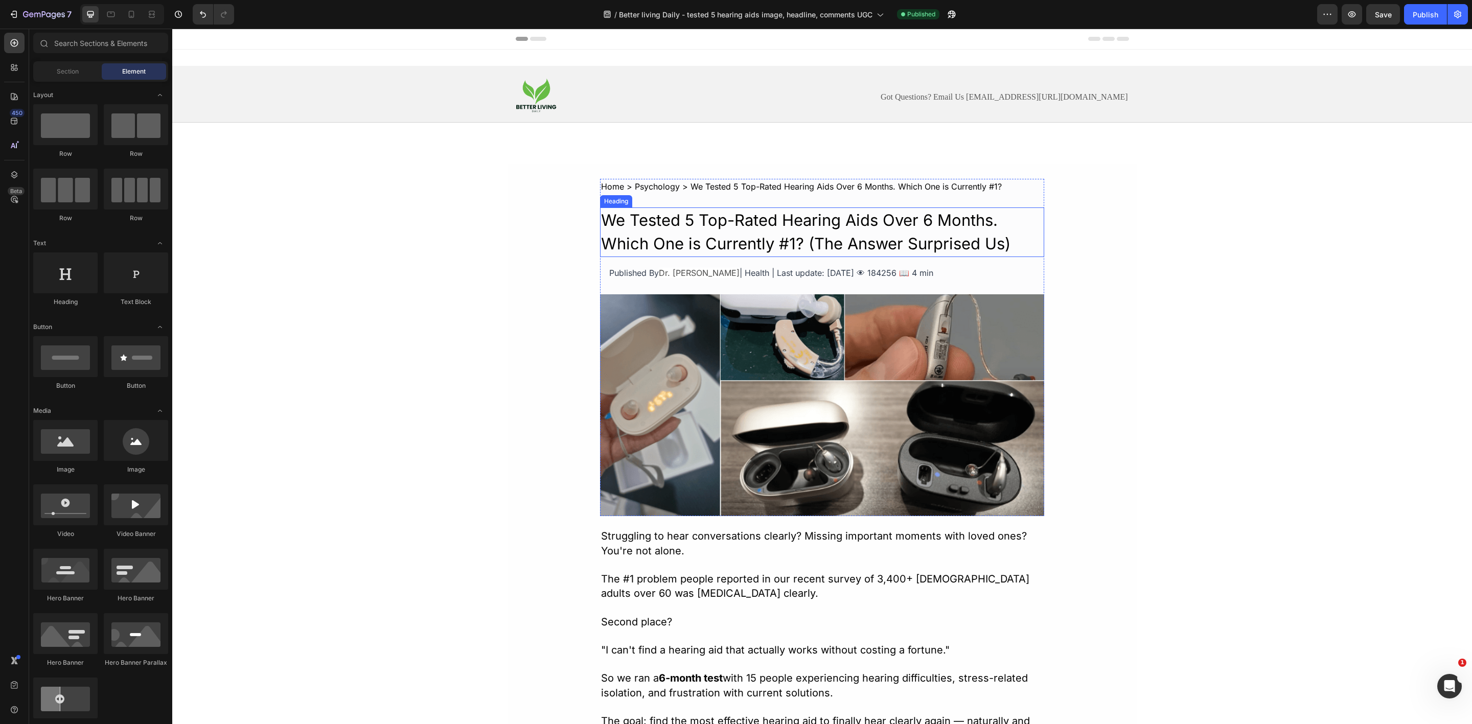
click at [873, 249] on h2 "We Tested 5 Top-Rated Hearing Aids Over 6 Months. Which One is Currently #1? (T…" at bounding box center [822, 233] width 444 height 50
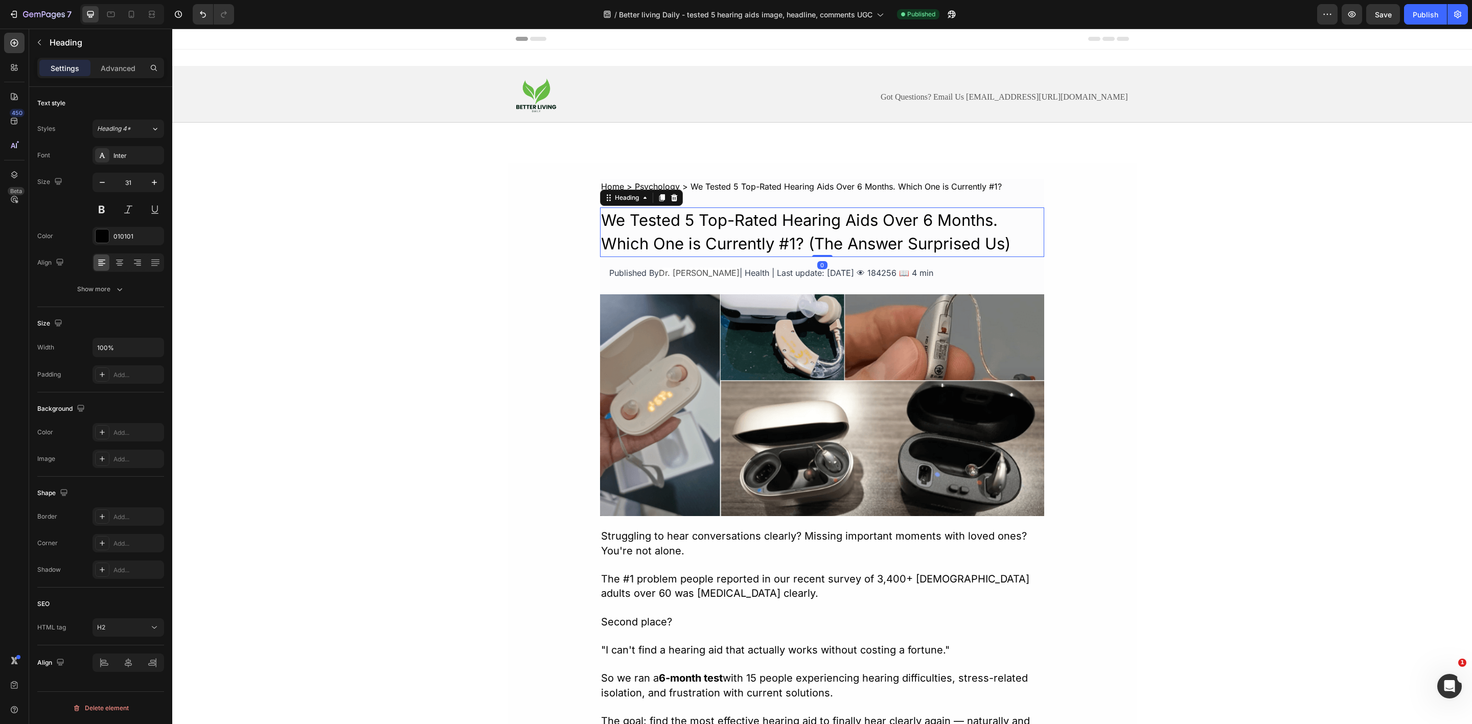
click at [844, 250] on h2 "We Tested 5 Top-Rated Hearing Aids Over 6 Months. Which One is Currently #1? (T…" at bounding box center [822, 233] width 444 height 50
click at [844, 250] on p "We Tested 5 Top-Rated Hearing Aids Over 6 Months. Which One is Currently #1? (T…" at bounding box center [822, 233] width 442 height 48
click at [795, 250] on p "We Tested 5 Top-Rated Hearing Aids Over 6 Months. Which One is Currently #1? (T…" at bounding box center [822, 232] width 442 height 48
drag, startPoint x: 802, startPoint y: 246, endPoint x: 1008, endPoint y: 242, distance: 205.6
click at [1008, 242] on p "We Tested 5 Top-Rated Hearing Aids Over 6 Months. Which One is Currently #1? (T…" at bounding box center [822, 232] width 442 height 48
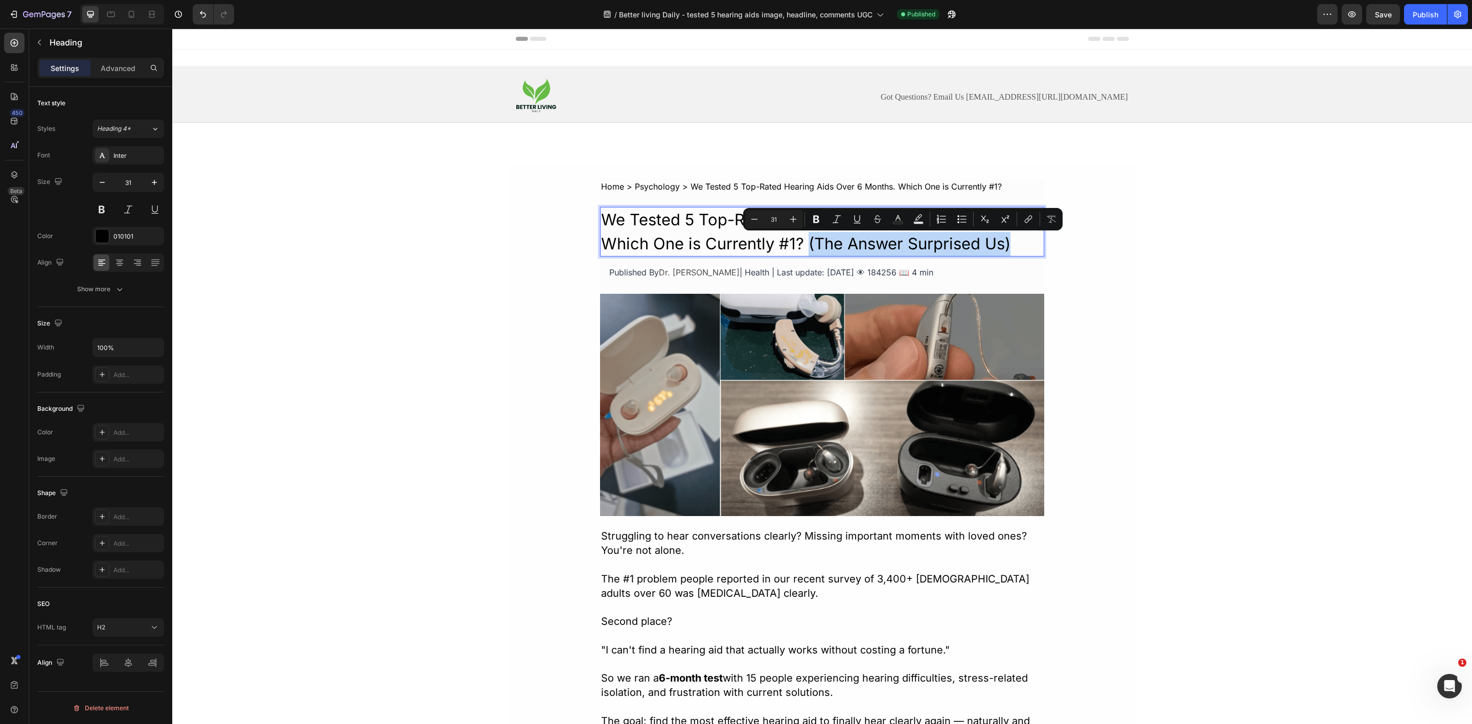
copy p "(The Answer Surprised Us)"
click at [12, 13] on icon "button" at bounding box center [13, 14] width 5 height 3
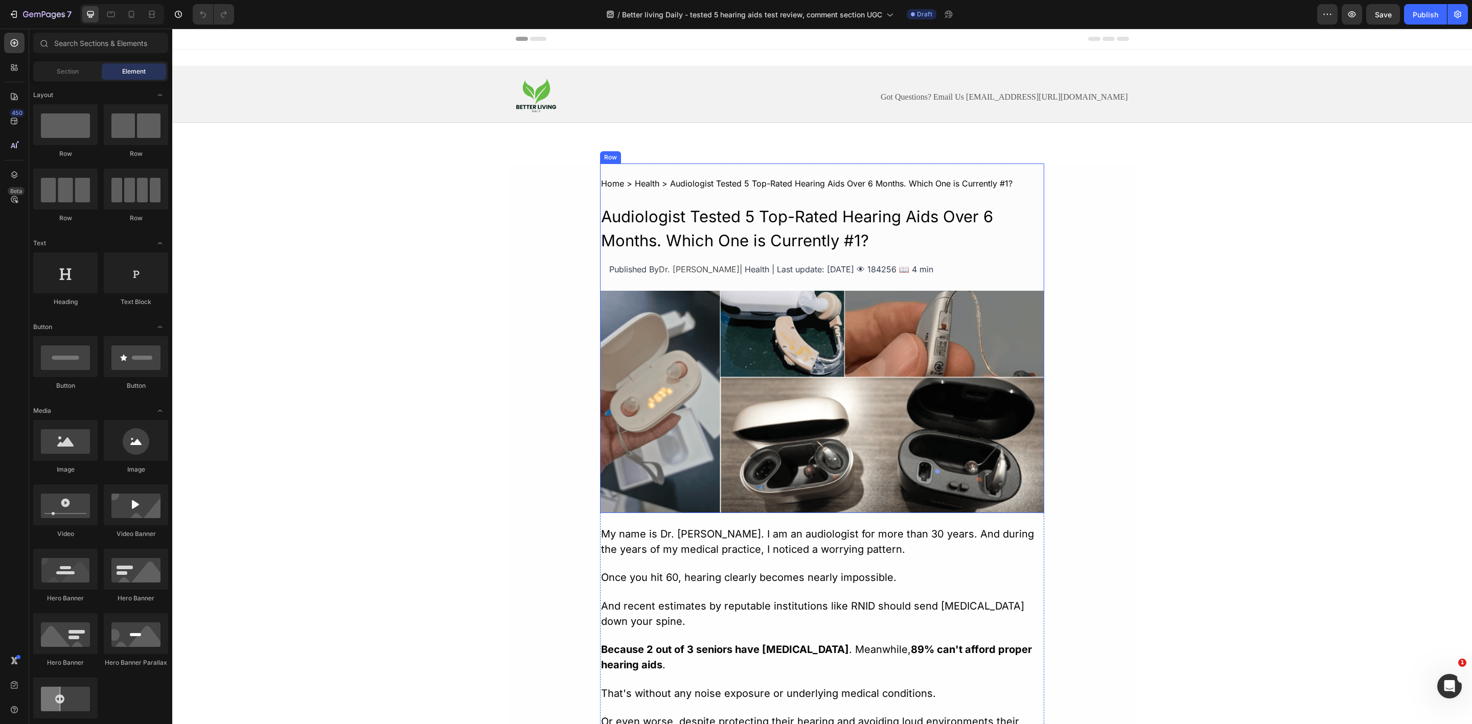
click at [696, 234] on h2 "Audiologist Tested 5 Top-Rated Hearing Aids Over 6 Months. Which One is Current…" at bounding box center [822, 229] width 444 height 50
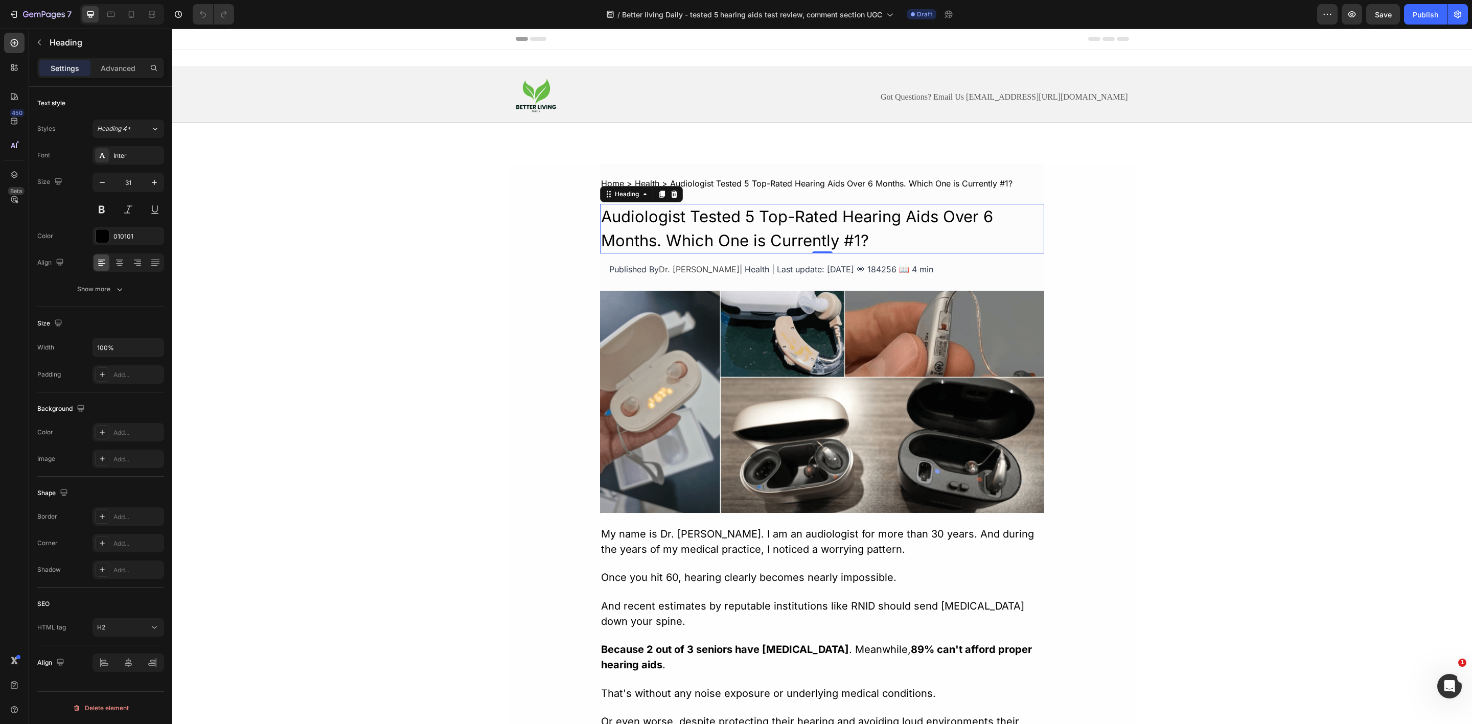
click at [696, 234] on h2 "Audiologist Tested 5 Top-Rated Hearing Aids Over 6 Months. Which One is Current…" at bounding box center [822, 229] width 444 height 50
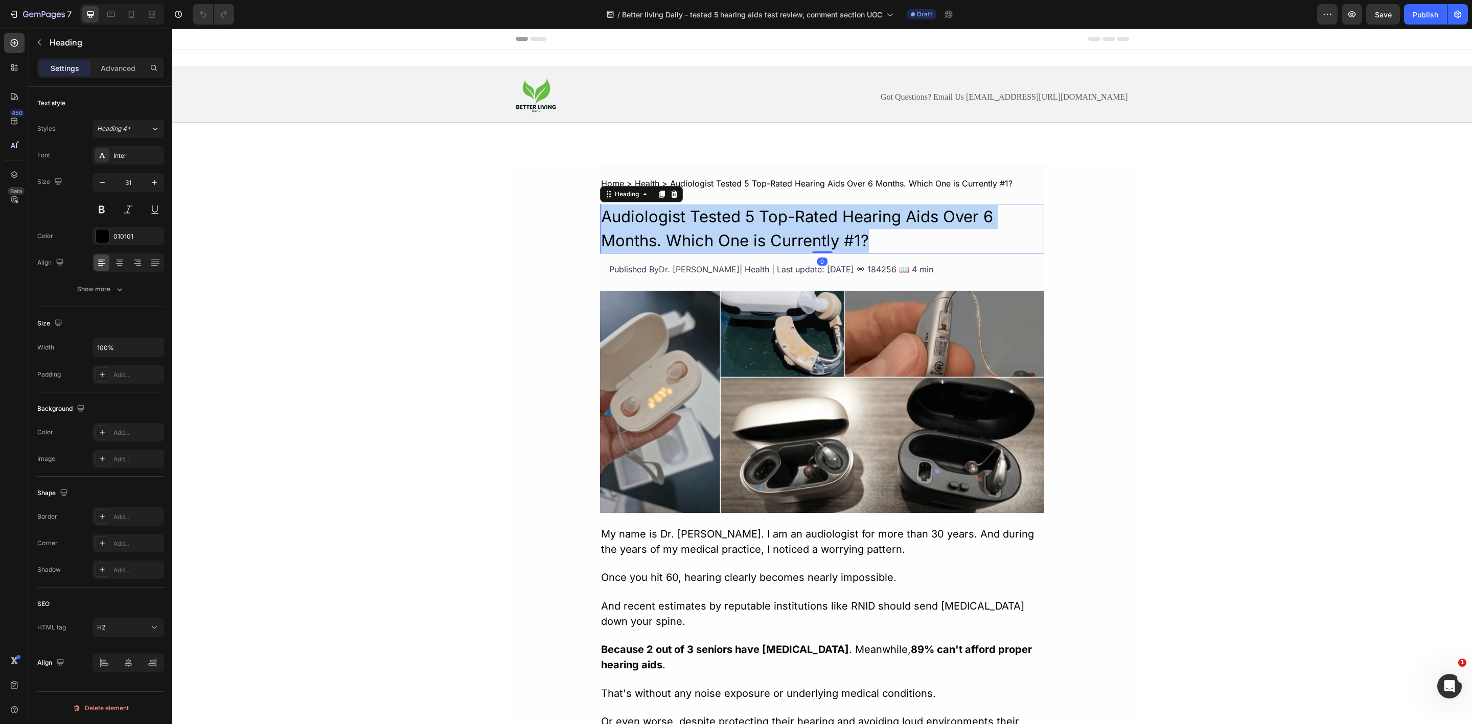
click at [696, 234] on p "Audiologist Tested 5 Top-Rated Hearing Aids Over 6 Months. Which One is Current…" at bounding box center [822, 229] width 442 height 48
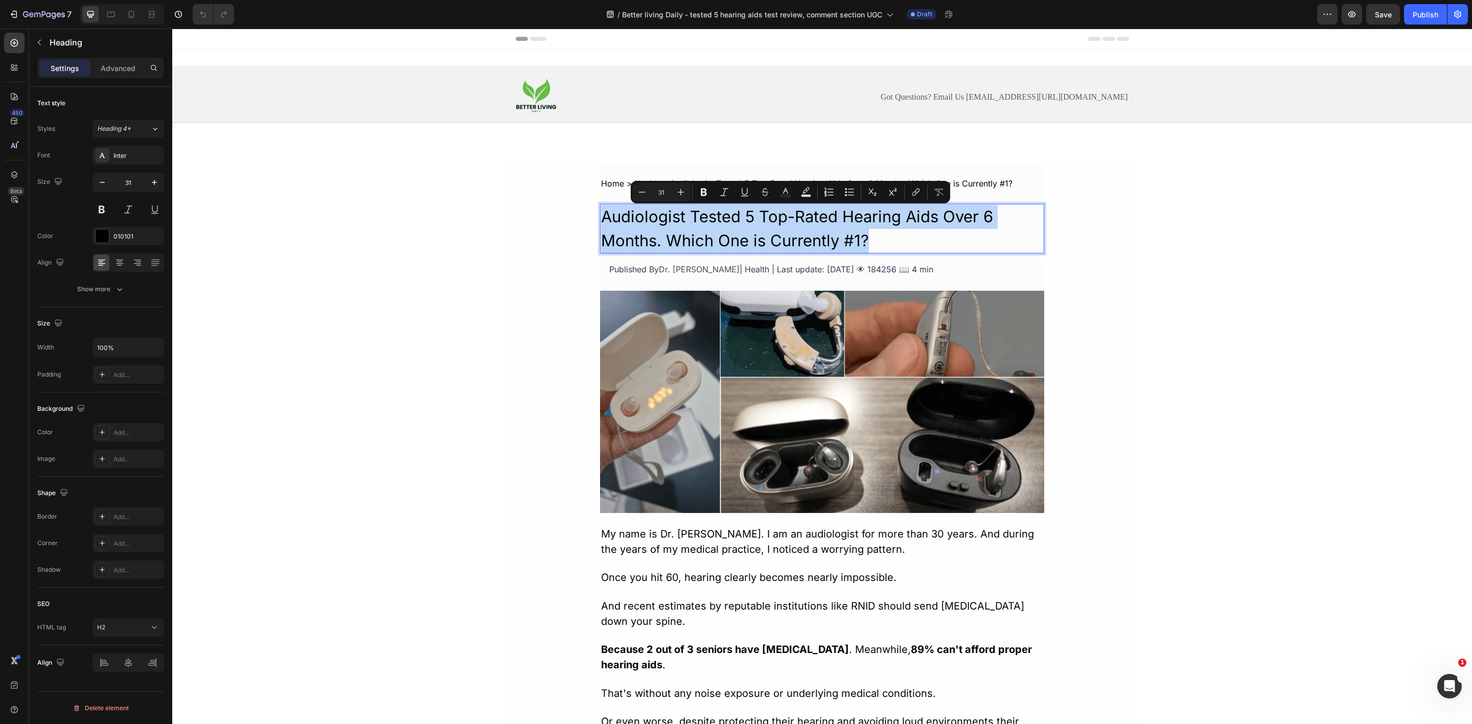
click at [897, 245] on p "Audiologist Tested 5 Top-Rated Hearing Aids Over 6 Months. Which One is Current…" at bounding box center [822, 229] width 442 height 48
click at [898, 239] on p "Audiologist Tested 5 Top-Rated Hearing Aids Over 6 Months. Which One is Current…" at bounding box center [822, 229] width 442 height 48
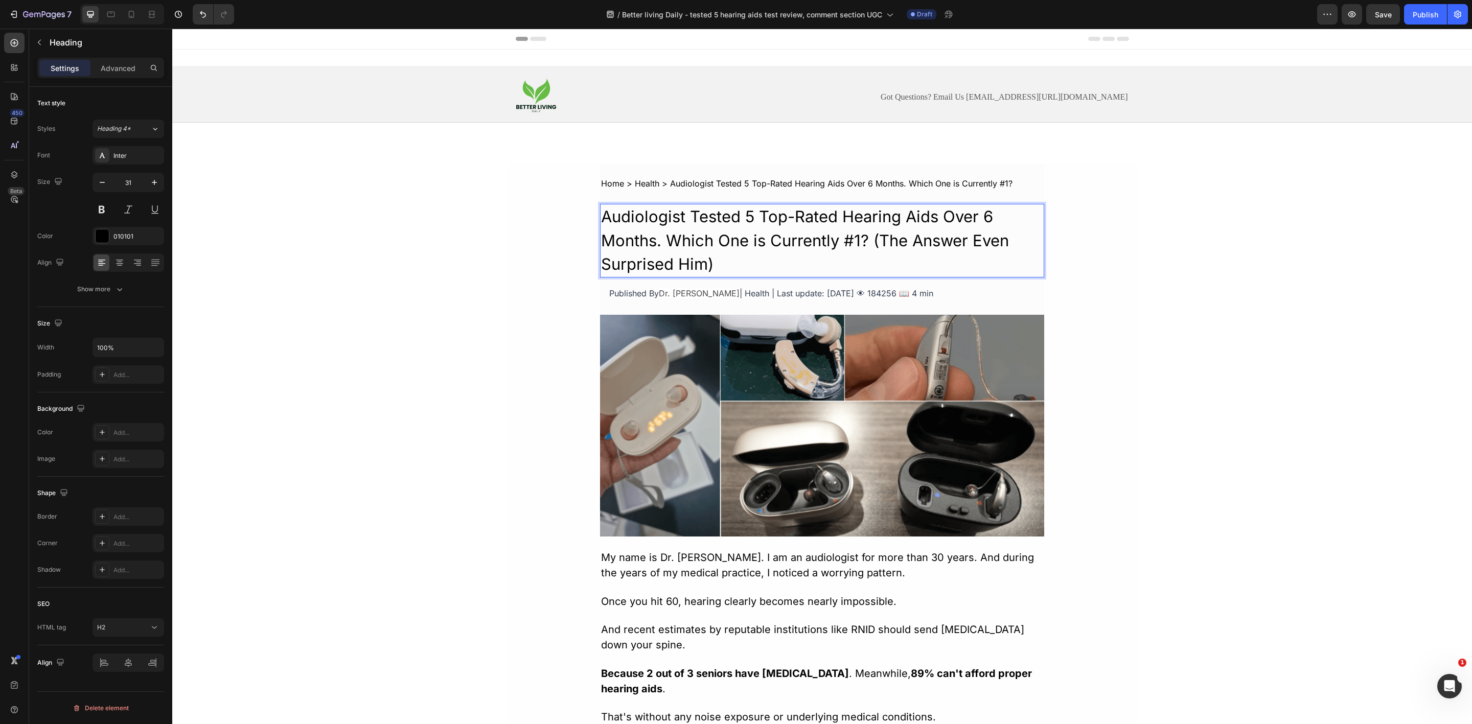
click at [701, 218] on p "Audiologist Tested 5 Top-Rated Hearing Aids Over 6 Months. Which One is Current…" at bounding box center [822, 241] width 442 height 72
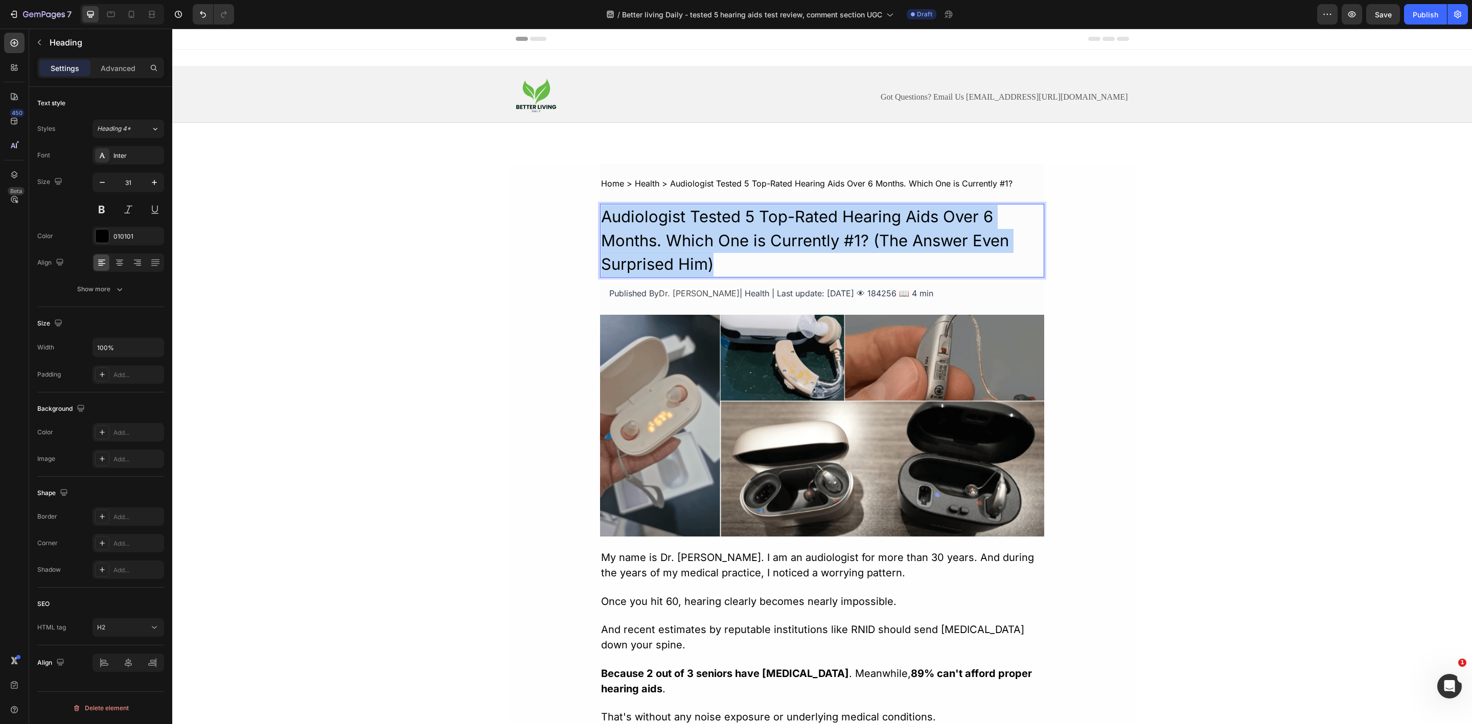
click at [701, 218] on p "Audiologist Tested 5 Top-Rated Hearing Aids Over 6 Months. Which One is Current…" at bounding box center [822, 241] width 442 height 72
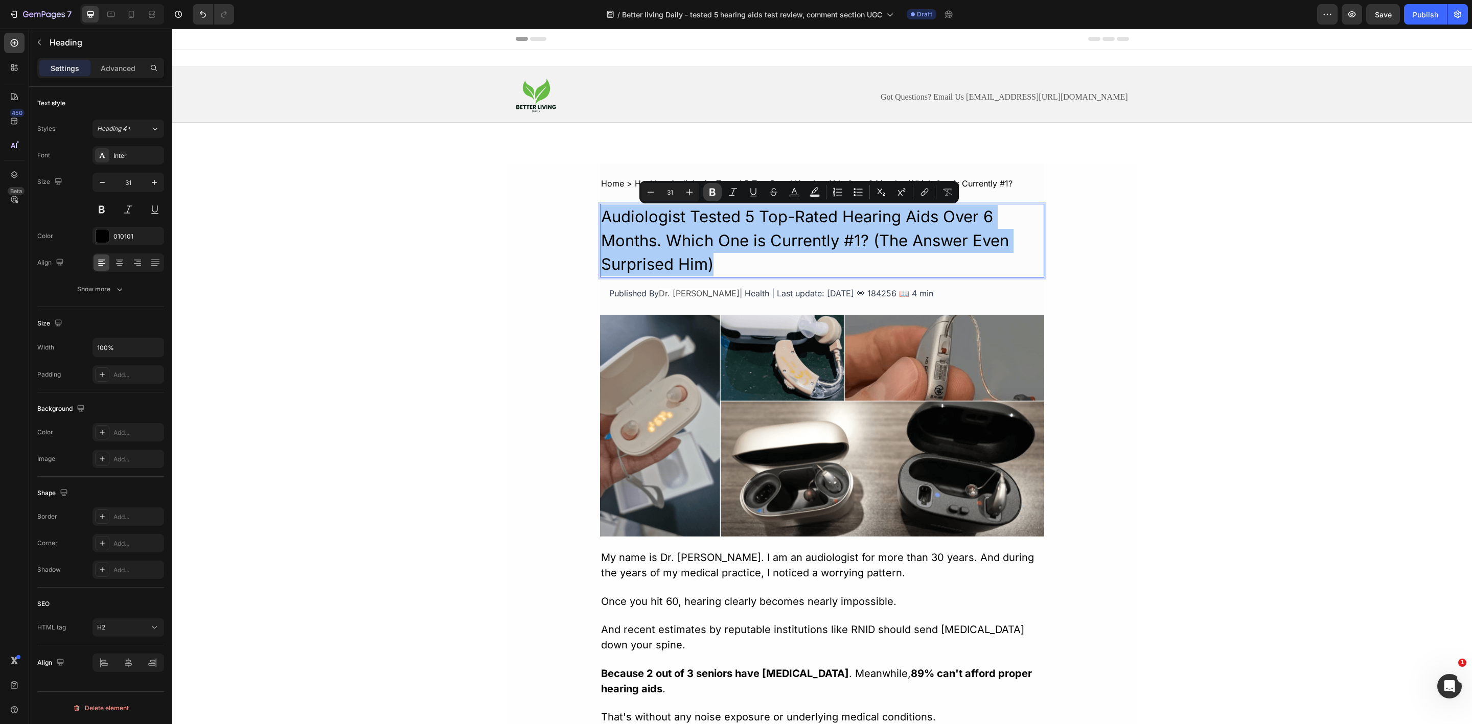
click at [712, 190] on icon "Editor contextual toolbar" at bounding box center [713, 192] width 10 height 10
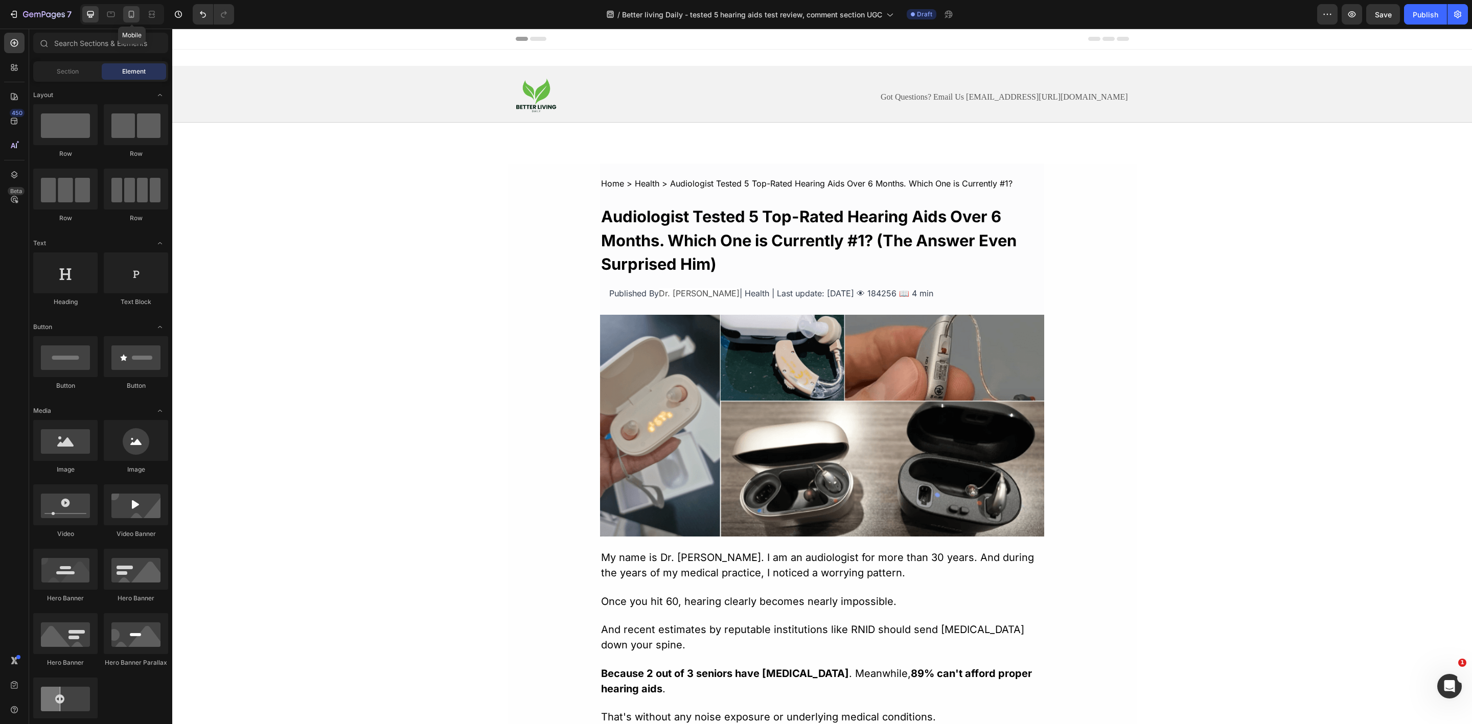
click at [131, 17] on icon at bounding box center [132, 14] width 6 height 7
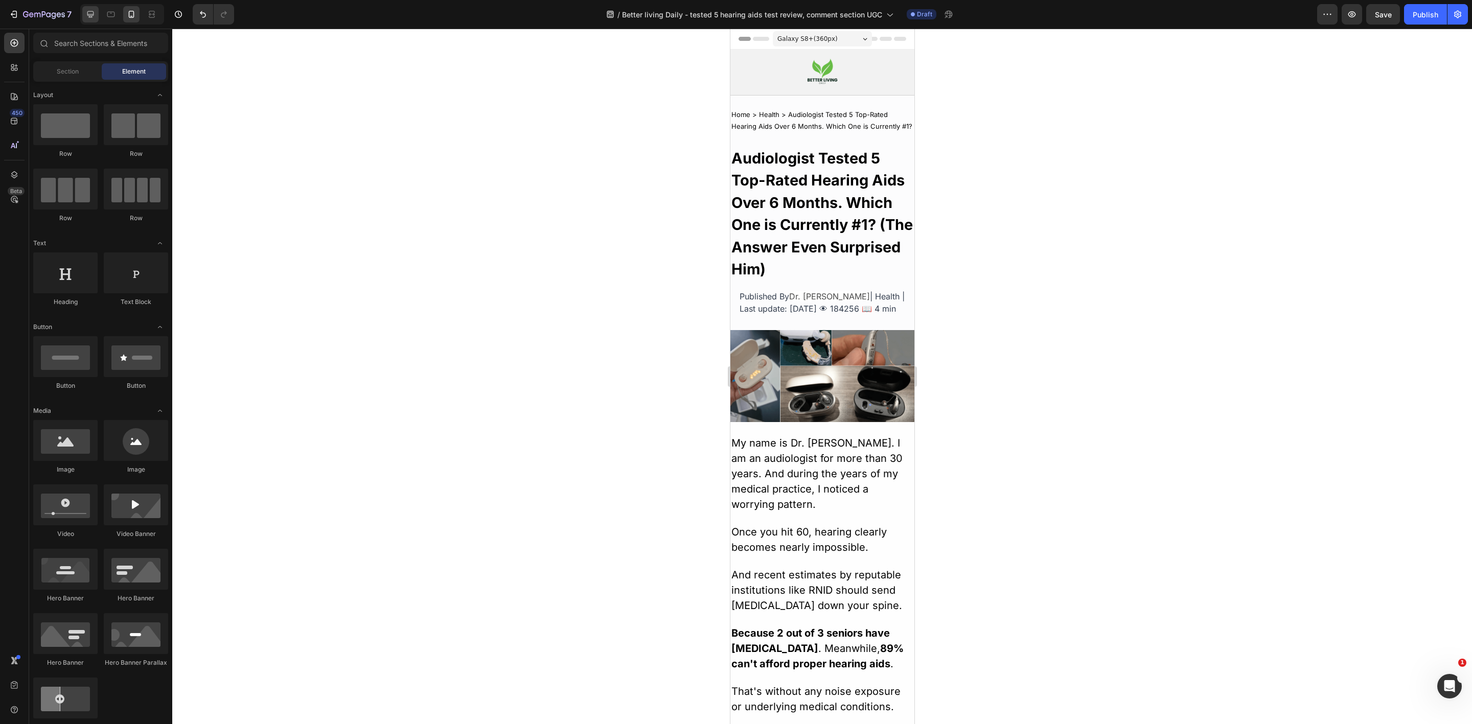
click at [97, 18] on div at bounding box center [90, 14] width 16 height 16
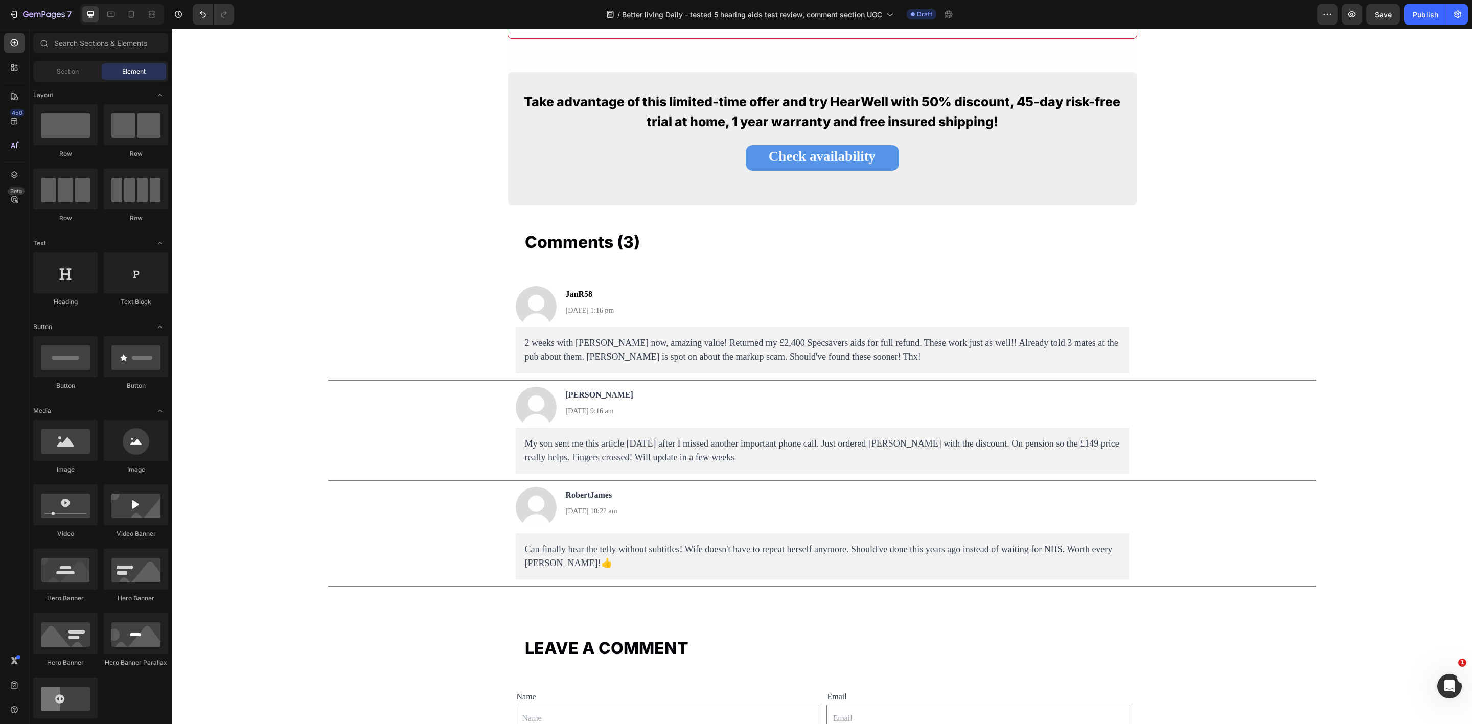
scroll to position [5949, 0]
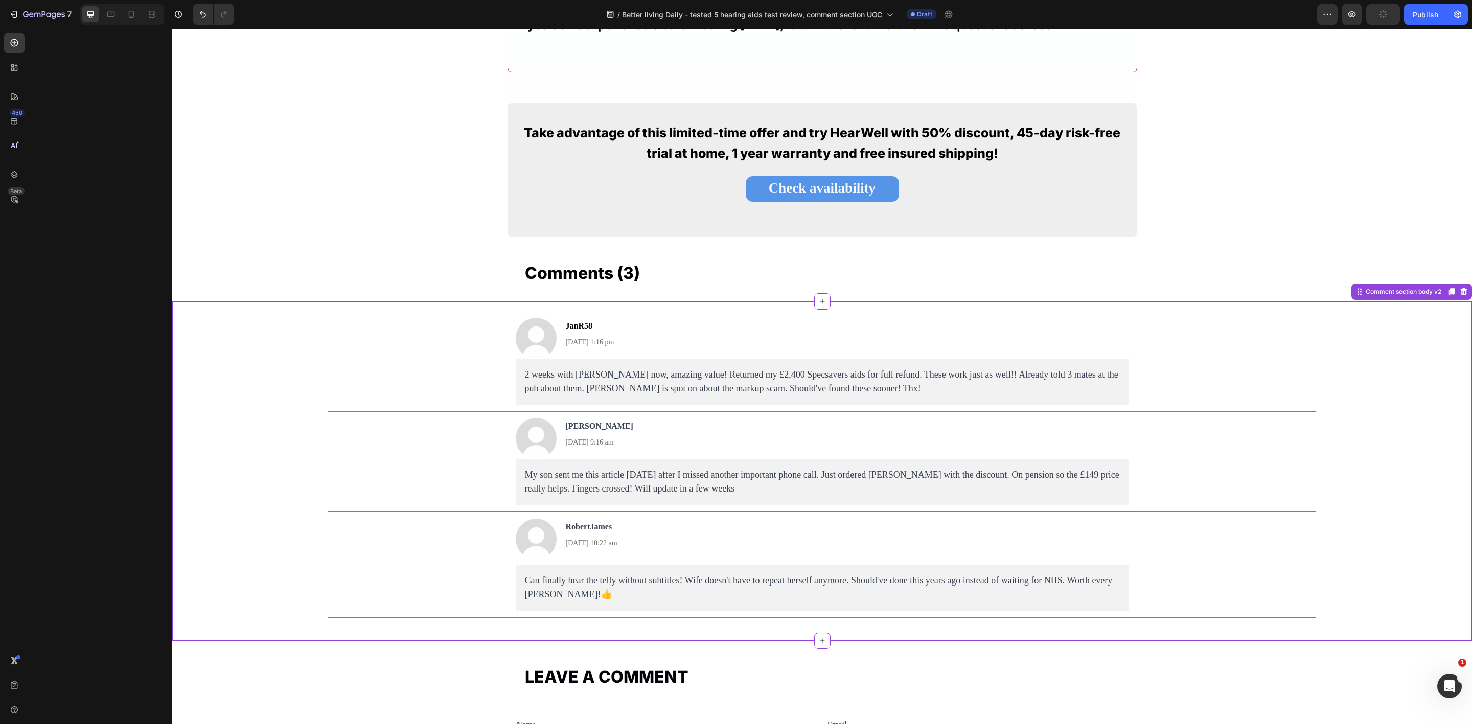
click at [1098, 342] on div "Image JanR58 Text Block 4 Sep, 2025 at 1:16 pm Text Block Row" at bounding box center [823, 338] width 614 height 41
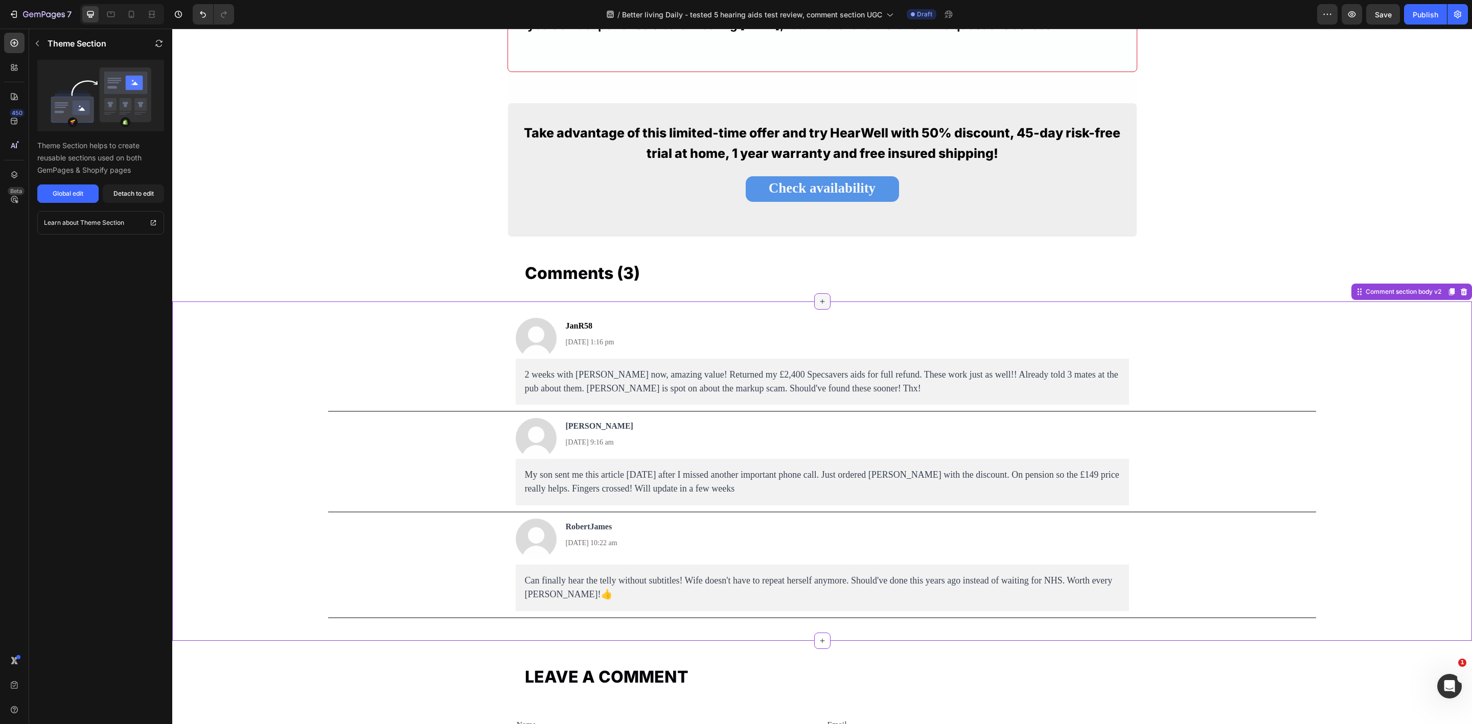
click at [819, 304] on icon at bounding box center [823, 302] width 8 height 8
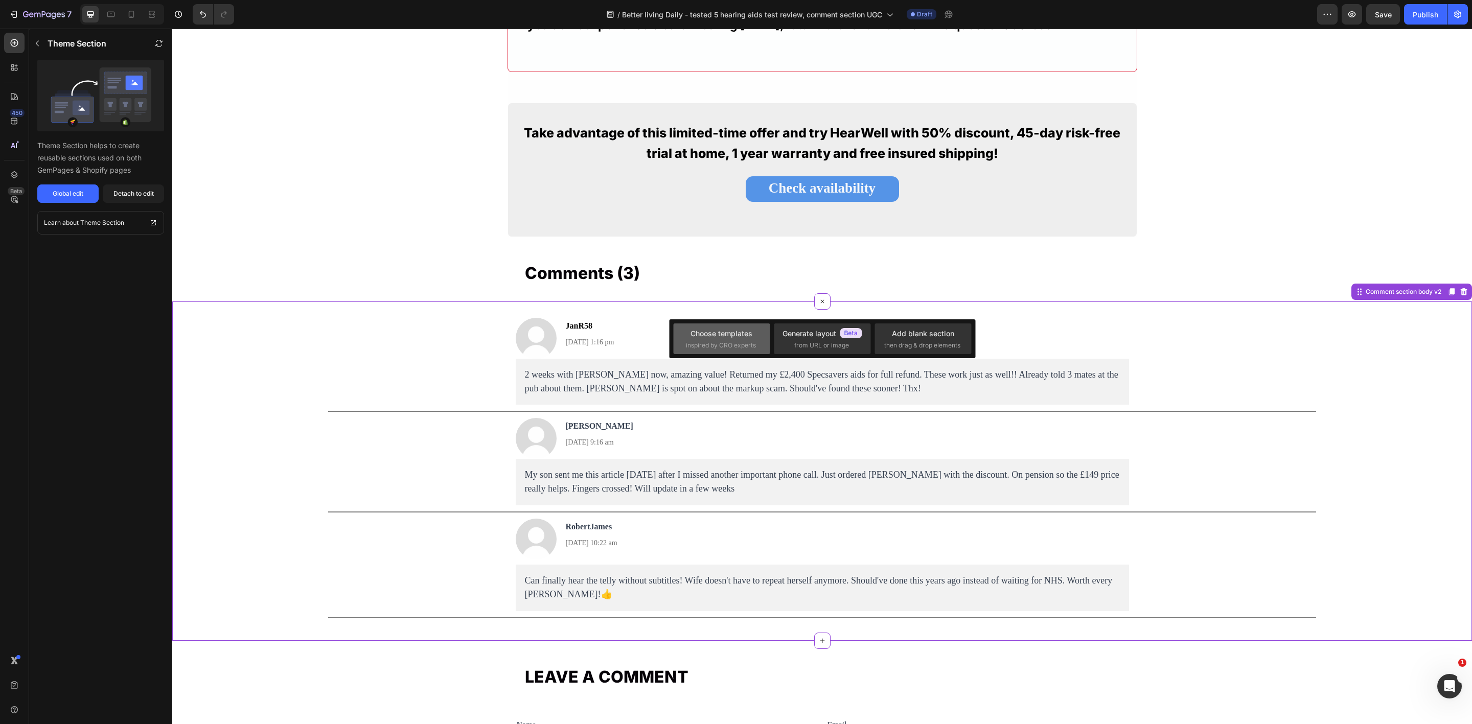
click at [727, 339] on div "Choose templates inspired by CRO experts" at bounding box center [722, 339] width 72 height 22
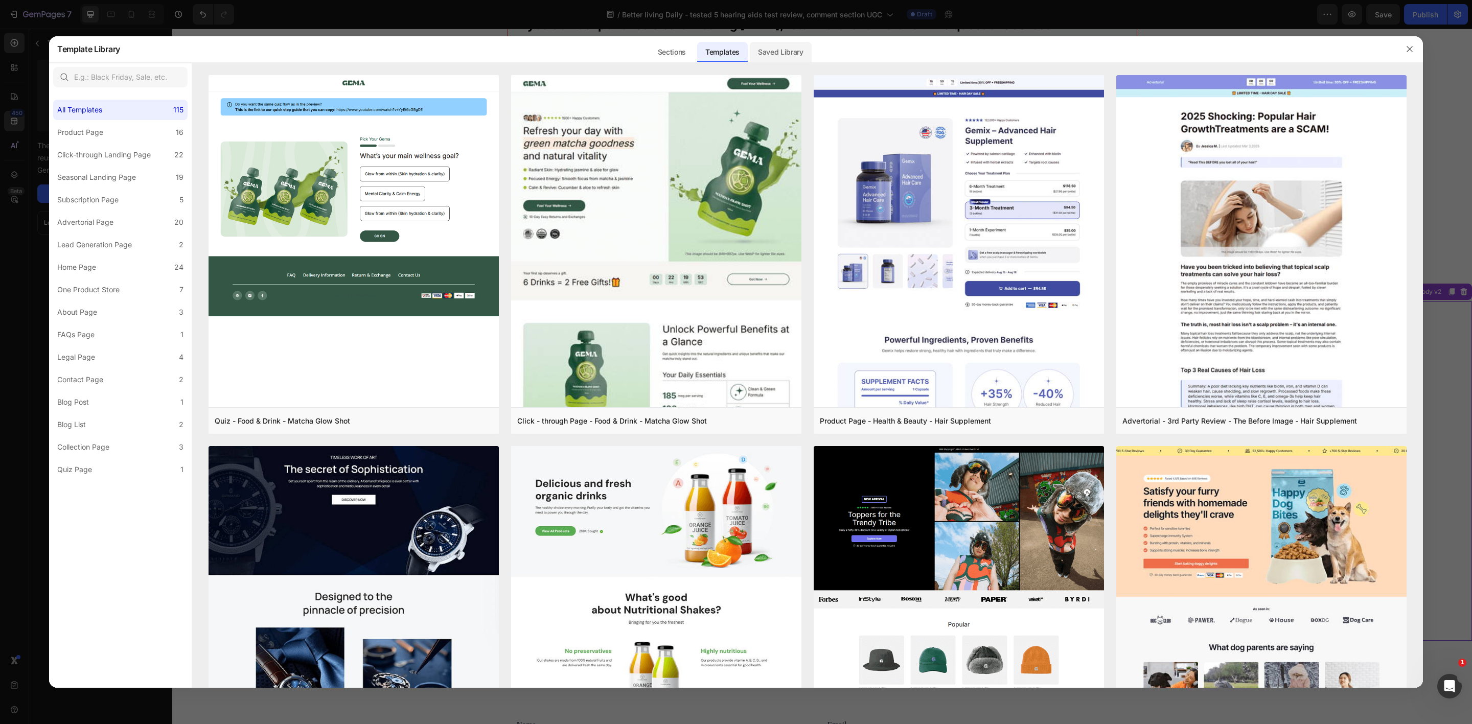
click at [790, 48] on div "Saved Library" at bounding box center [781, 52] width 62 height 20
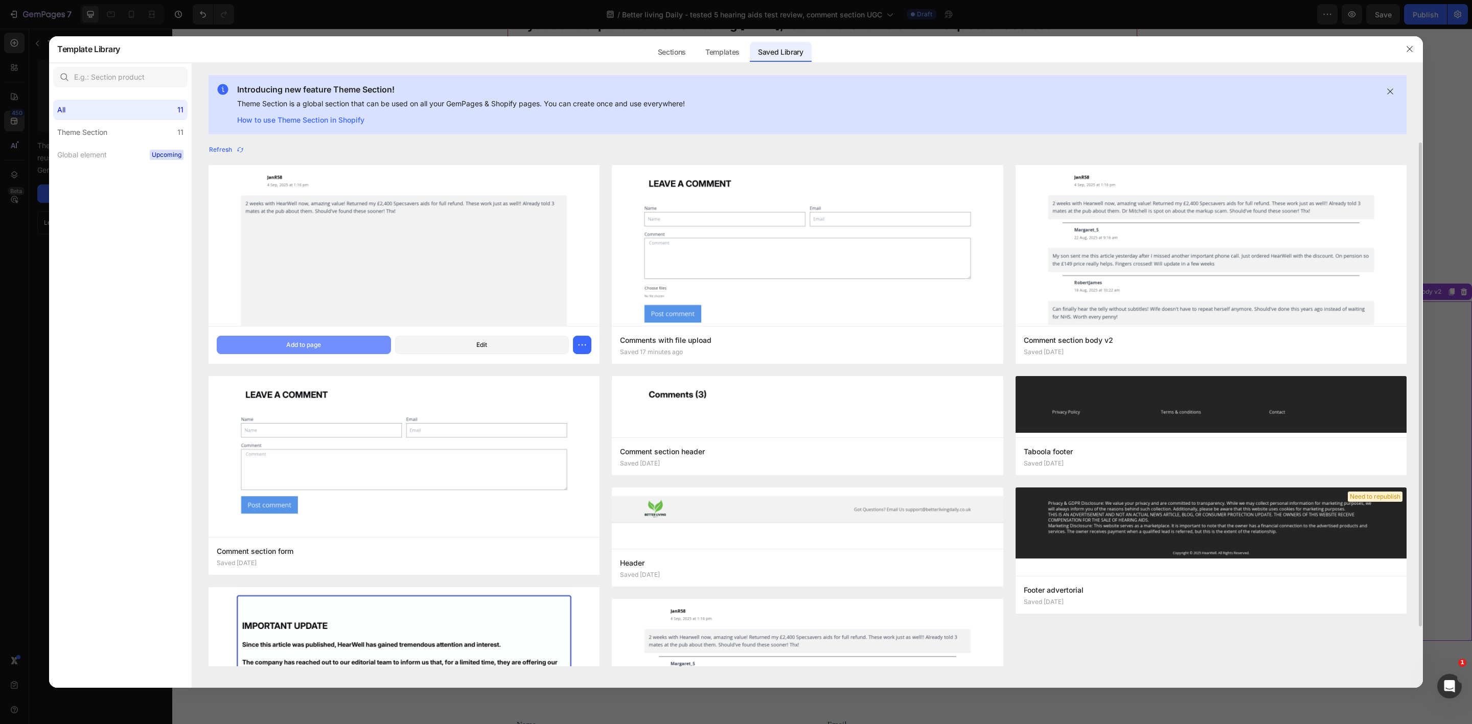
click at [346, 347] on button "Add to page" at bounding box center [304, 345] width 174 height 18
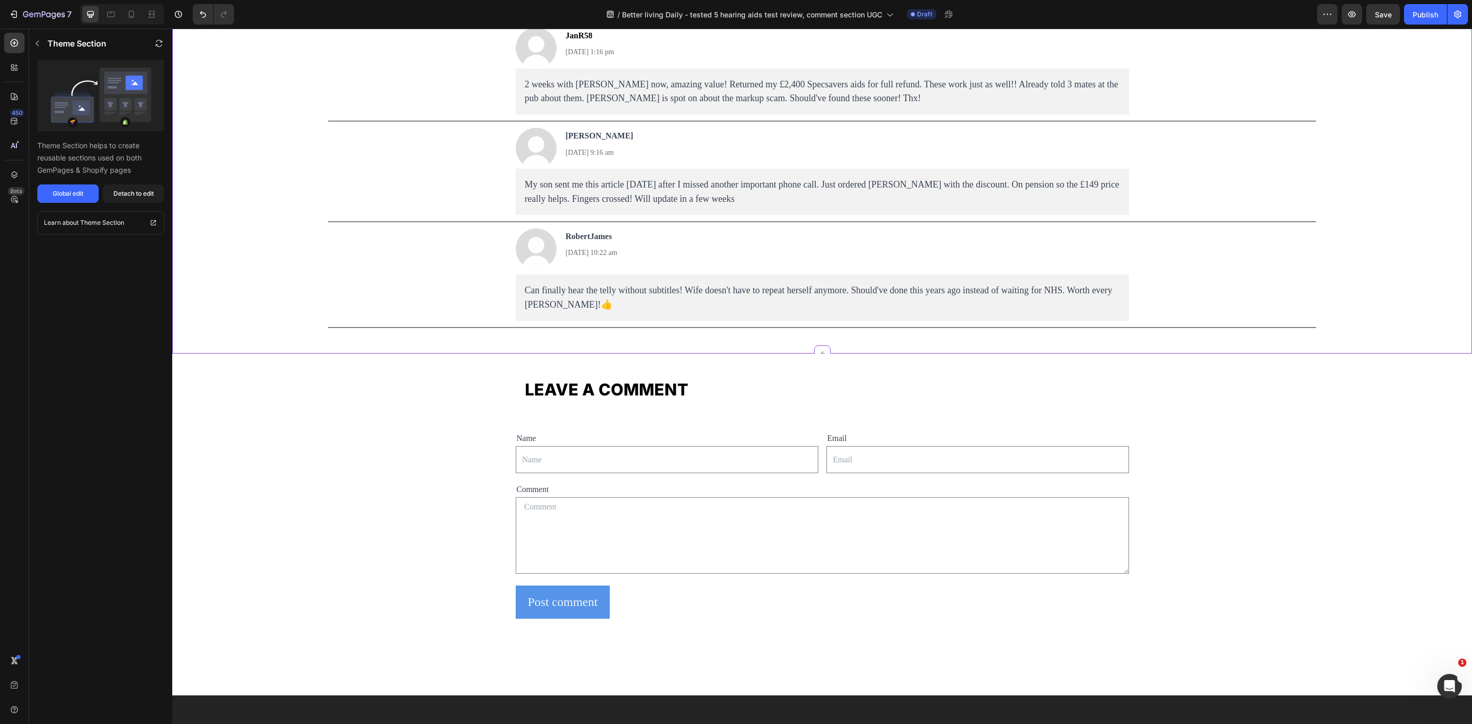
scroll to position [6607, 0]
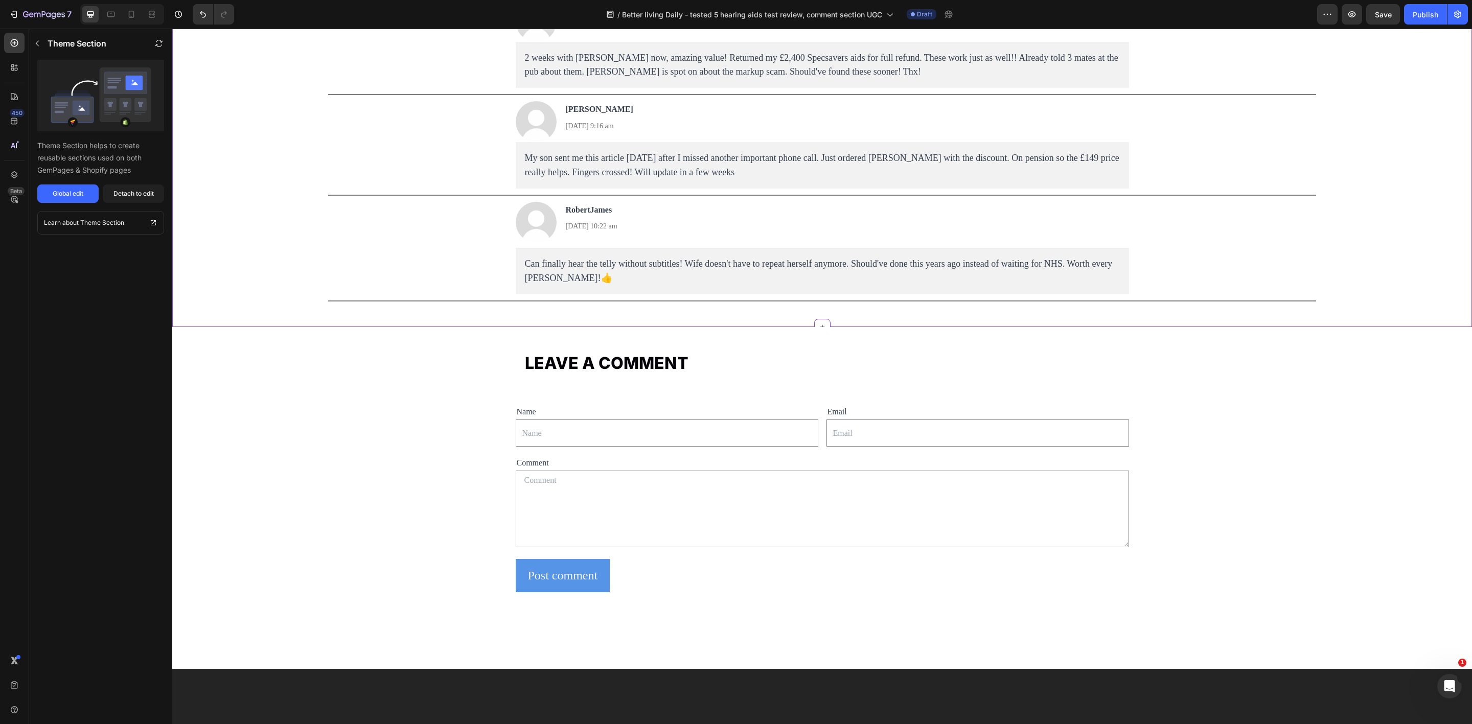
click at [1313, 307] on div "Image JanR58 Text Block 4 Sep, 2025 at 1:16 pm Text Block Row 2 weeks with Hear…" at bounding box center [822, 156] width 1300 height 310
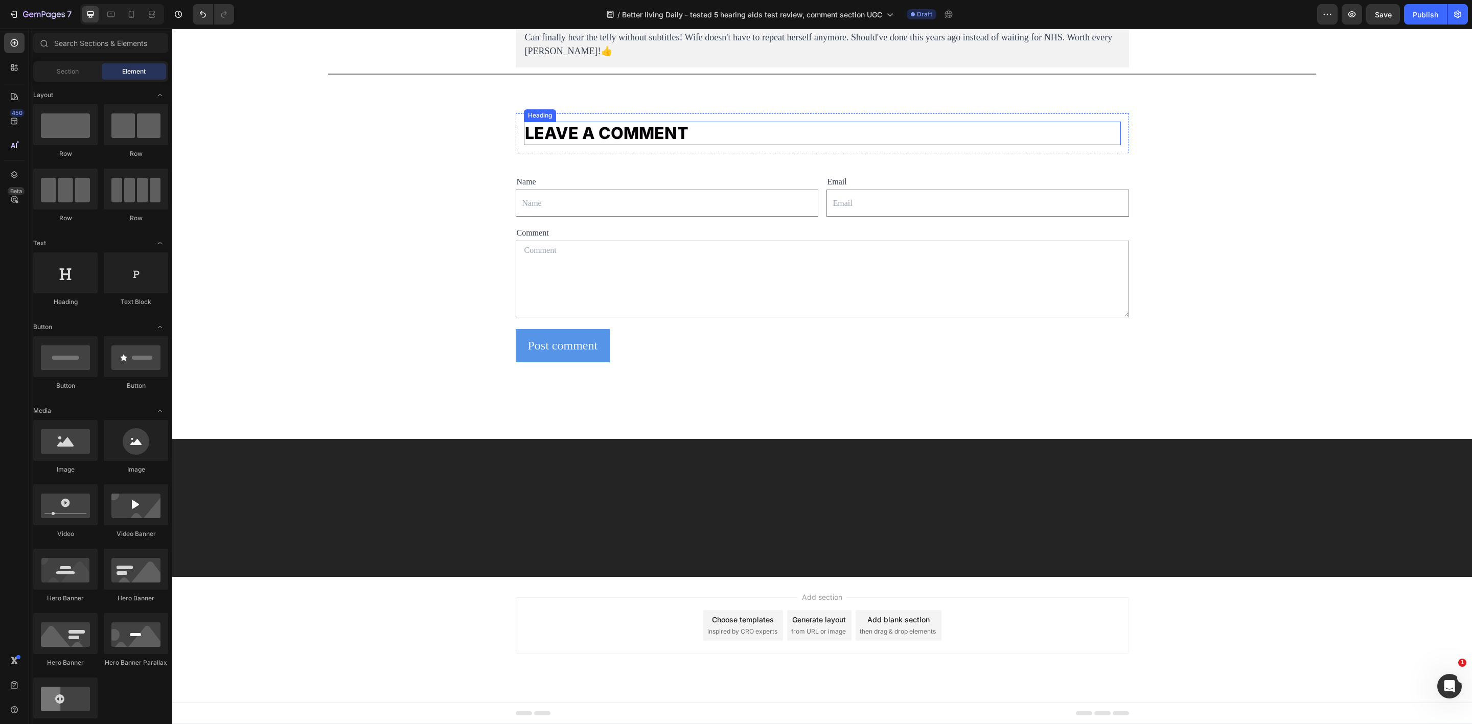
click at [752, 270] on div "LEAVE A COMMENT Heading Row Name Text Block Text Field Email Text Block Email F…" at bounding box center [822, 268] width 1300 height 342
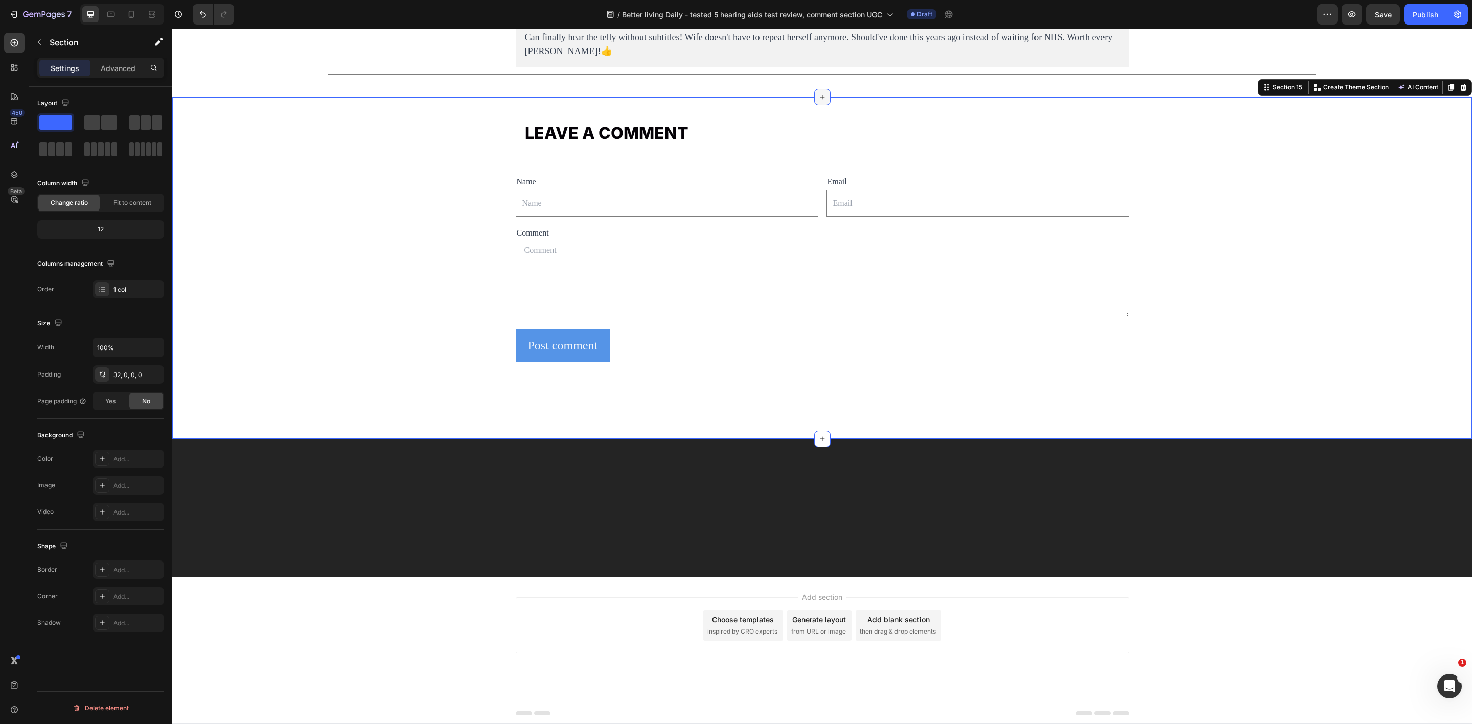
click at [819, 101] on icon at bounding box center [823, 97] width 8 height 8
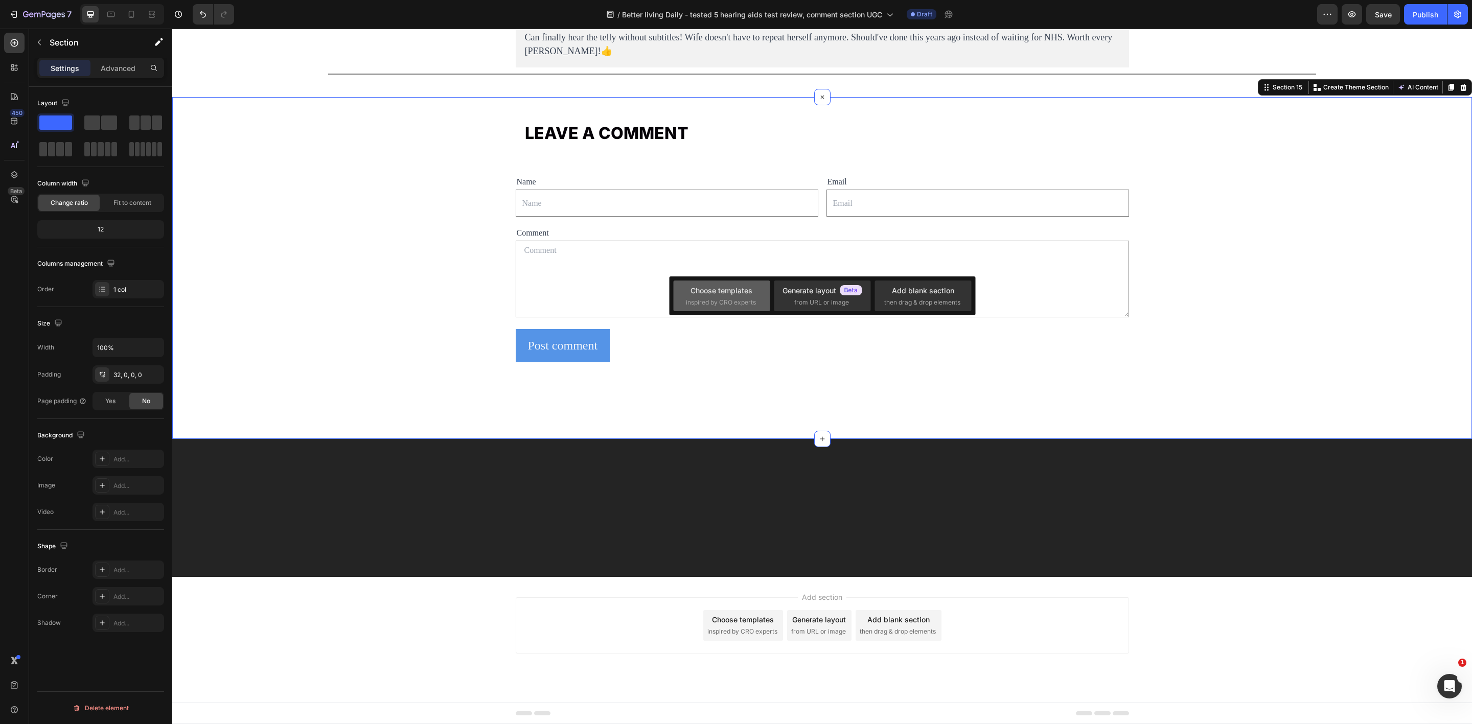
click at [718, 295] on div "Choose templates" at bounding box center [722, 290] width 62 height 11
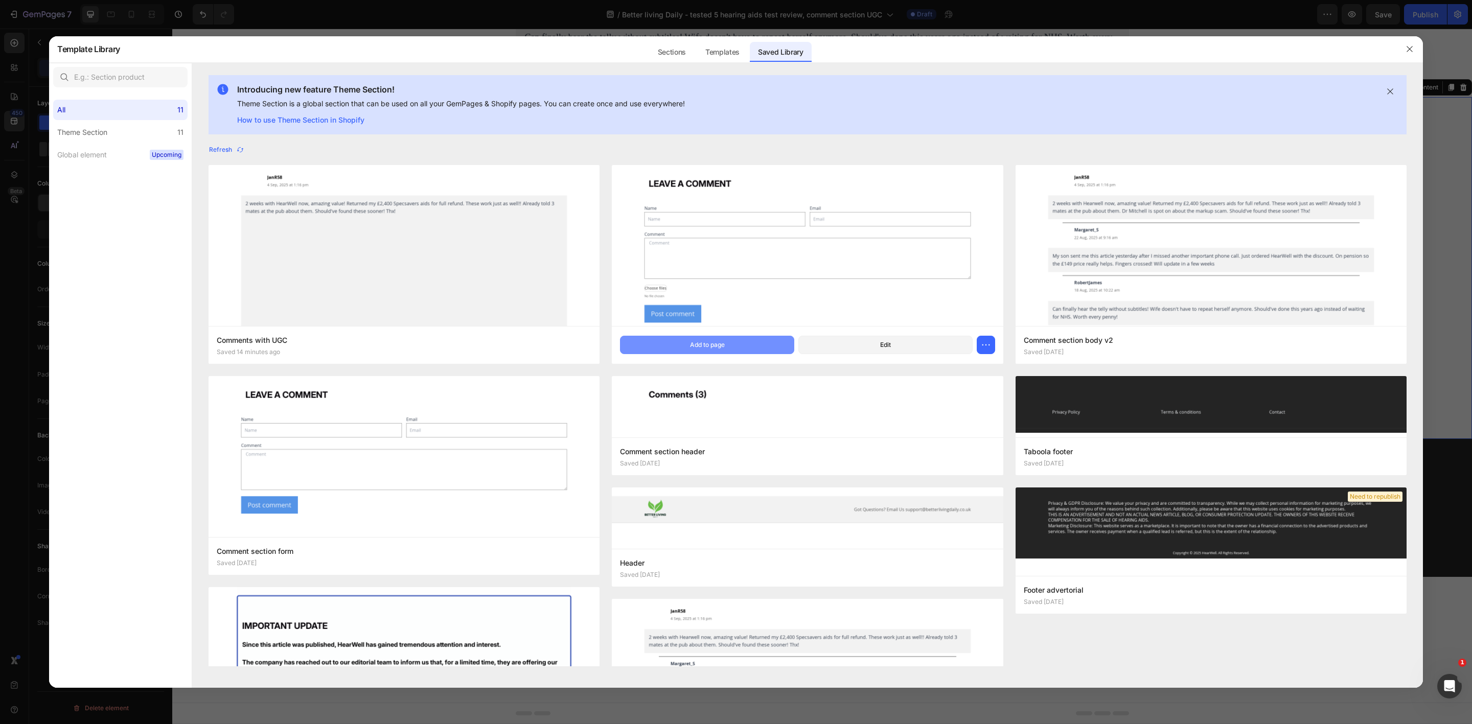
click at [730, 343] on button "Add to page" at bounding box center [707, 345] width 174 height 18
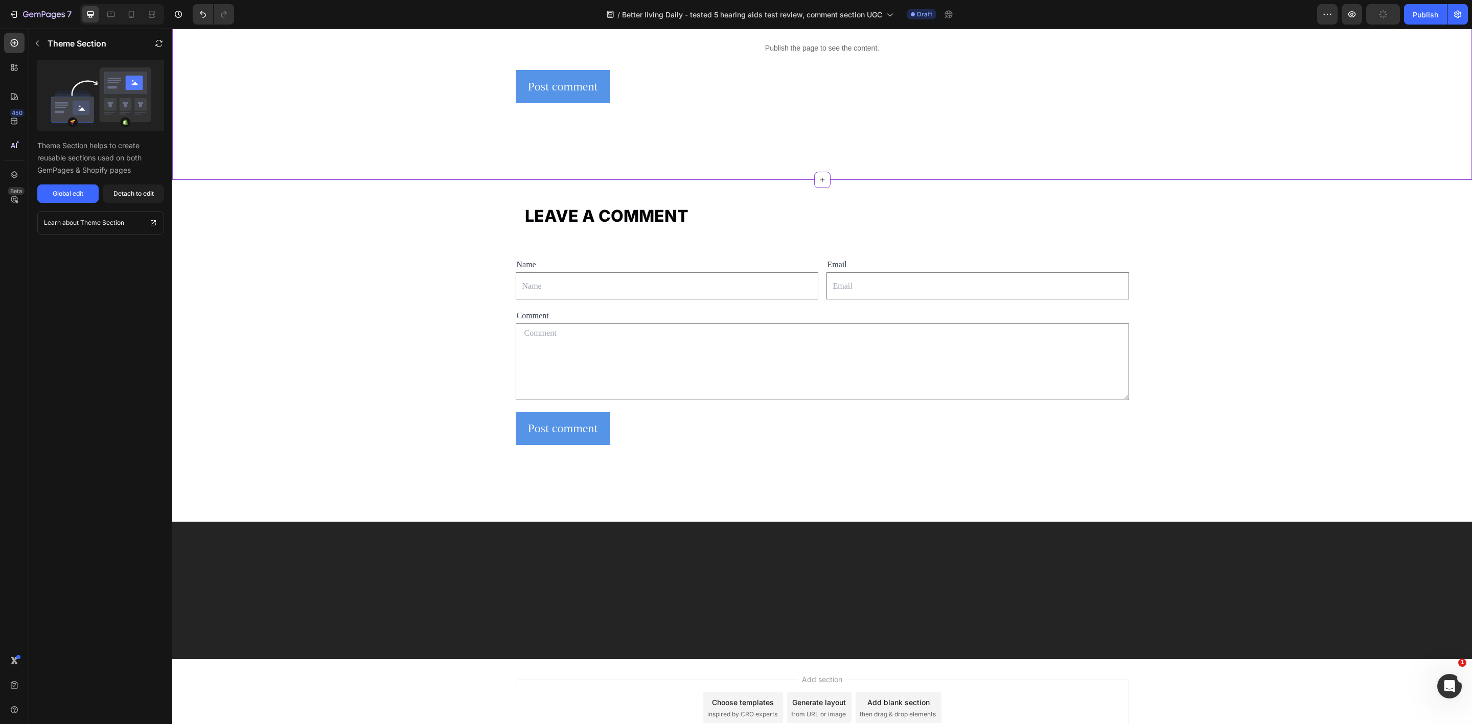
scroll to position [6762, 0]
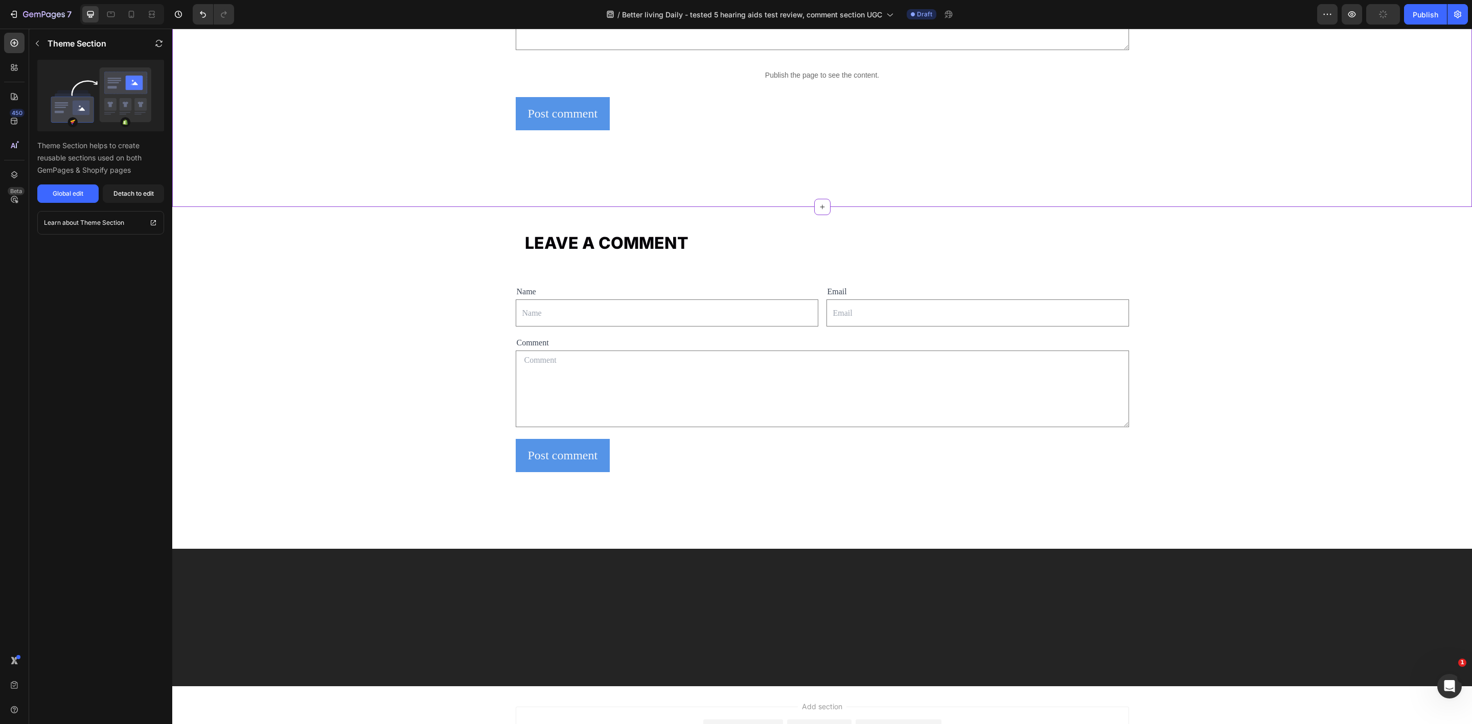
click at [387, 198] on div "LEAVE A COMMENT Heading Row Name Text Block Text Field Email Text Block Email F…" at bounding box center [822, 26] width 1300 height 361
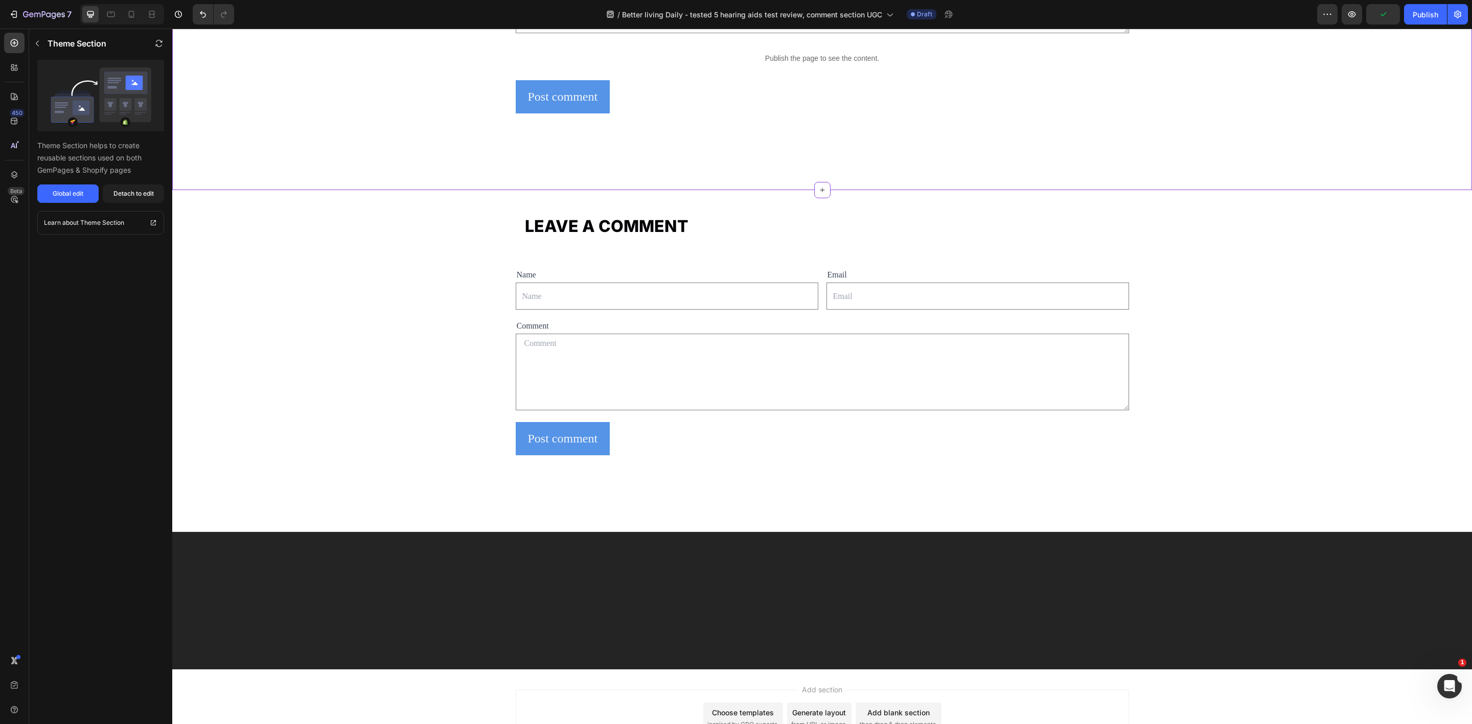
scroll to position [6915, 0]
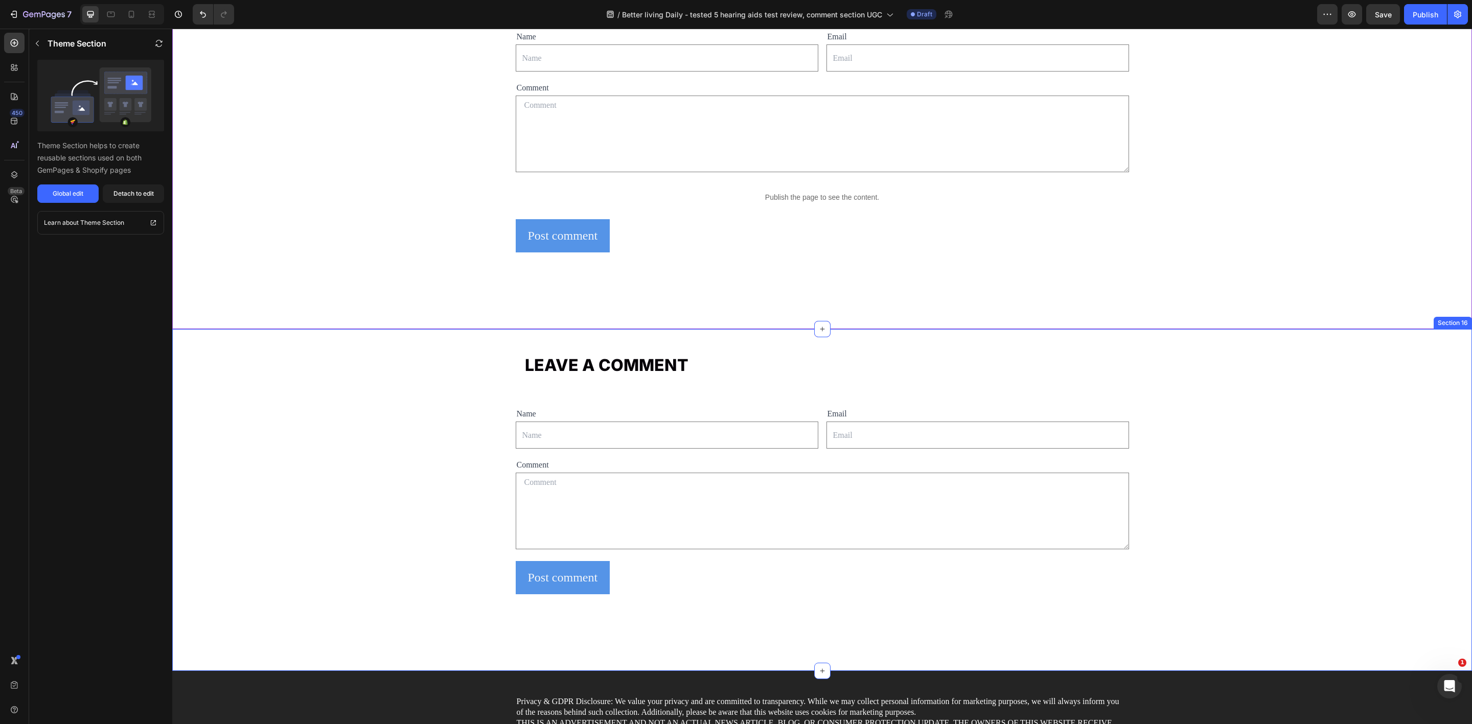
click at [1427, 396] on div "LEAVE A COMMENT Heading Row Name Text Block Text Field Email Text Block Email F…" at bounding box center [822, 509] width 1300 height 326
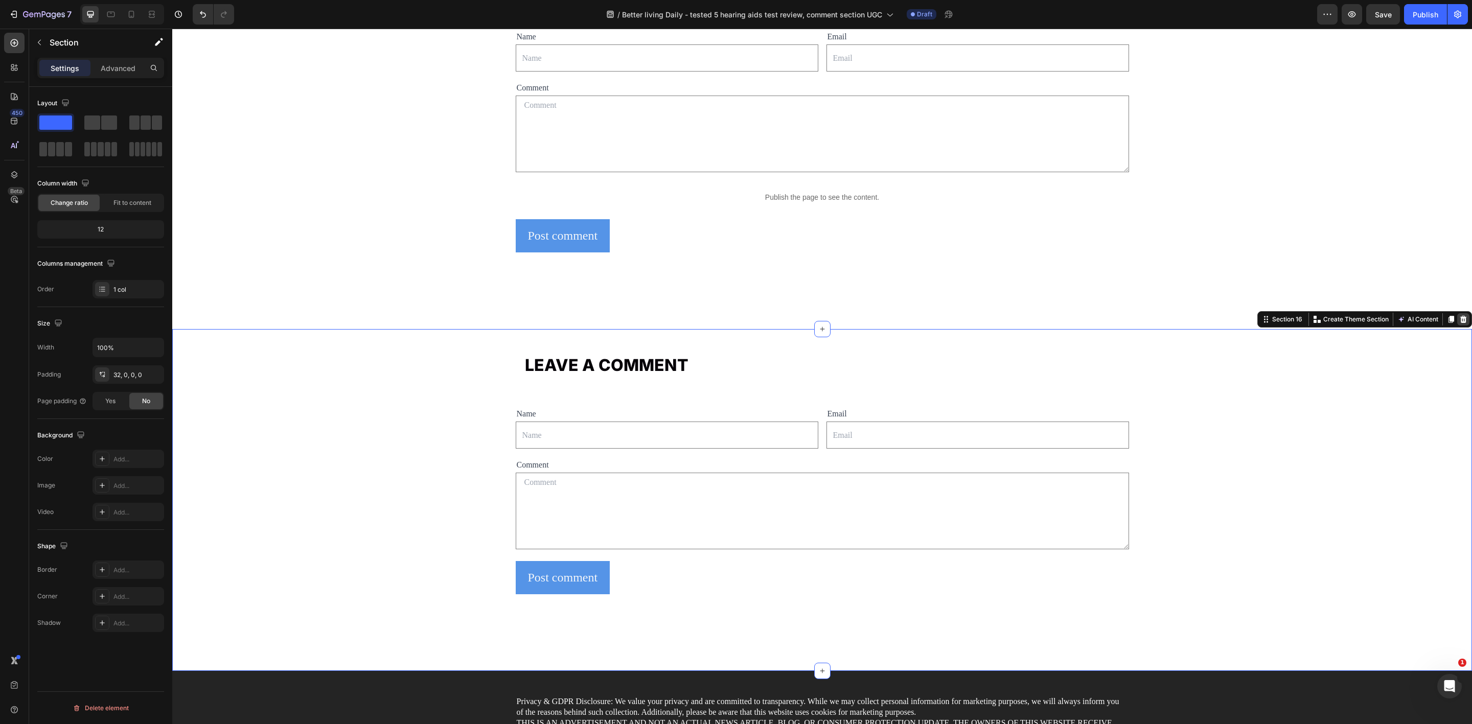
click at [1460, 321] on icon at bounding box center [1464, 319] width 8 height 8
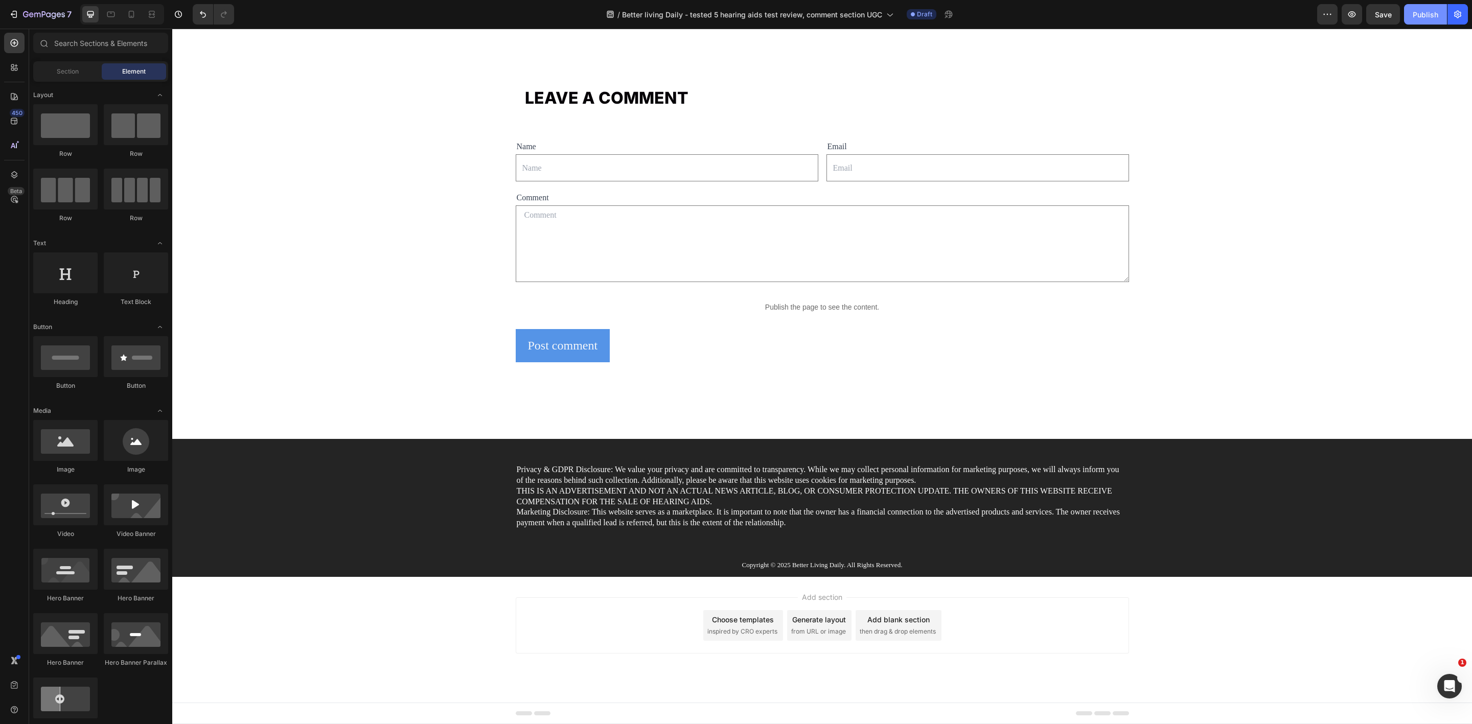
click at [1422, 17] on div "Publish" at bounding box center [1426, 14] width 26 height 11
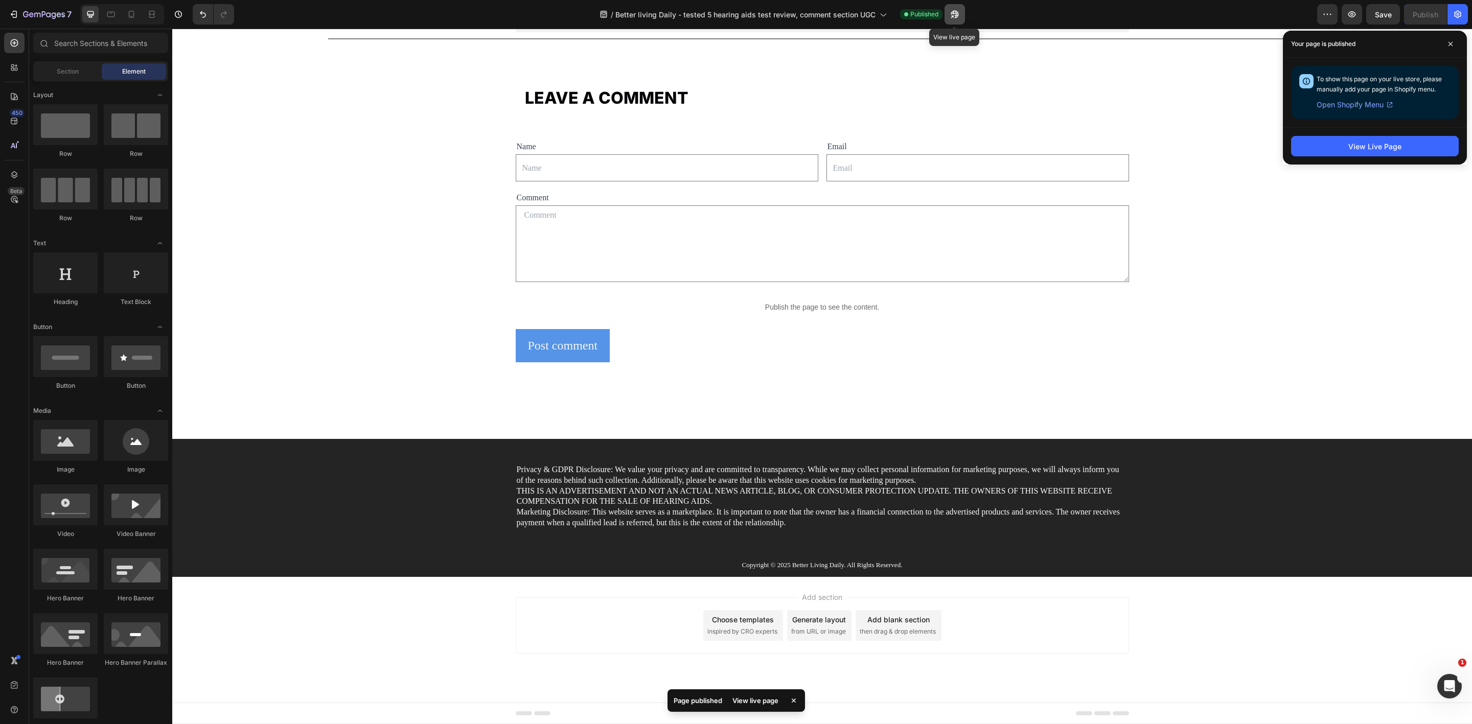
click at [959, 14] on icon "button" at bounding box center [955, 14] width 10 height 10
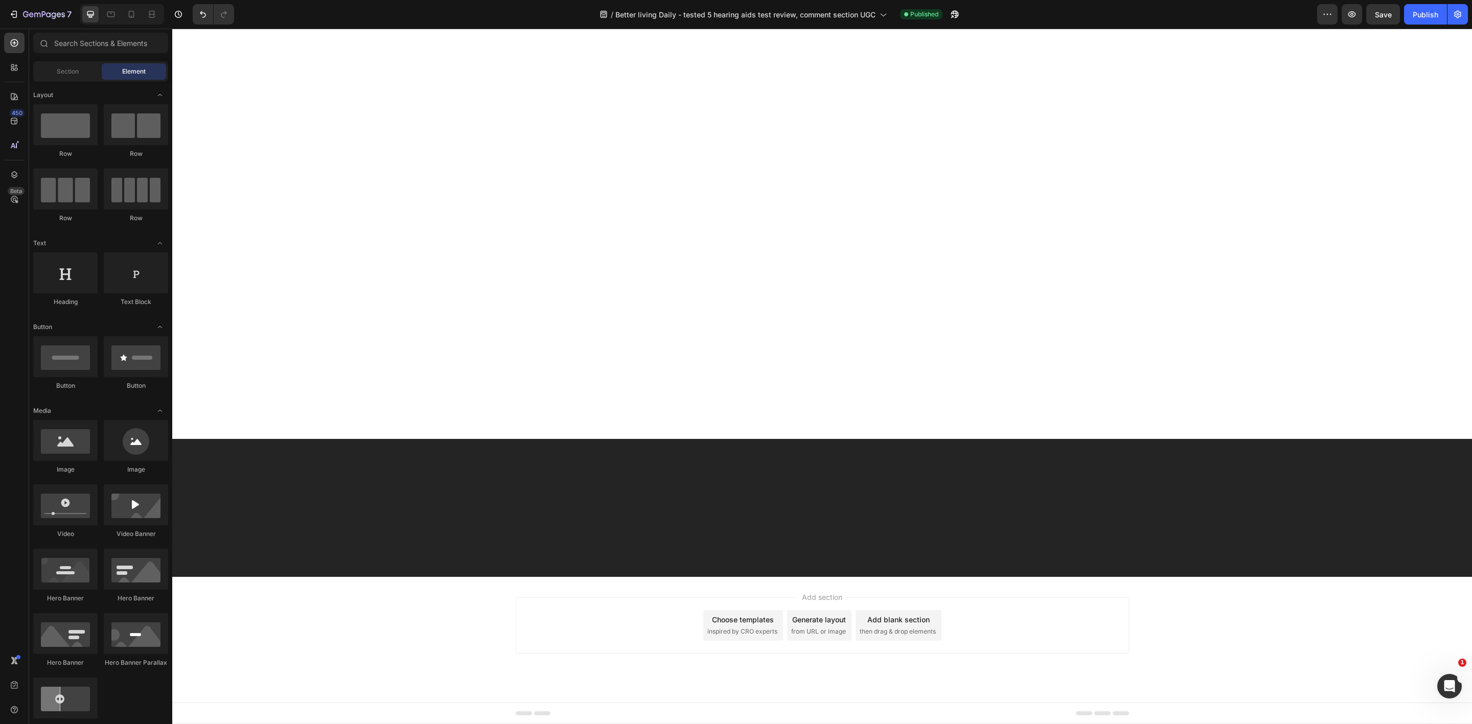
scroll to position [0, 0]
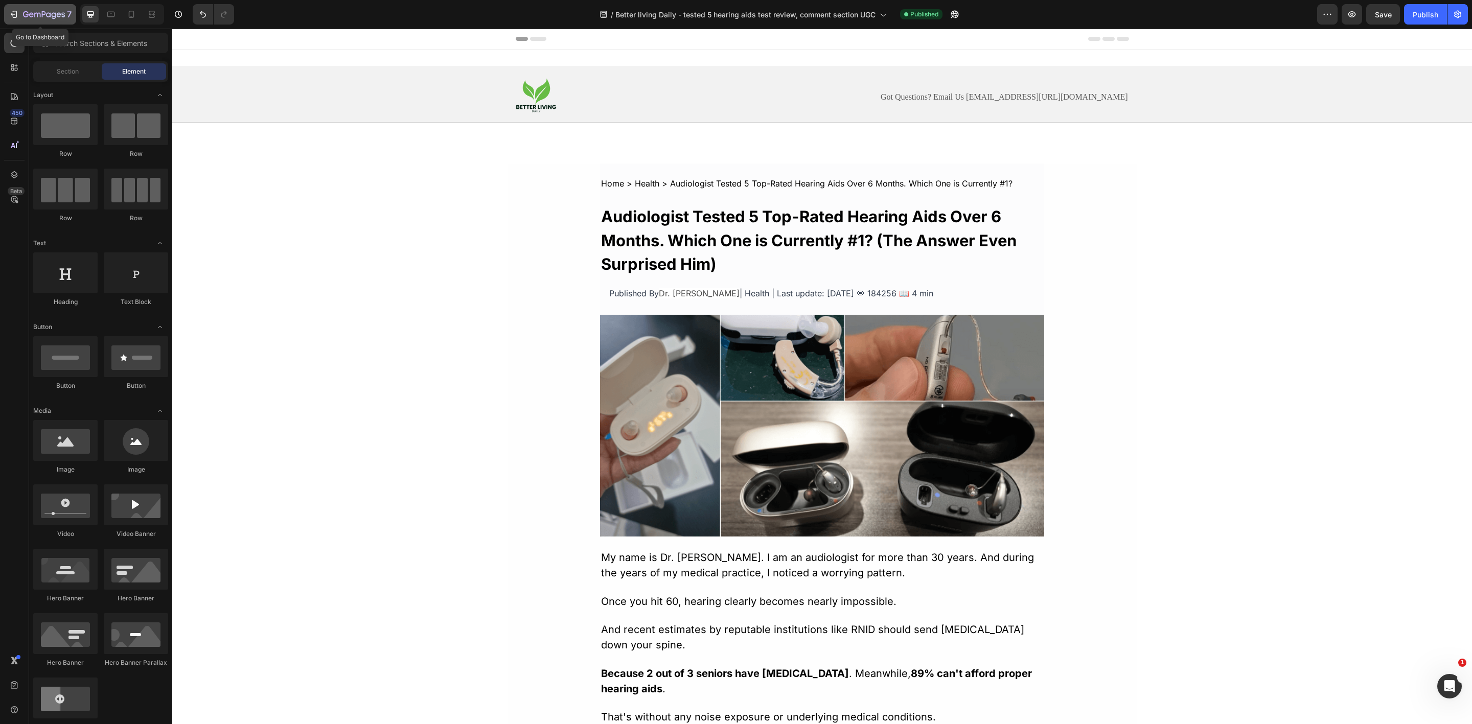
click at [15, 17] on icon "button" at bounding box center [14, 14] width 10 height 10
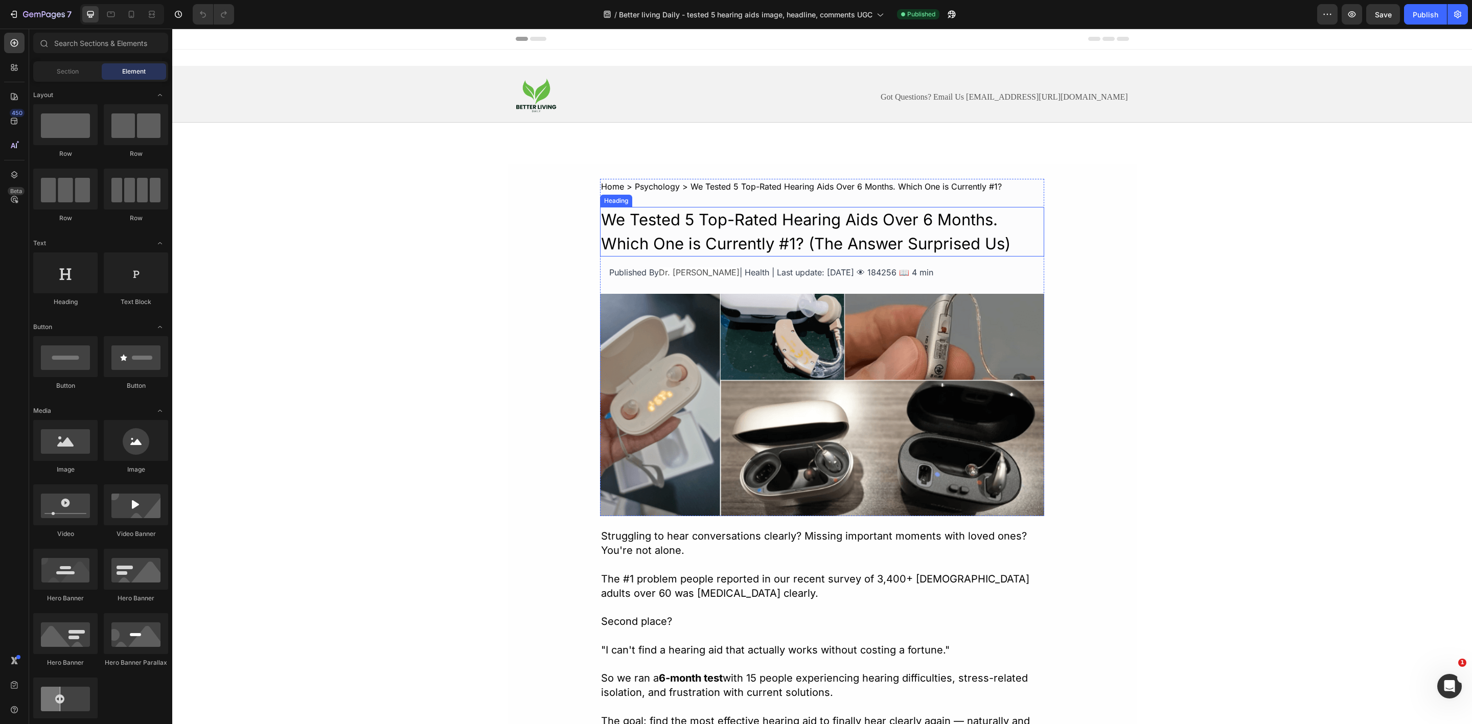
click at [701, 244] on h2 "We Tested 5 Top-Rated Hearing Aids Over 6 Months. Which One is Currently #1? (T…" at bounding box center [822, 232] width 444 height 50
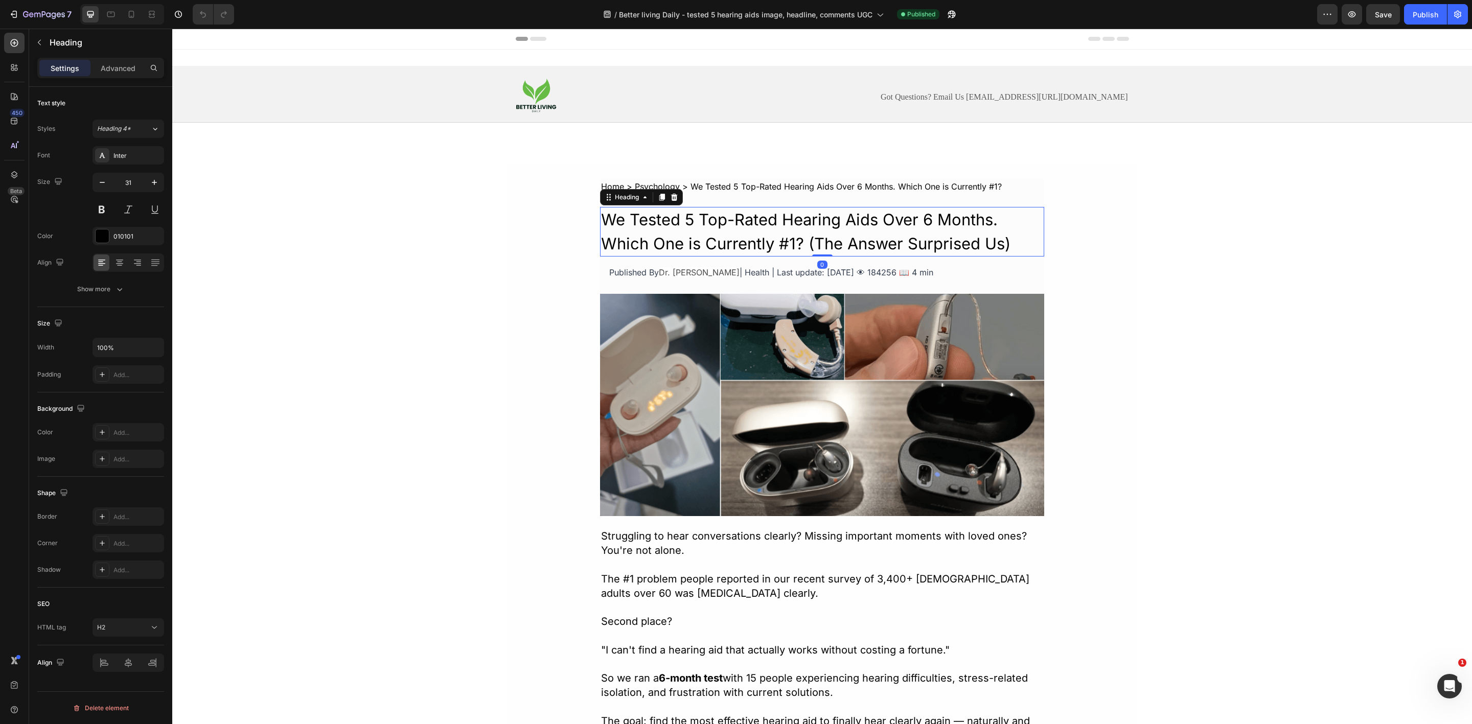
click at [708, 235] on h2 "We Tested 5 Top-Rated Hearing Aids Over 6 Months. Which One is Currently #1? (T…" at bounding box center [822, 232] width 444 height 50
click at [708, 235] on p "We Tested 5 Top-Rated Hearing Aids Over 6 Months. Which One is Currently #1? (T…" at bounding box center [822, 232] width 442 height 48
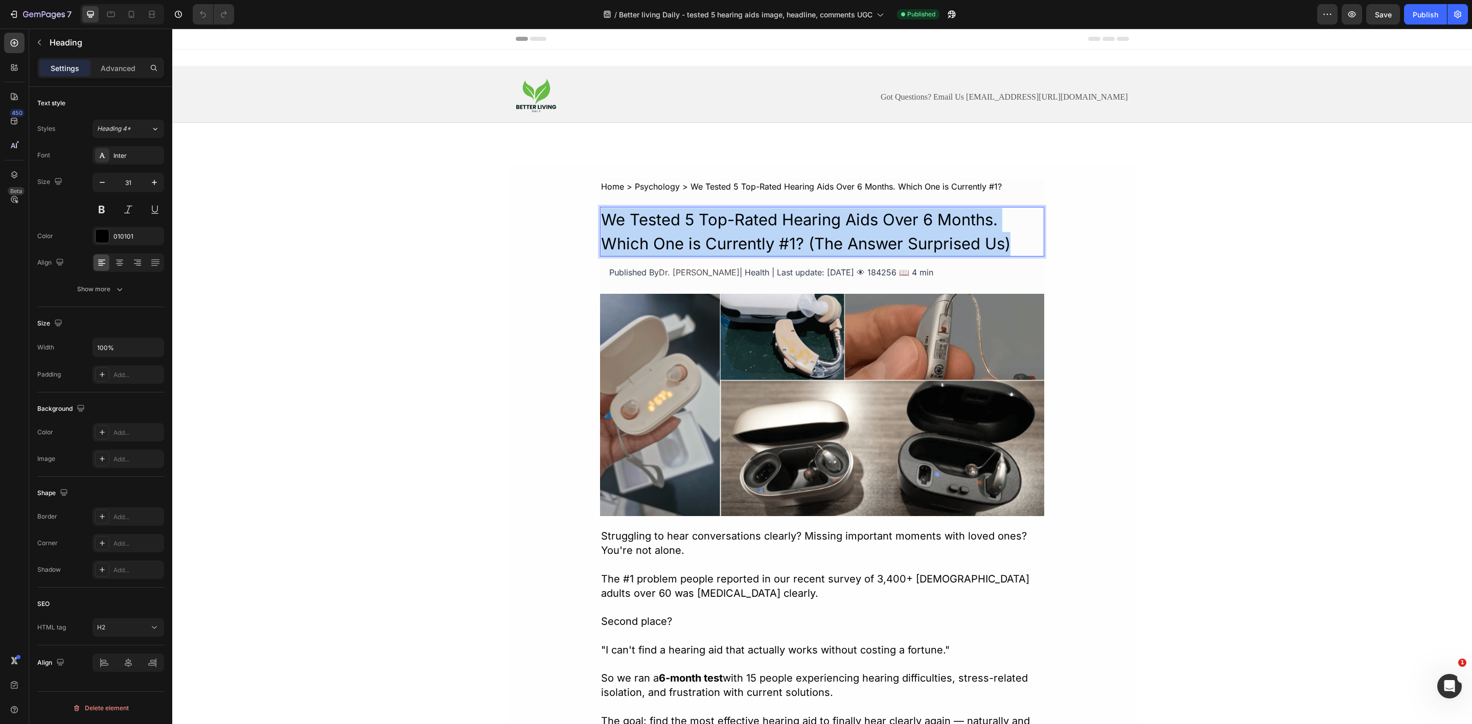
click at [708, 235] on p "We Tested 5 Top-Rated Hearing Aids Over 6 Months. Which One is Currently #1? (T…" at bounding box center [822, 232] width 442 height 48
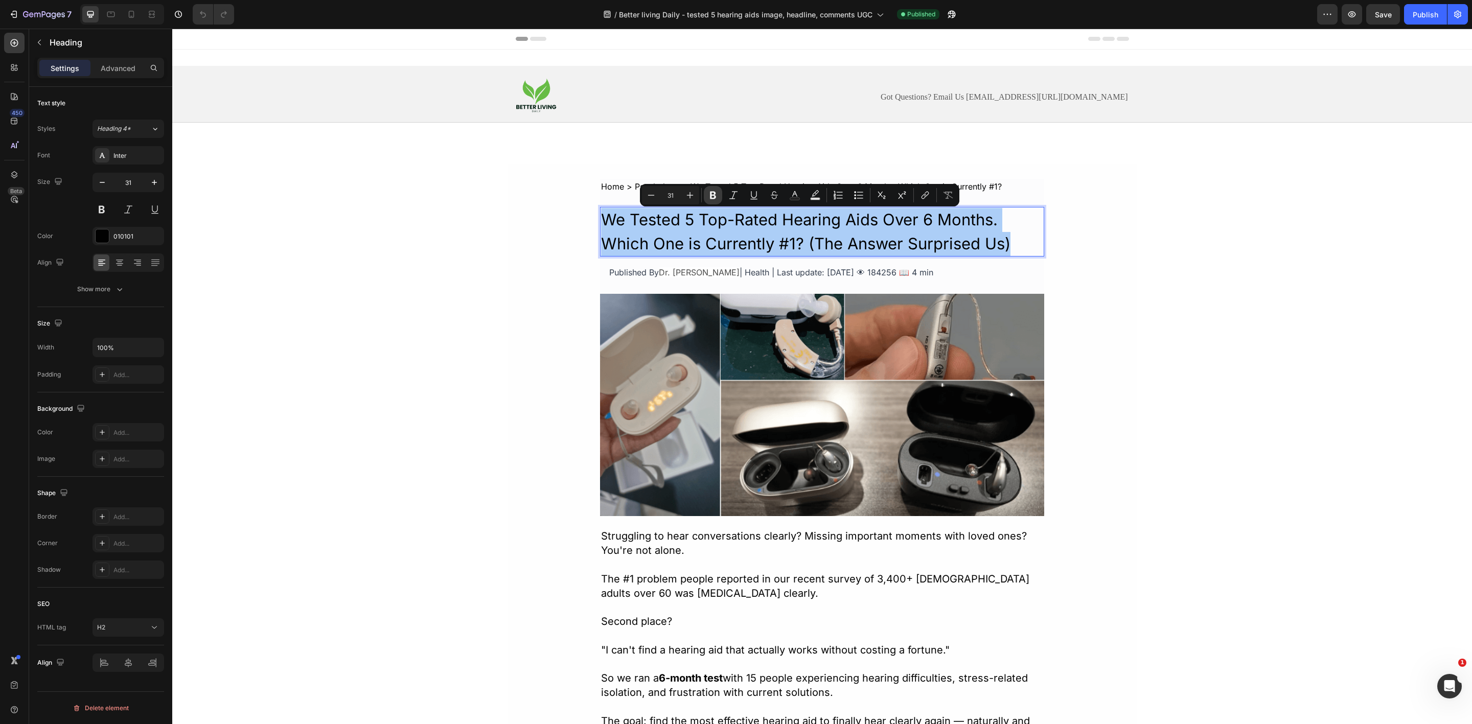
click at [712, 195] on icon "Editor contextual toolbar" at bounding box center [713, 195] width 10 height 10
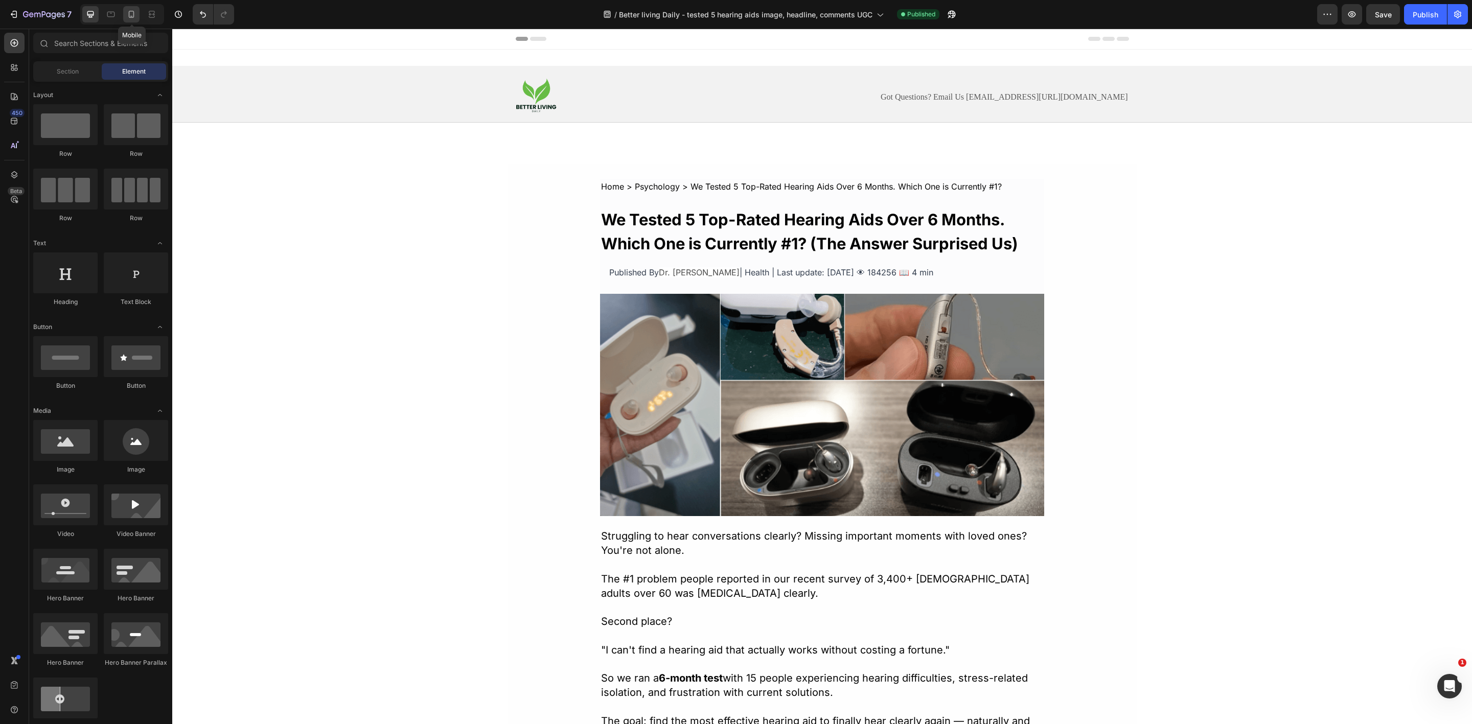
click at [131, 15] on icon at bounding box center [131, 14] width 10 height 10
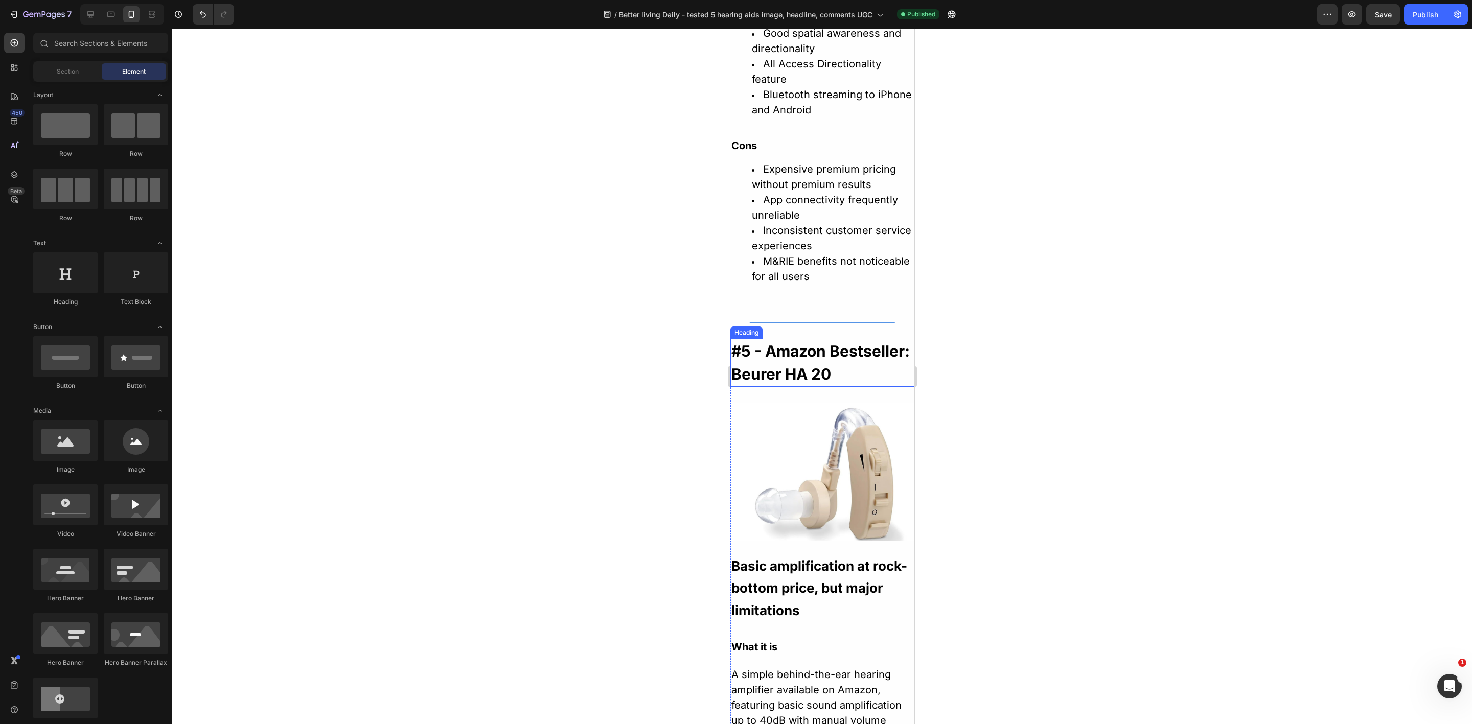
scroll to position [4755, 0]
click at [867, 280] on li "M&RIE benefits not noticeable for all users" at bounding box center [833, 275] width 162 height 43
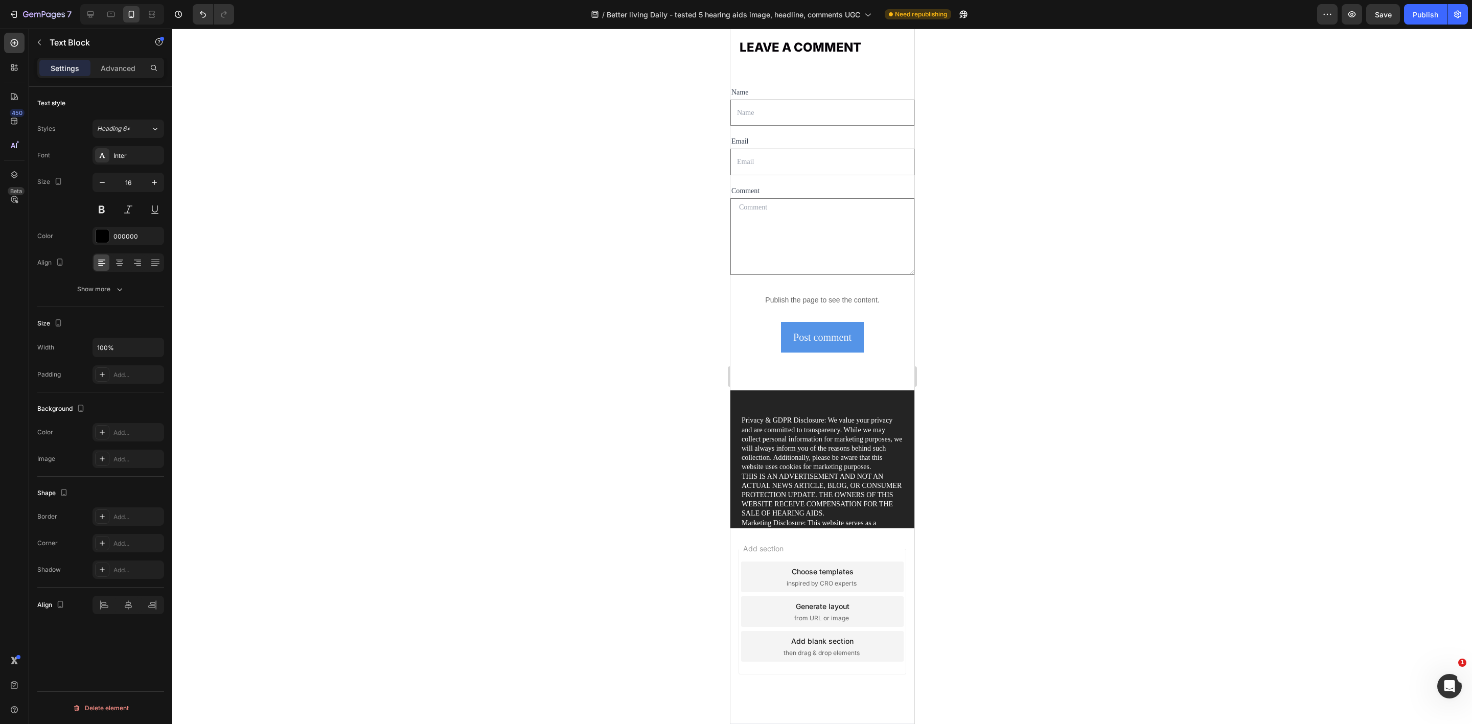
scroll to position [7669, 0]
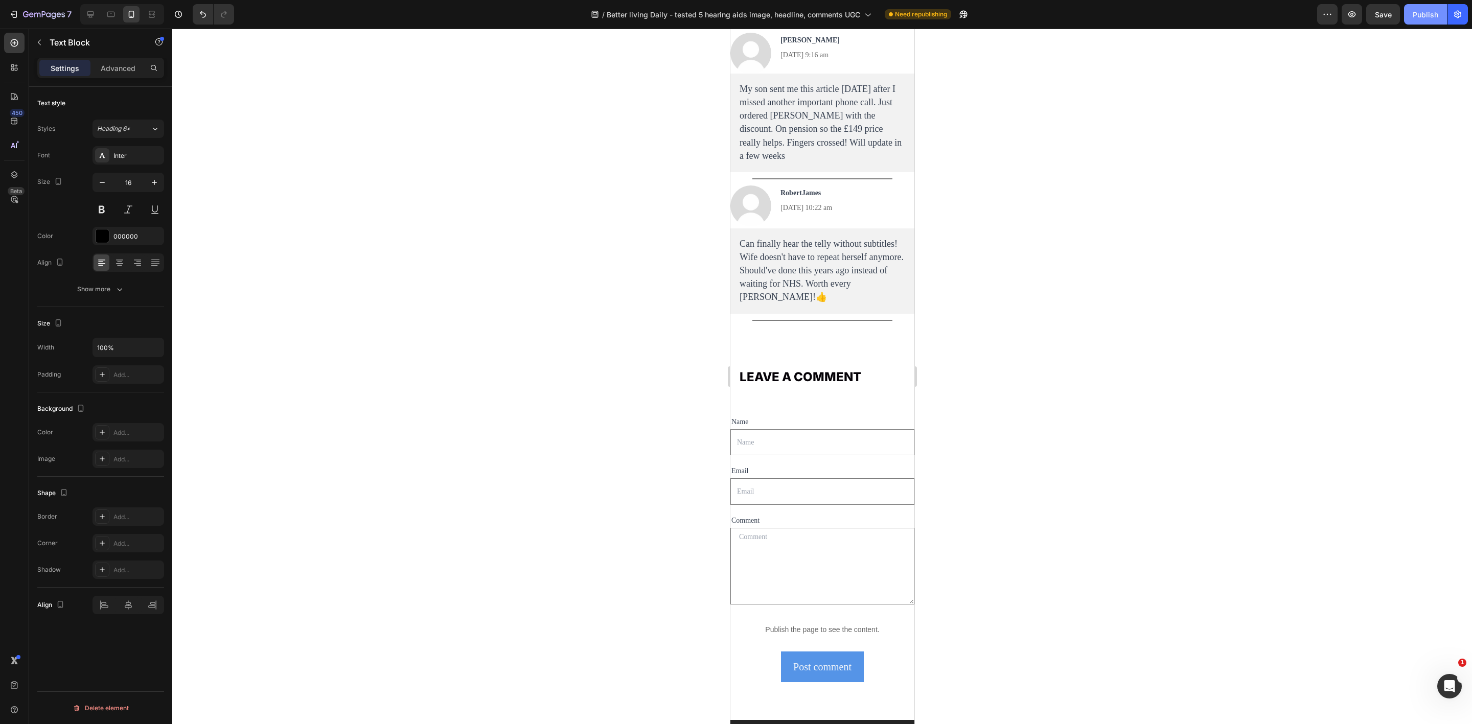
click at [1425, 9] on div "Publish" at bounding box center [1426, 14] width 26 height 11
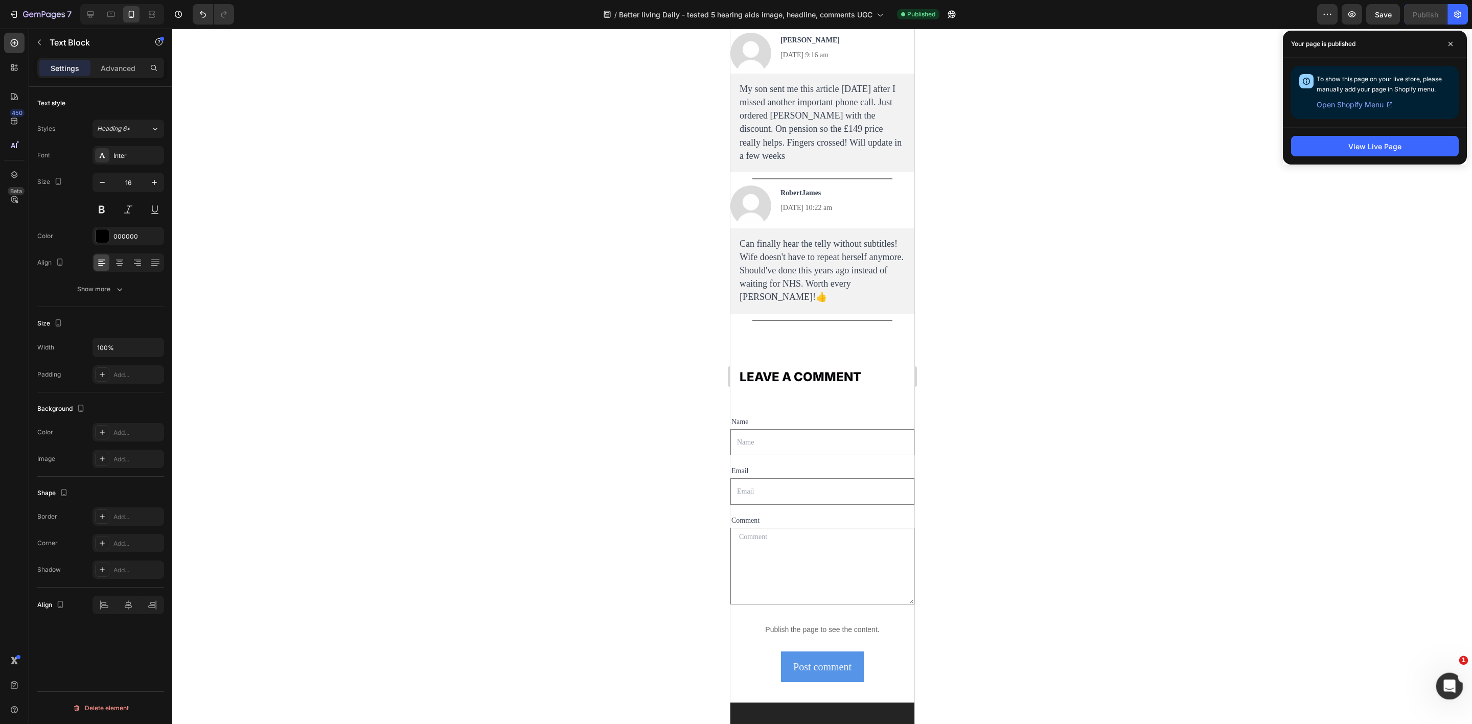
click at [1446, 673] on div "Open Intercom Messenger" at bounding box center [1449, 685] width 34 height 34
click at [1424, 666] on span "Messages" at bounding box center [1411, 669] width 35 height 7
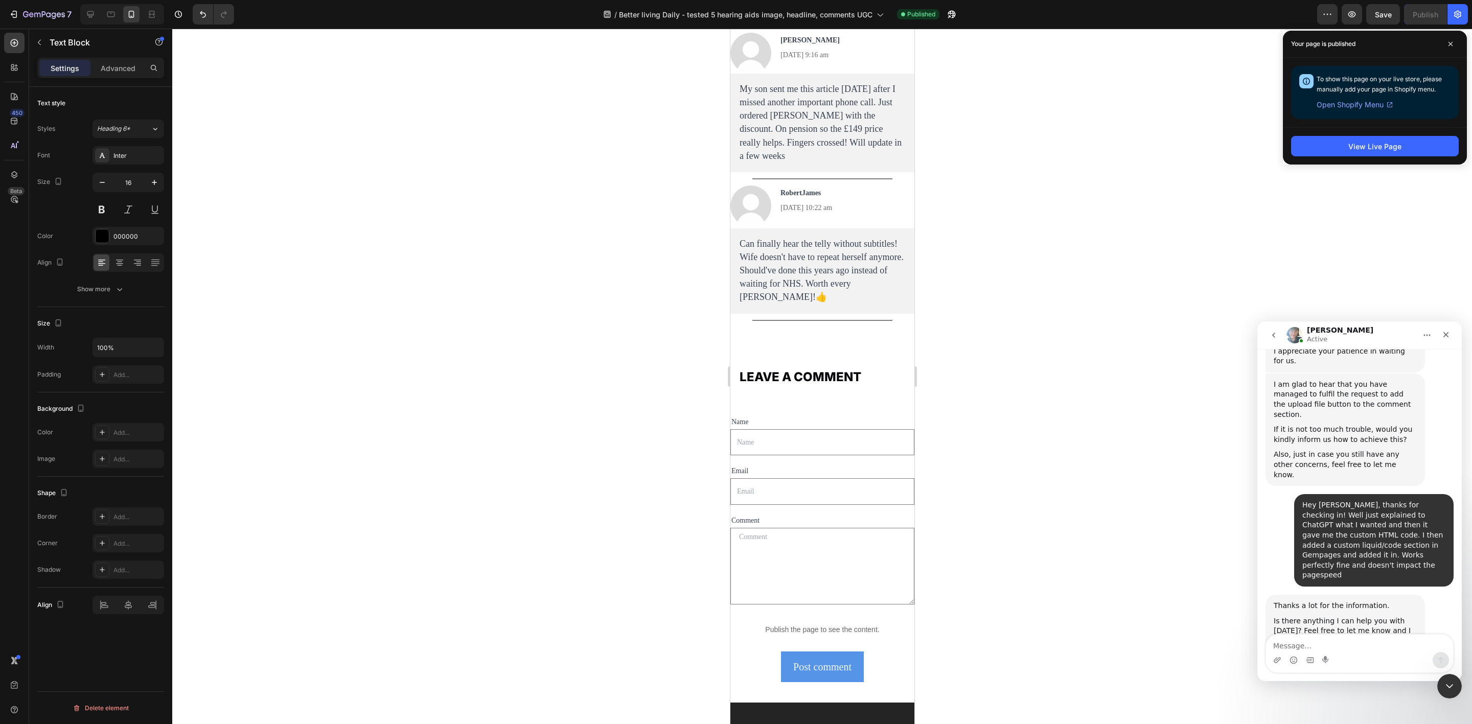
scroll to position [636, 0]
click at [1358, 641] on textarea "Message…" at bounding box center [1359, 643] width 187 height 17
type textarea "Nope all good, thanks Annie. Have a great one!"
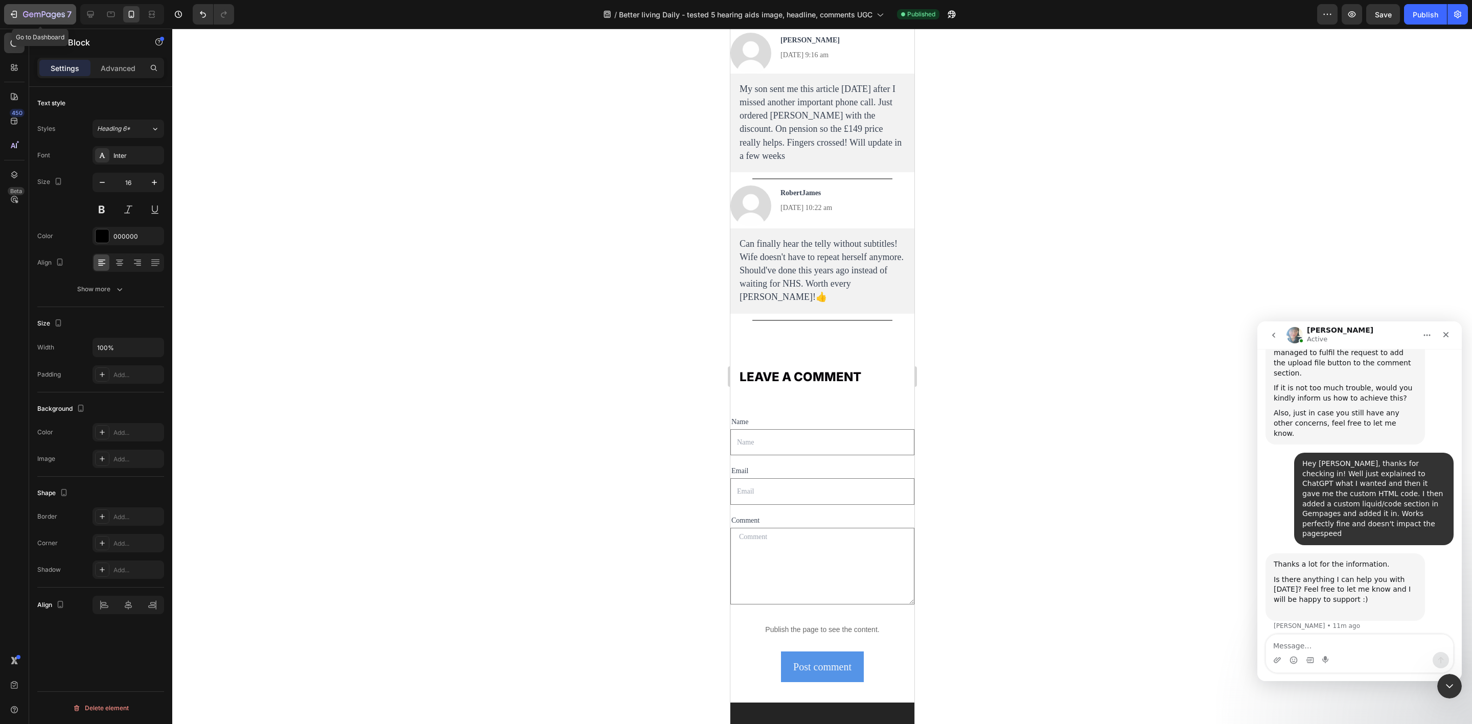
click at [10, 9] on icon "button" at bounding box center [14, 14] width 10 height 10
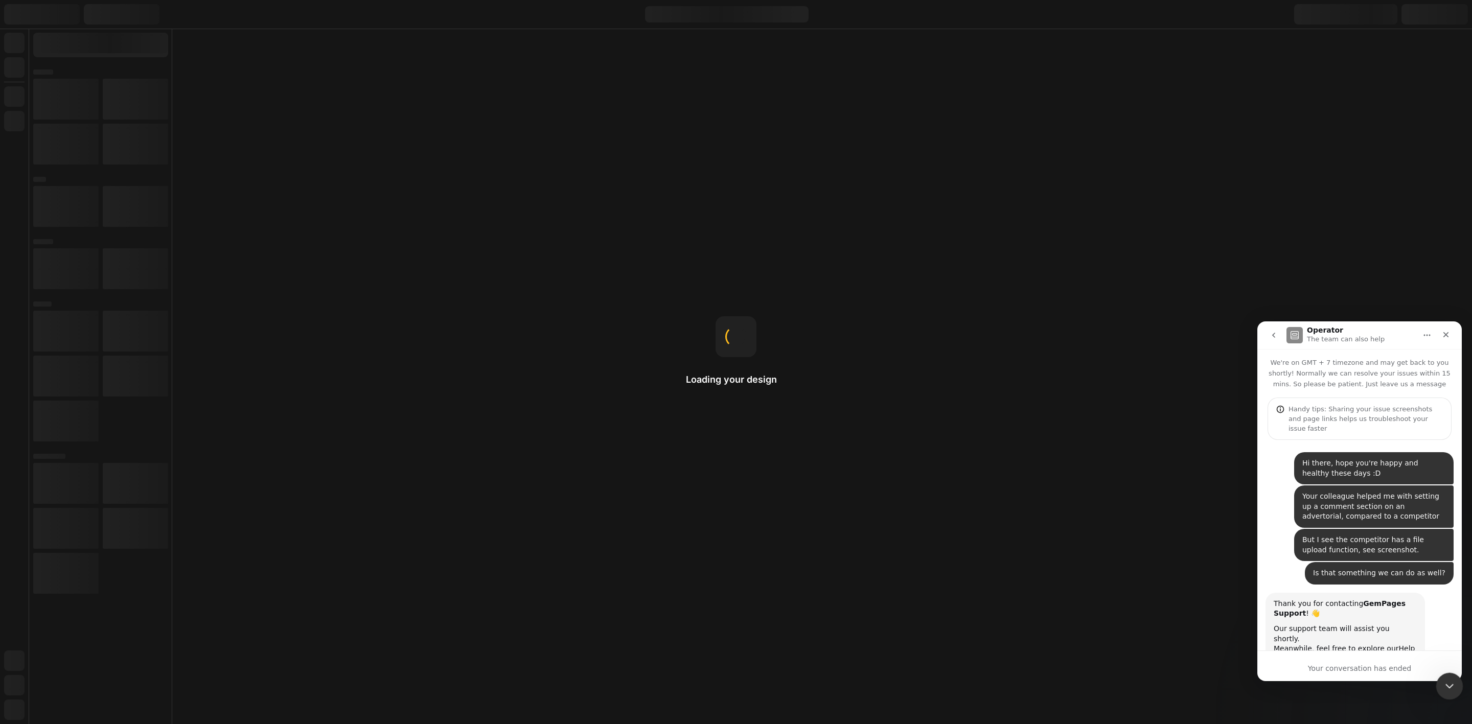
click at [1450, 684] on icon "Close Intercom Messenger" at bounding box center [1448, 685] width 7 height 4
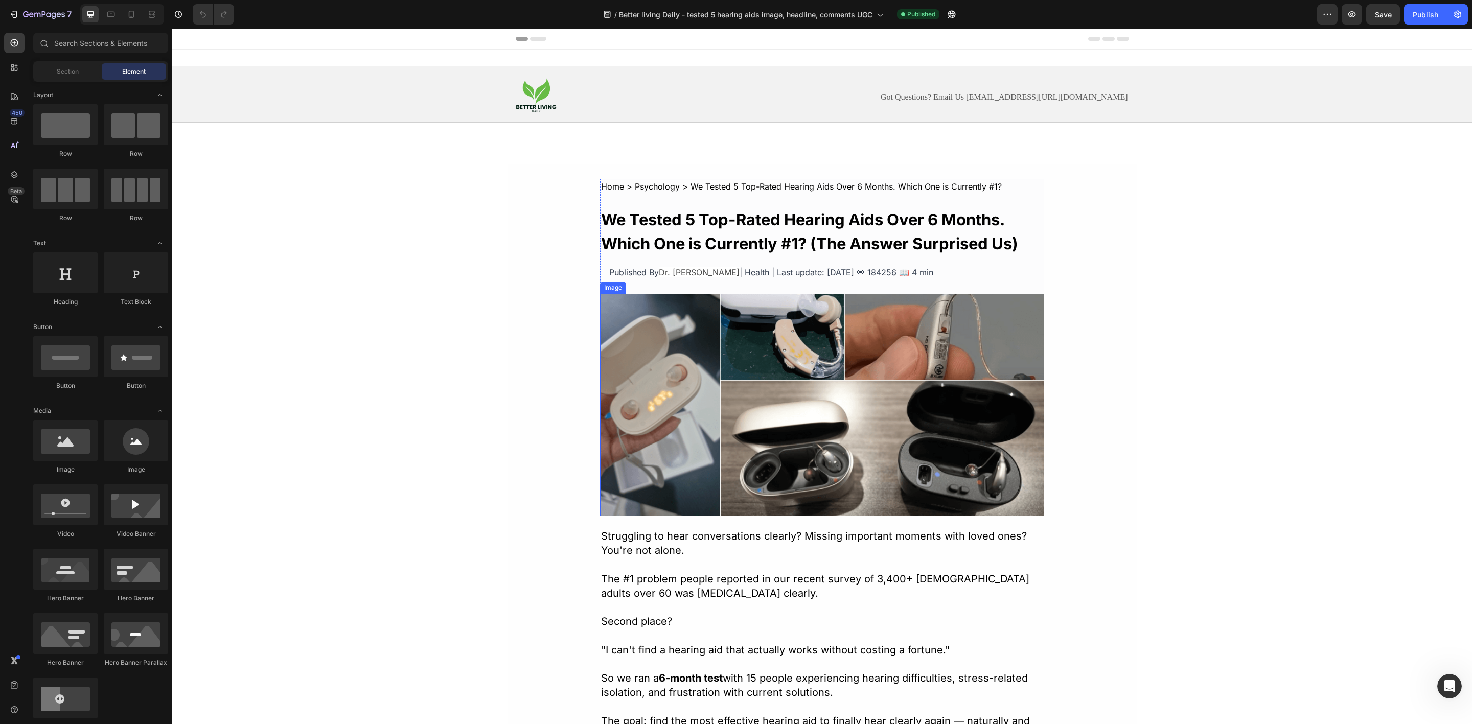
scroll to position [2, 0]
click at [839, 279] on p "Published By Dr. [PERSON_NAME] | Health | Last update: [DATE] 👁 184256 📖 4 min" at bounding box center [822, 273] width 426 height 14
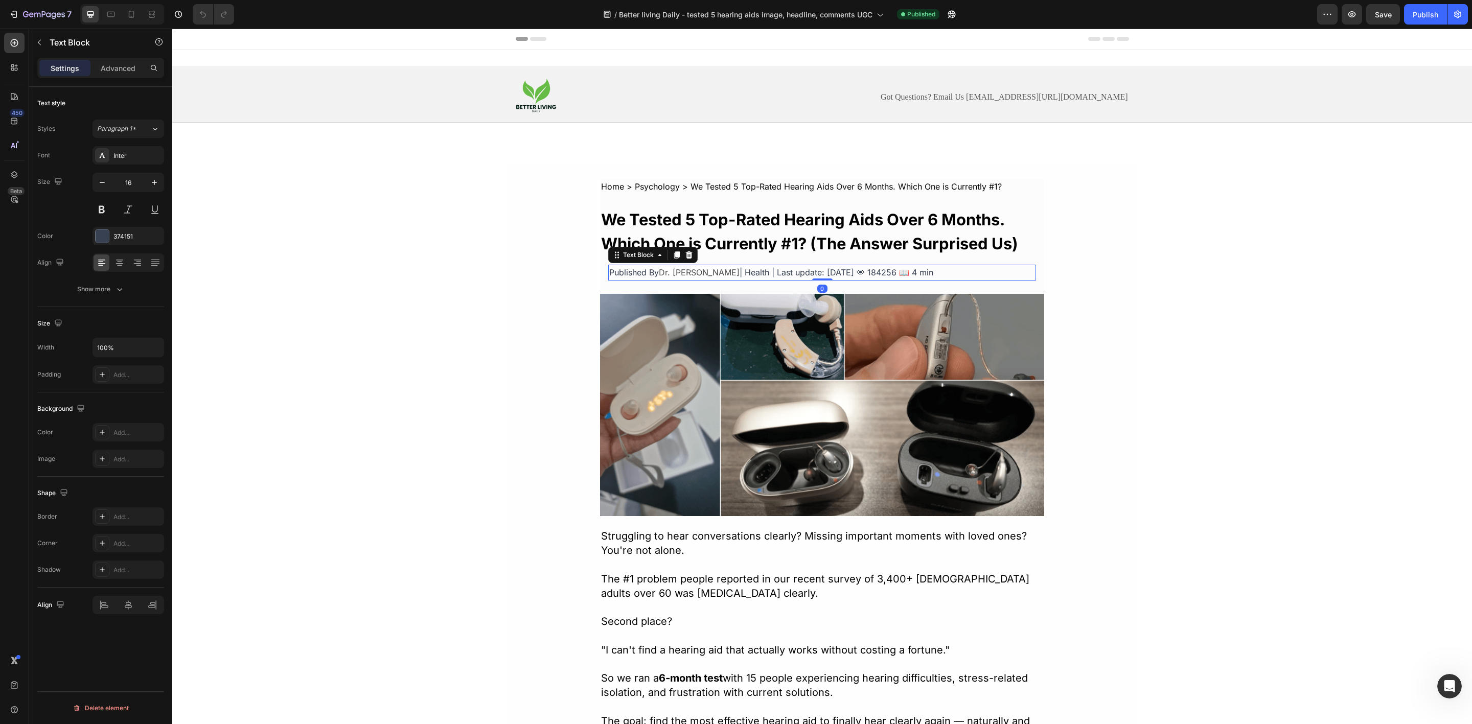
click at [837, 270] on span "| Health | Last update: [DATE] 👁 184256 📖 4 min" at bounding box center [837, 272] width 194 height 10
click at [836, 273] on span "| Health | Last update: [DATE] 👁 184256 📖 4 min" at bounding box center [837, 272] width 194 height 10
click at [1431, 16] on div "Publish" at bounding box center [1426, 14] width 26 height 11
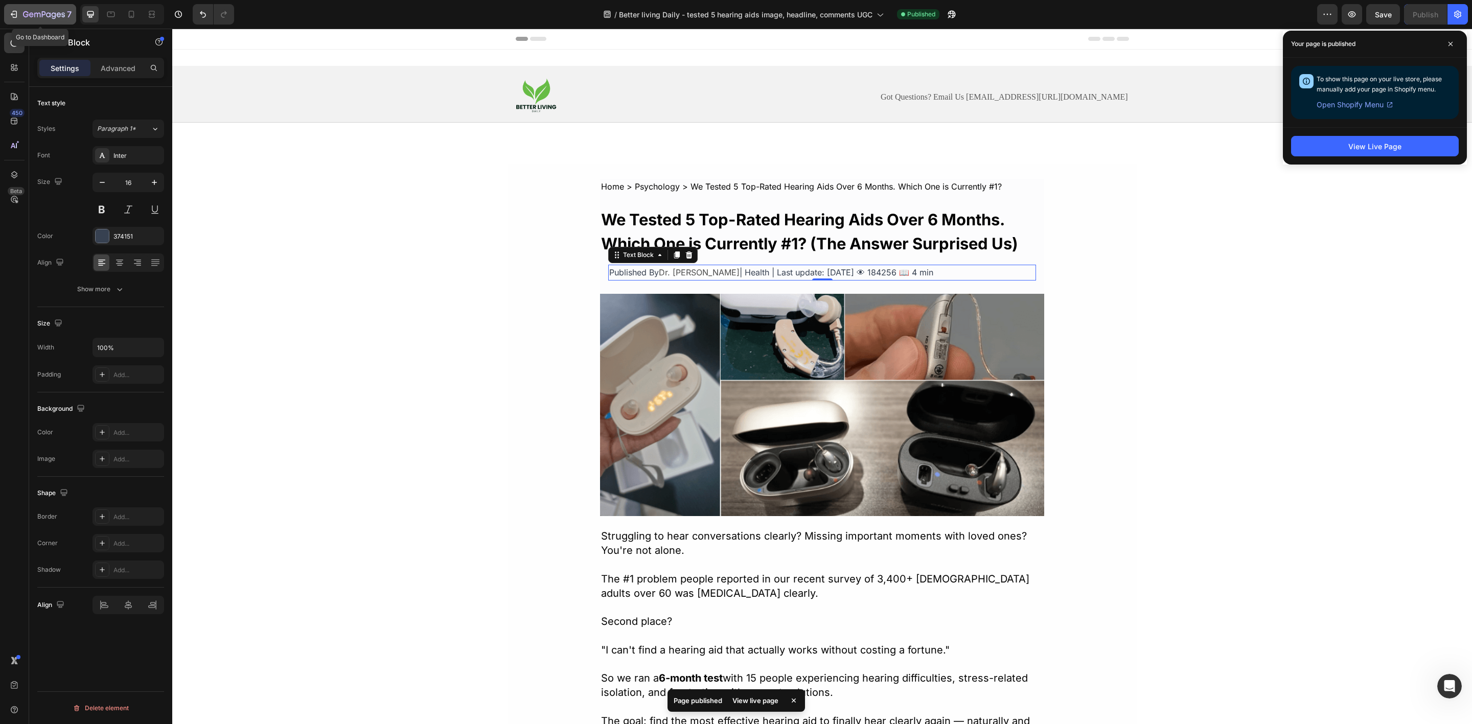
click at [15, 17] on icon "button" at bounding box center [14, 14] width 10 height 10
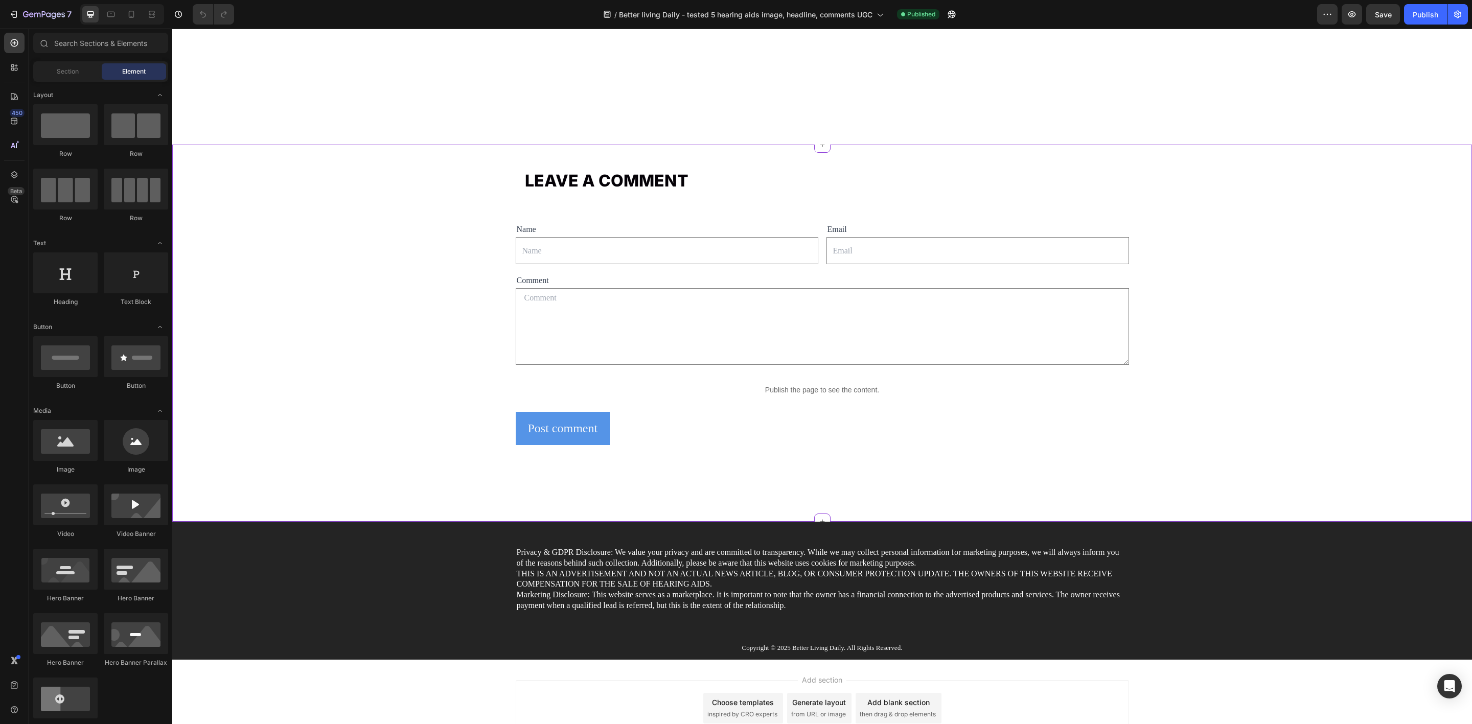
scroll to position [7207, 0]
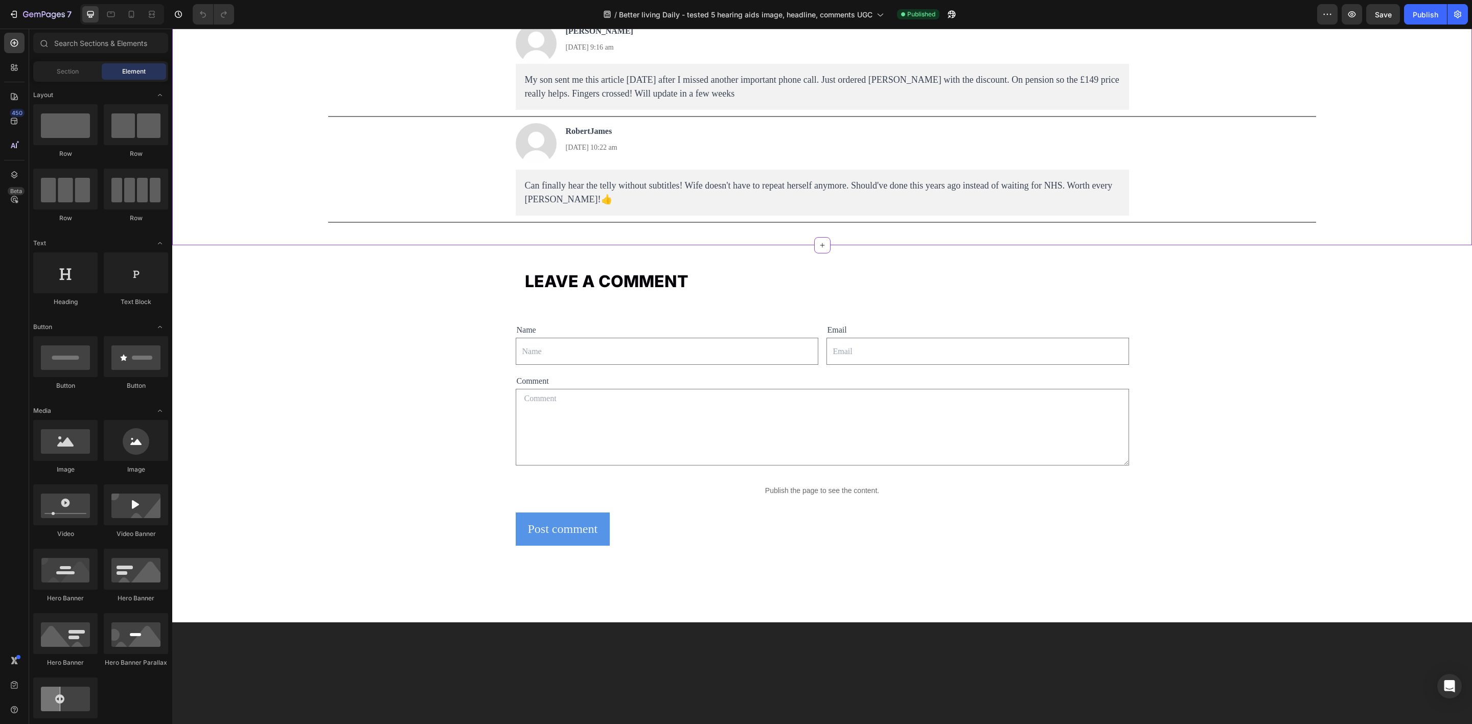
click at [566, 168] on p "[DATE] 10:22 am" at bounding box center [592, 154] width 52 height 28
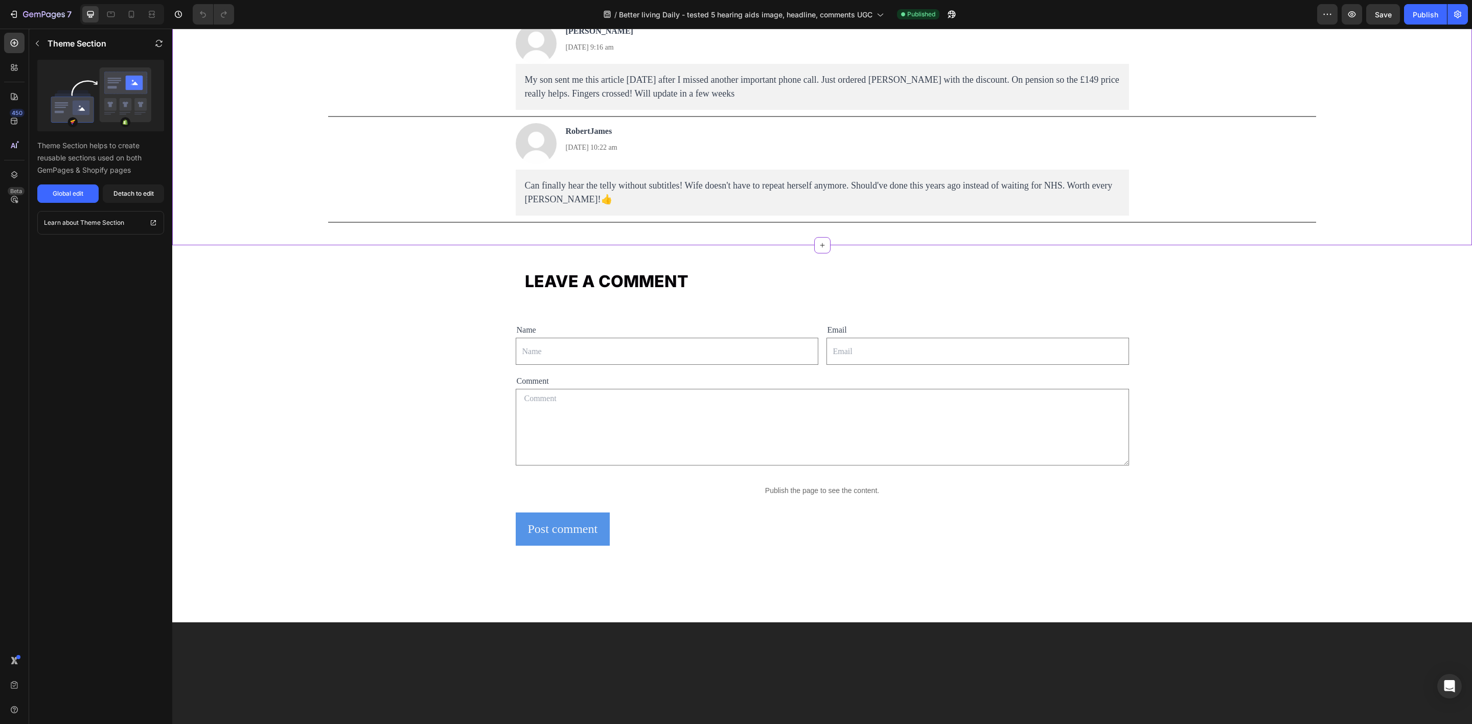
click at [566, 151] on span "[DATE] 10:22 am" at bounding box center [592, 148] width 52 height 8
click at [127, 195] on div "Detach to edit" at bounding box center [134, 193] width 40 height 9
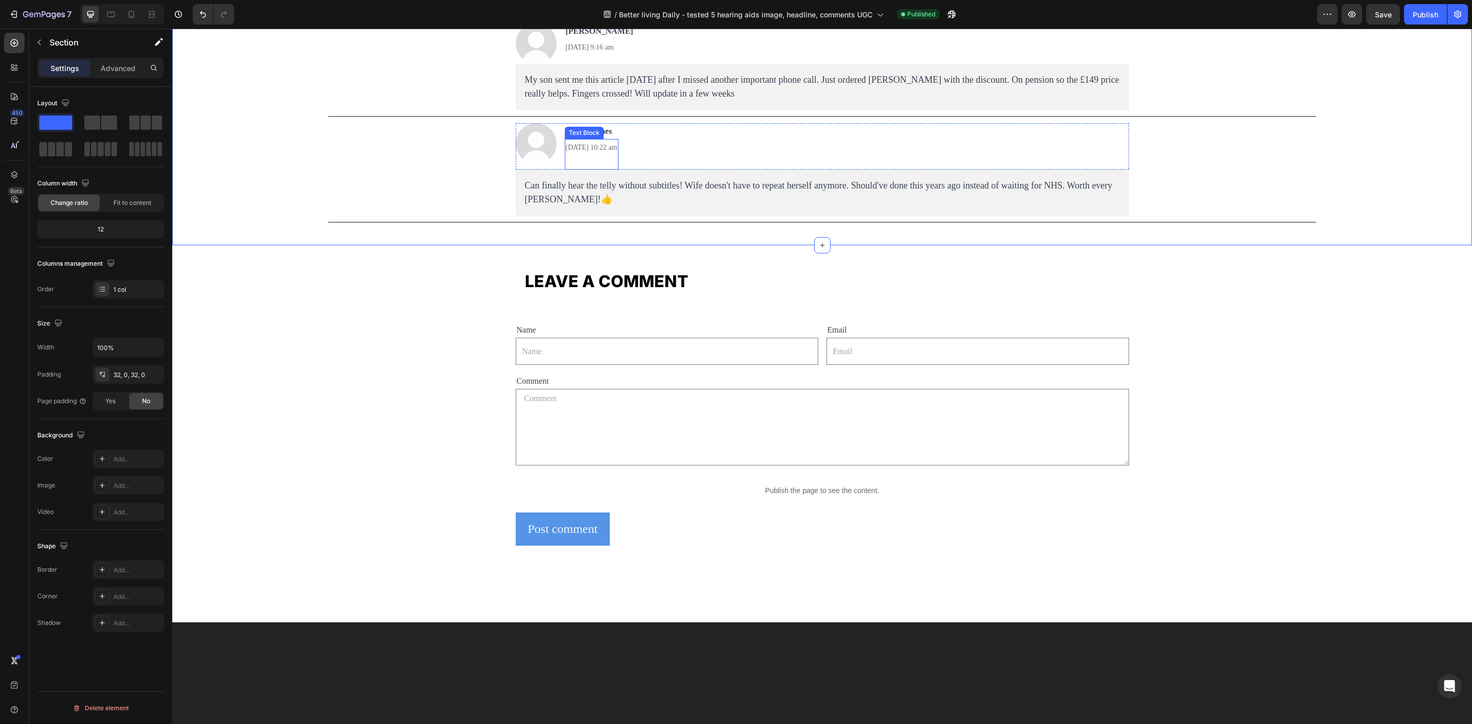
click at [566, 151] on span "[DATE] 10:22 am" at bounding box center [592, 148] width 52 height 8
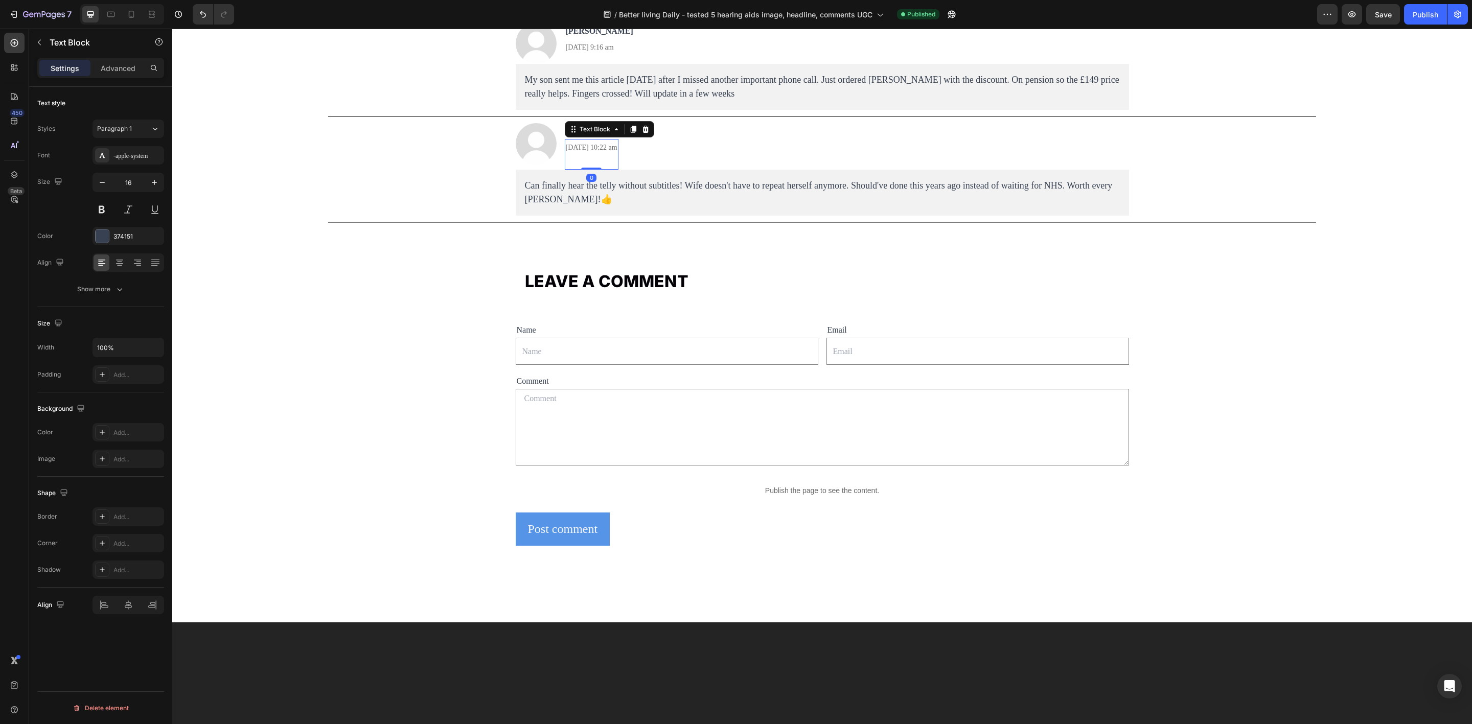
click at [566, 151] on span "[DATE] 10:22 am" at bounding box center [592, 148] width 52 height 8
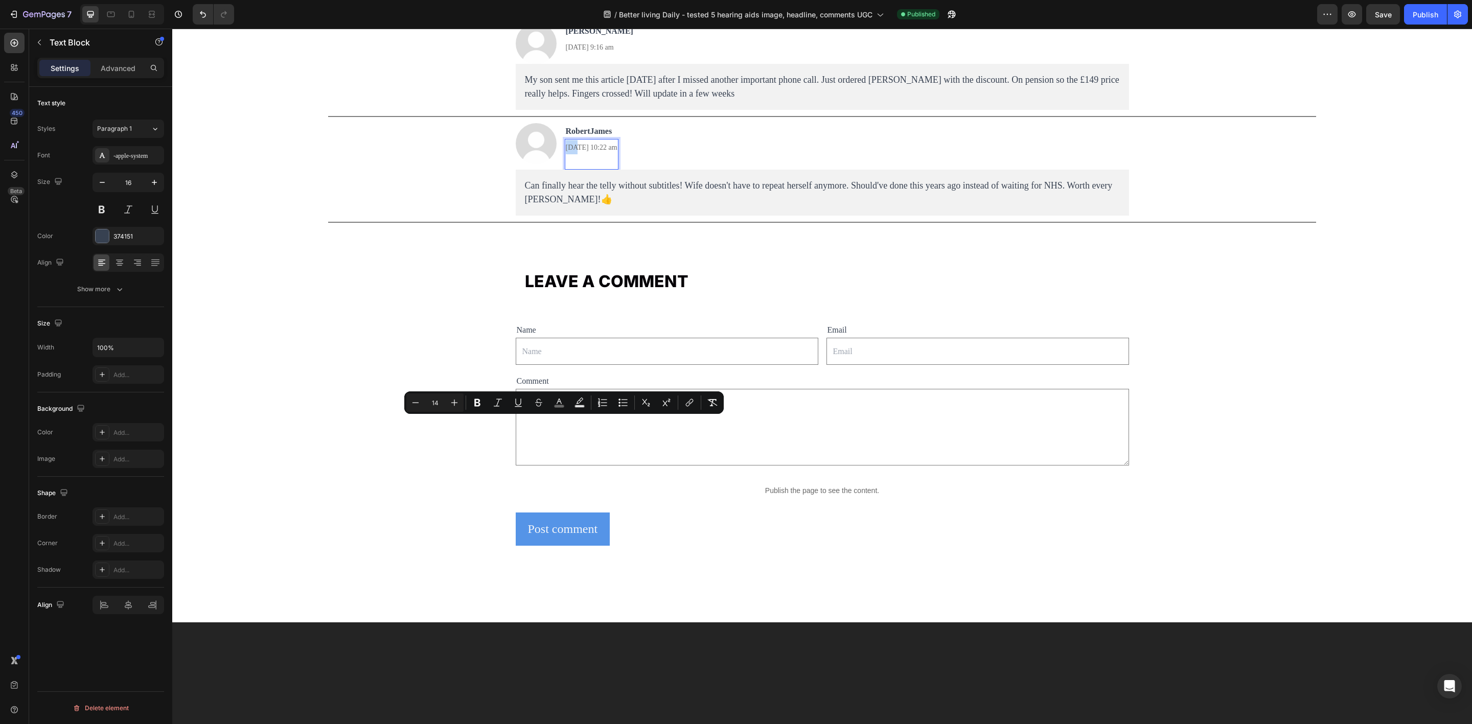
click at [568, 151] on span "[DATE] 10:22 am" at bounding box center [592, 148] width 52 height 8
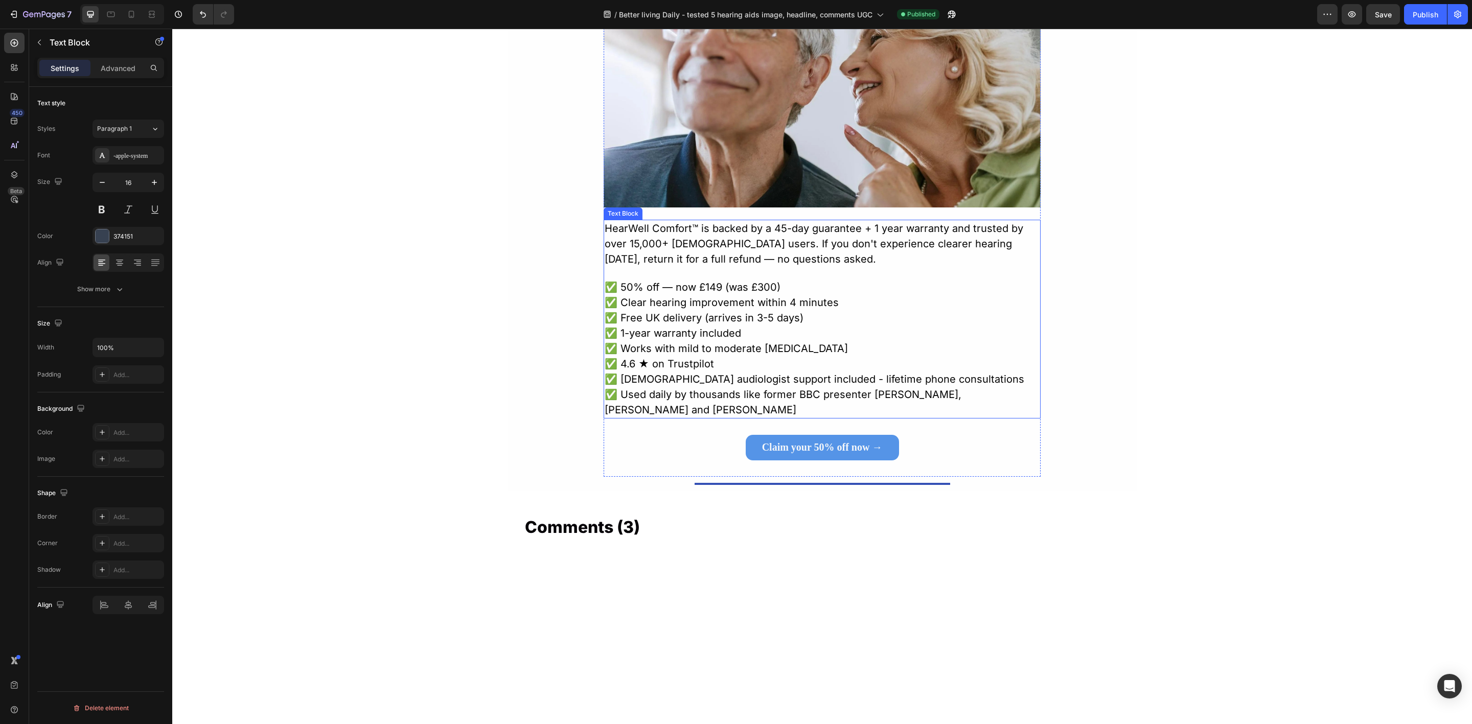
scroll to position [6364, 0]
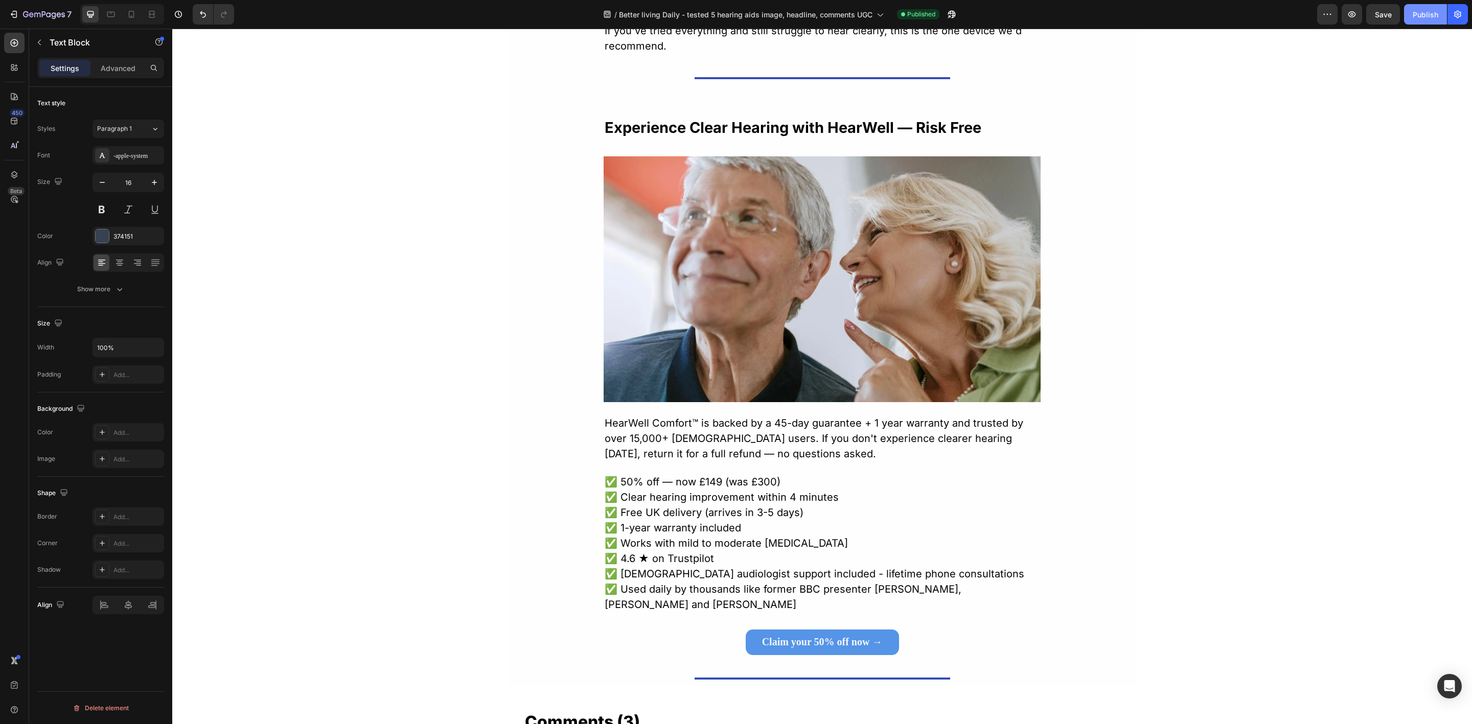
click at [1436, 17] on div "Publish" at bounding box center [1426, 14] width 26 height 11
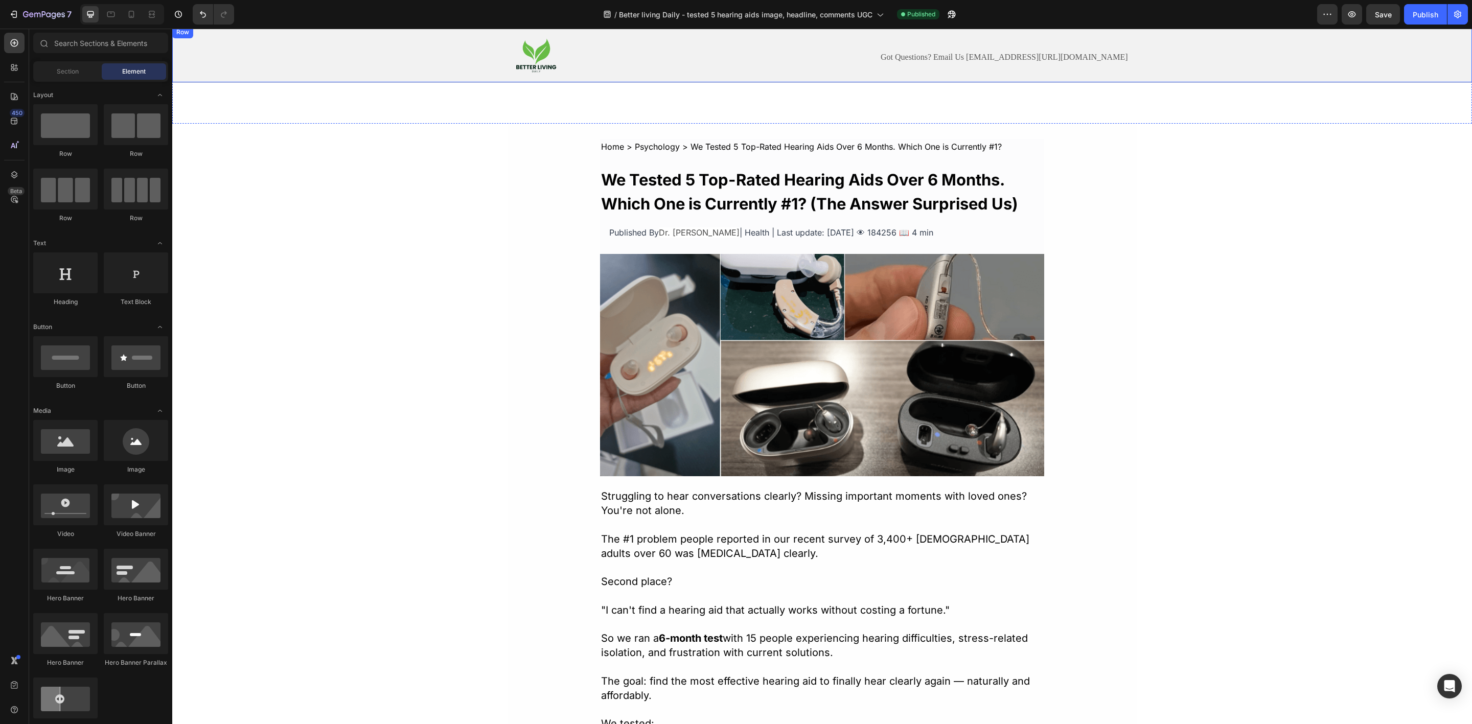
scroll to position [49, 0]
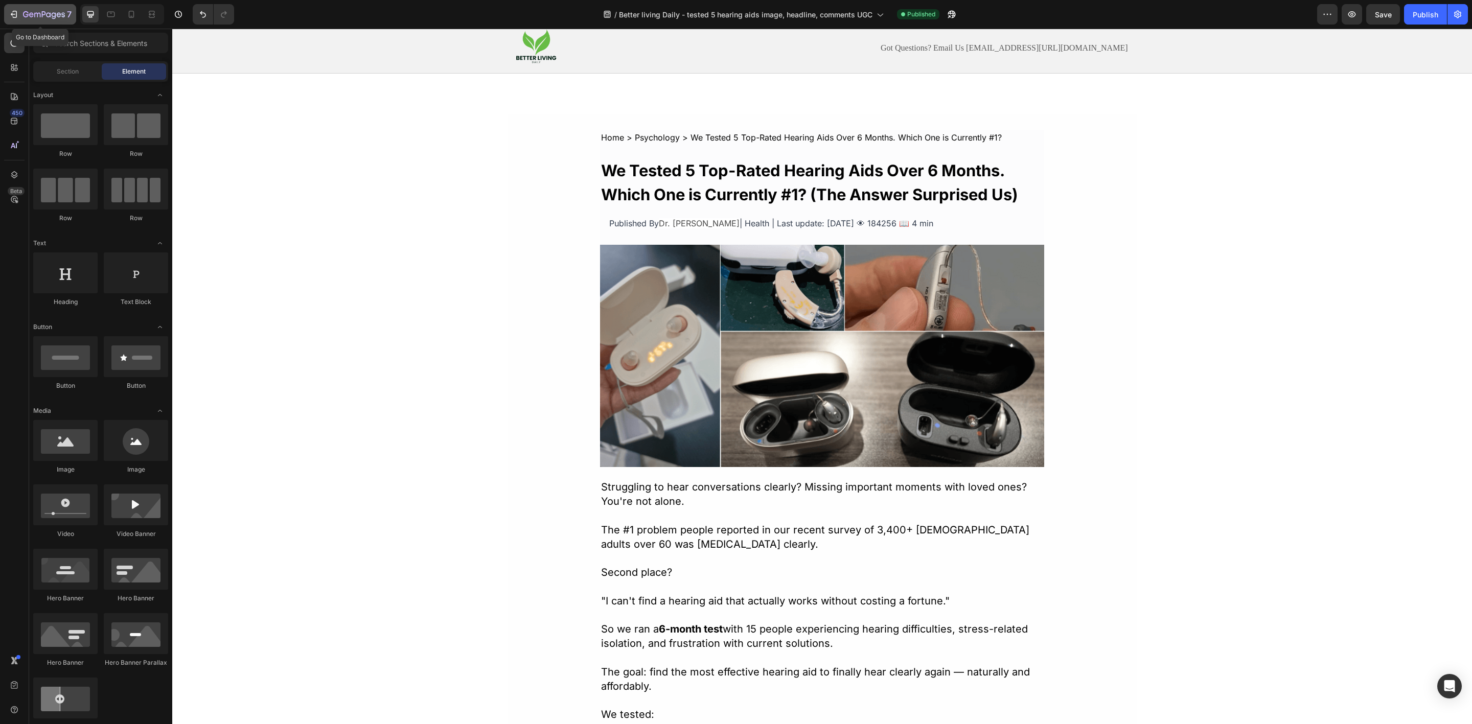
click at [19, 20] on button "7" at bounding box center [40, 14] width 72 height 20
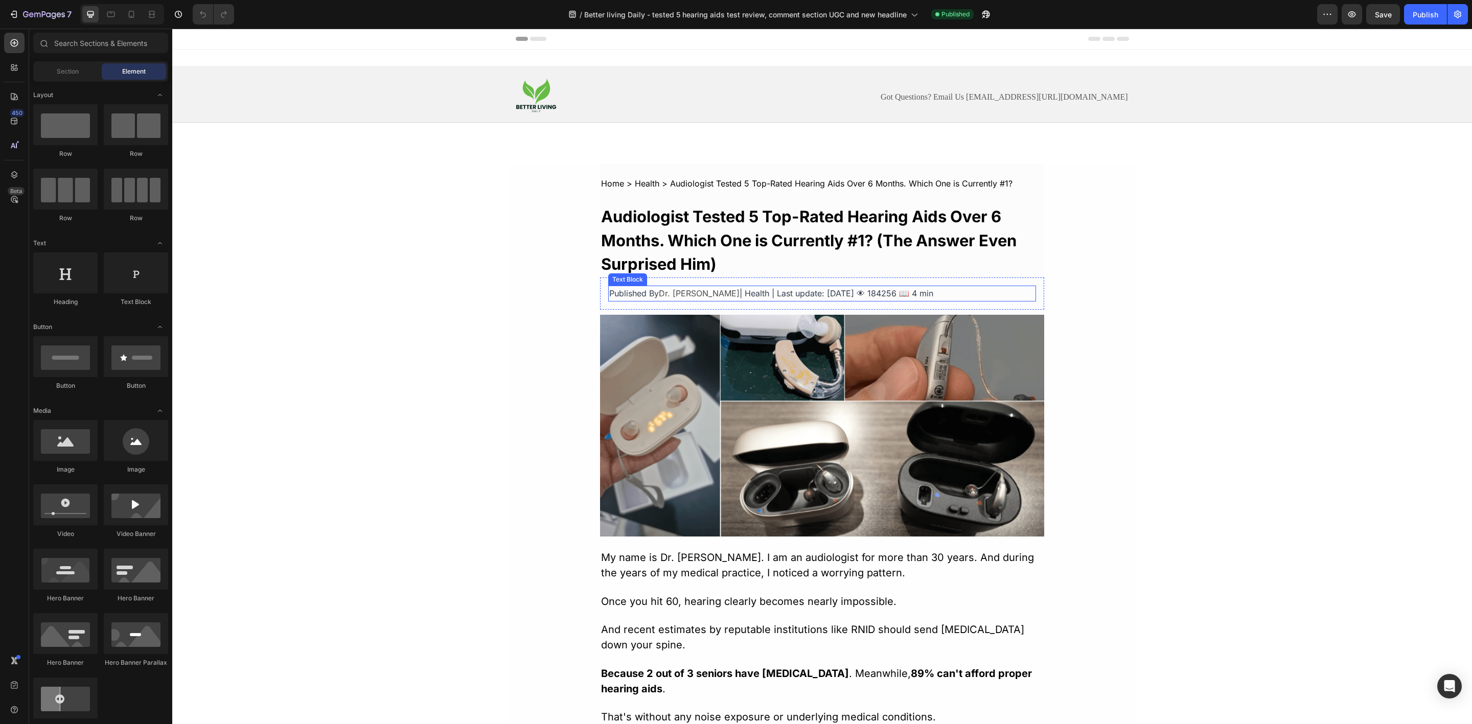
click at [836, 297] on span "| Health | Last update: [DATE] 👁 184256 📖 4 min" at bounding box center [837, 293] width 194 height 10
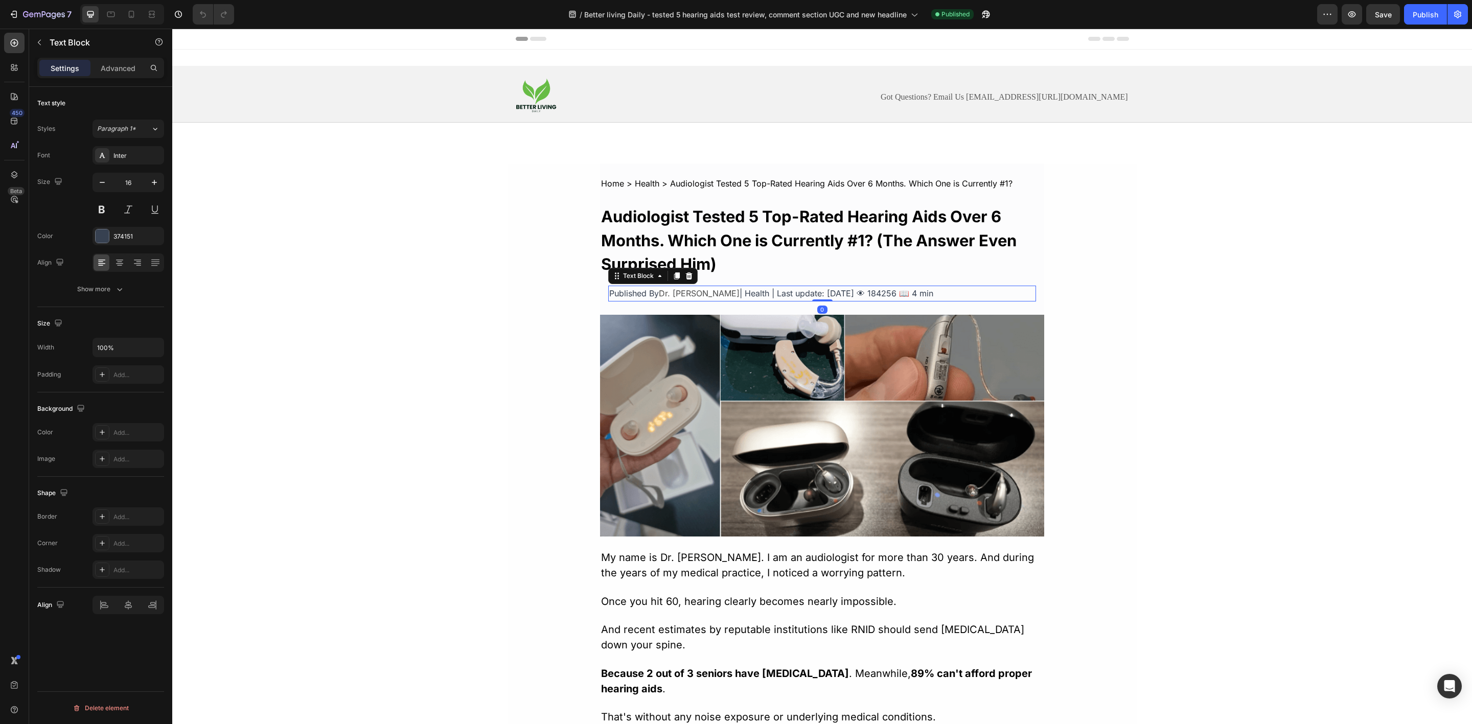
click at [835, 297] on span "| Health | Last update: [DATE] 👁 184256 📖 4 min" at bounding box center [837, 293] width 194 height 10
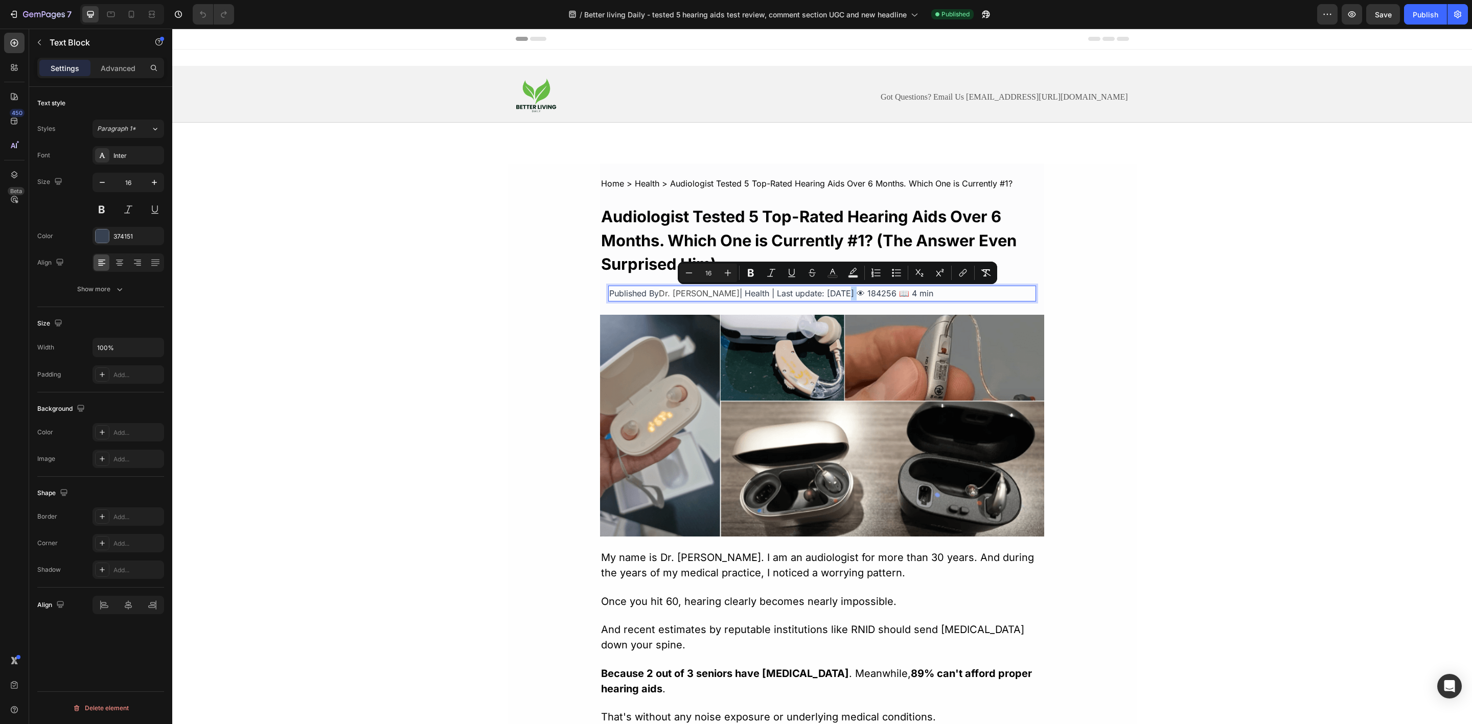
click at [835, 295] on span "| Health | Last update: [DATE] 👁 184256 📖 4 min" at bounding box center [837, 293] width 194 height 10
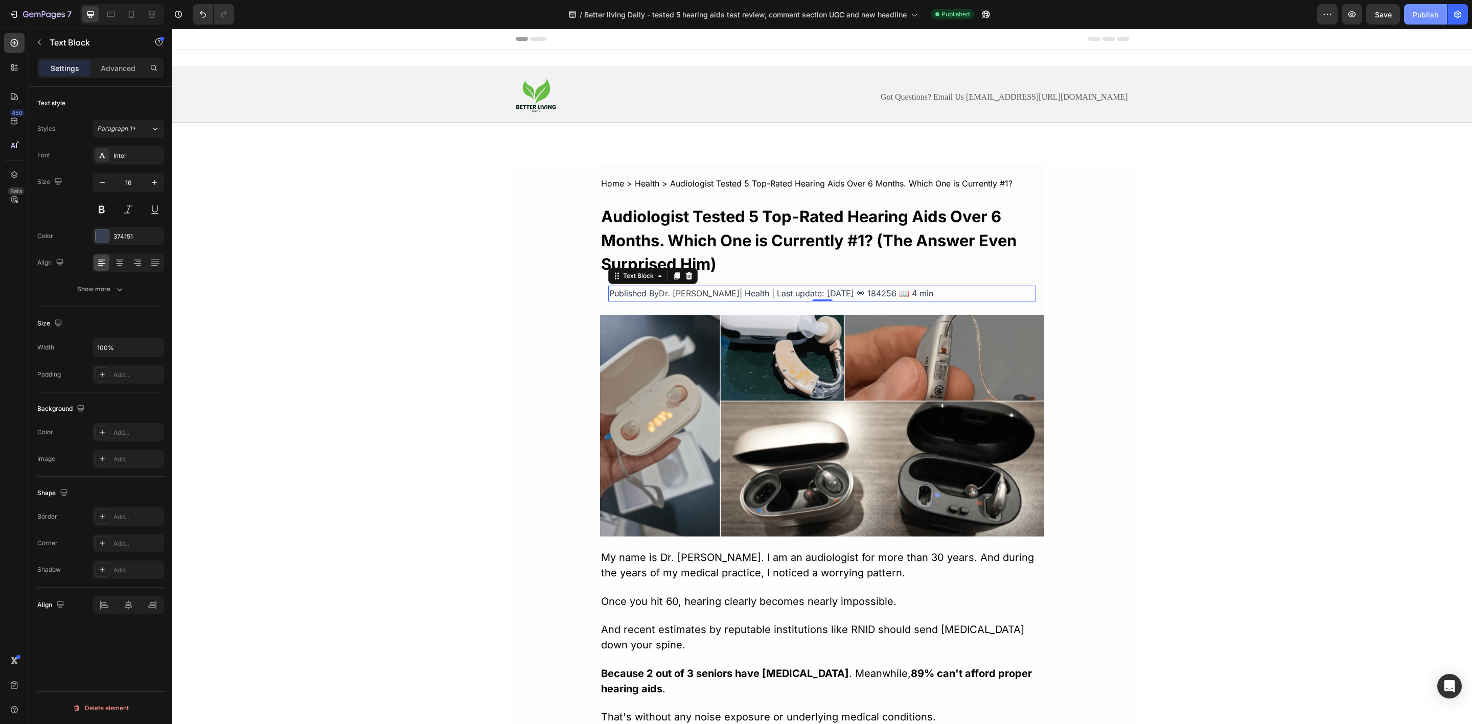
click at [1433, 19] on div "Publish" at bounding box center [1426, 14] width 26 height 11
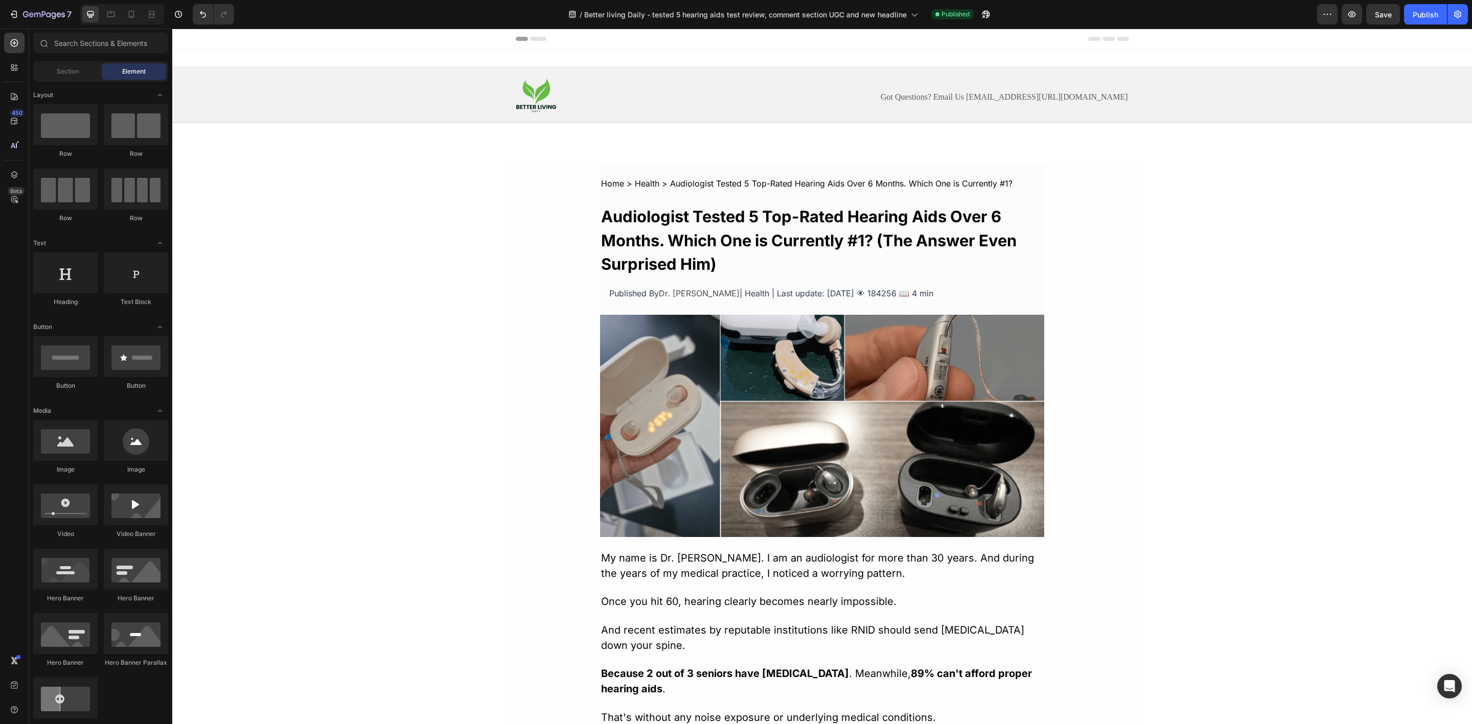
drag, startPoint x: 1468, startPoint y: 75, endPoint x: 1644, endPoint y: 56, distance: 176.4
click at [23, 14] on icon "button" at bounding box center [44, 15] width 42 height 9
